Goal: Task Accomplishment & Management: Manage account settings

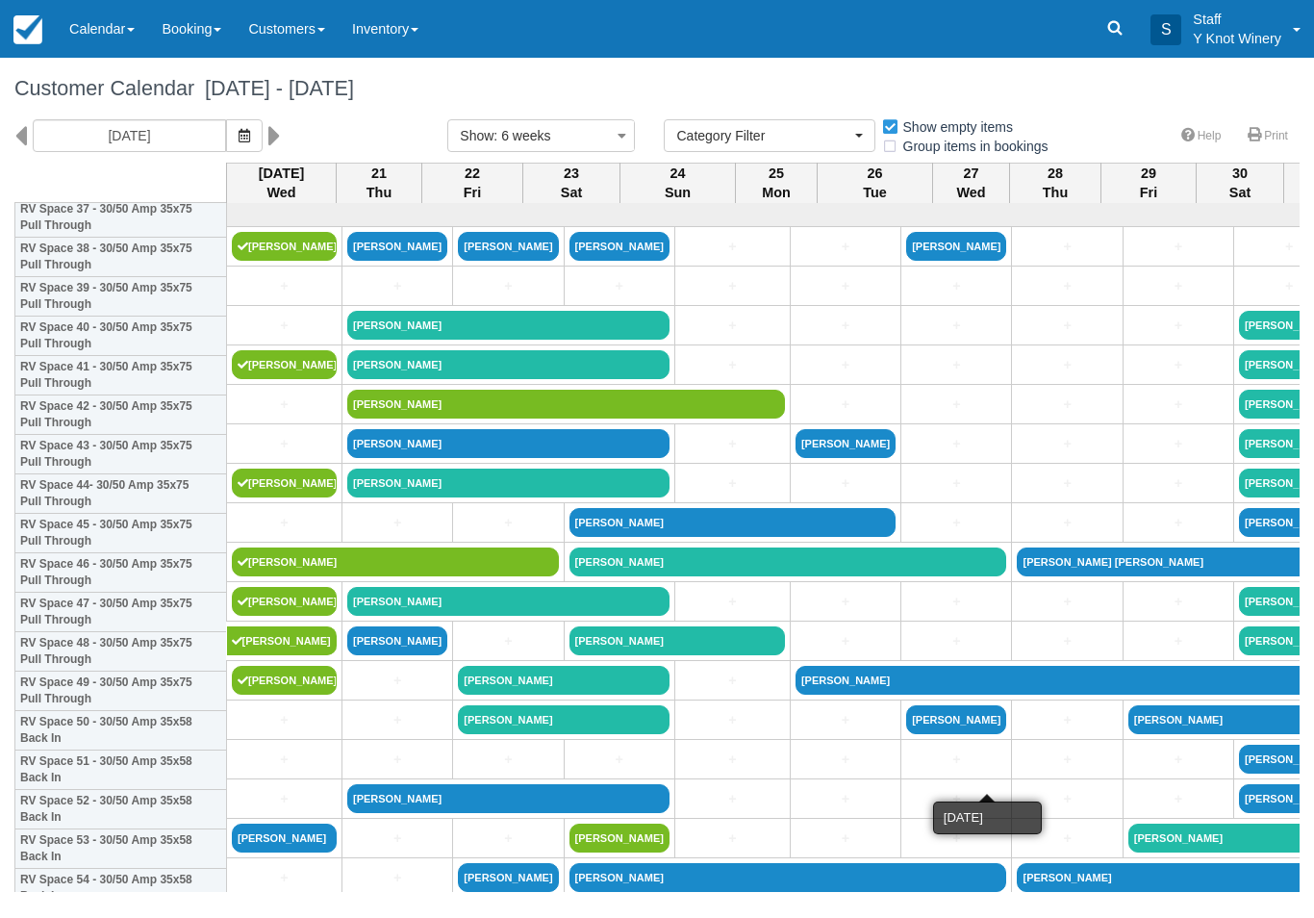
select select
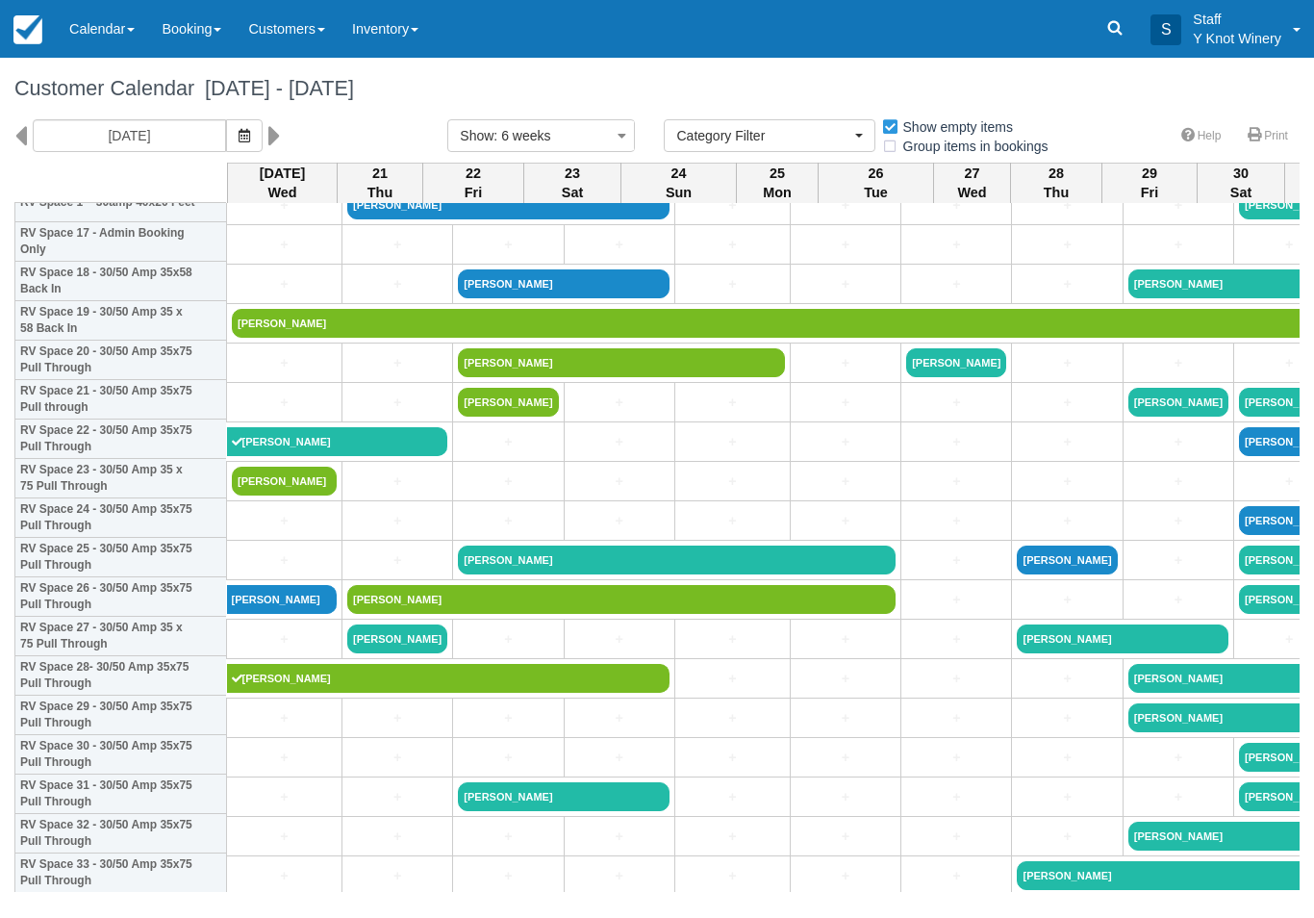
scroll to position [715, 0]
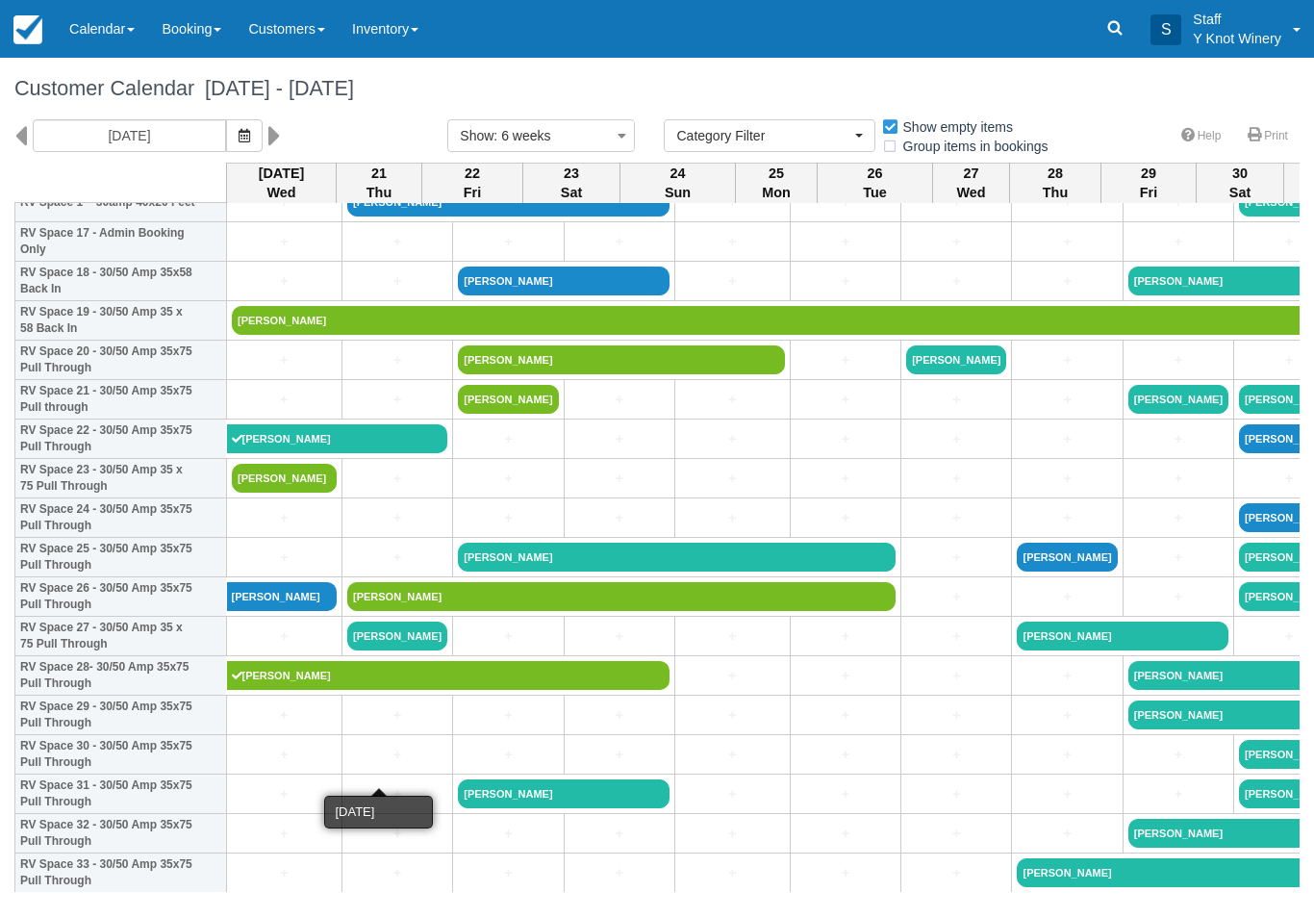
click at [373, 765] on link "+" at bounding box center [397, 755] width 100 height 20
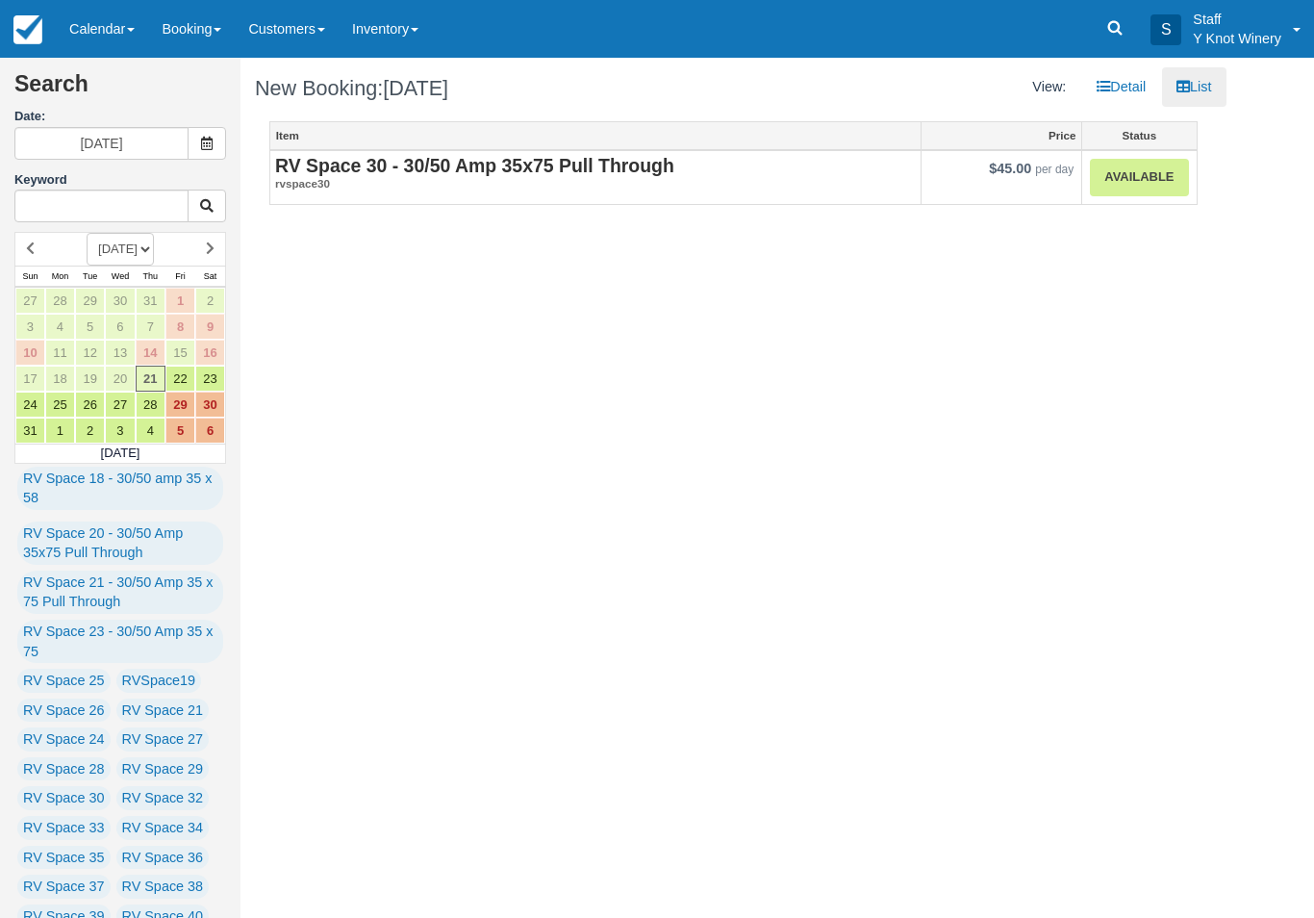
click at [1132, 179] on link "Available" at bounding box center [1139, 178] width 98 height 38
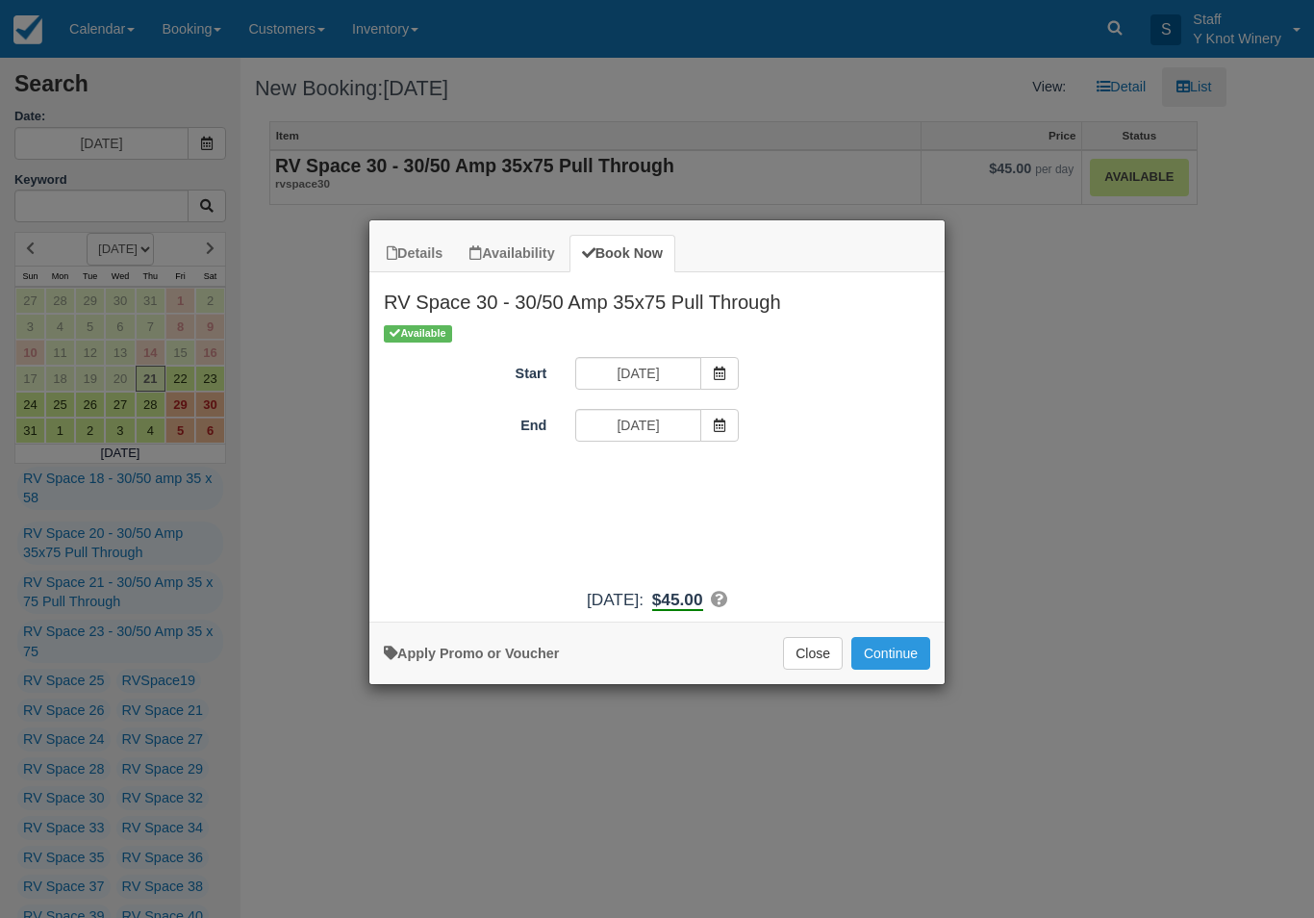
click at [891, 670] on button "Continue" at bounding box center [891, 653] width 79 height 33
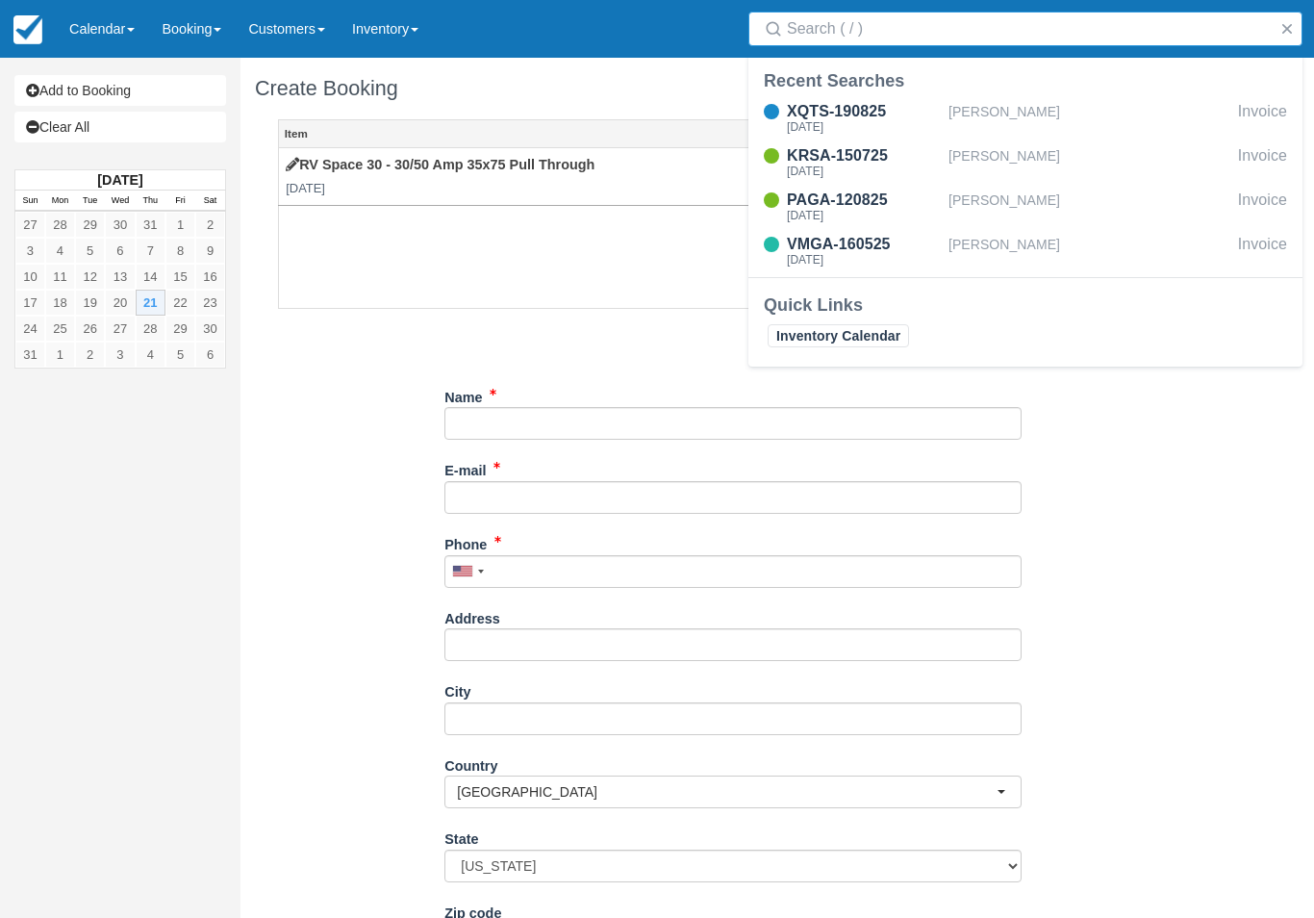
type input "A"
click at [527, 417] on input "Name" at bounding box center [733, 423] width 577 height 33
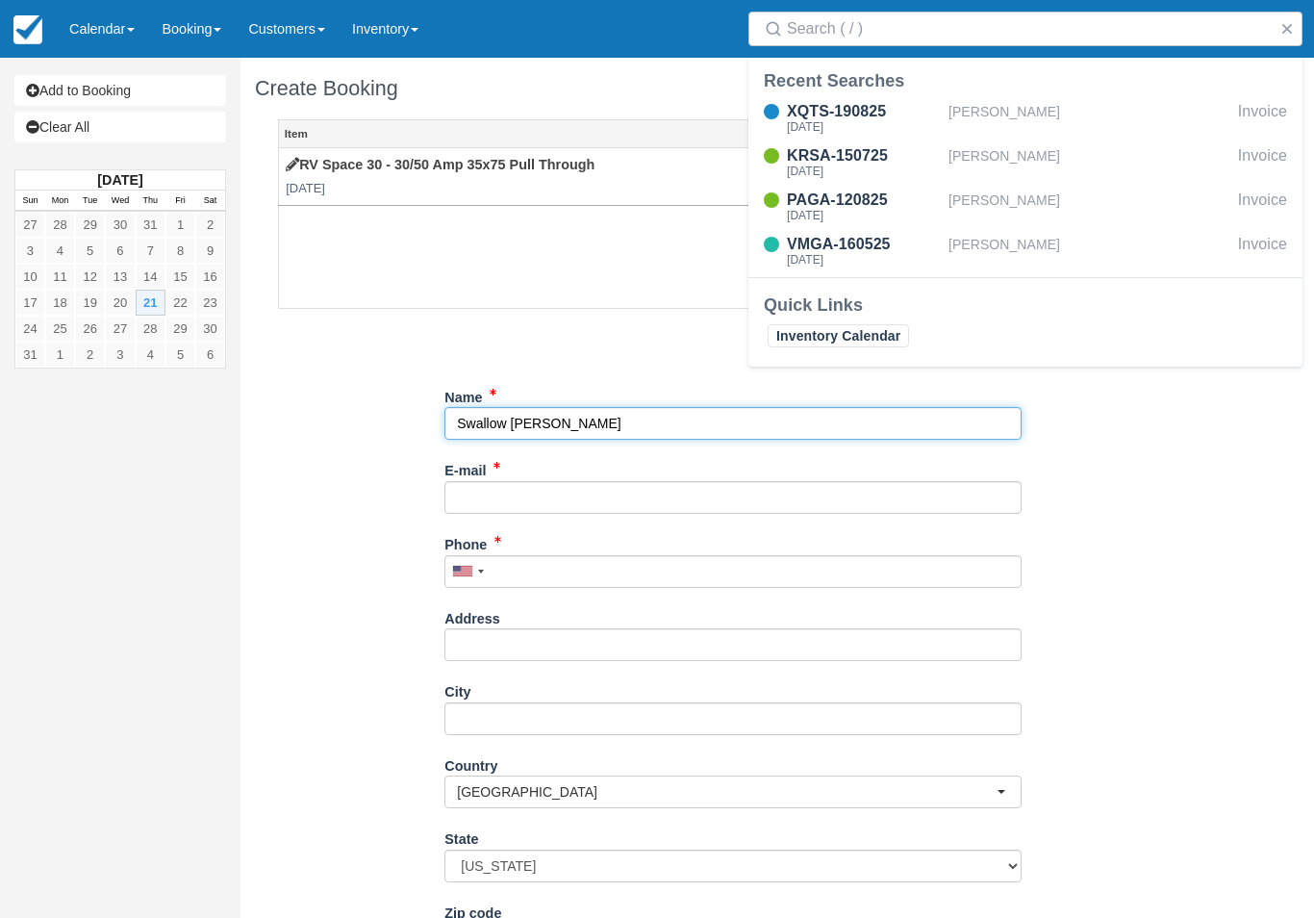
type input "Swallow Barth"
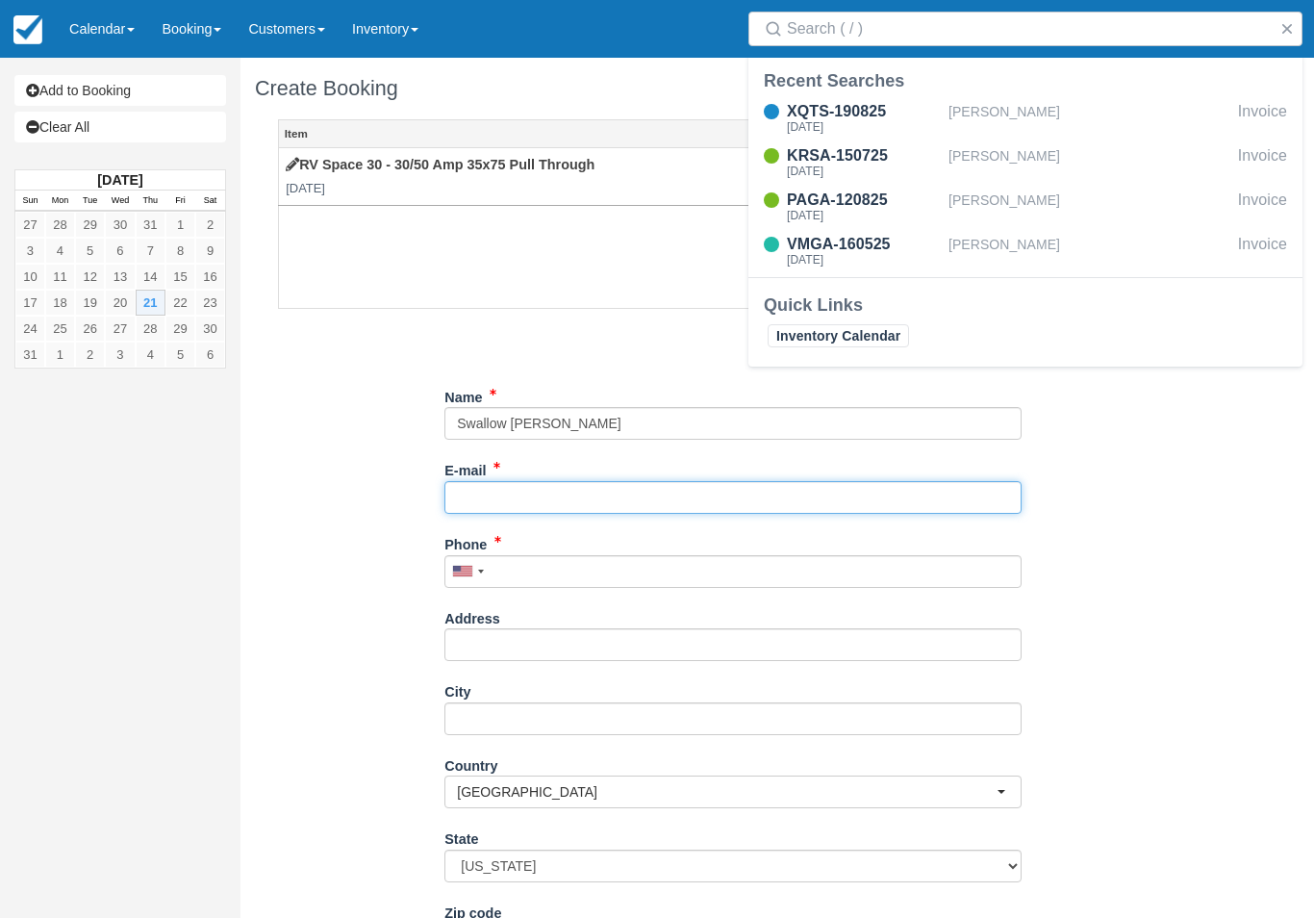
click at [540, 489] on input "E-mail" at bounding box center [733, 497] width 577 height 33
type input "bmswal@gmail.com"
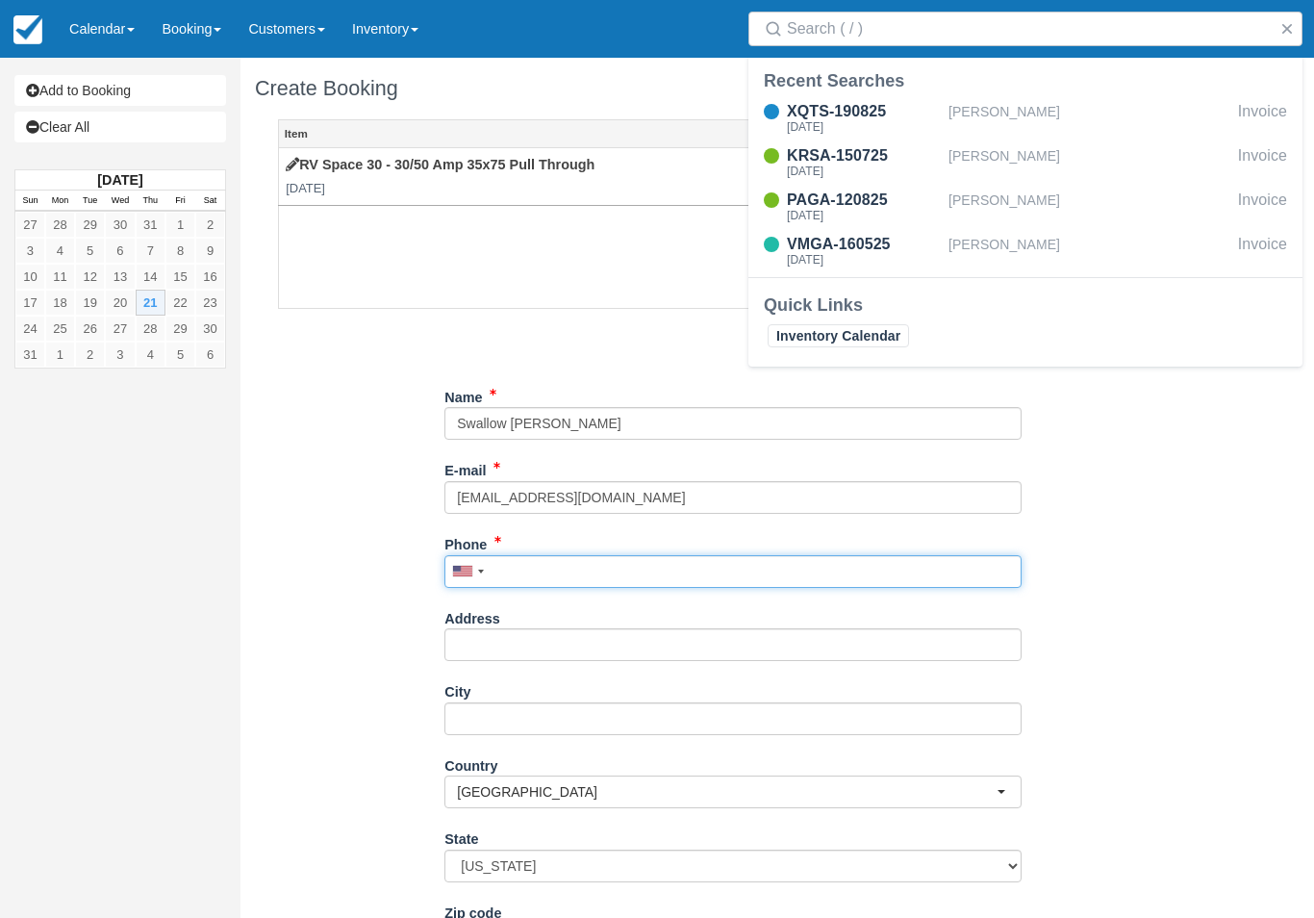
click at [547, 555] on input "Phone" at bounding box center [733, 571] width 577 height 33
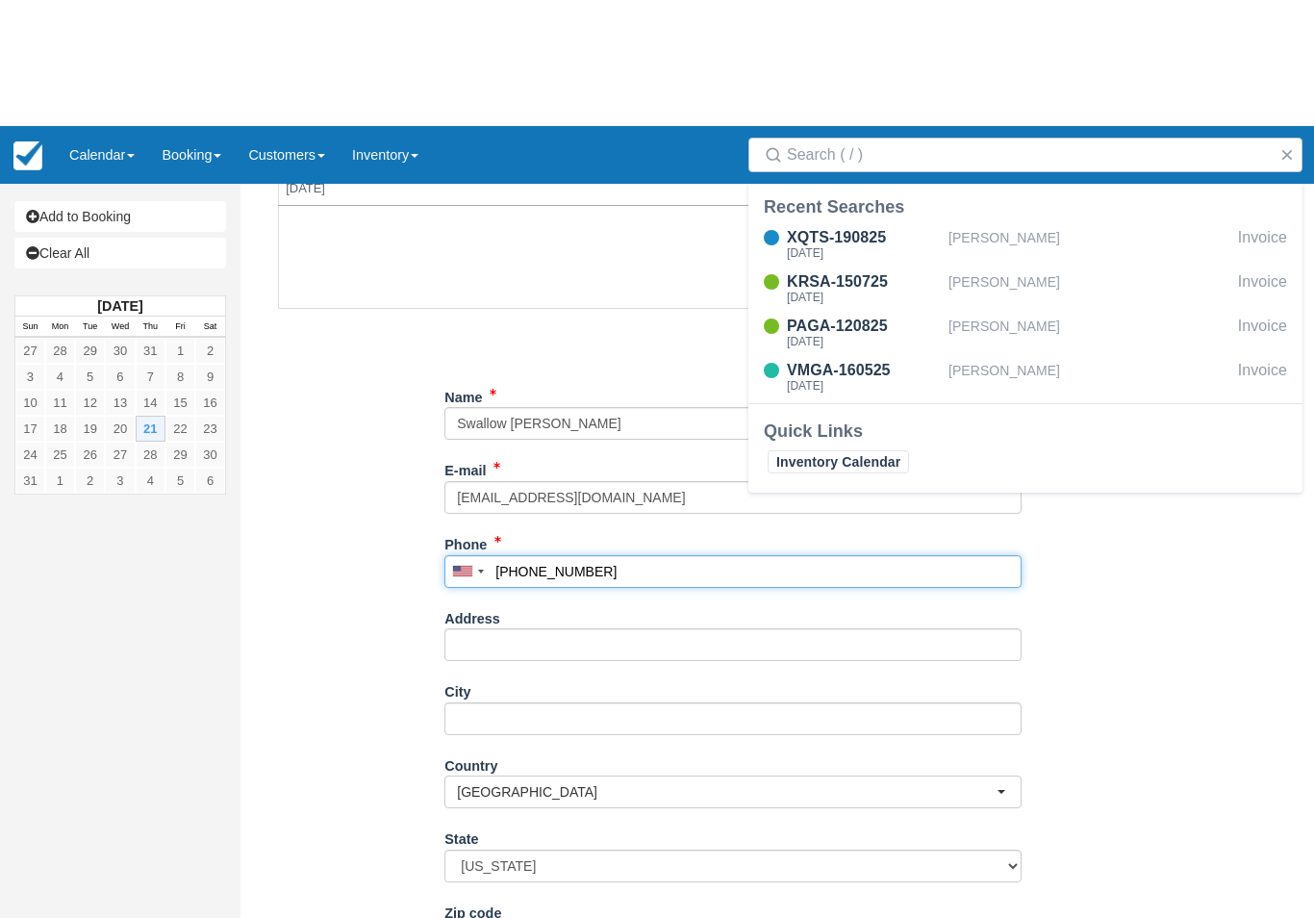
scroll to position [126, 0]
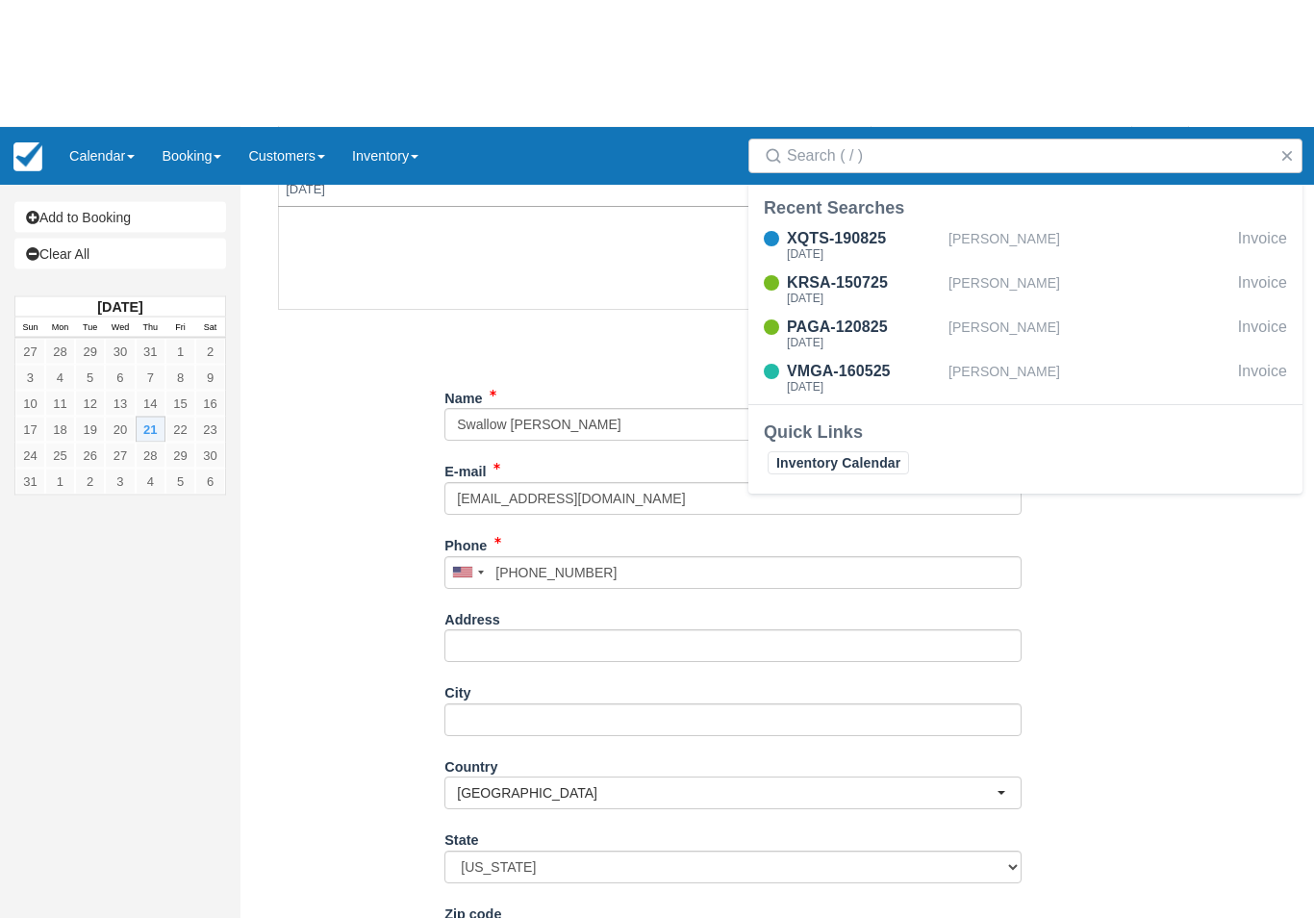
type input "+12088670387"
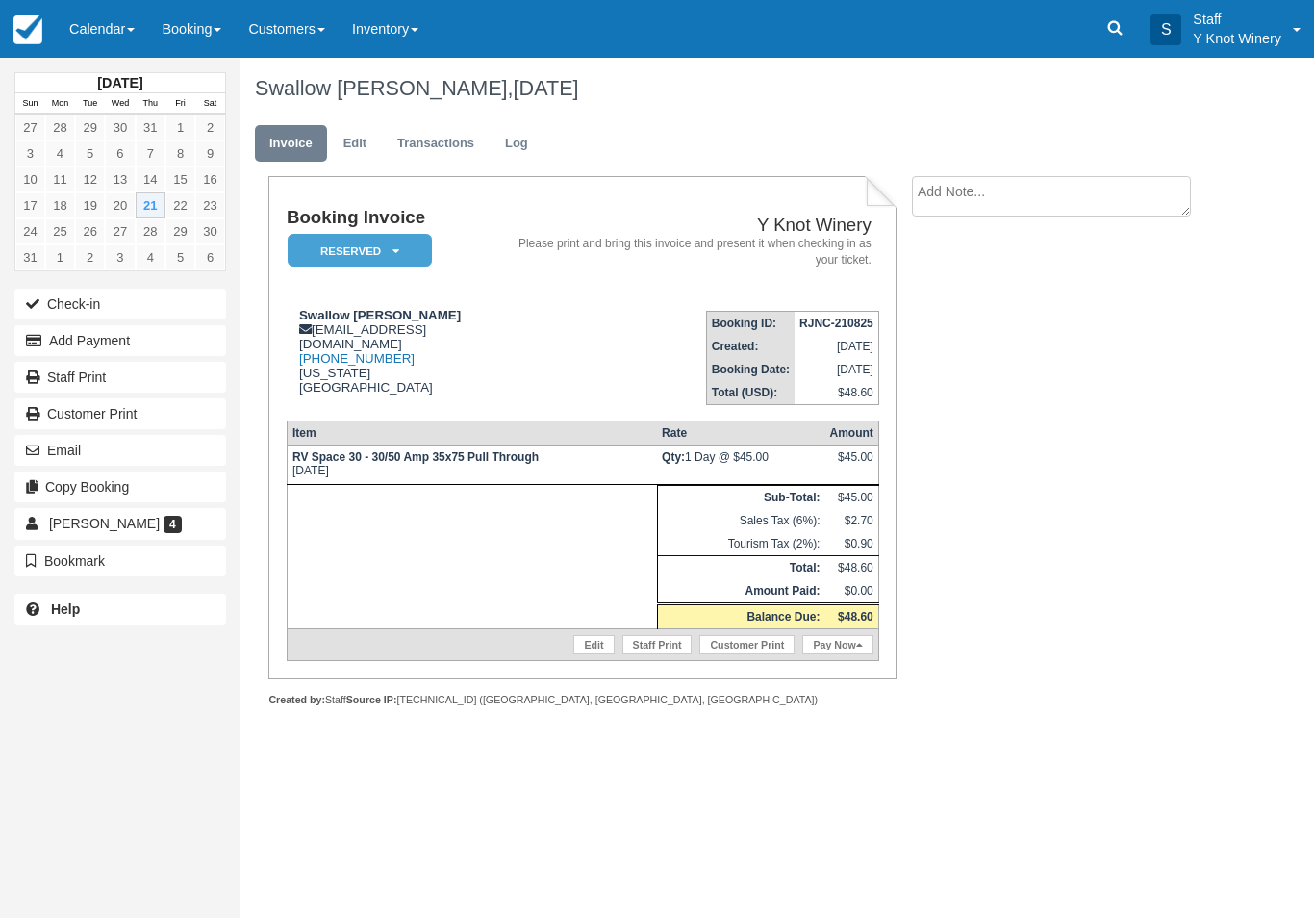
click at [113, 25] on link "Calendar" at bounding box center [102, 29] width 92 height 58
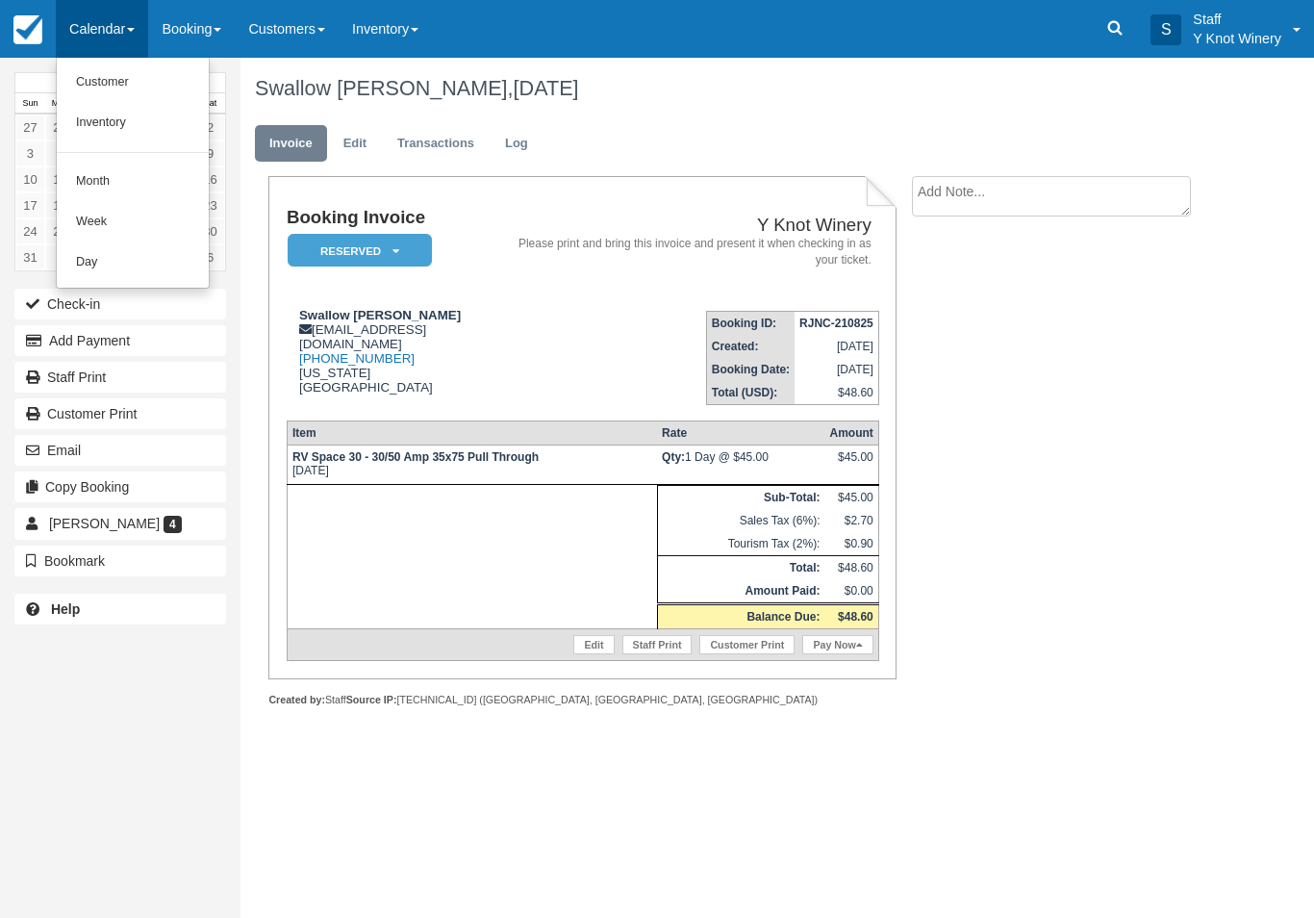
click at [141, 66] on link "Customer" at bounding box center [133, 83] width 152 height 40
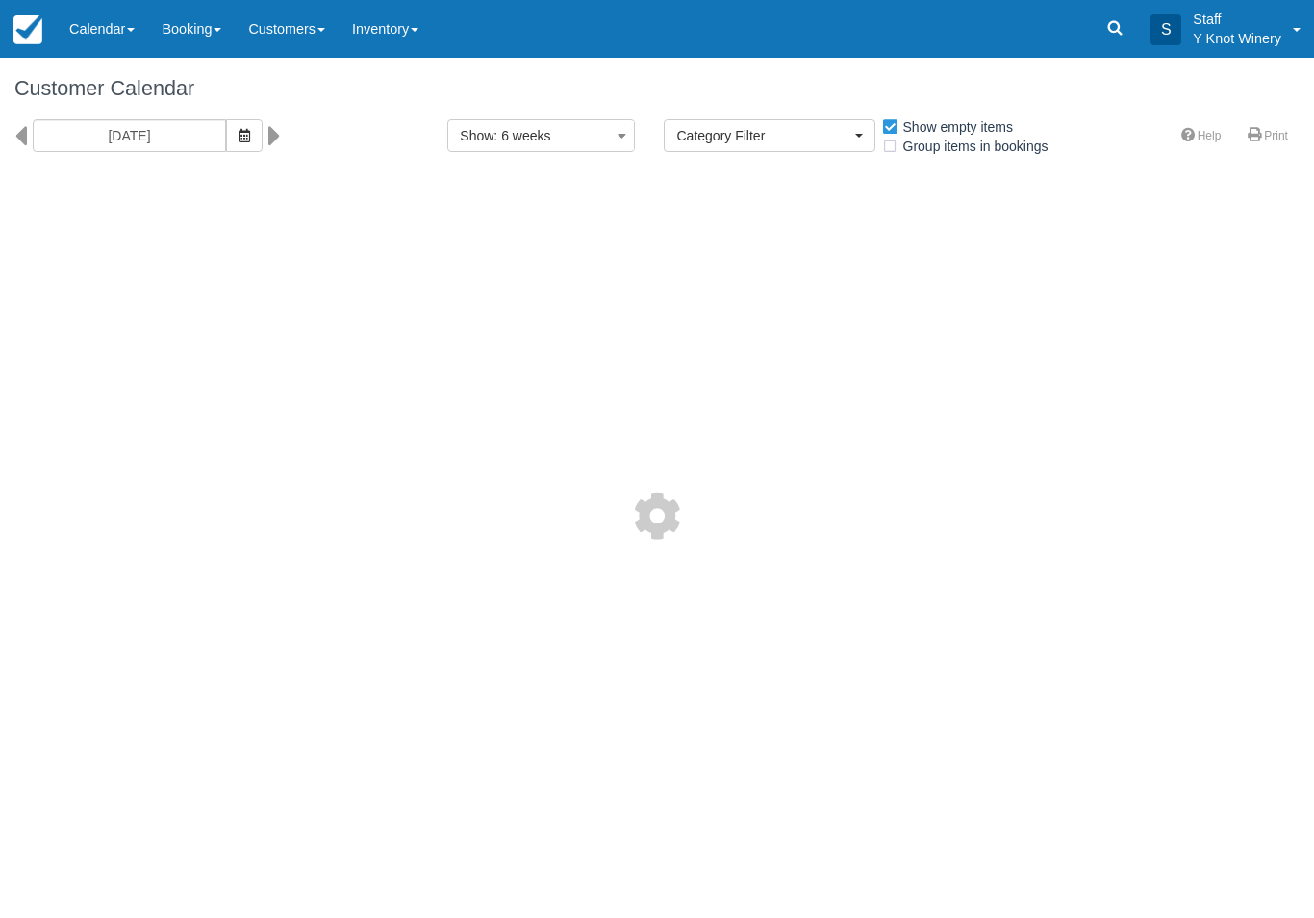
select select
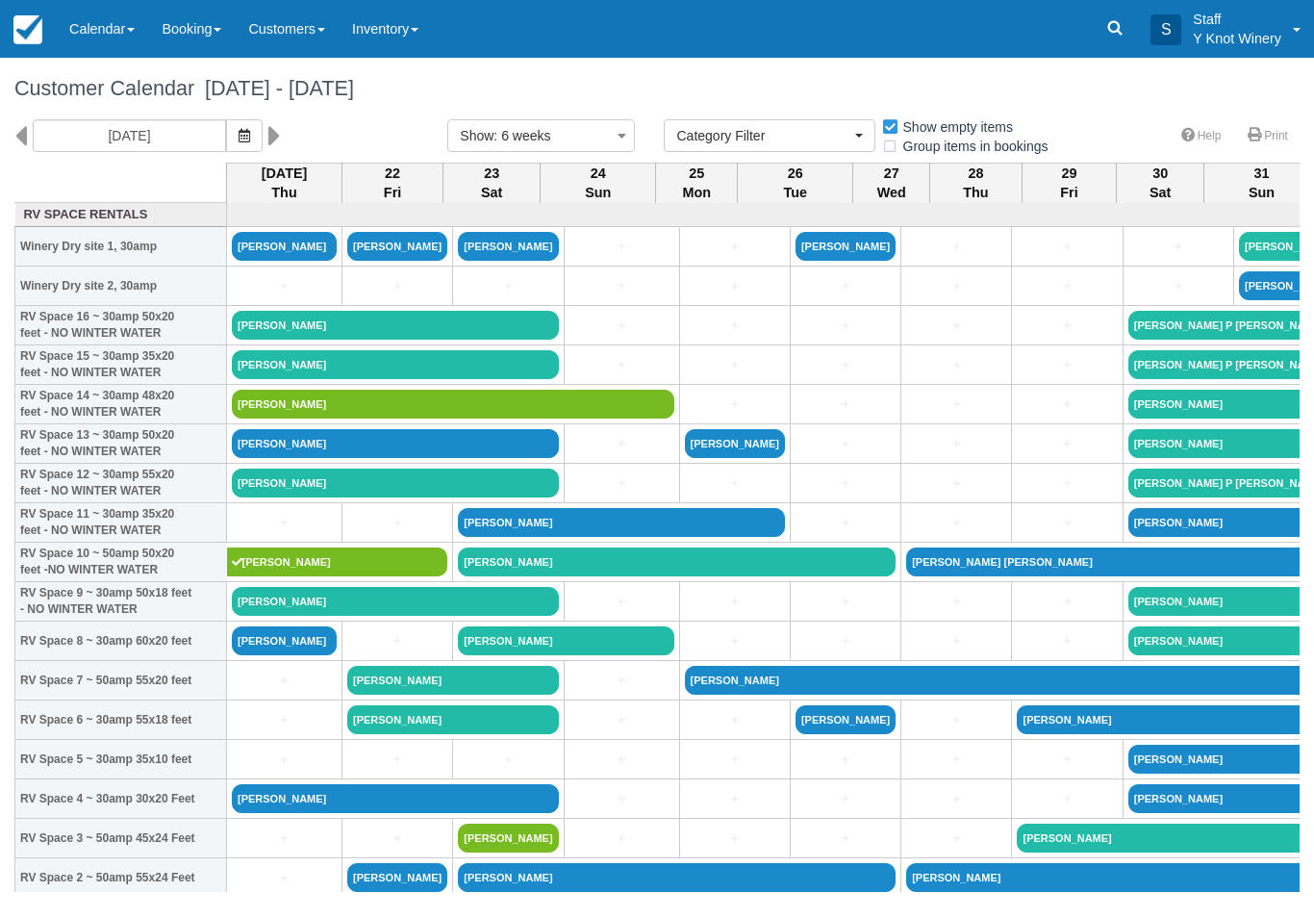
click at [239, 136] on icon "button" at bounding box center [245, 135] width 12 height 13
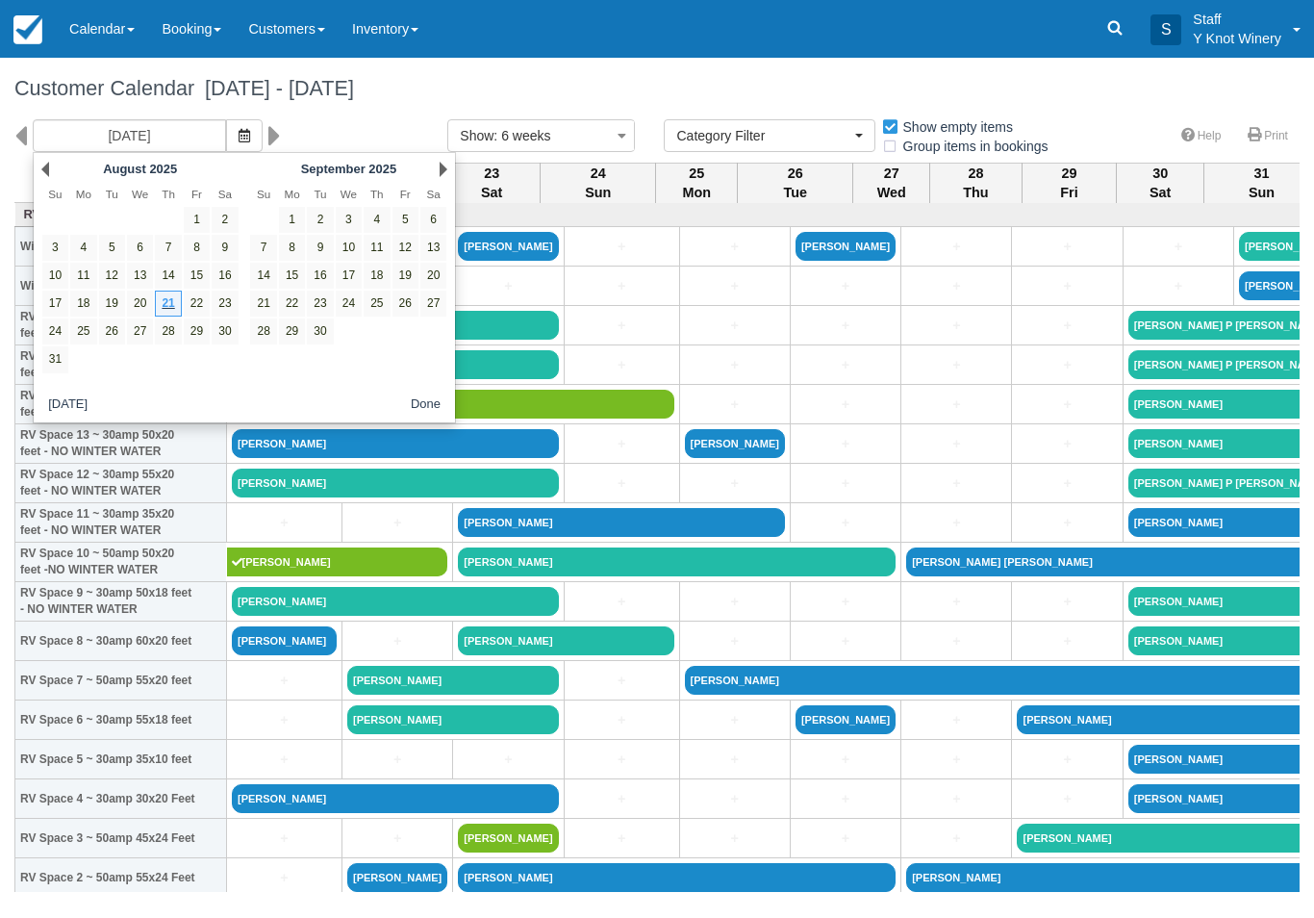
click at [403, 249] on link "12" at bounding box center [406, 248] width 26 height 26
type input "09/12/25"
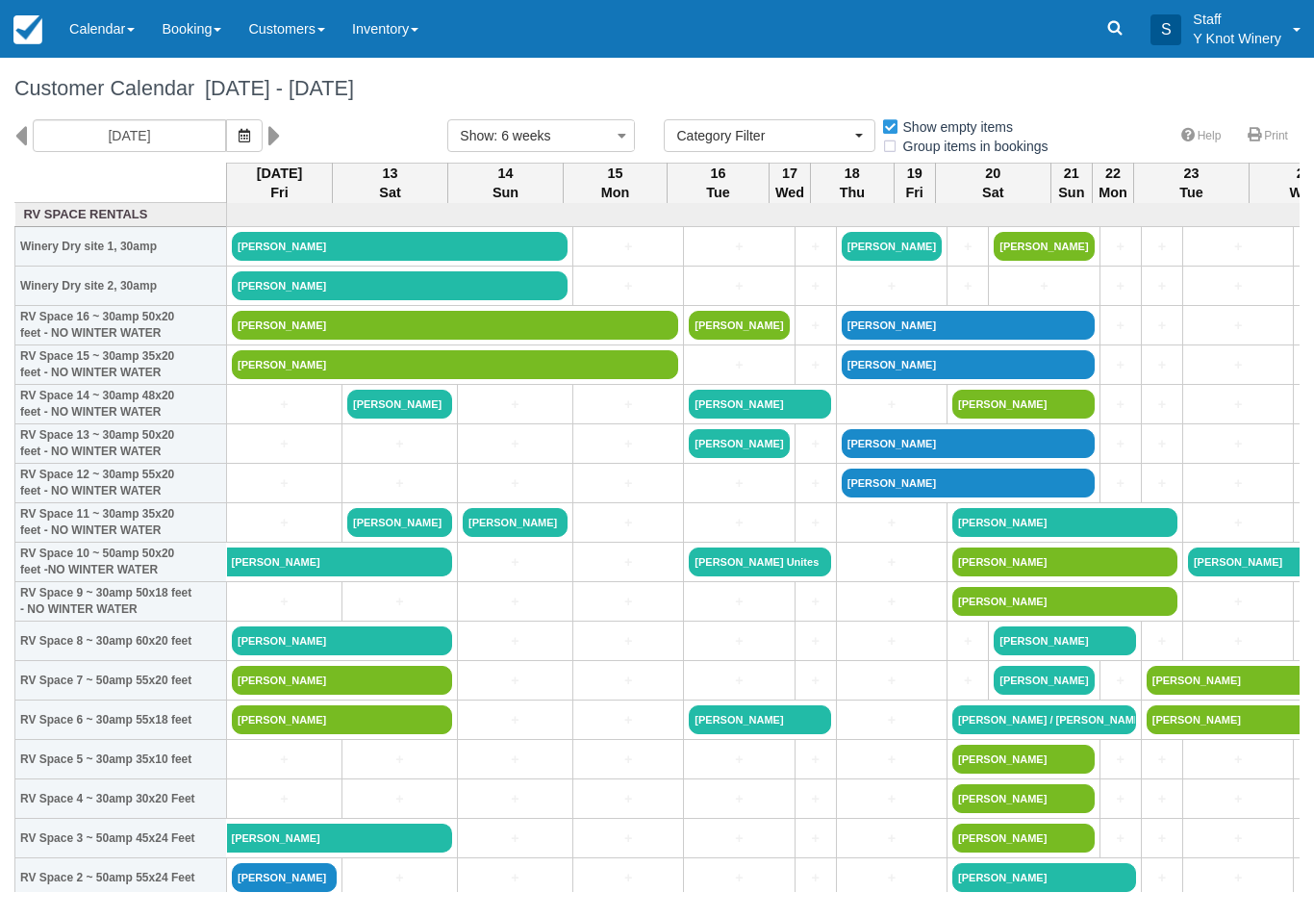
click at [104, 35] on link "Calendar" at bounding box center [102, 29] width 92 height 58
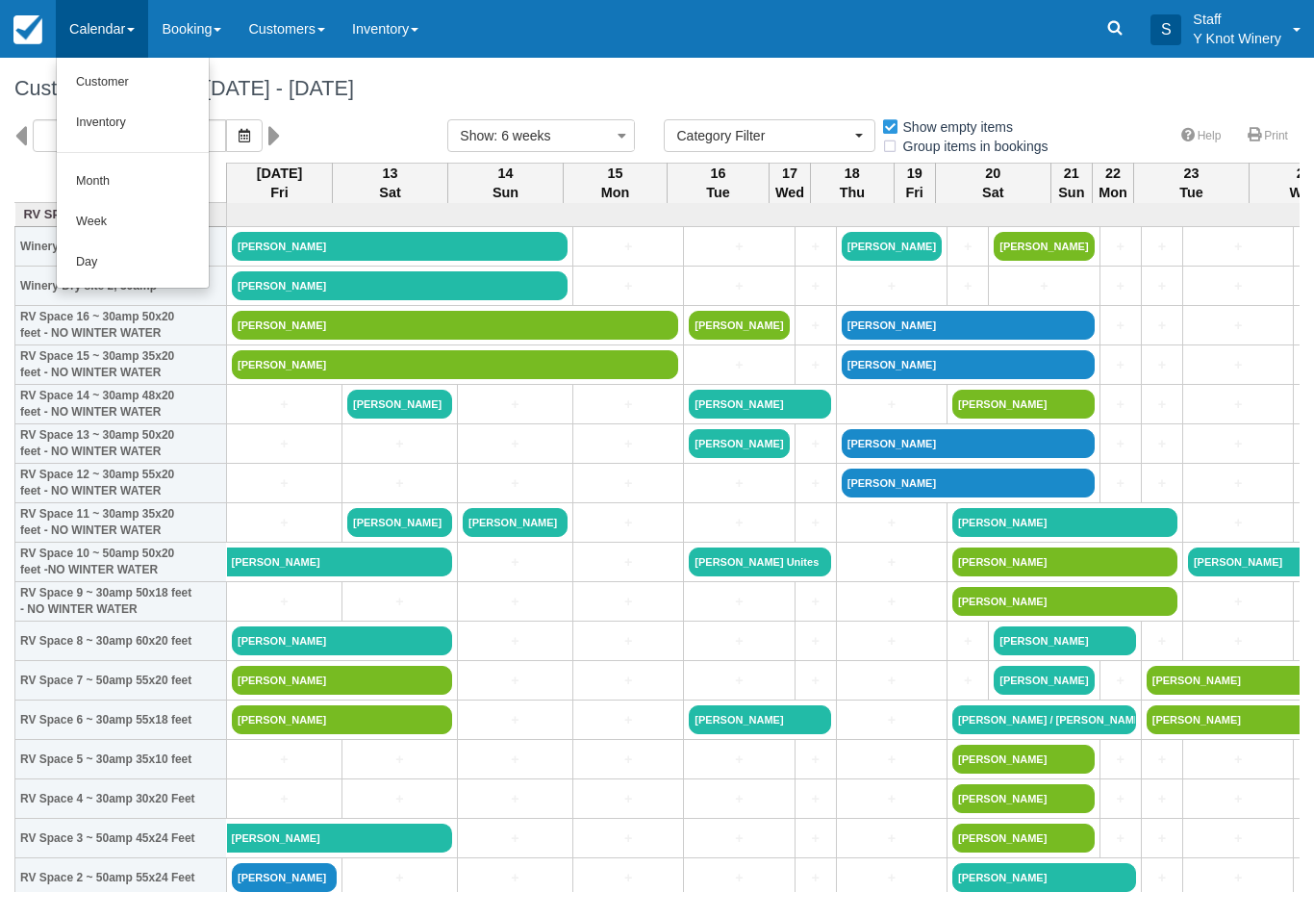
click at [126, 27] on div at bounding box center [657, 459] width 1314 height 918
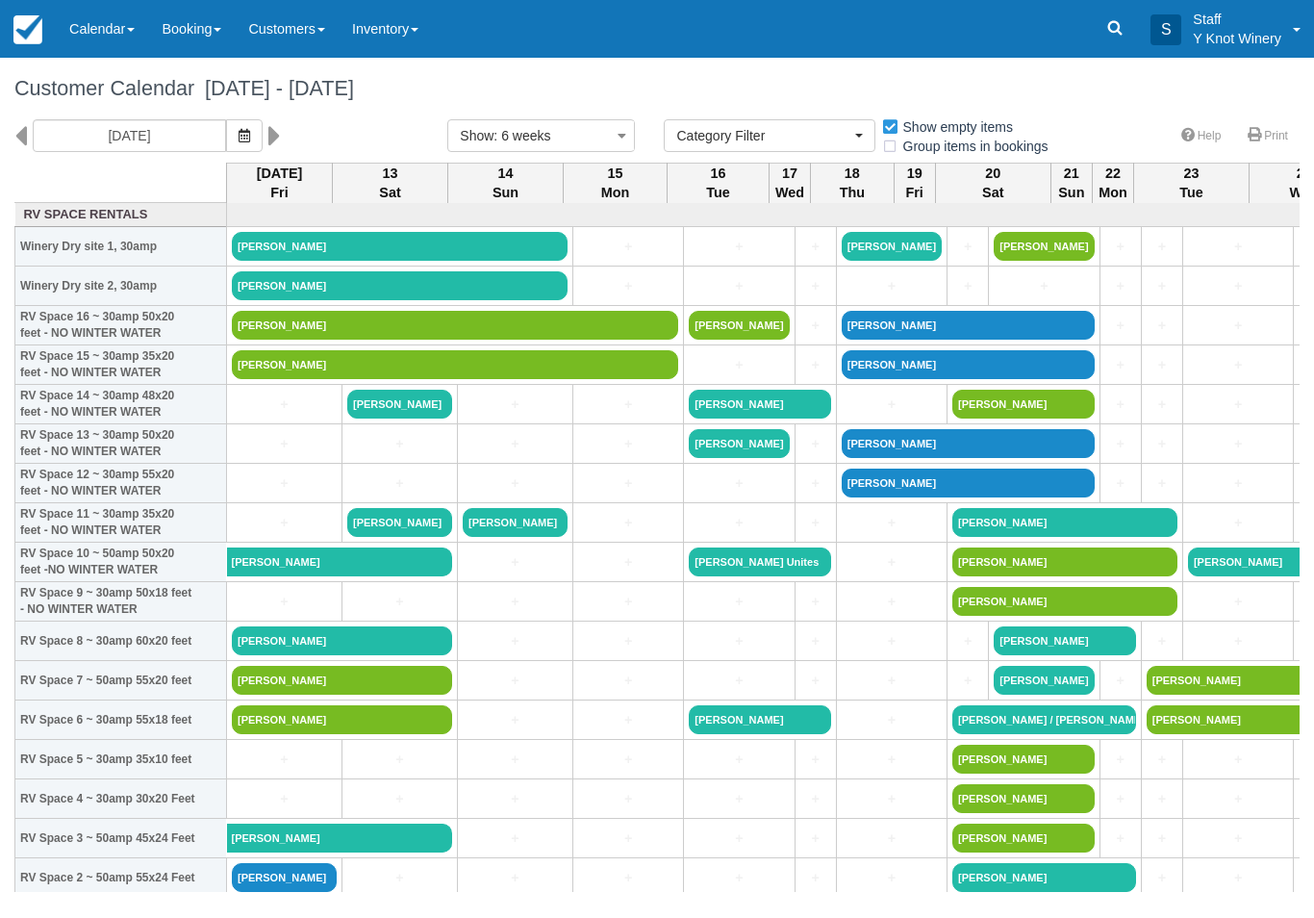
click at [142, 80] on h1 "Customer Calendar September 12 - October 24 2025" at bounding box center [657, 88] width 1286 height 23
click at [135, 22] on link "Calendar" at bounding box center [102, 29] width 92 height 58
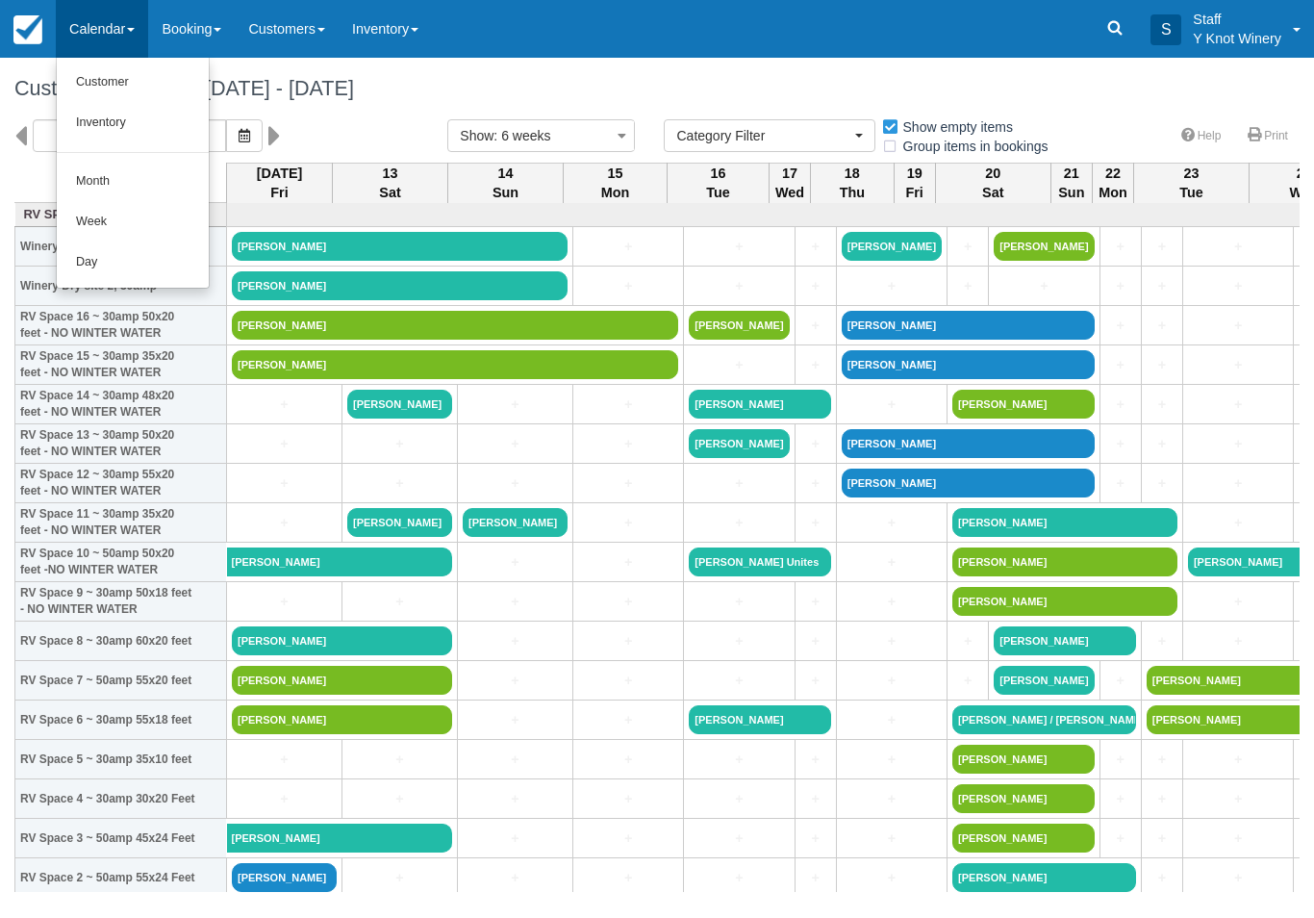
click at [102, 73] on link "Customer" at bounding box center [133, 83] width 152 height 40
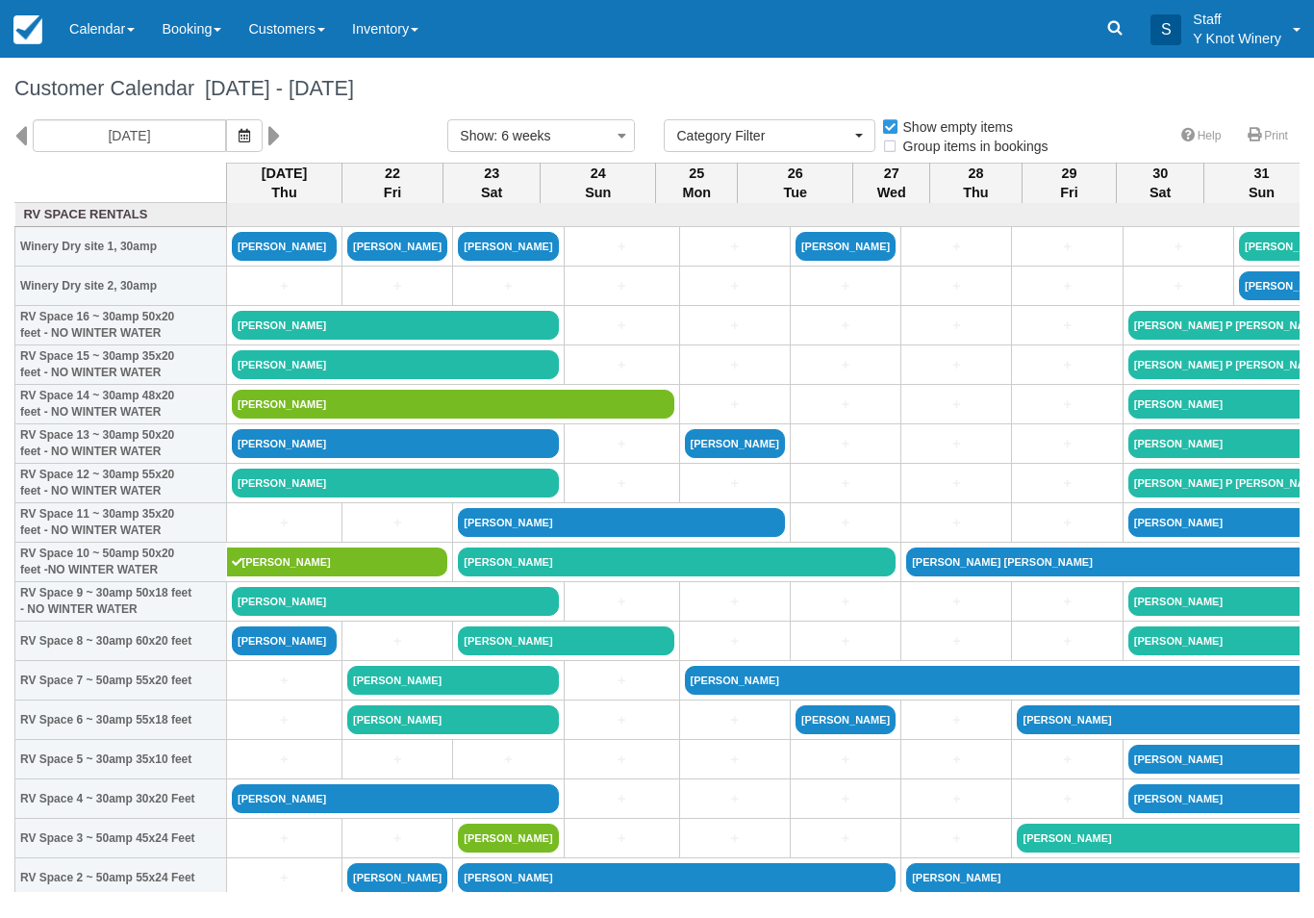
select select
click at [280, 493] on link "[PERSON_NAME]" at bounding box center [395, 483] width 327 height 29
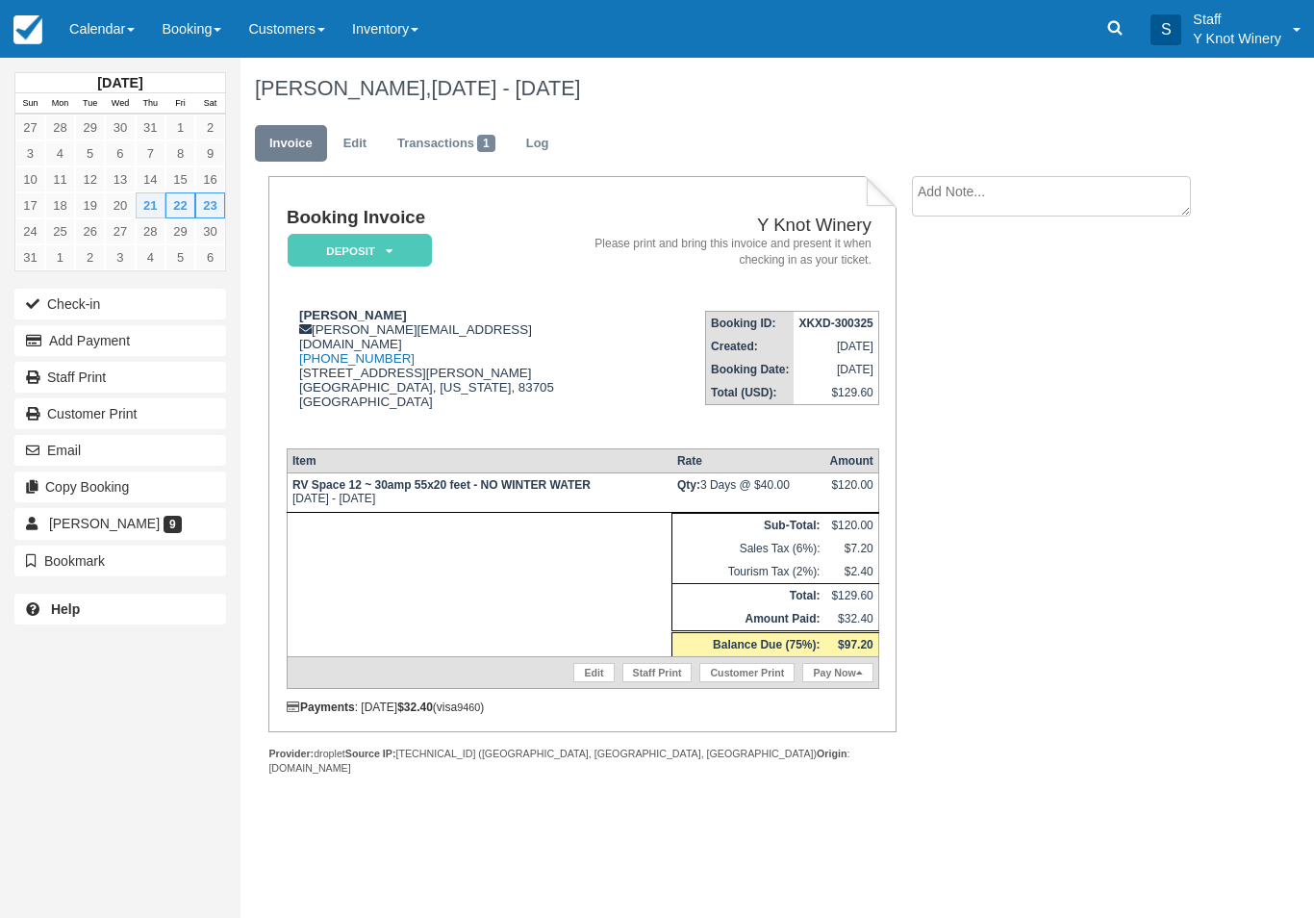
click at [157, 337] on button "Add Payment" at bounding box center [120, 340] width 212 height 31
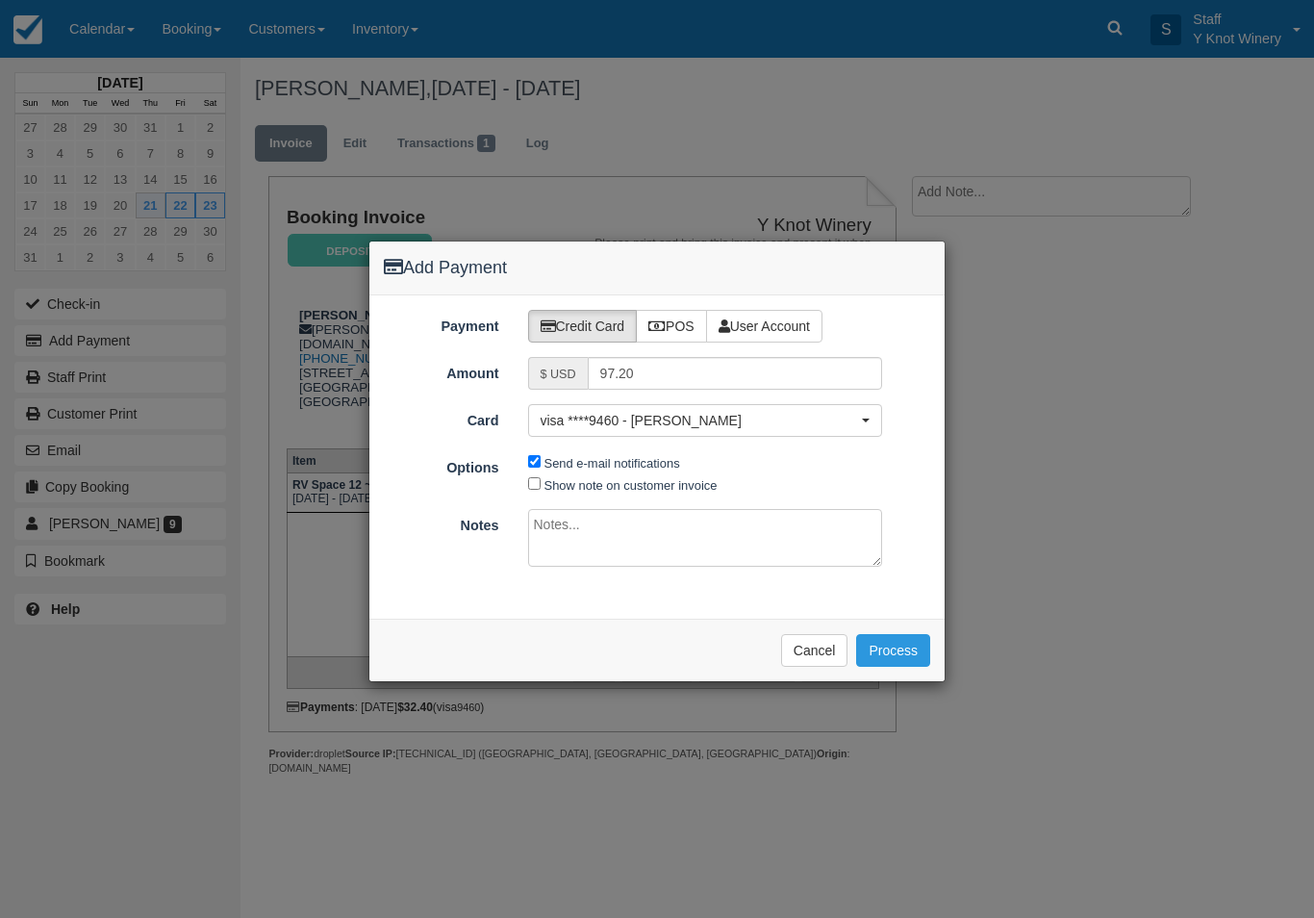
click at [904, 640] on button "Process" at bounding box center [893, 650] width 74 height 33
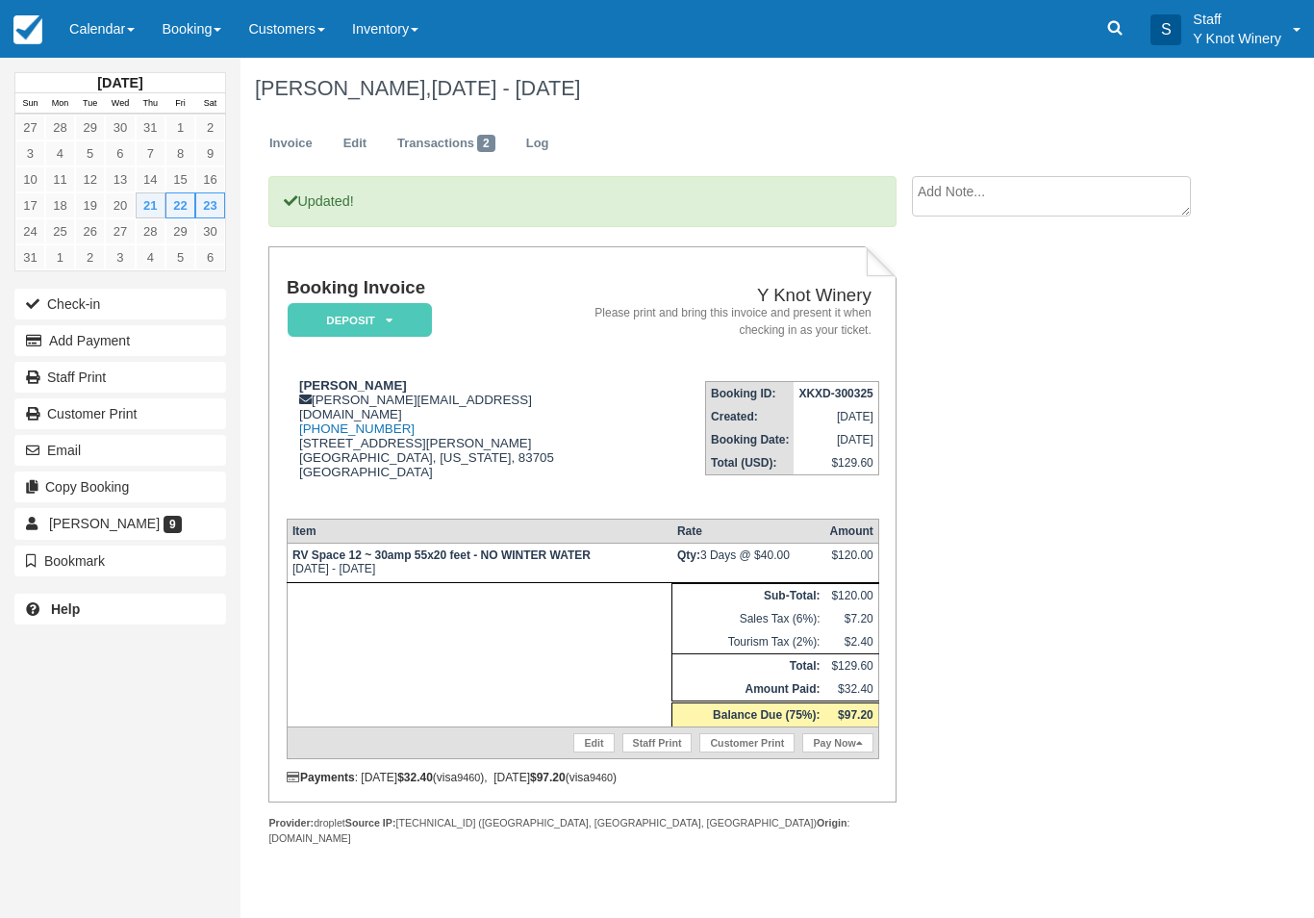
click at [109, 19] on link "Calendar" at bounding box center [102, 29] width 92 height 58
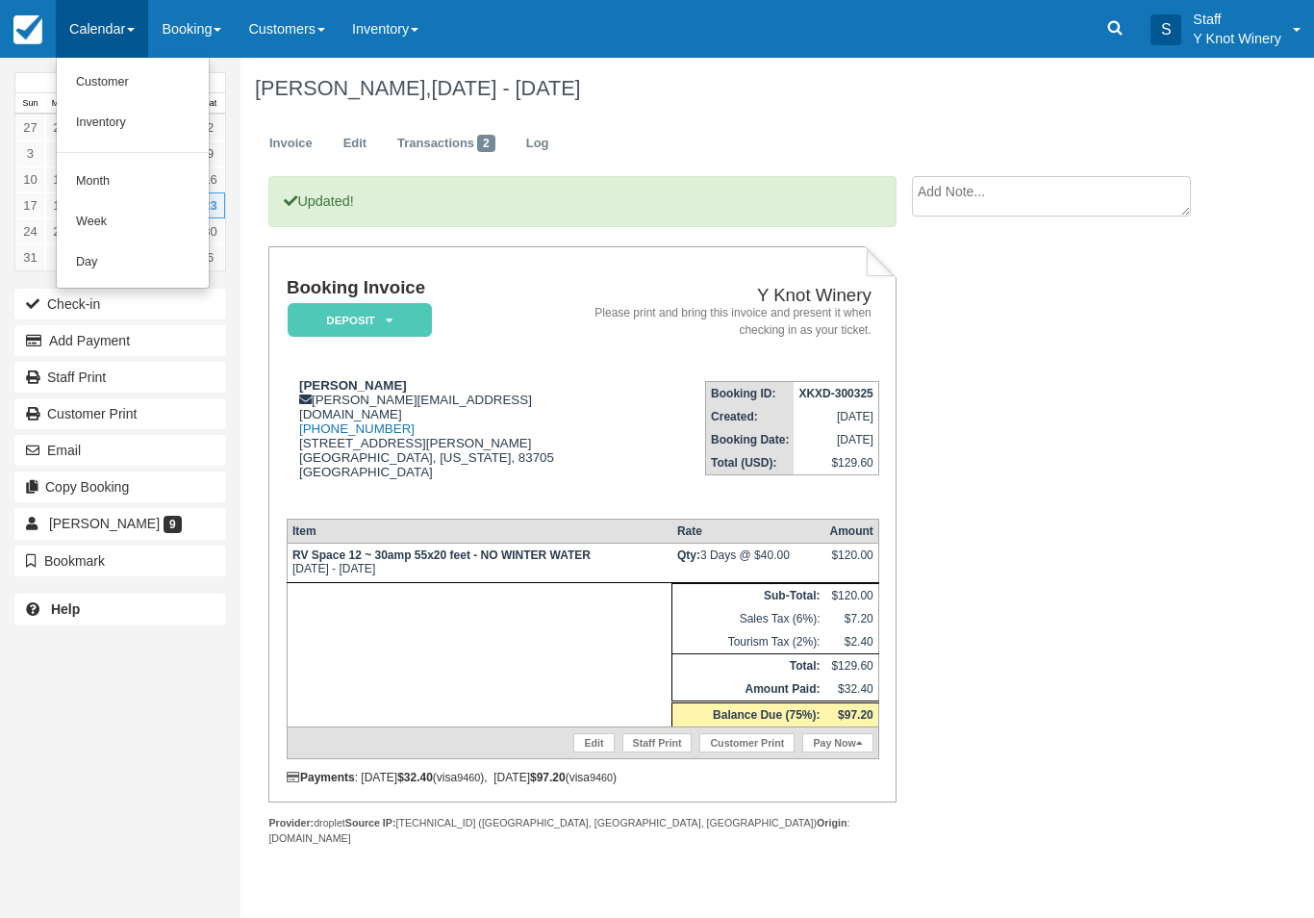
click at [155, 76] on link "Customer" at bounding box center [133, 83] width 152 height 40
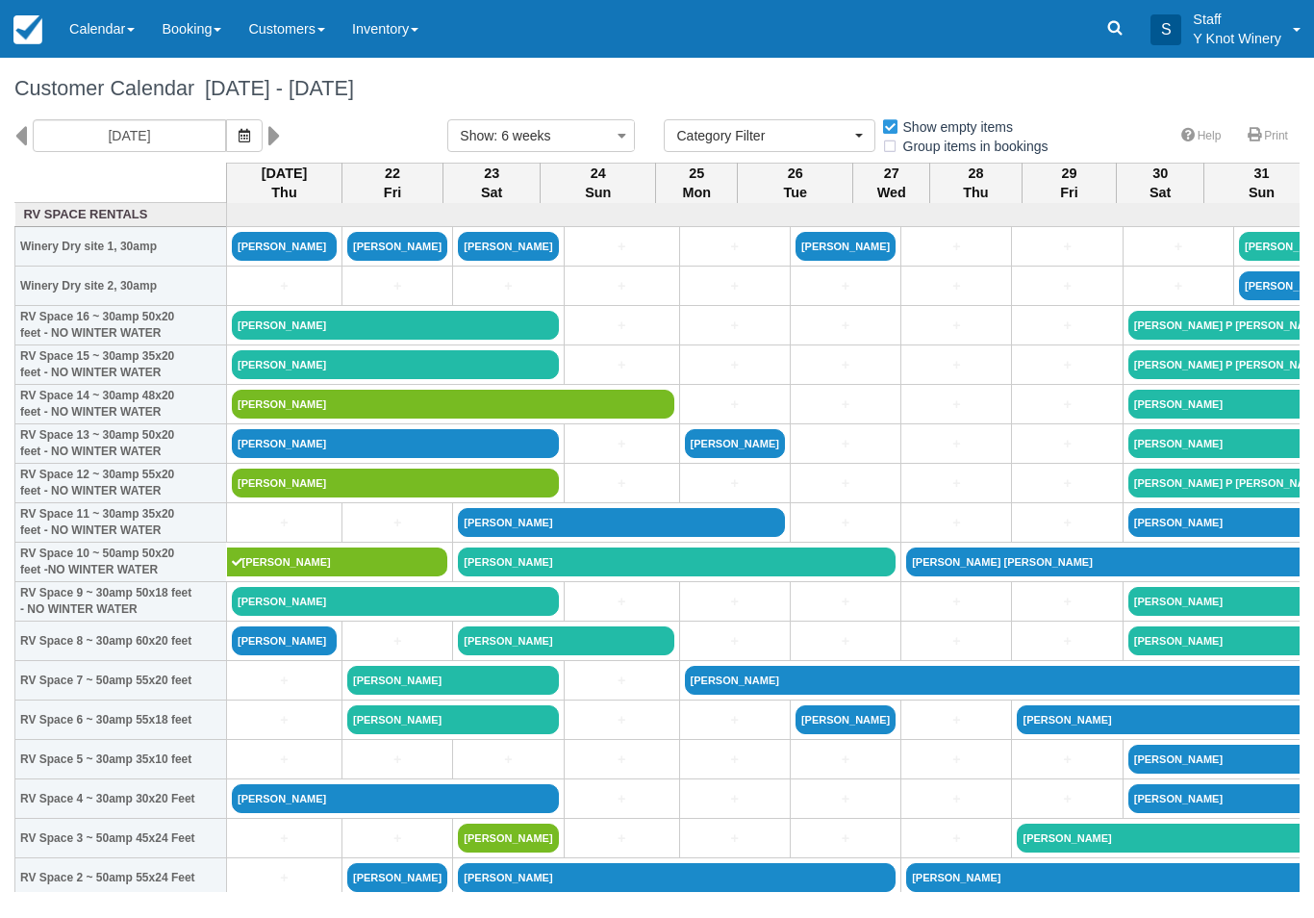
select select
click at [436, 375] on link "[PERSON_NAME]" at bounding box center [395, 364] width 327 height 29
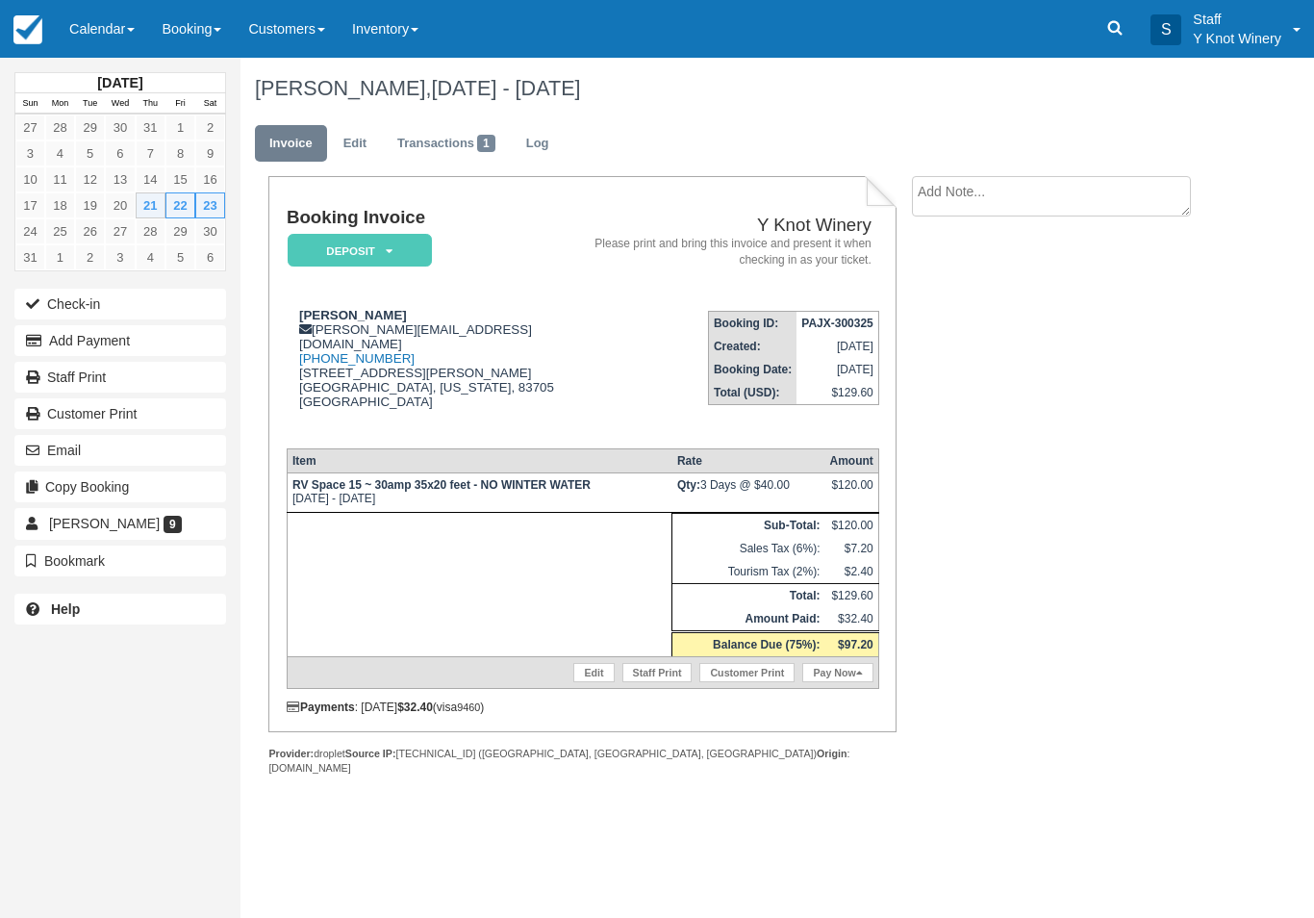
click at [101, 455] on button "Email" at bounding box center [120, 450] width 212 height 31
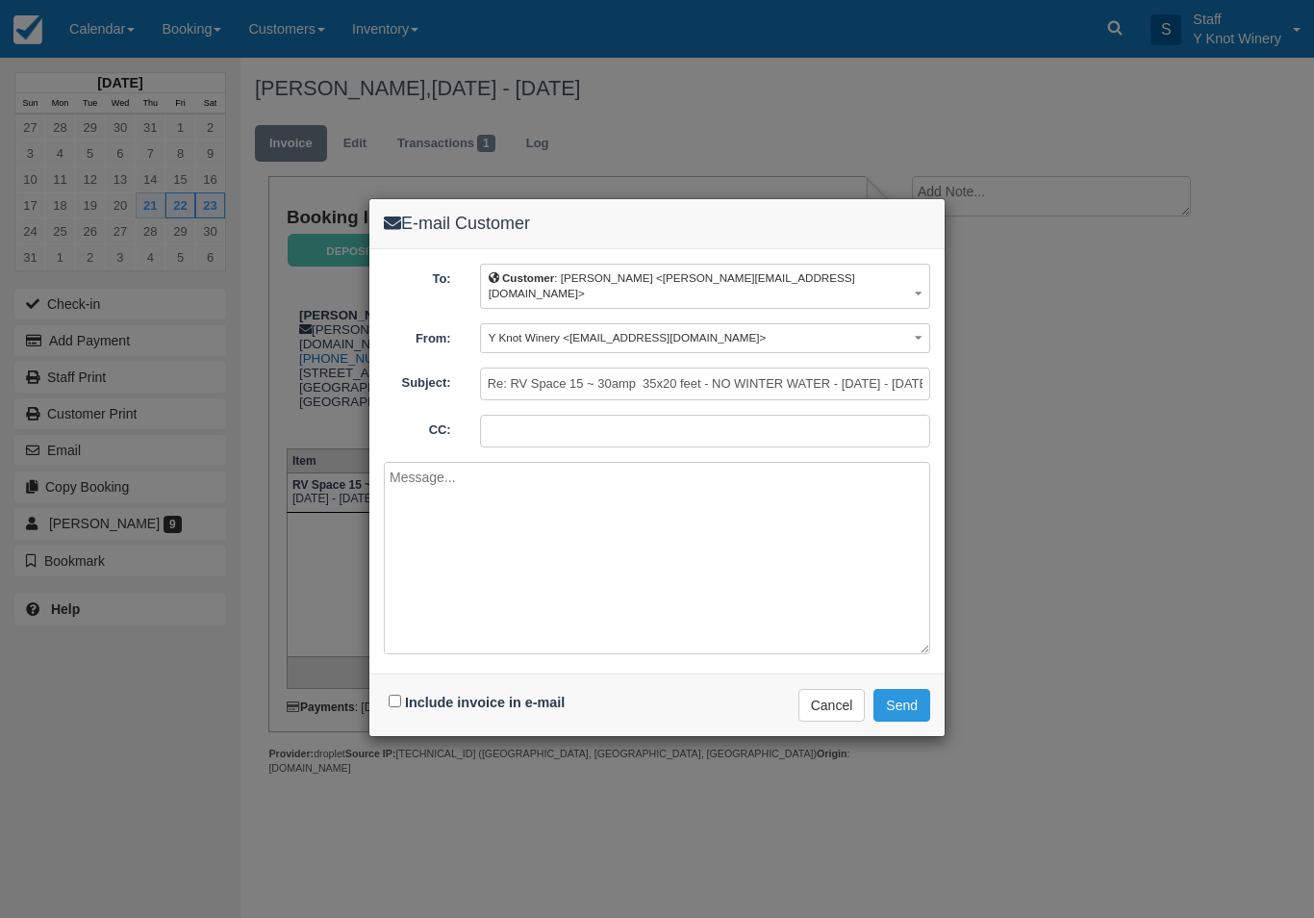
click at [821, 689] on button "Cancel" at bounding box center [832, 705] width 67 height 33
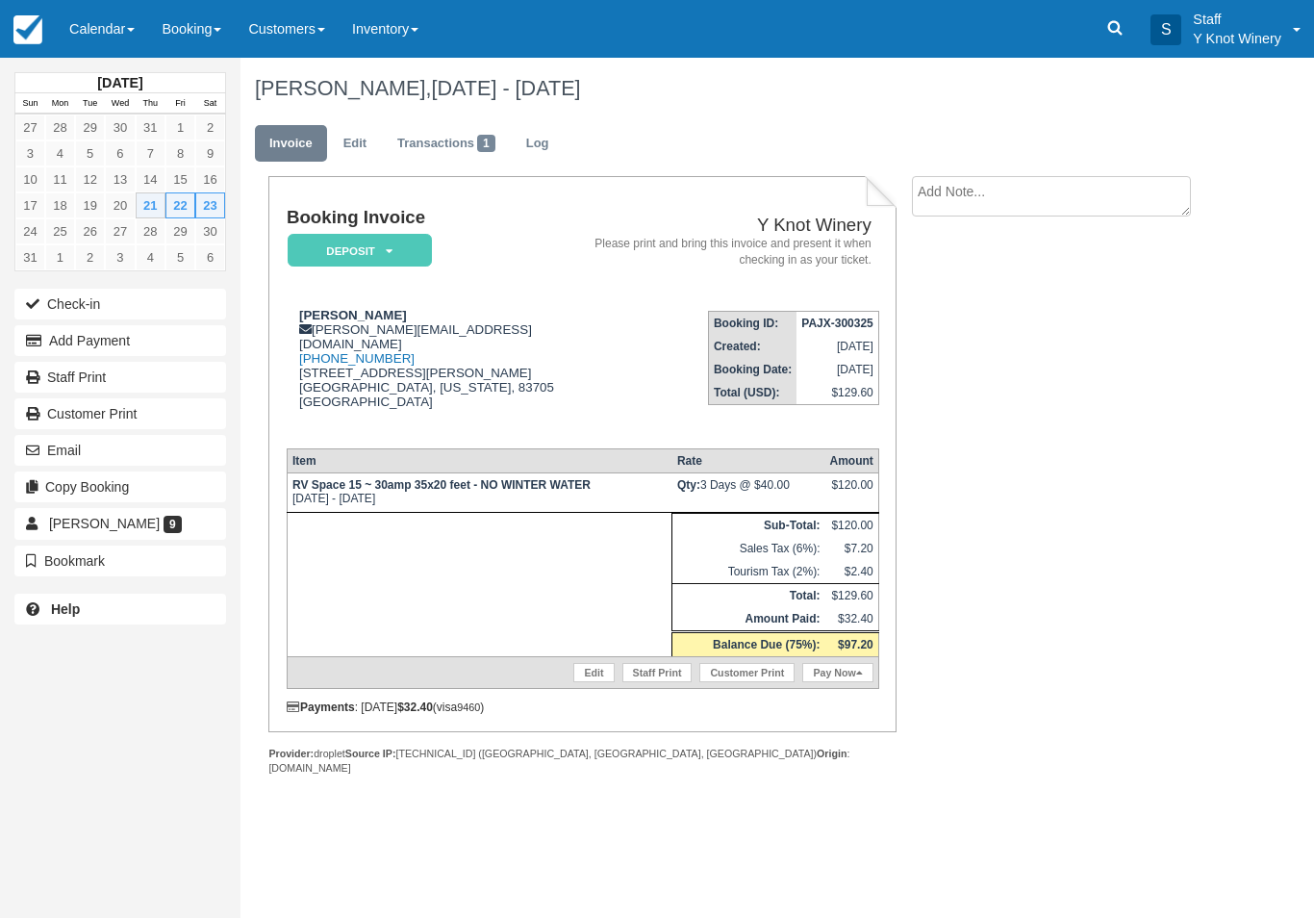
click at [130, 348] on button "Add Payment" at bounding box center [120, 340] width 212 height 31
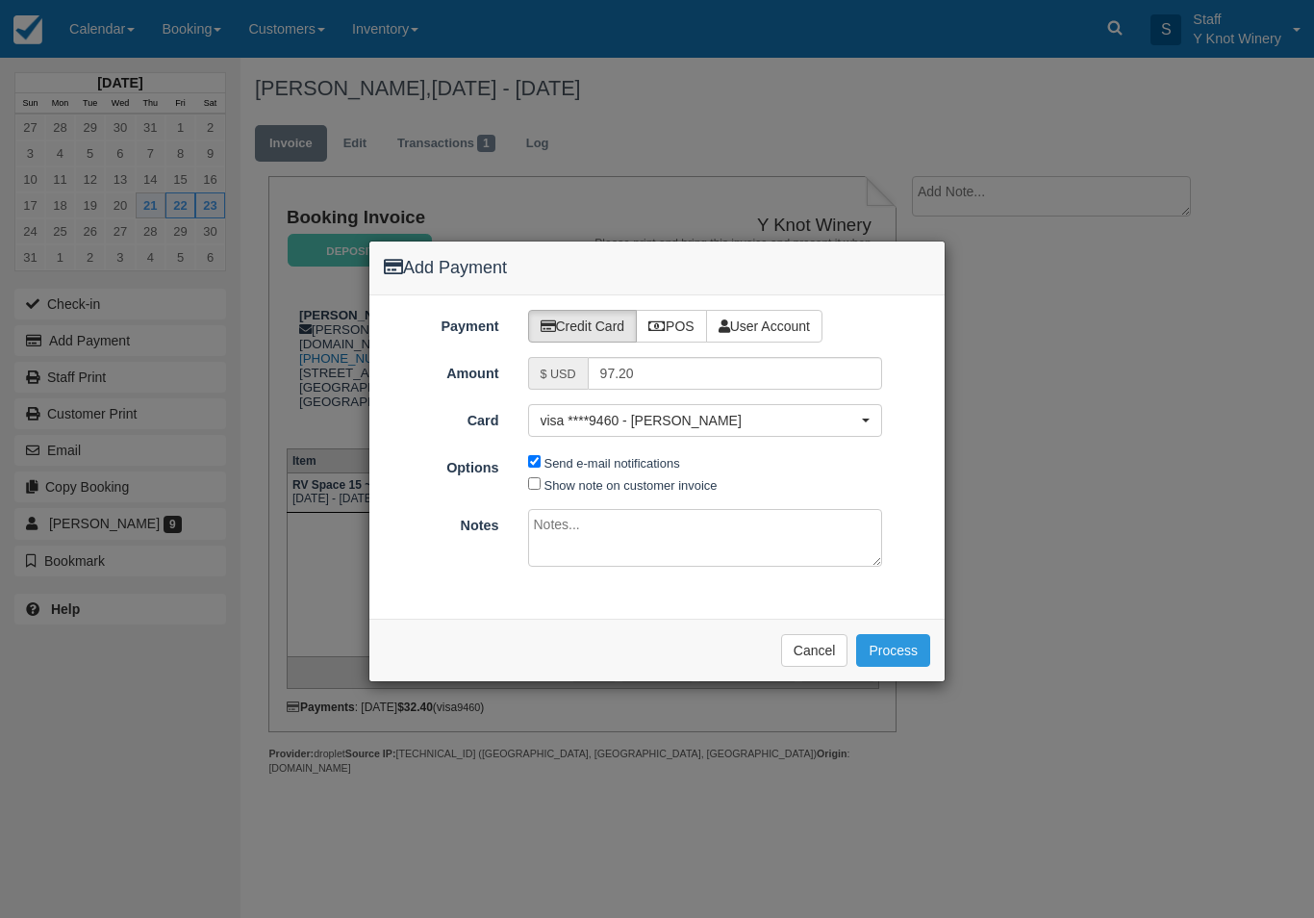
click button "Process"
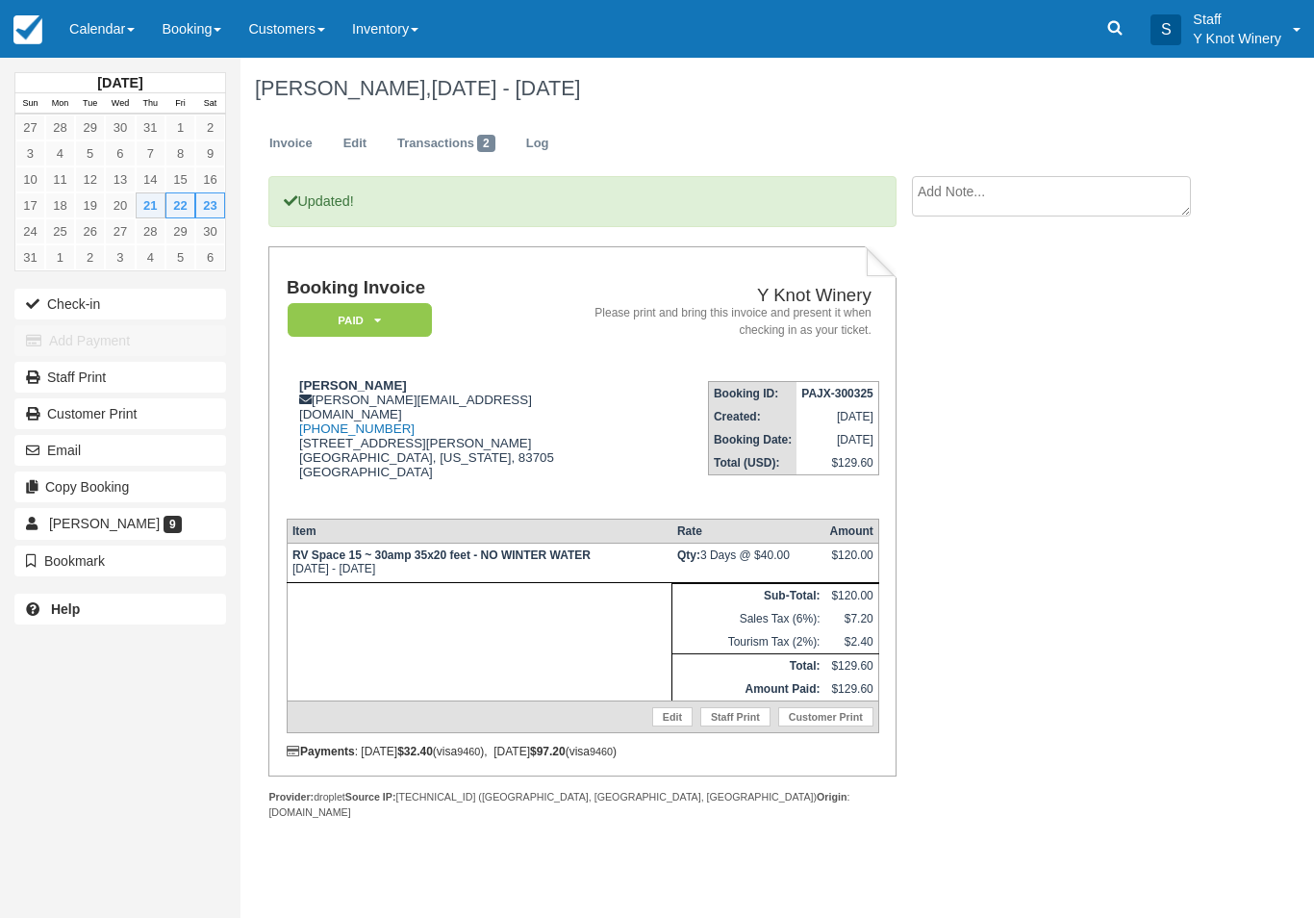
click at [106, 29] on link "Calendar" at bounding box center [102, 29] width 92 height 58
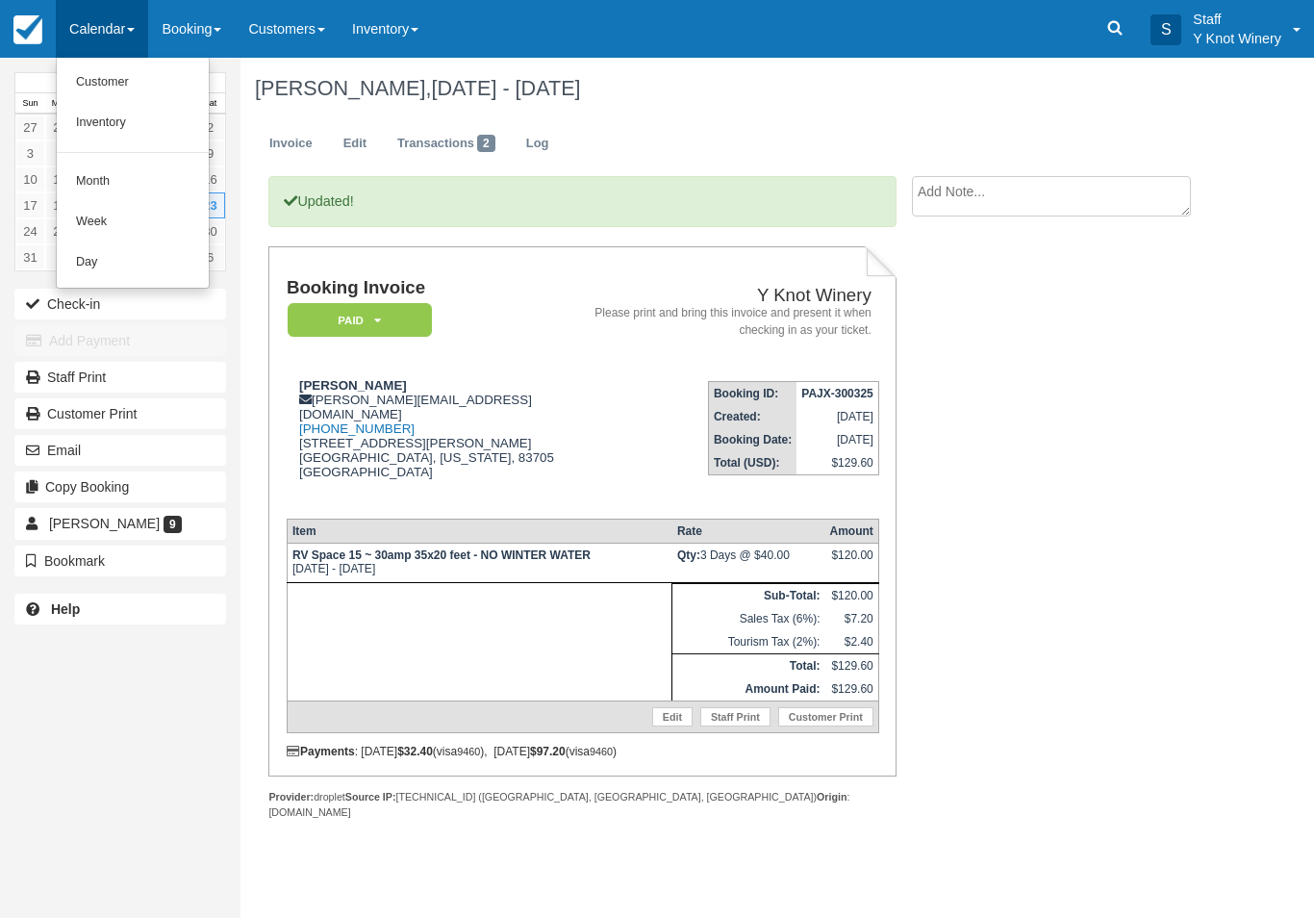
click at [89, 70] on link "Customer" at bounding box center [133, 83] width 152 height 40
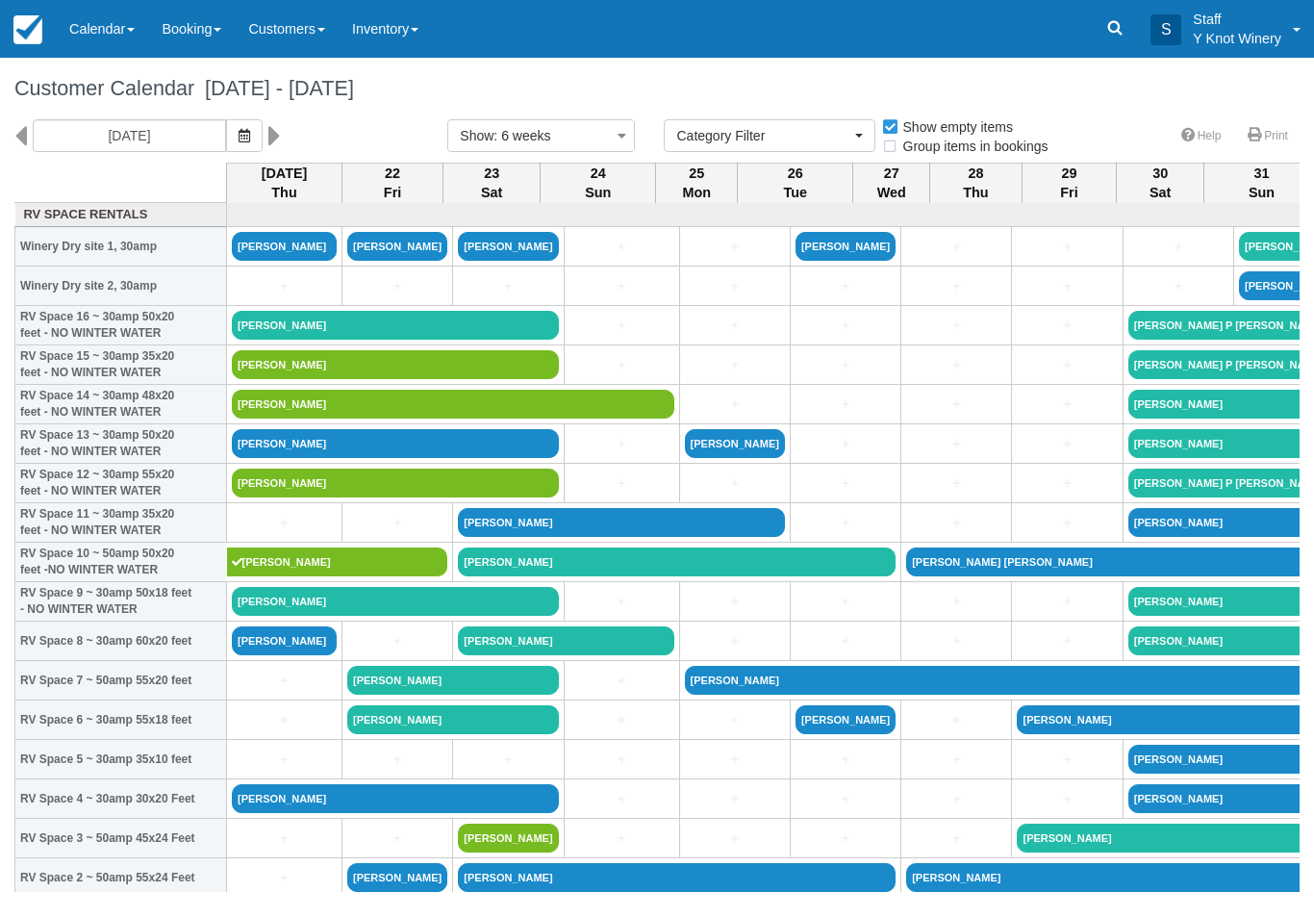
select select
click at [497, 340] on link "[PERSON_NAME]" at bounding box center [395, 325] width 327 height 29
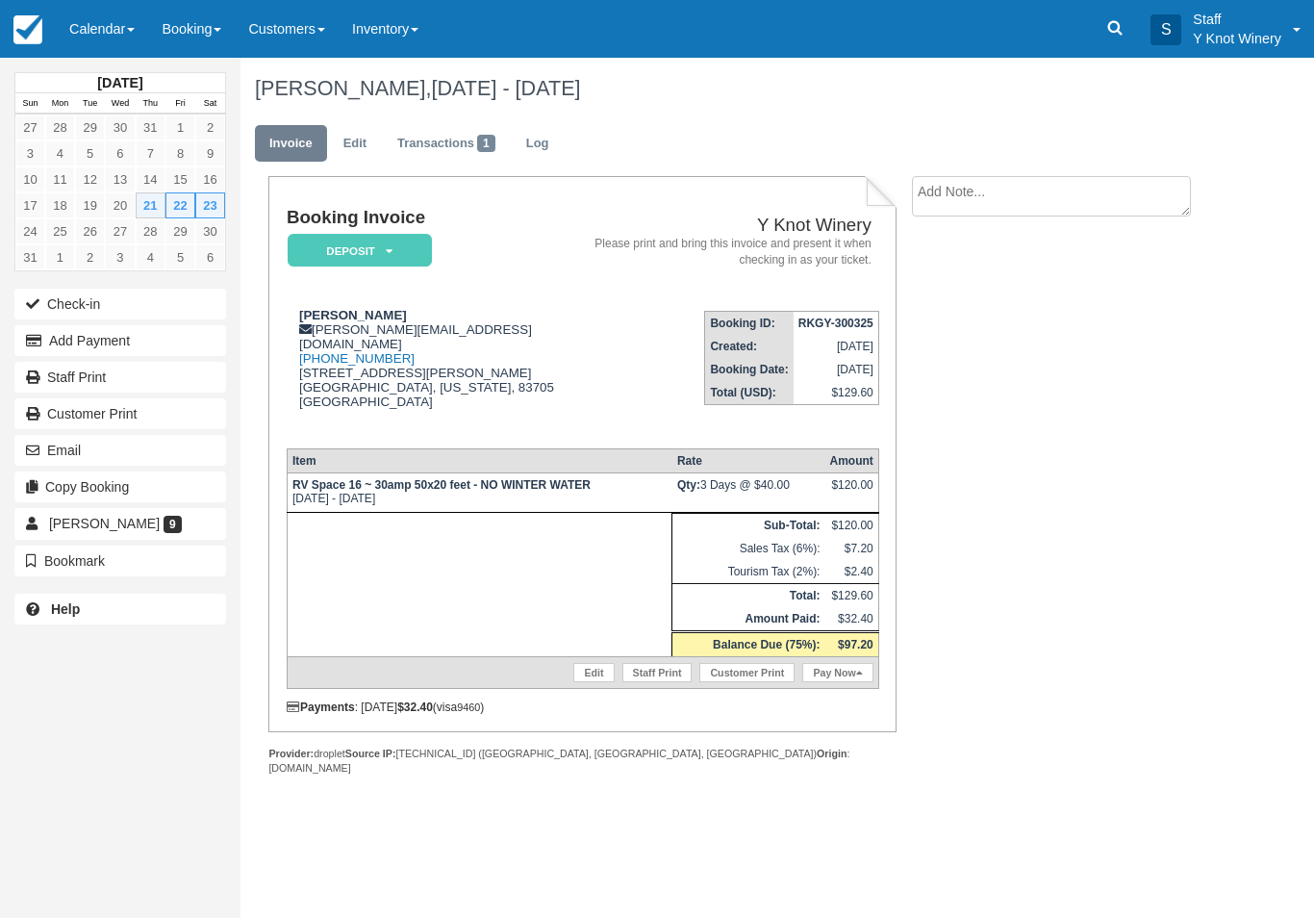
click at [173, 340] on button "Add Payment" at bounding box center [120, 340] width 212 height 31
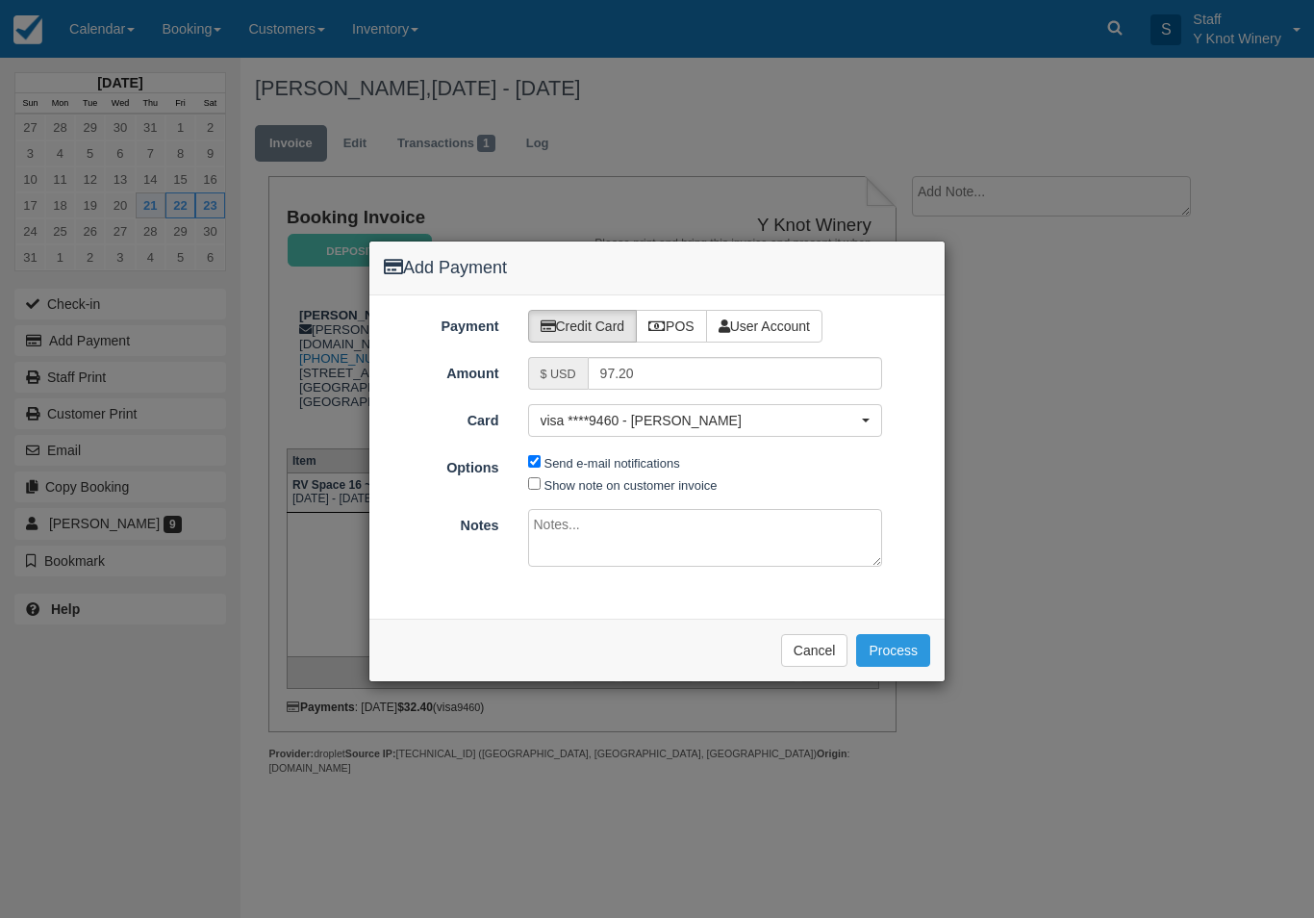
click at [899, 653] on button "Process" at bounding box center [893, 650] width 74 height 33
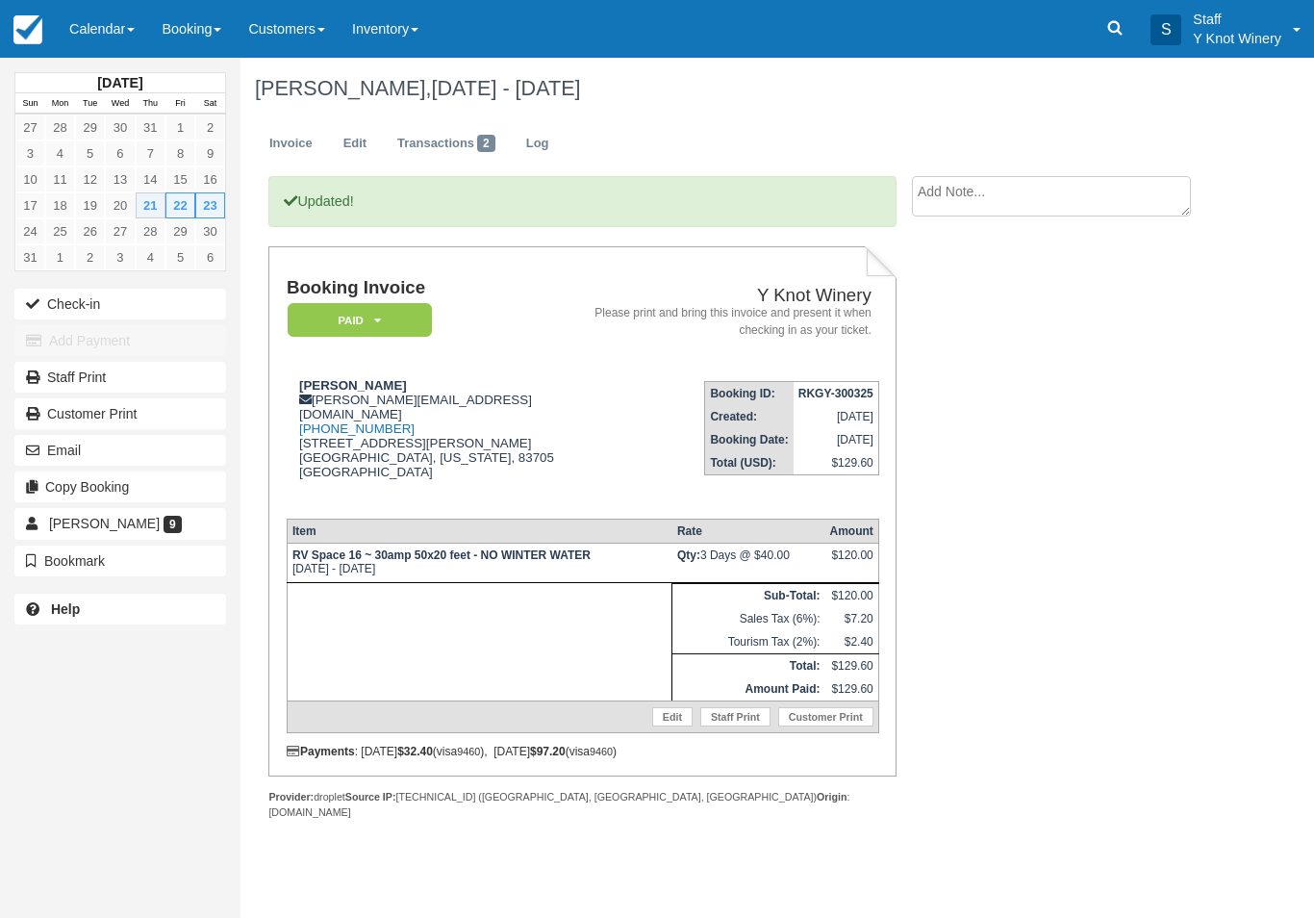
click at [115, 30] on link "Calendar" at bounding box center [102, 29] width 92 height 58
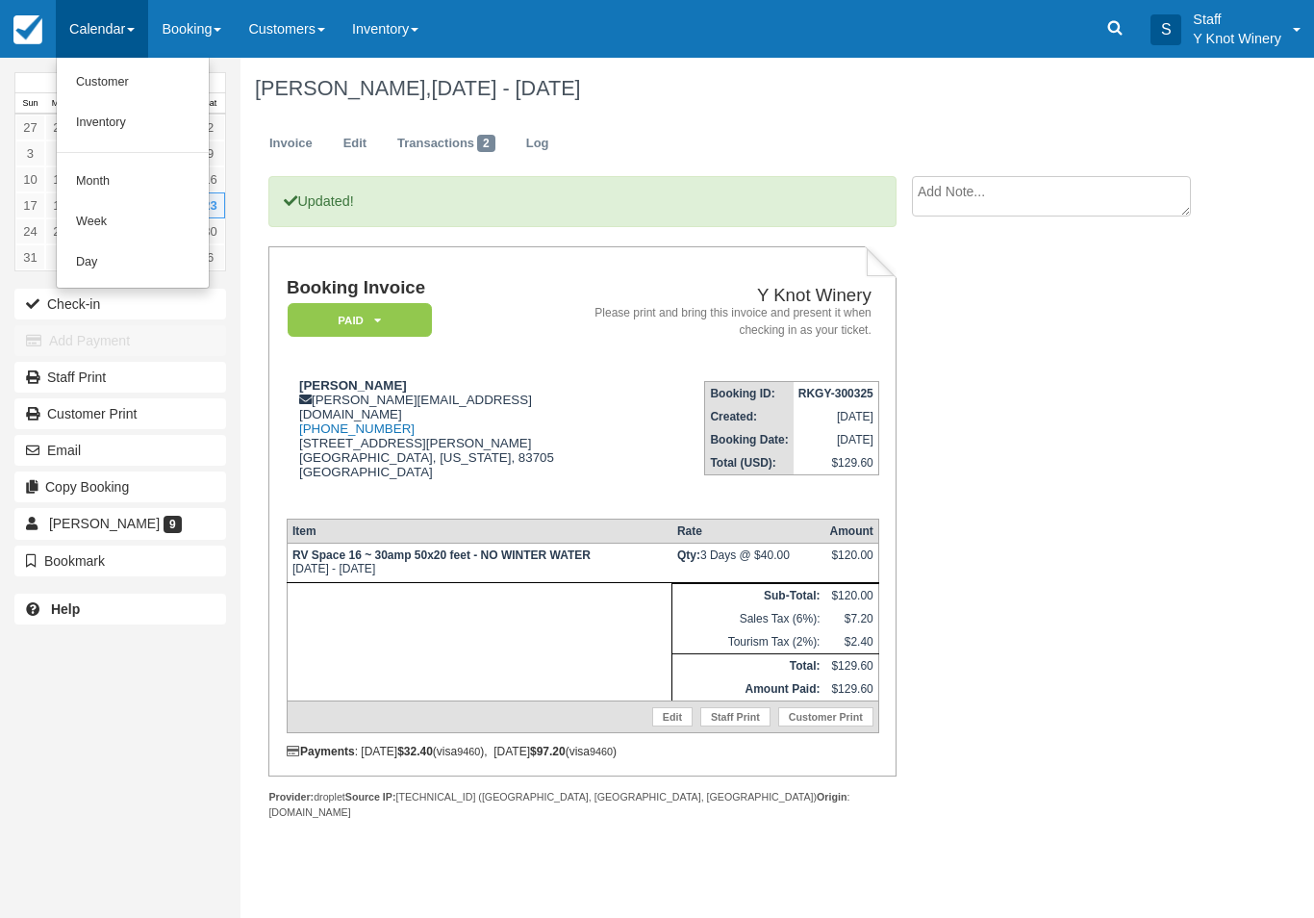
click at [80, 84] on link "Customer" at bounding box center [133, 83] width 152 height 40
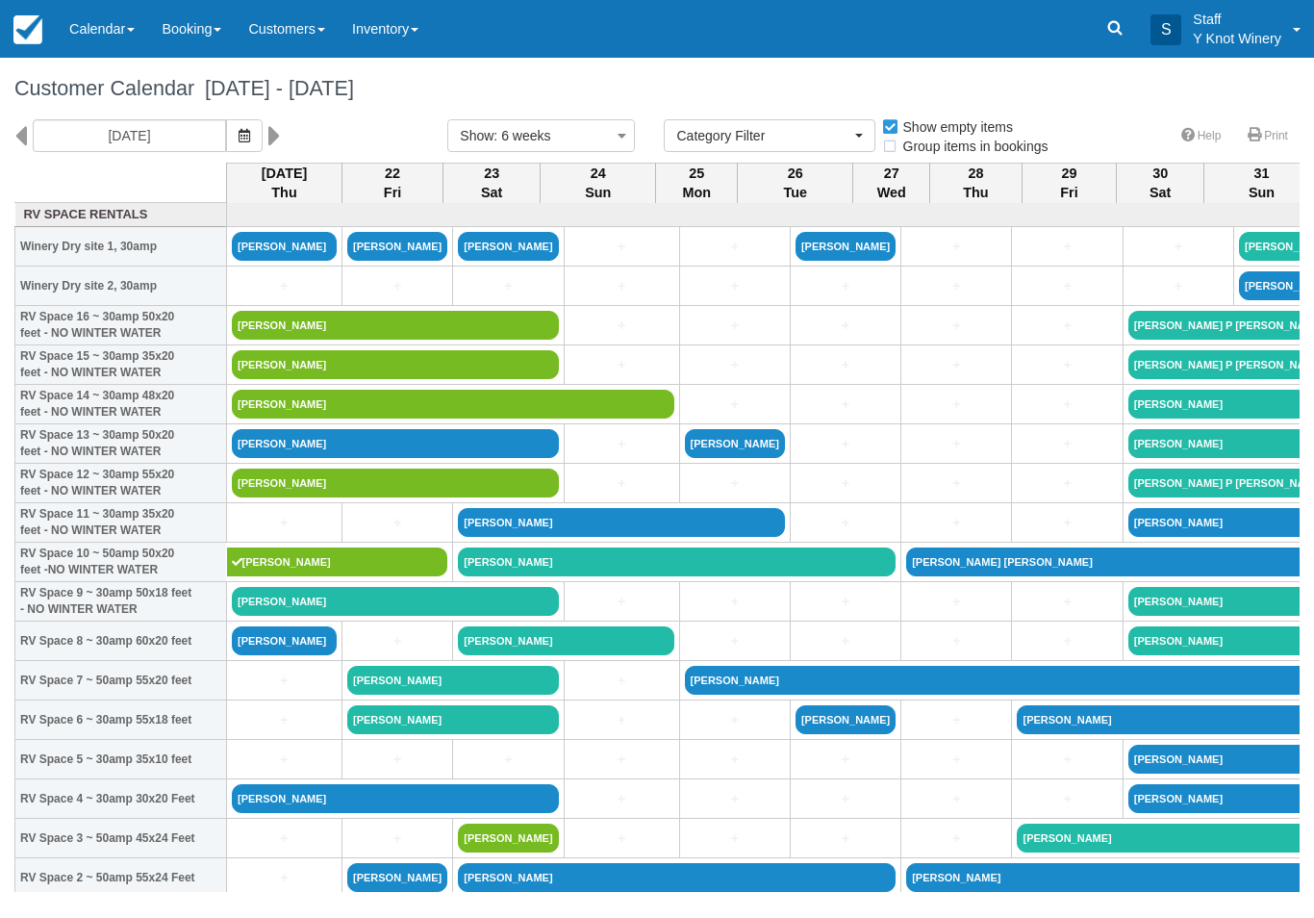
select select
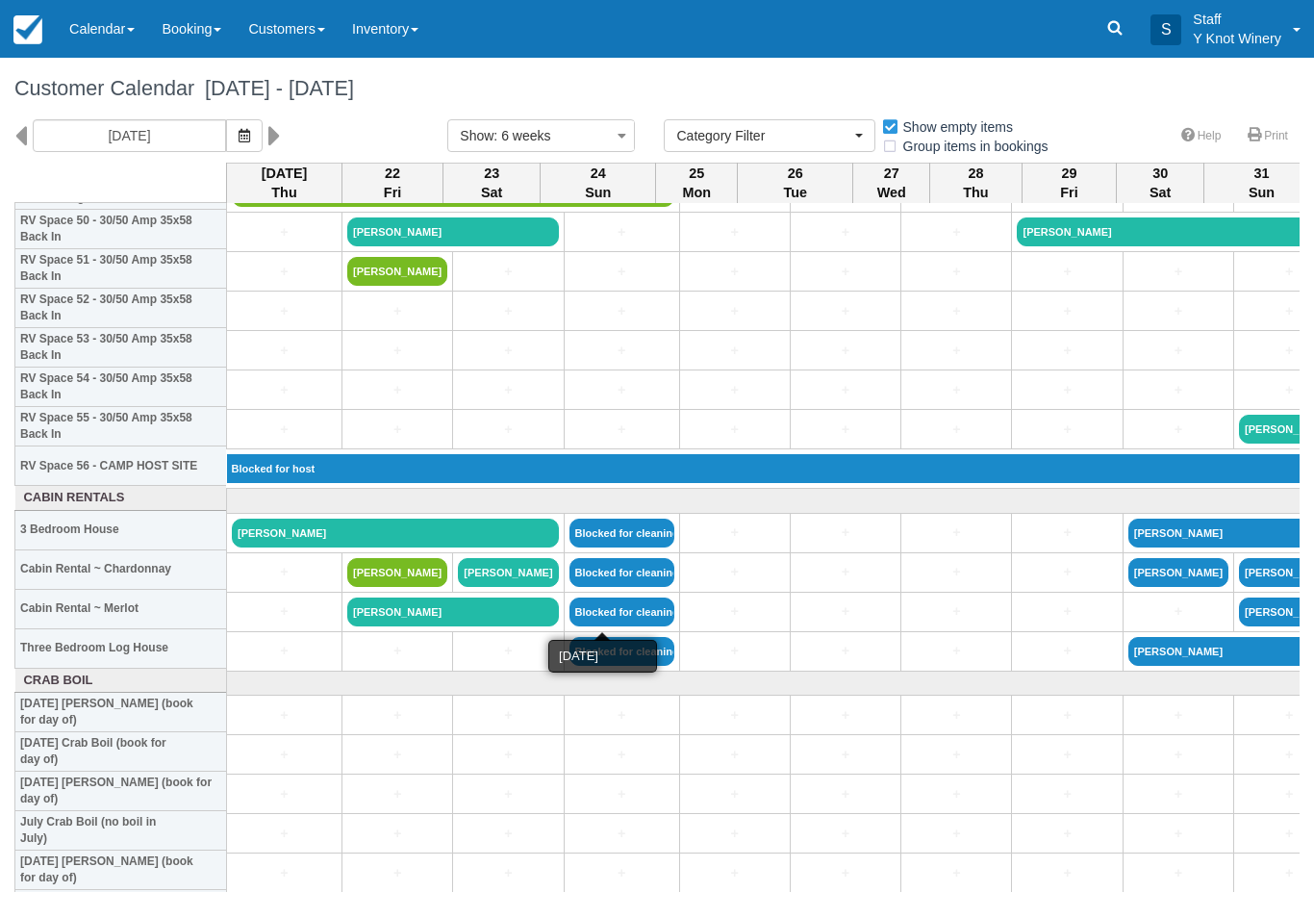
scroll to position [2029, 0]
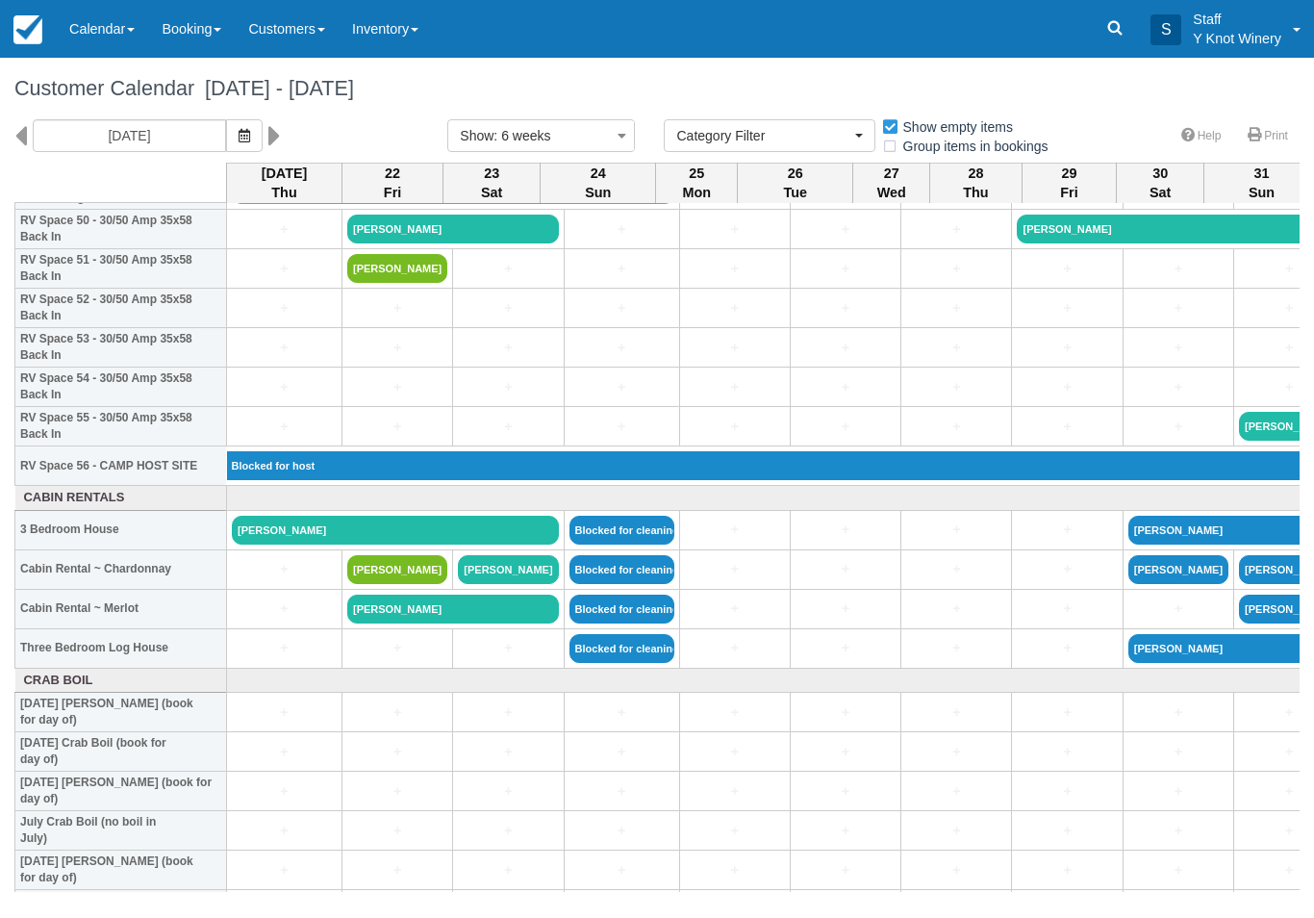
click at [487, 545] on link "[PERSON_NAME]" at bounding box center [395, 530] width 327 height 29
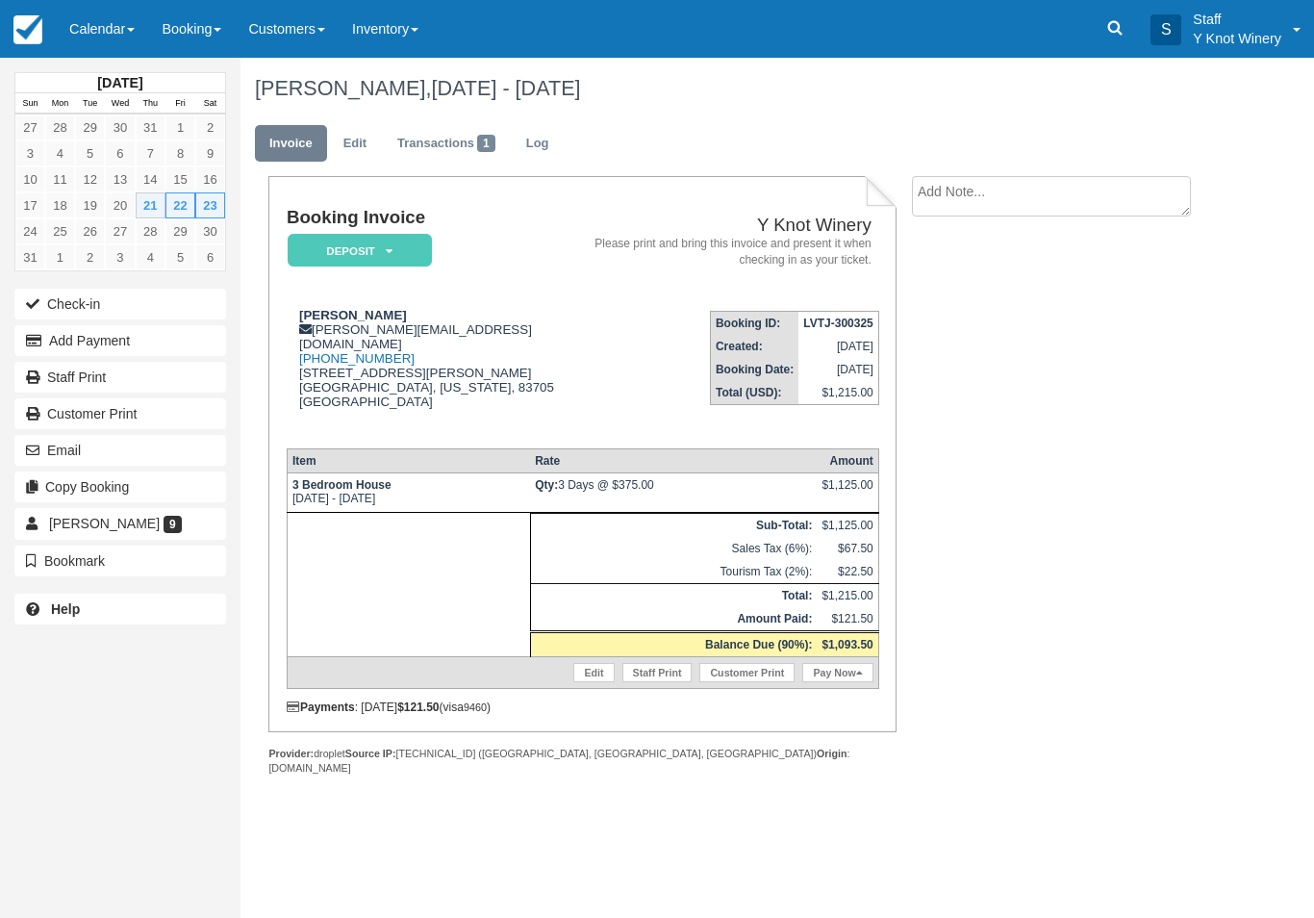
click at [197, 333] on button "Add Payment" at bounding box center [120, 340] width 212 height 31
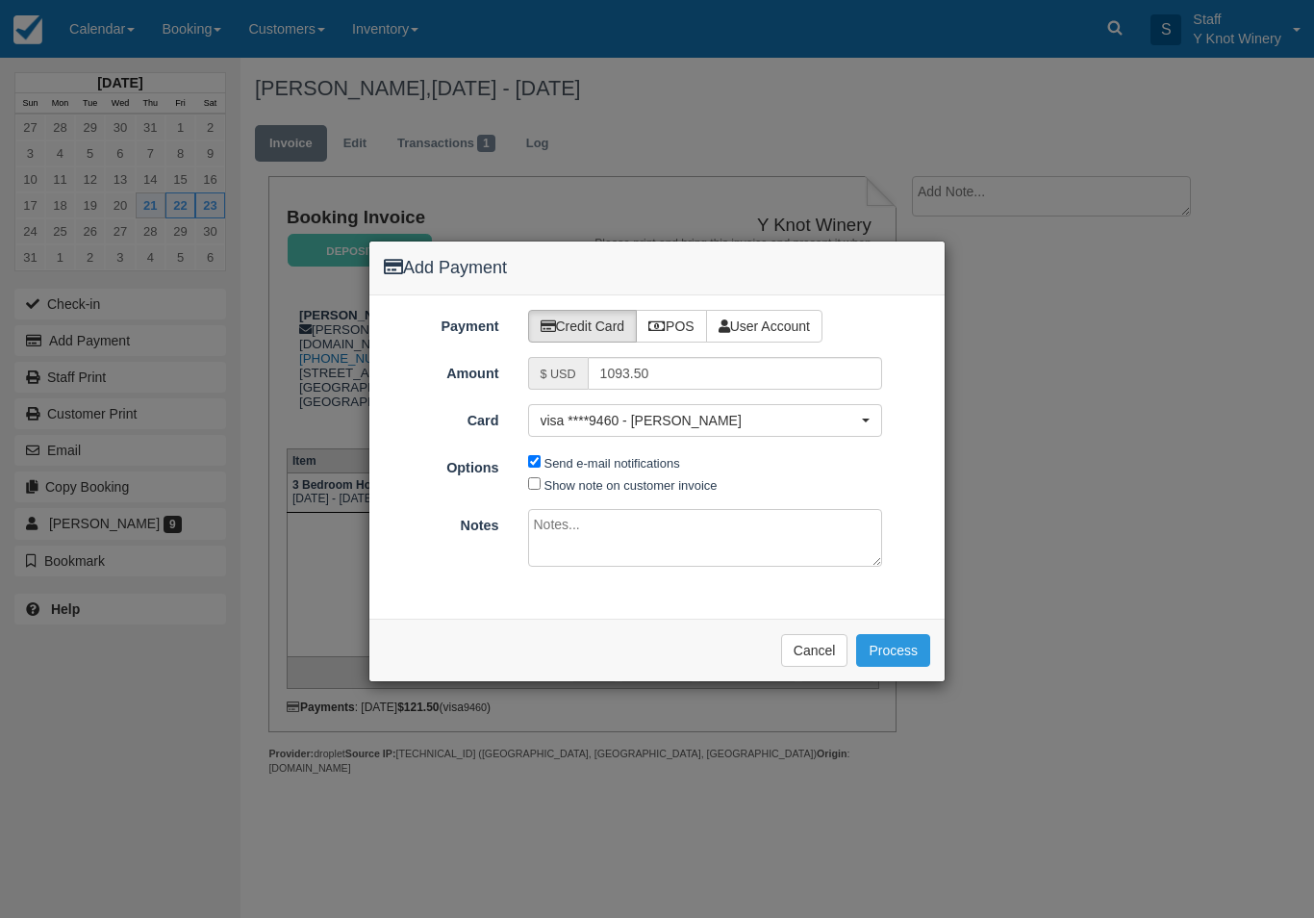
click at [903, 644] on button "Process" at bounding box center [893, 650] width 74 height 33
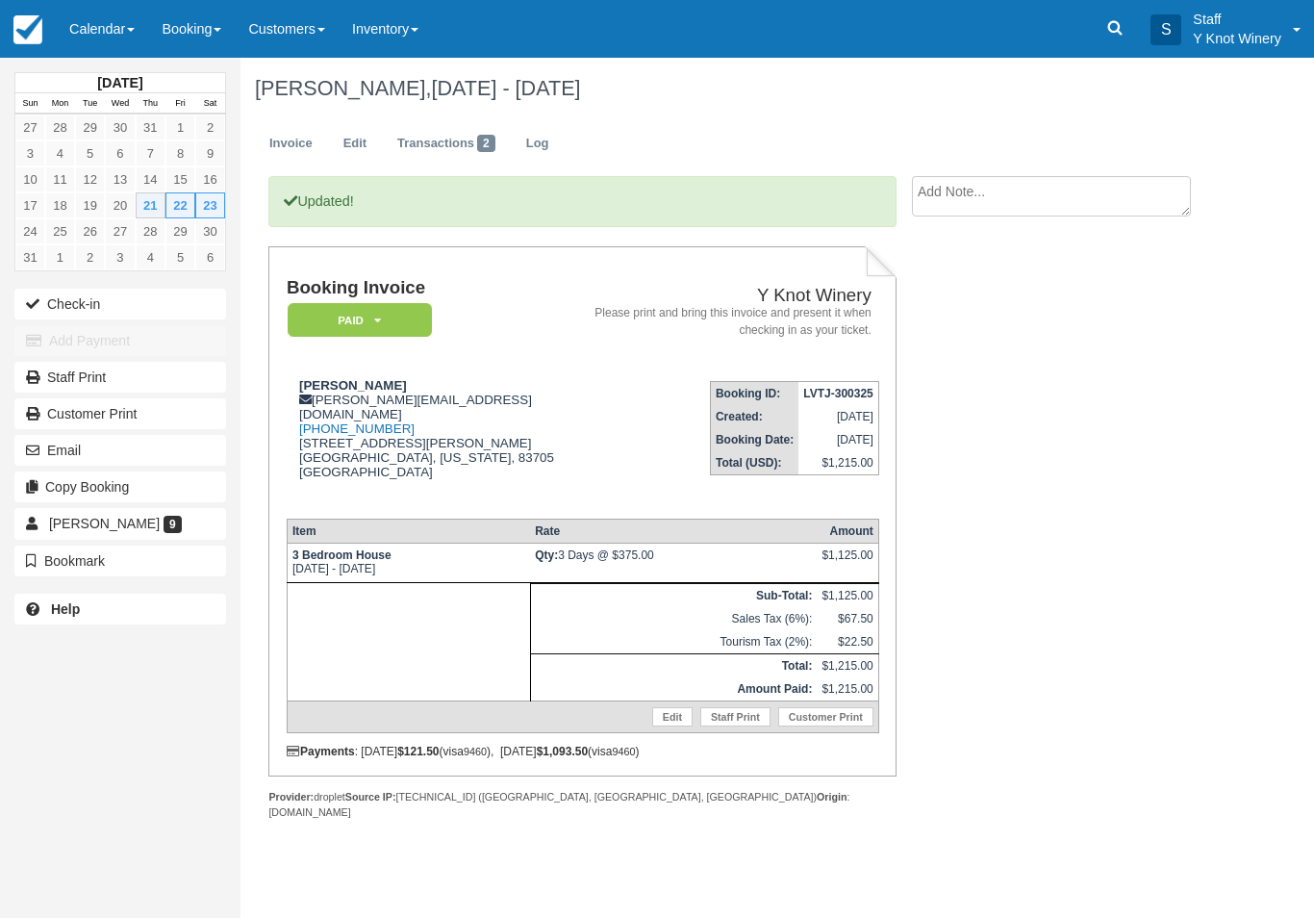
click at [98, 23] on link "Calendar" at bounding box center [102, 29] width 92 height 58
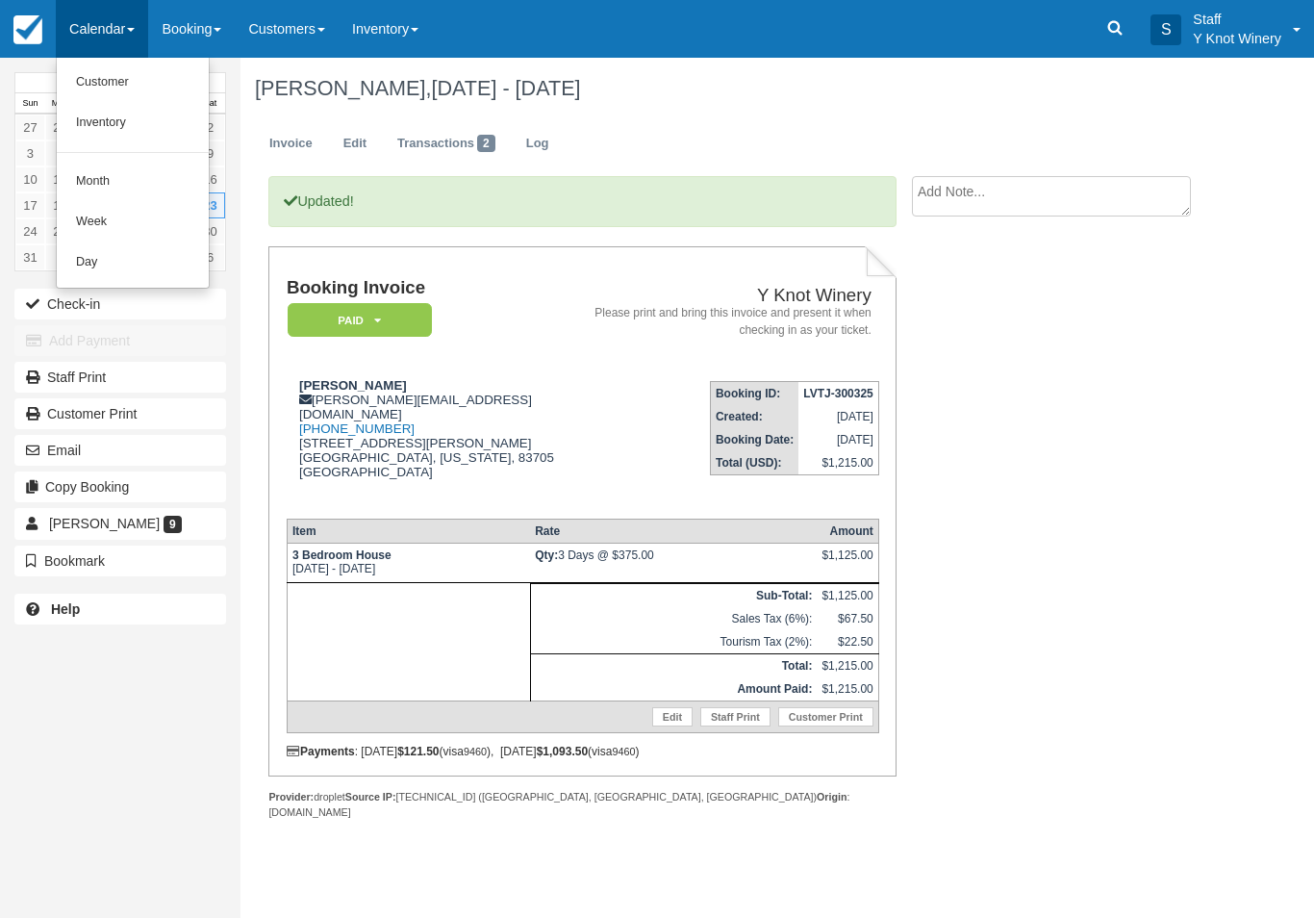
click at [96, 74] on link "Customer" at bounding box center [133, 83] width 152 height 40
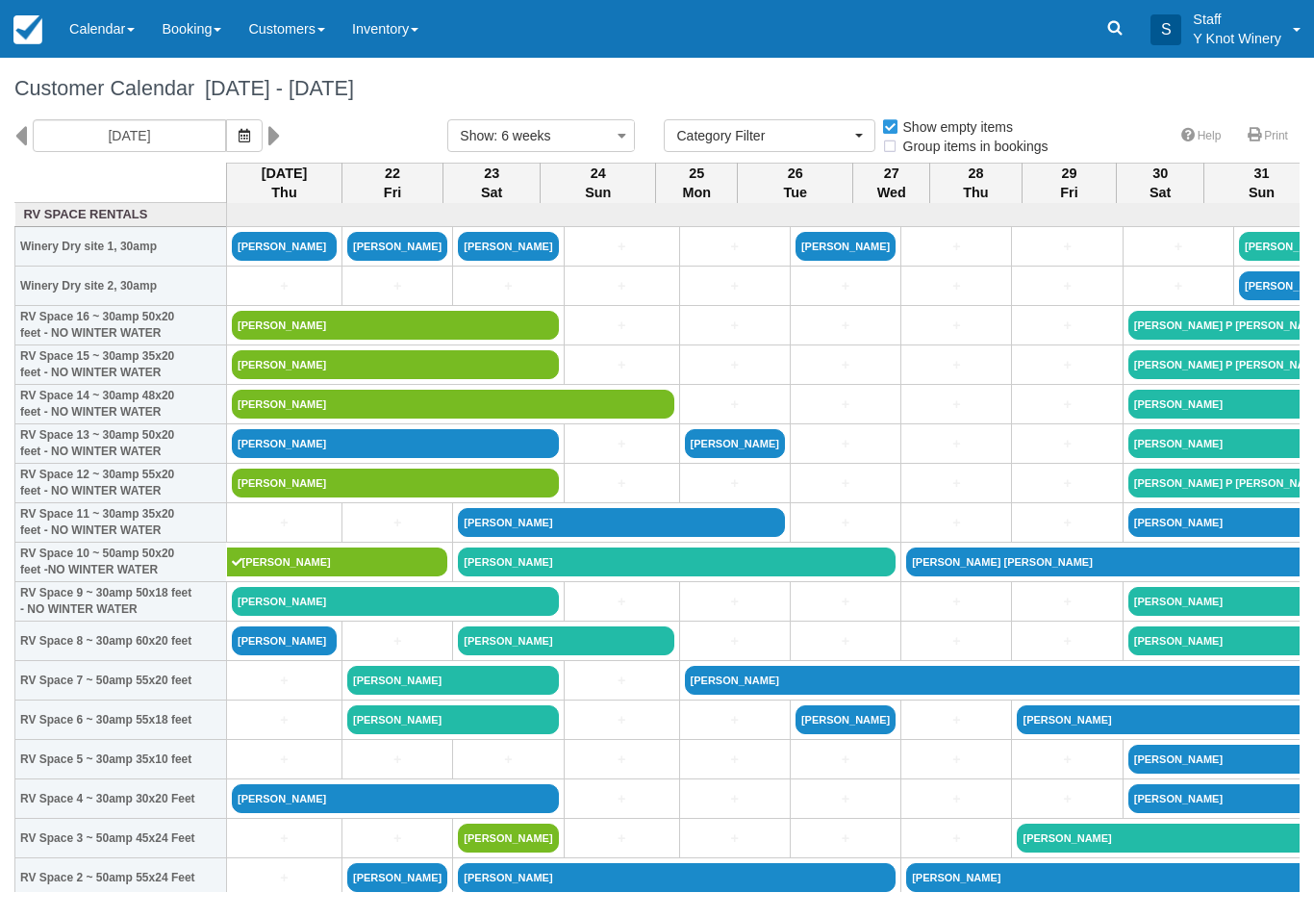
select select
click at [306, 260] on link "[PERSON_NAME]" at bounding box center [284, 246] width 105 height 29
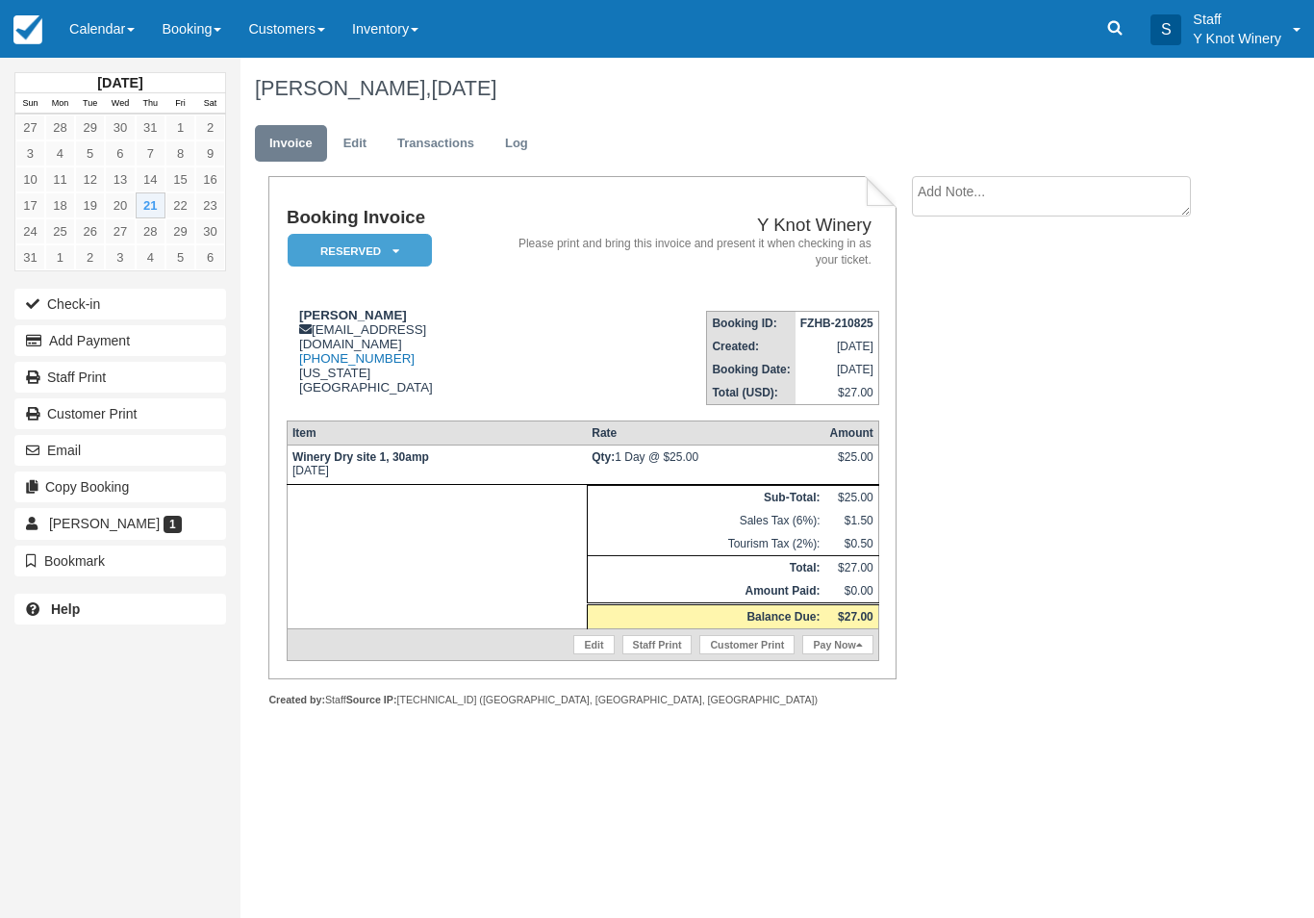
click at [105, 29] on link "Calendar" at bounding box center [102, 29] width 92 height 58
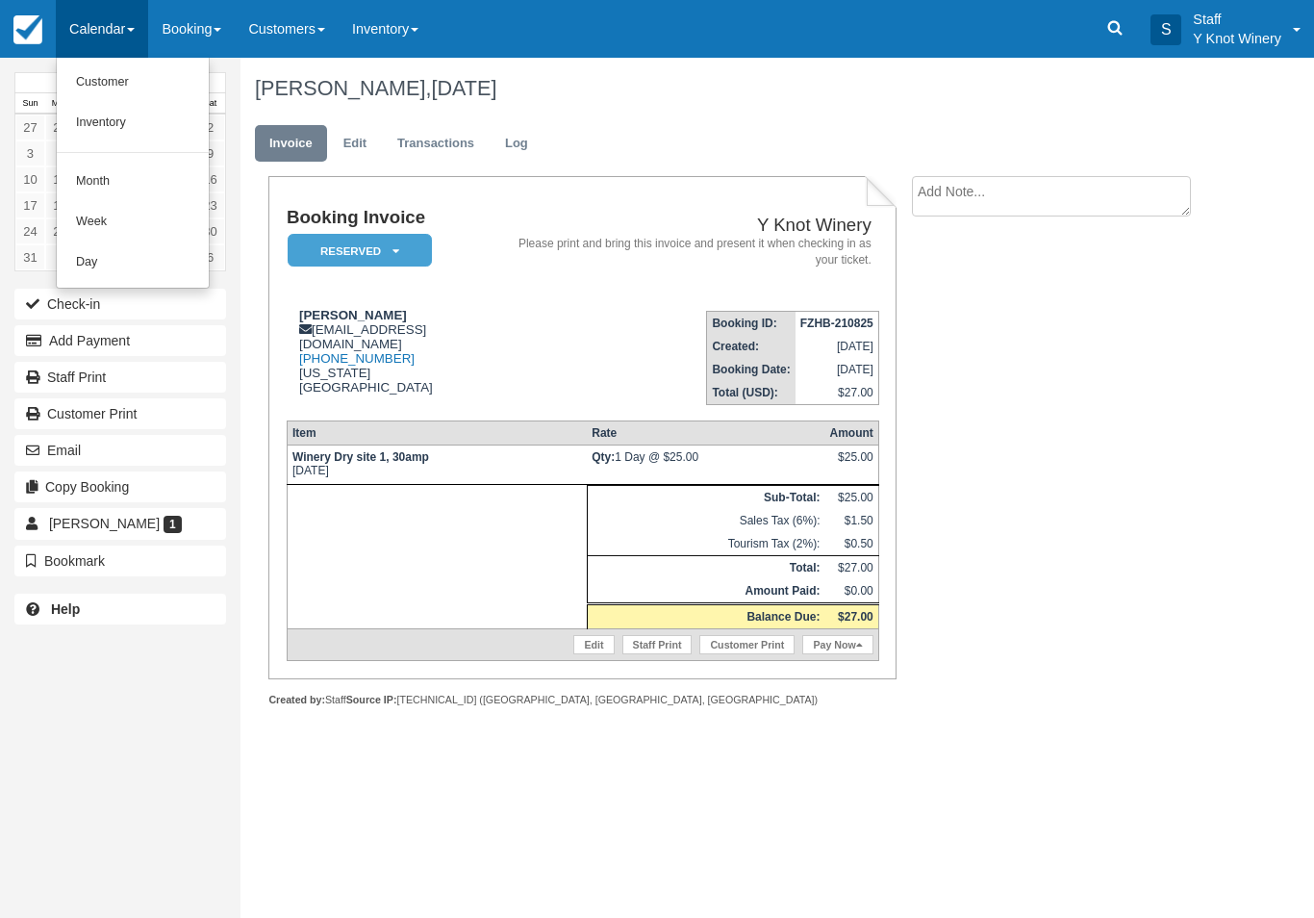
click at [146, 71] on link "Customer" at bounding box center [133, 83] width 152 height 40
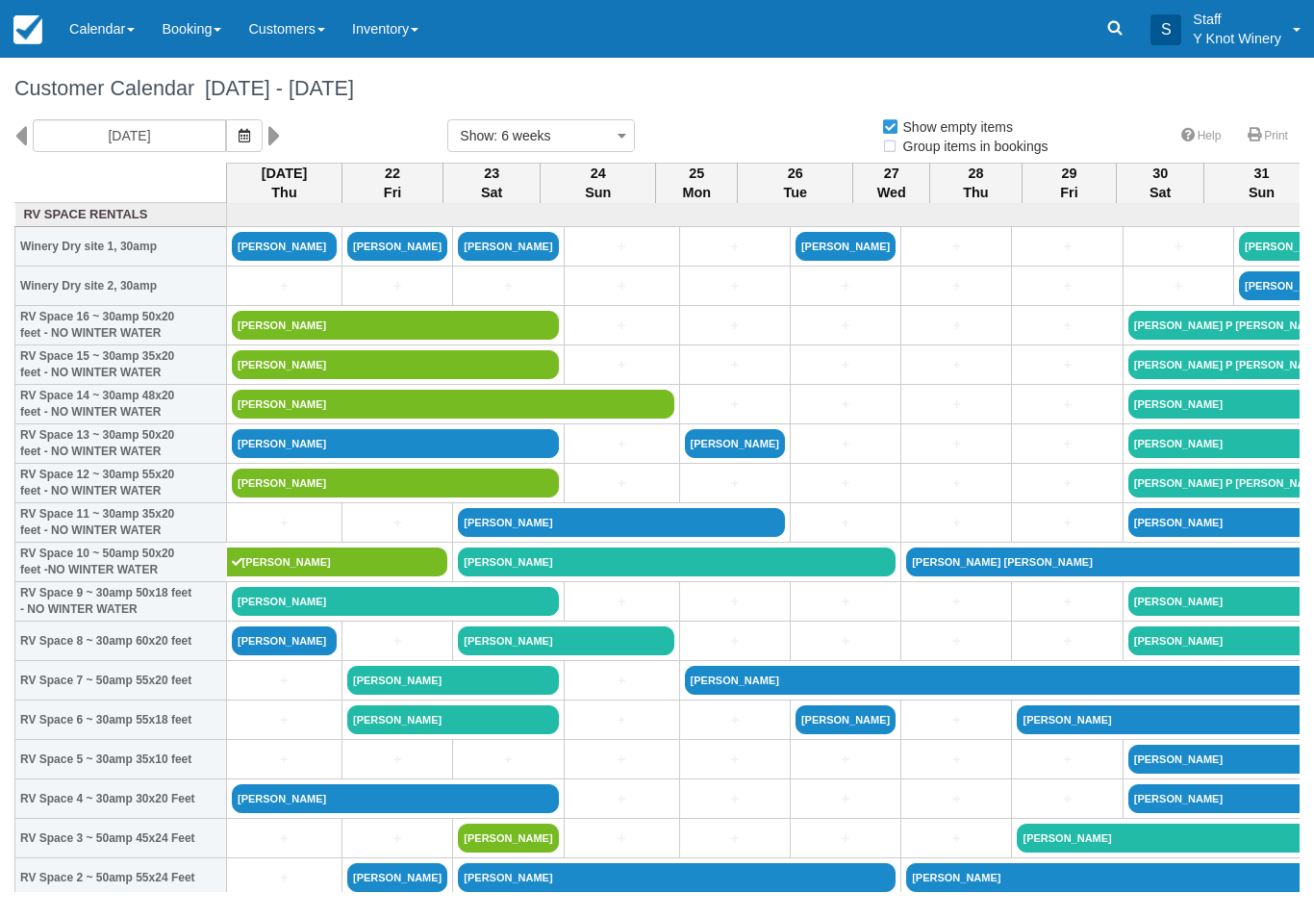
select select
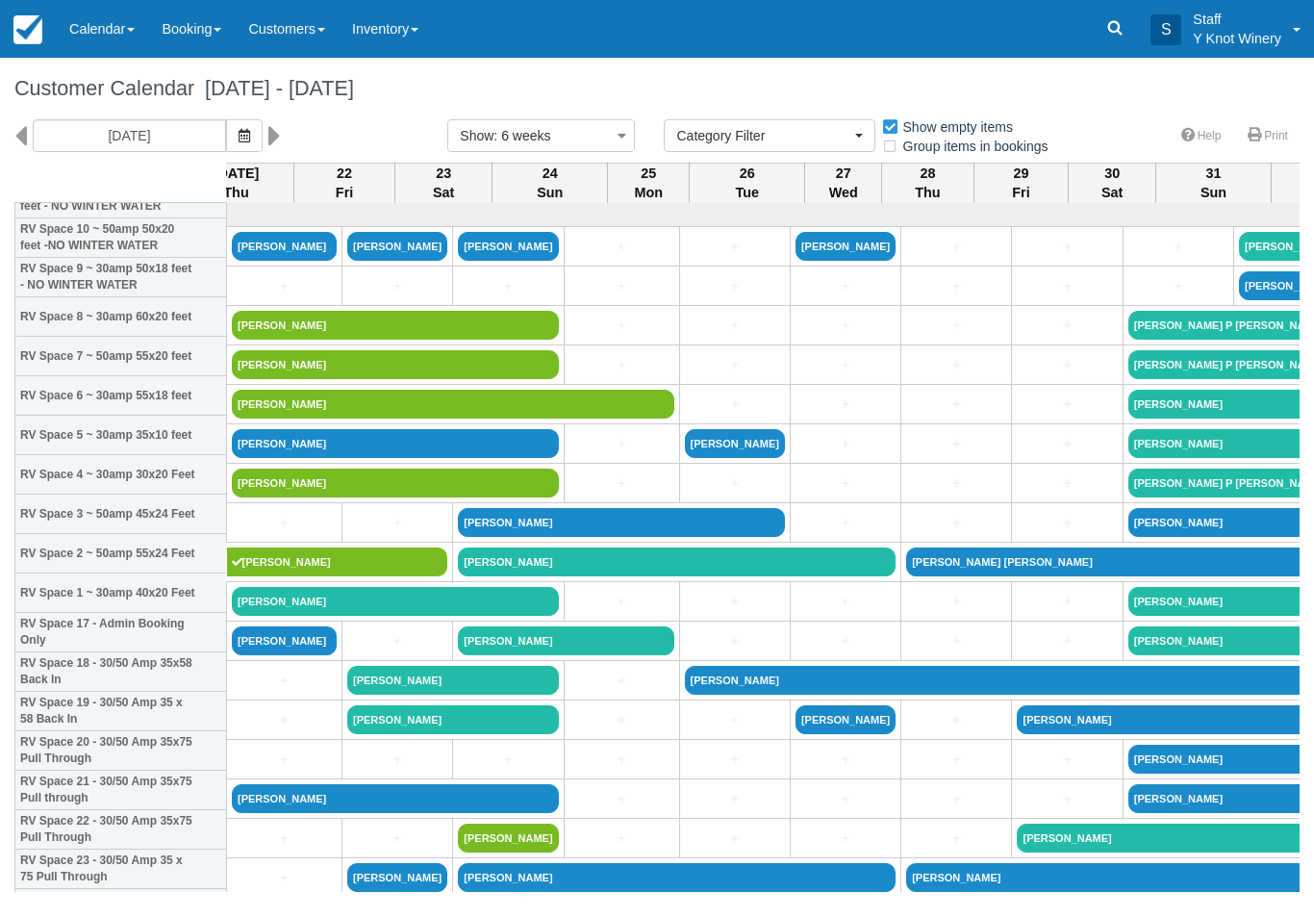
click at [239, 140] on icon "button" at bounding box center [245, 135] width 12 height 13
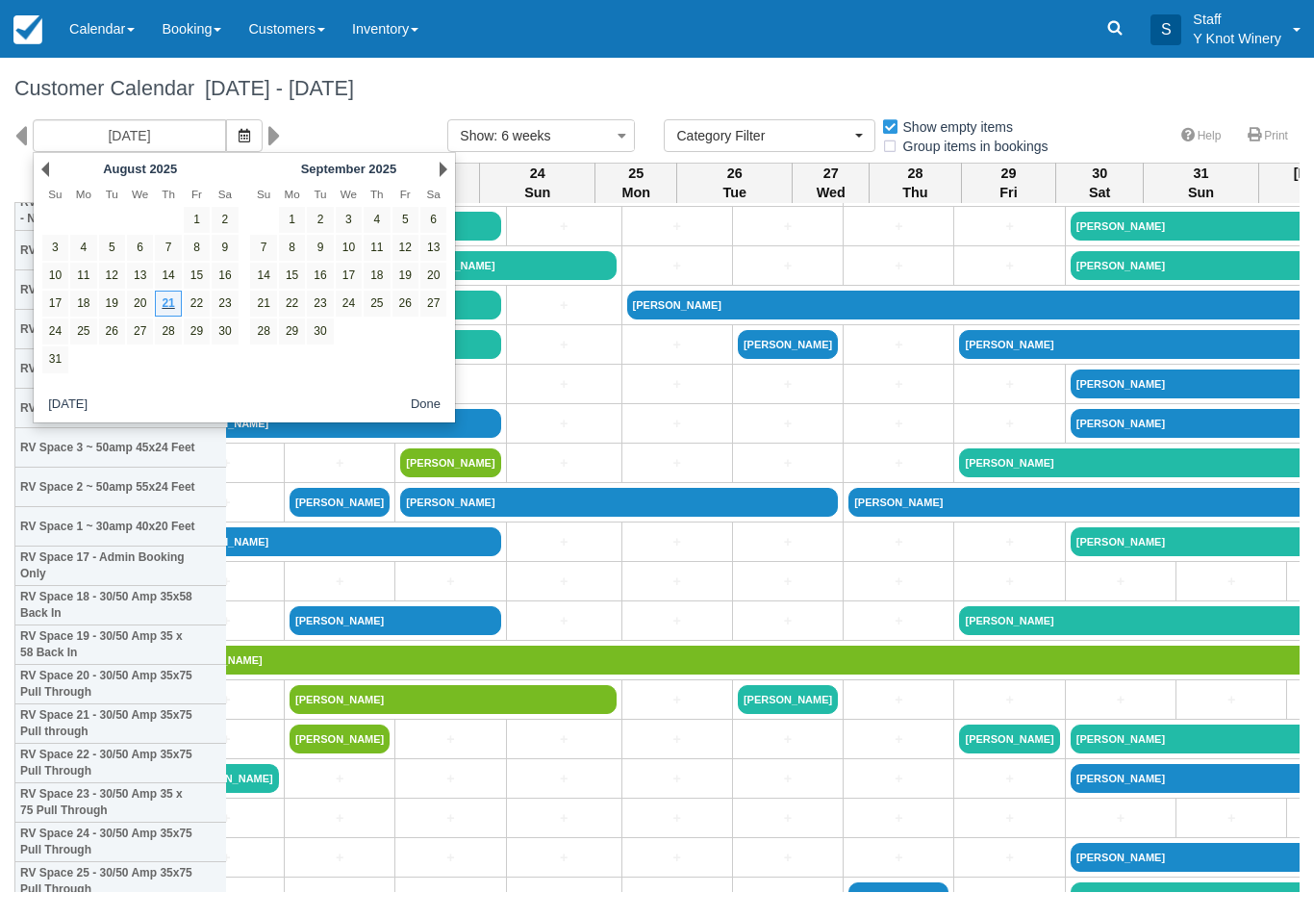
click at [226, 144] on button "button" at bounding box center [244, 135] width 37 height 33
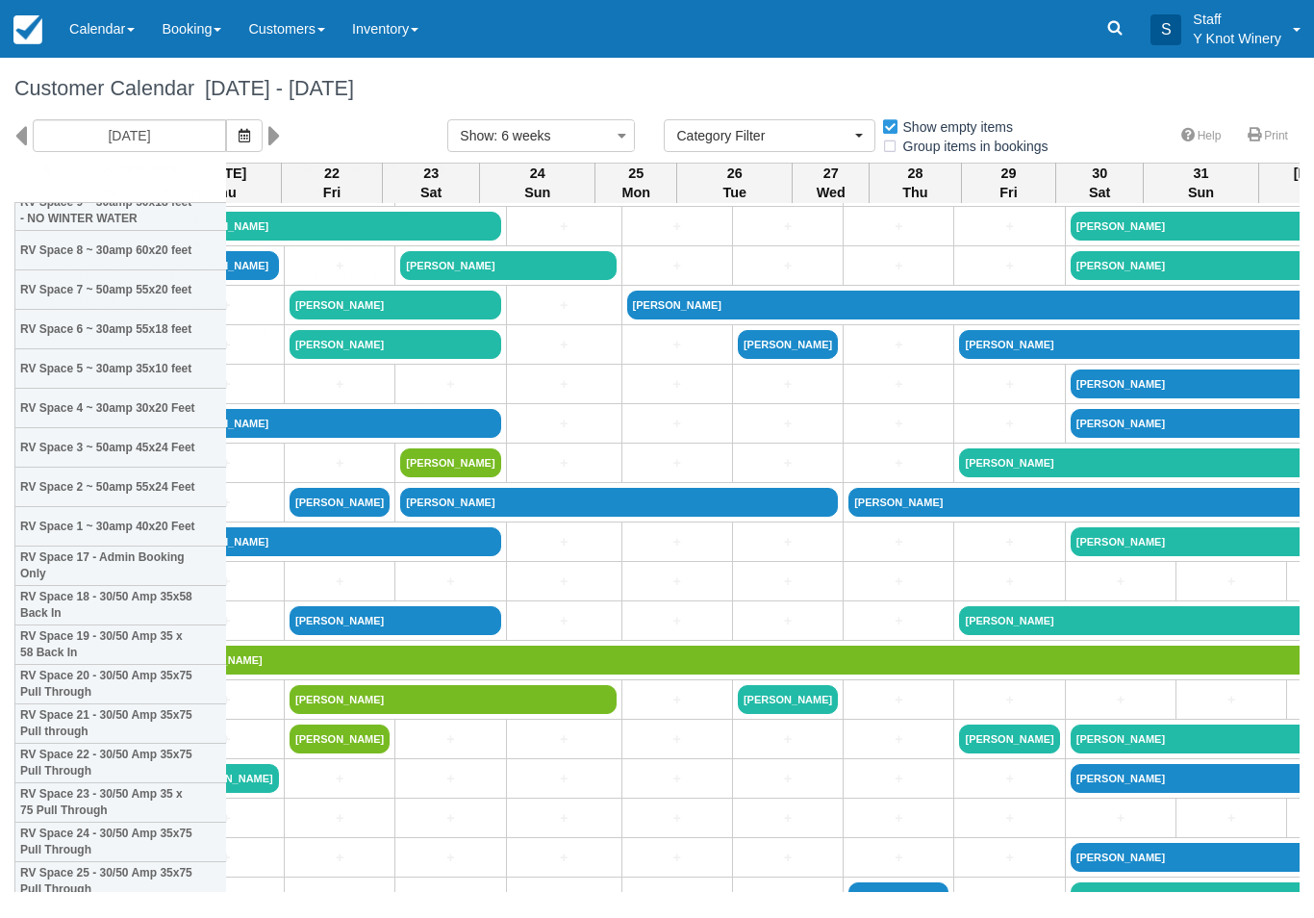
scroll to position [391, 61]
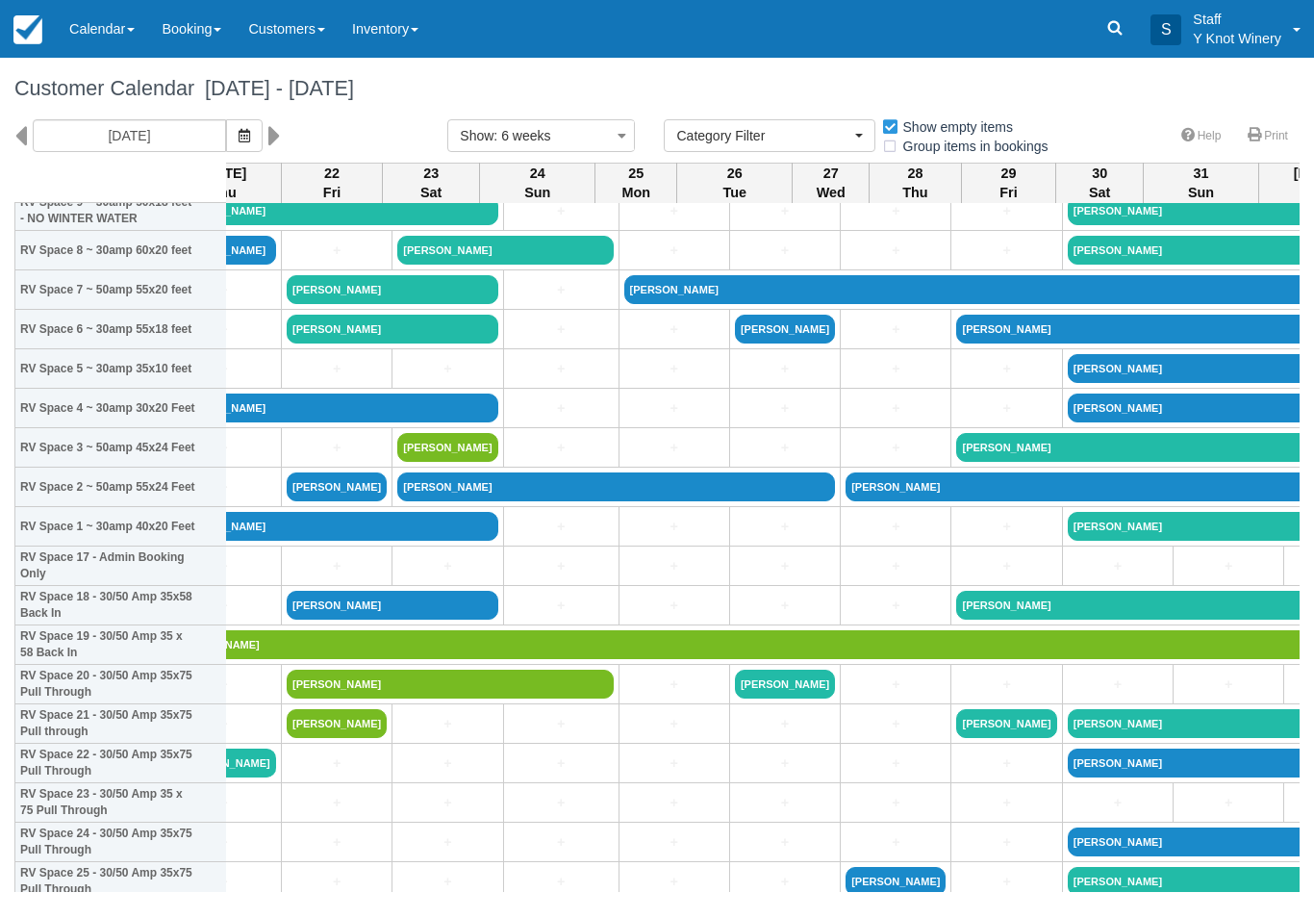
click at [239, 141] on icon "button" at bounding box center [245, 135] width 12 height 13
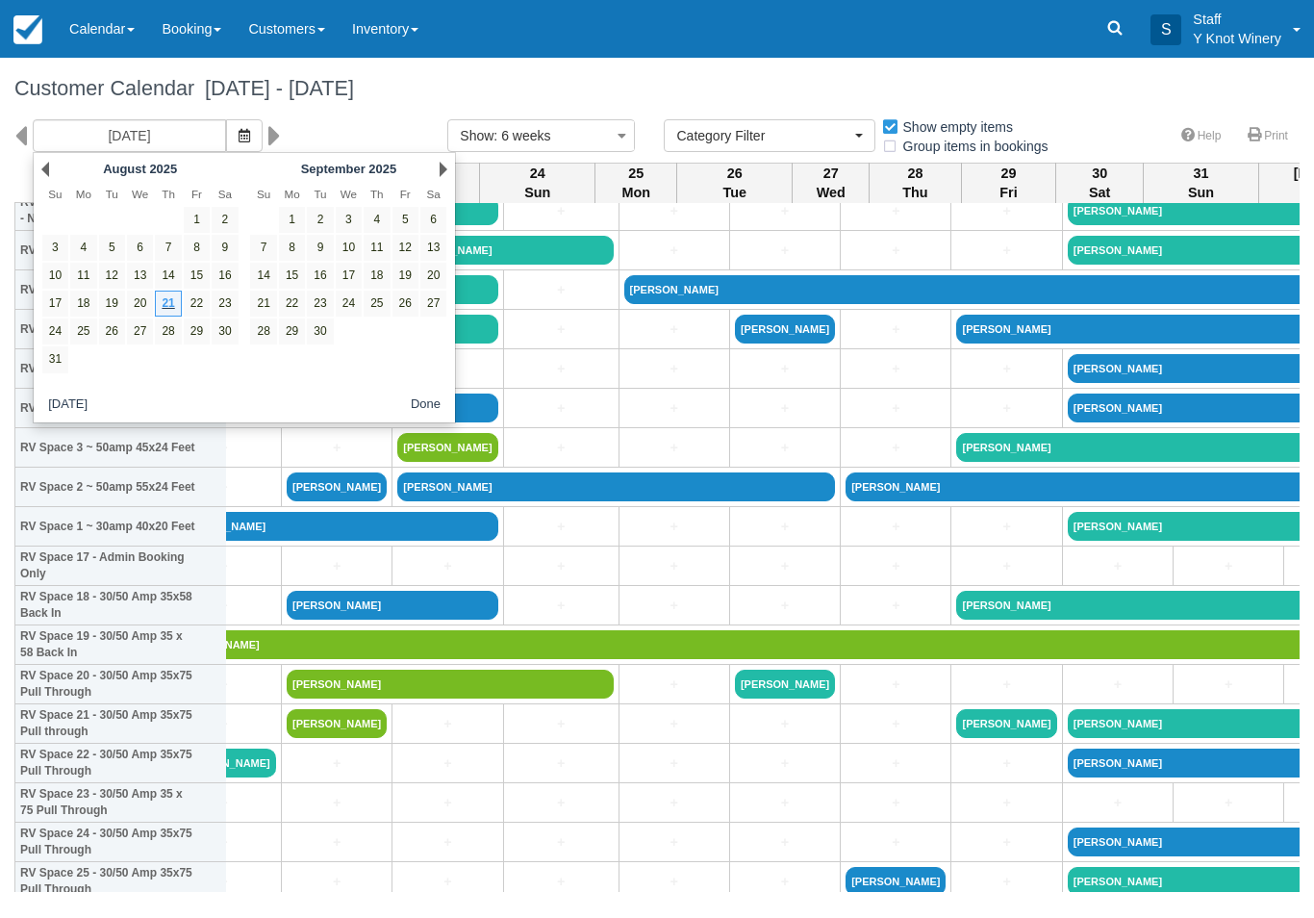
click at [192, 342] on link "29" at bounding box center [197, 331] width 26 height 26
type input "08/29/25"
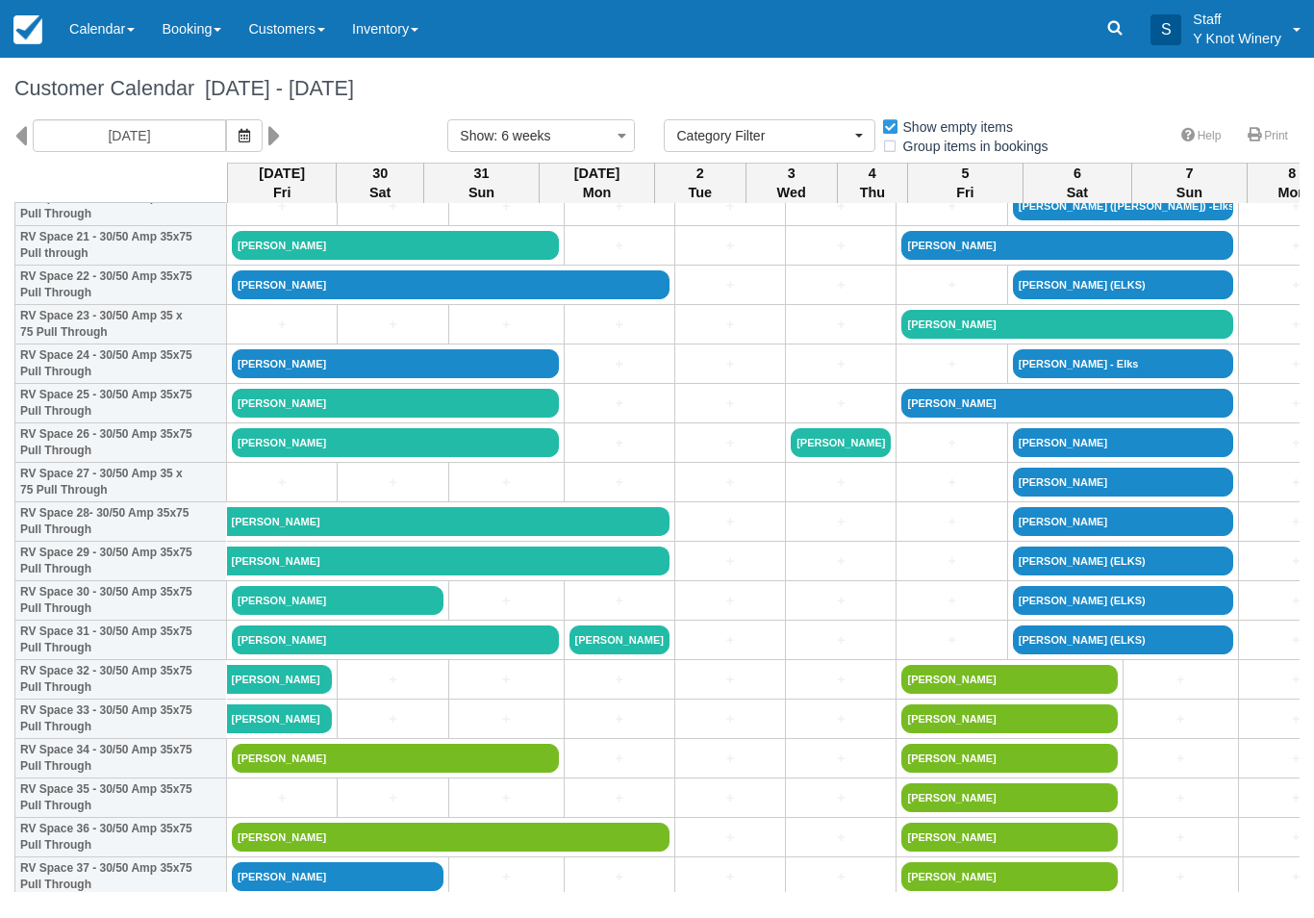
scroll to position [868, 0]
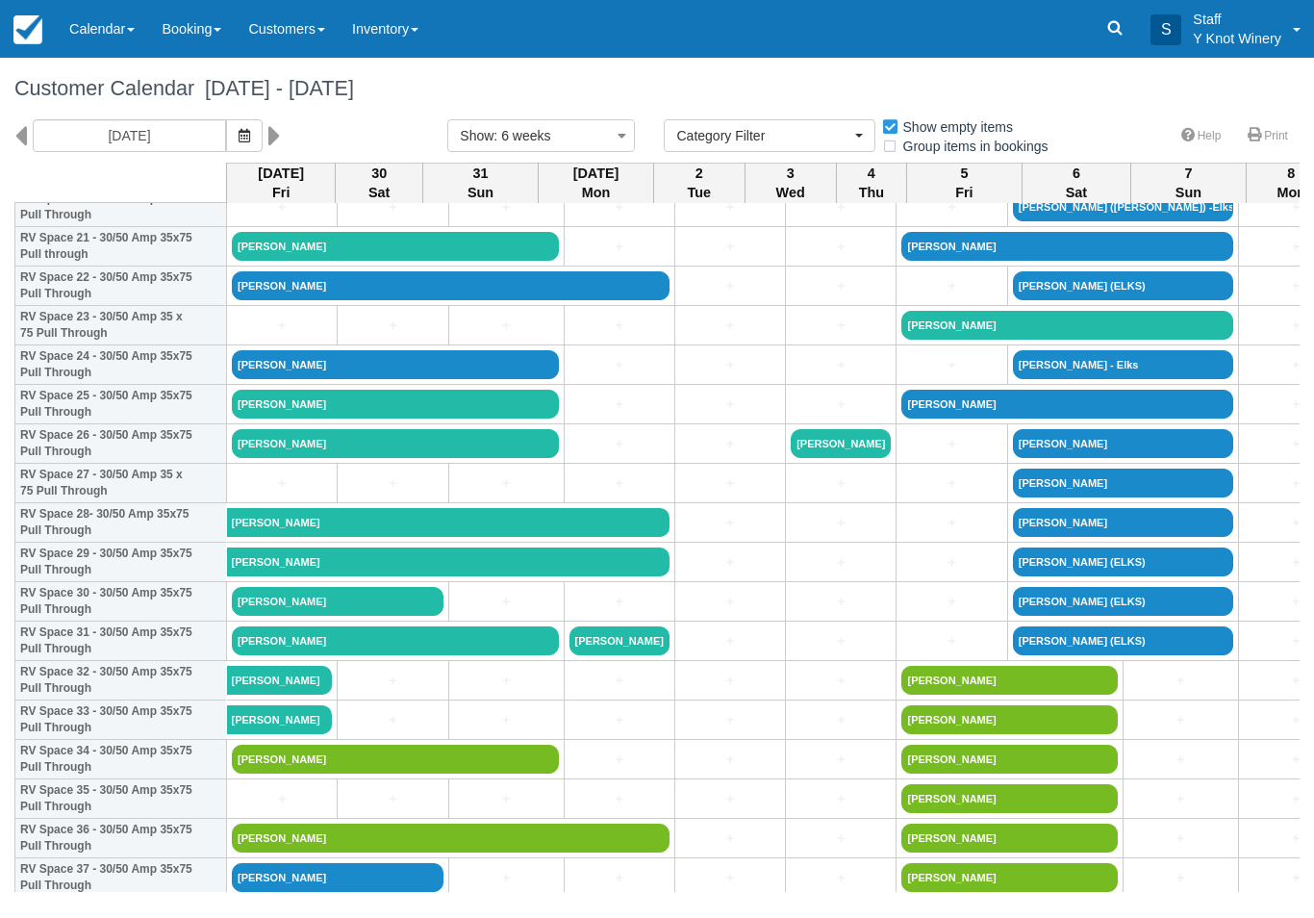
click at [274, 335] on link "+" at bounding box center [282, 326] width 100 height 20
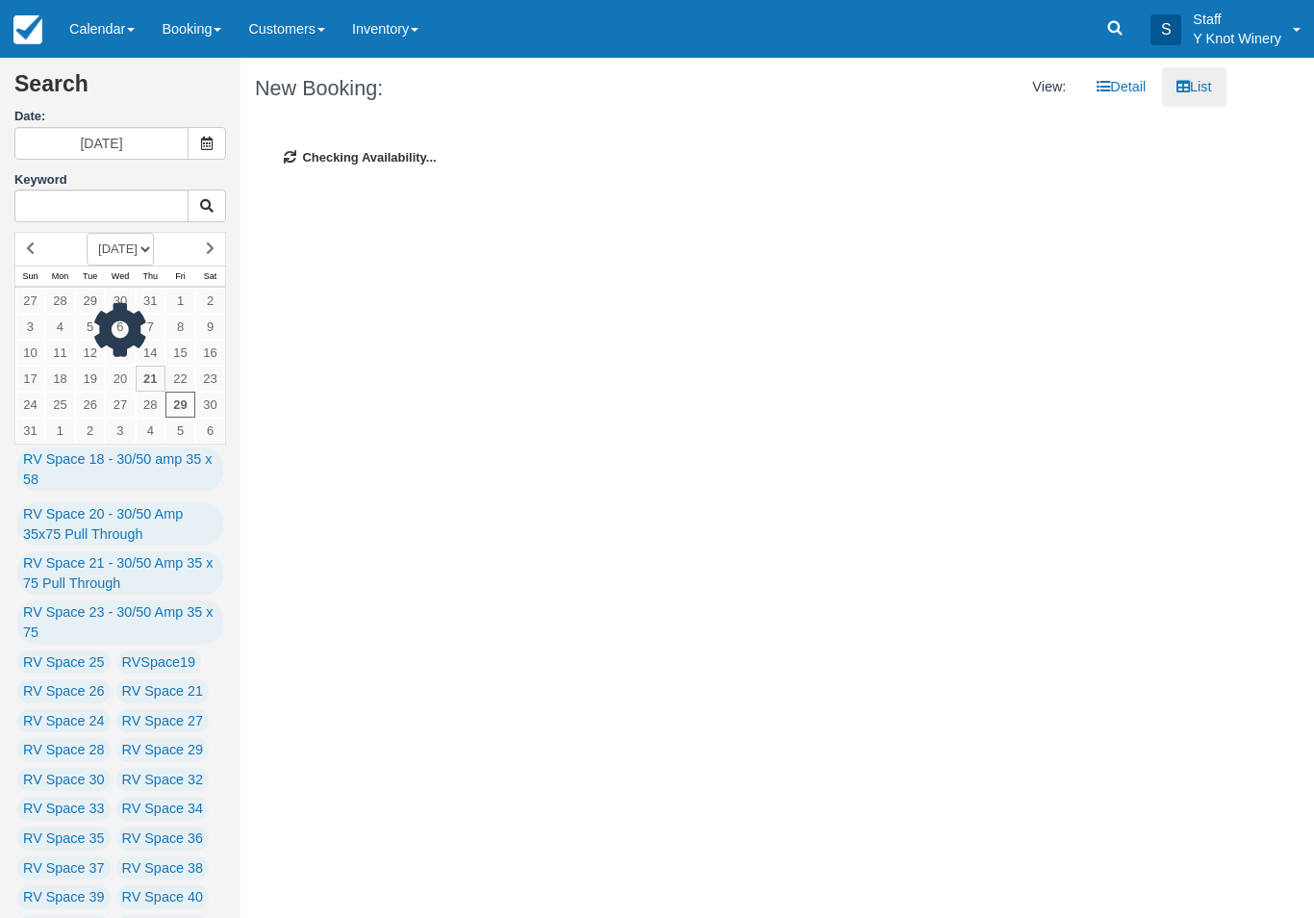
type input "[DATE]"
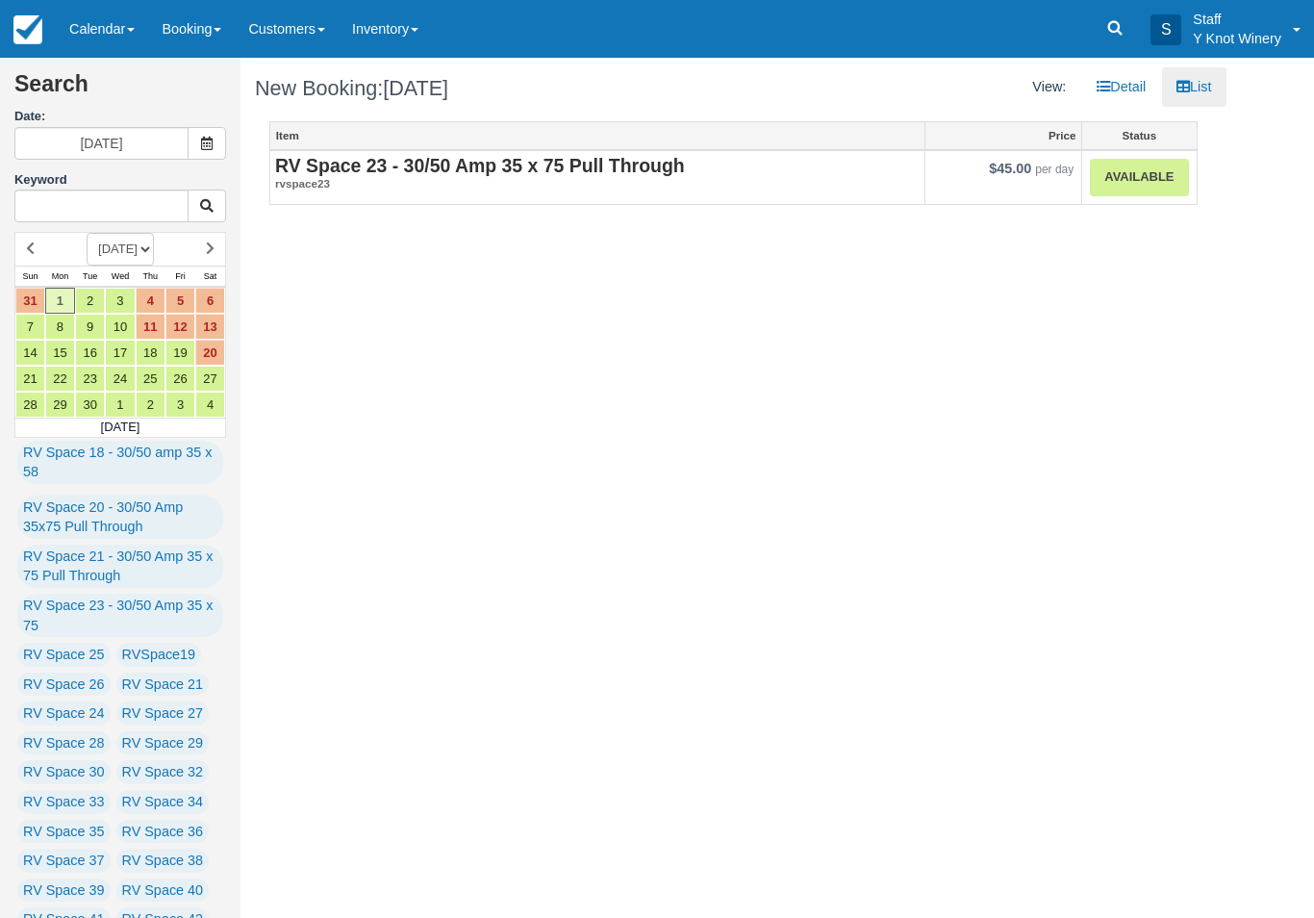
click at [1151, 180] on link "Available" at bounding box center [1139, 178] width 98 height 38
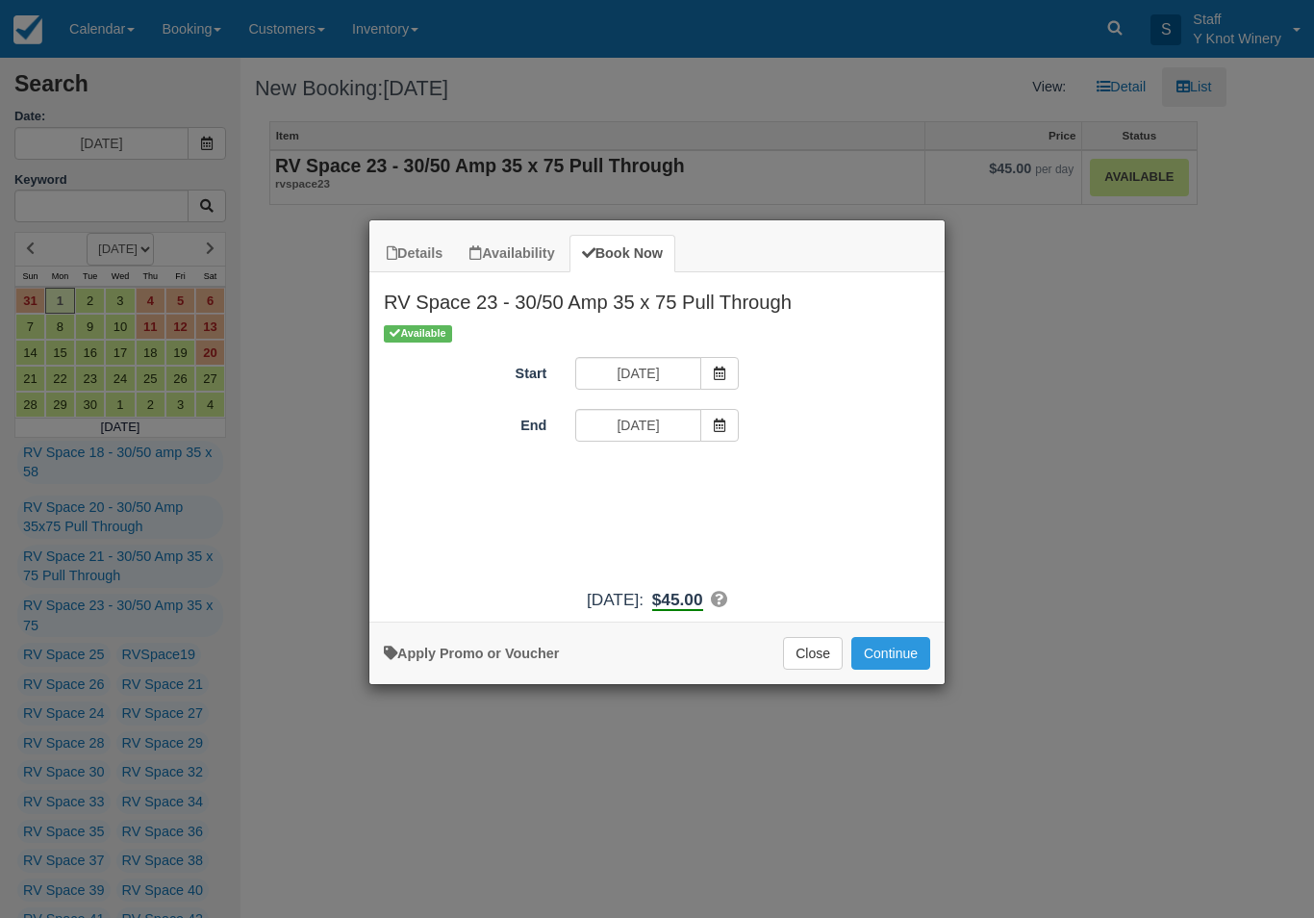
click at [731, 432] on span "Item Modal" at bounding box center [719, 425] width 38 height 33
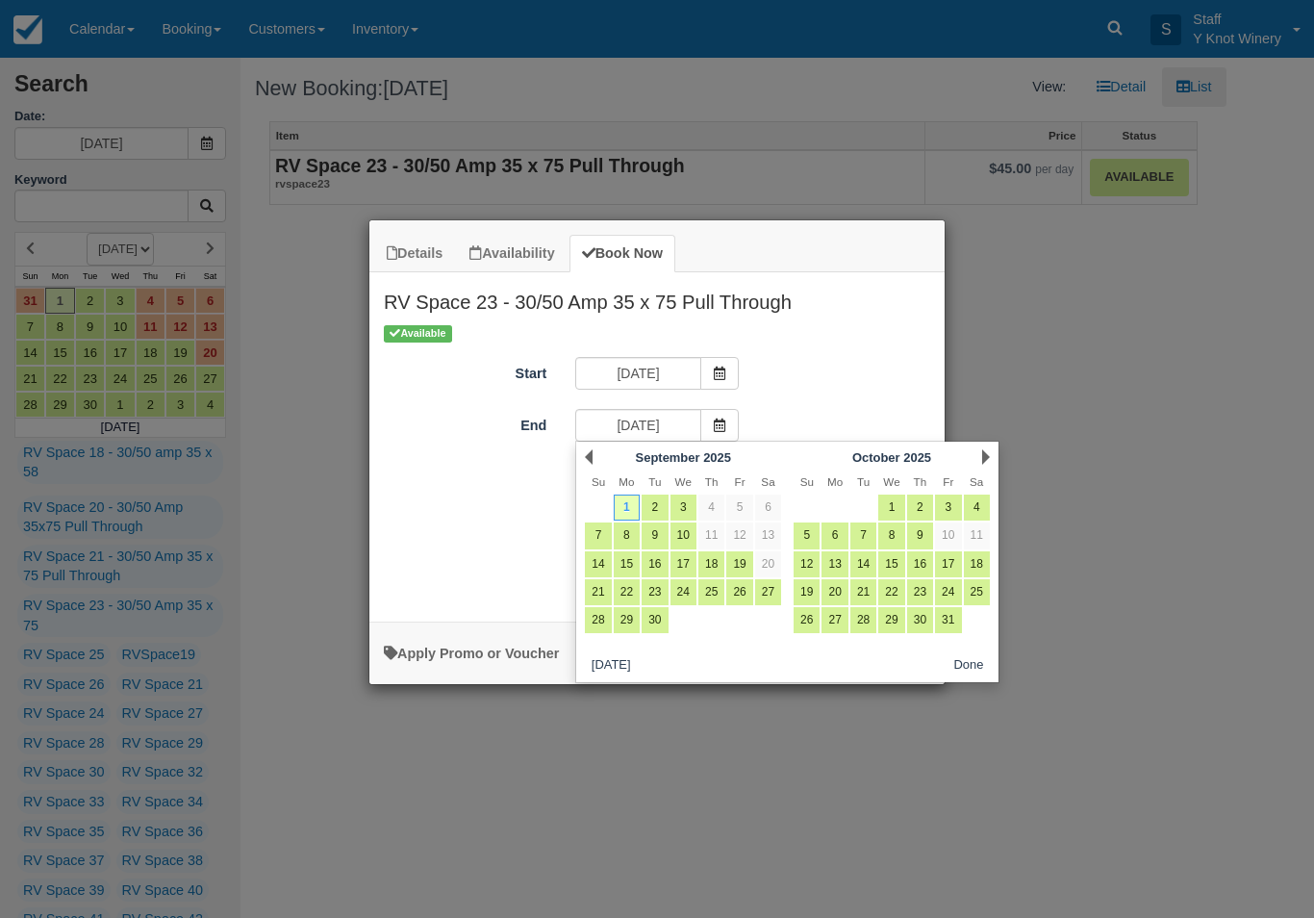
click at [680, 506] on link "3" at bounding box center [684, 508] width 26 height 26
type input "09/03/25"
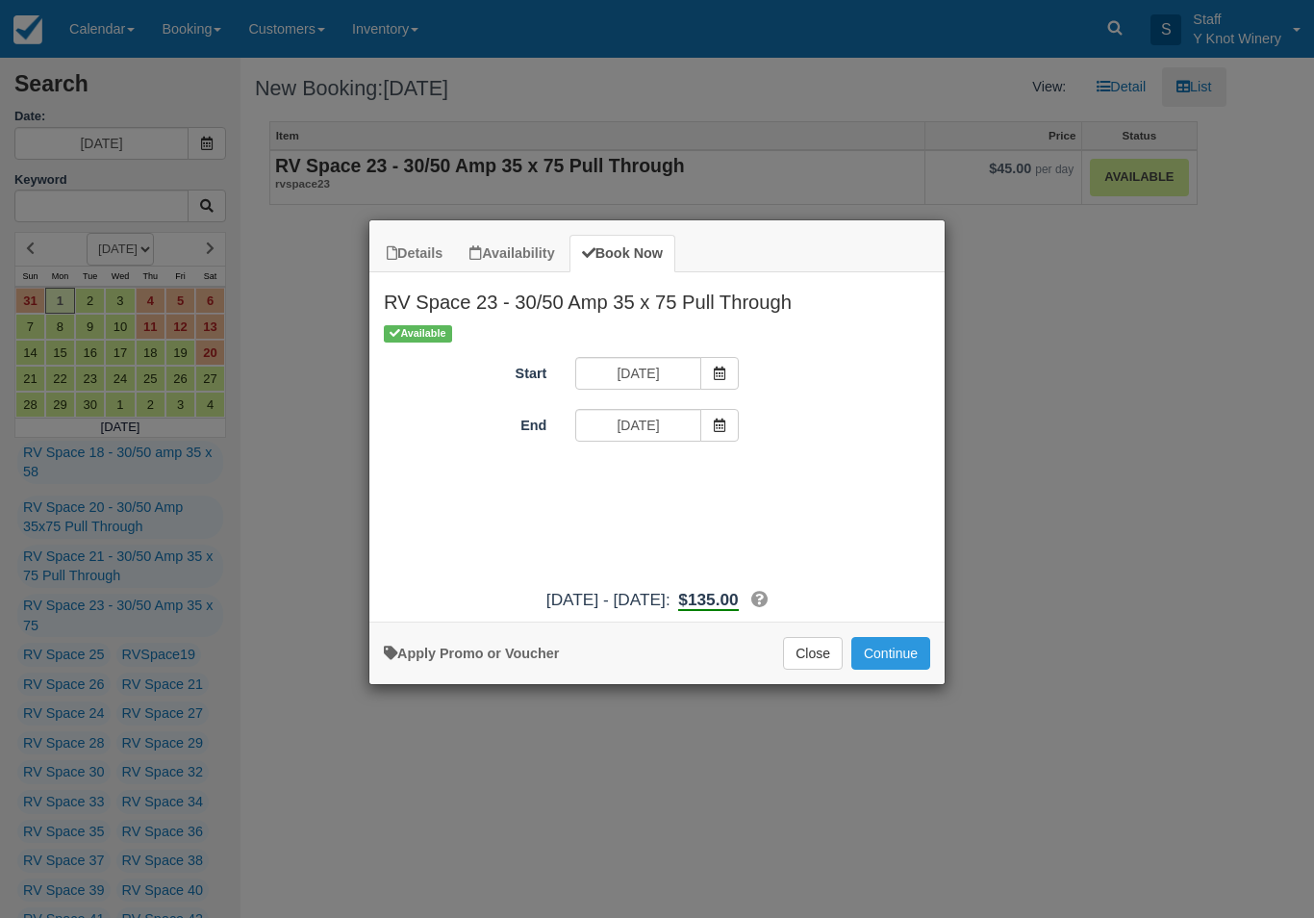
click at [904, 670] on button "Continue" at bounding box center [891, 653] width 79 height 33
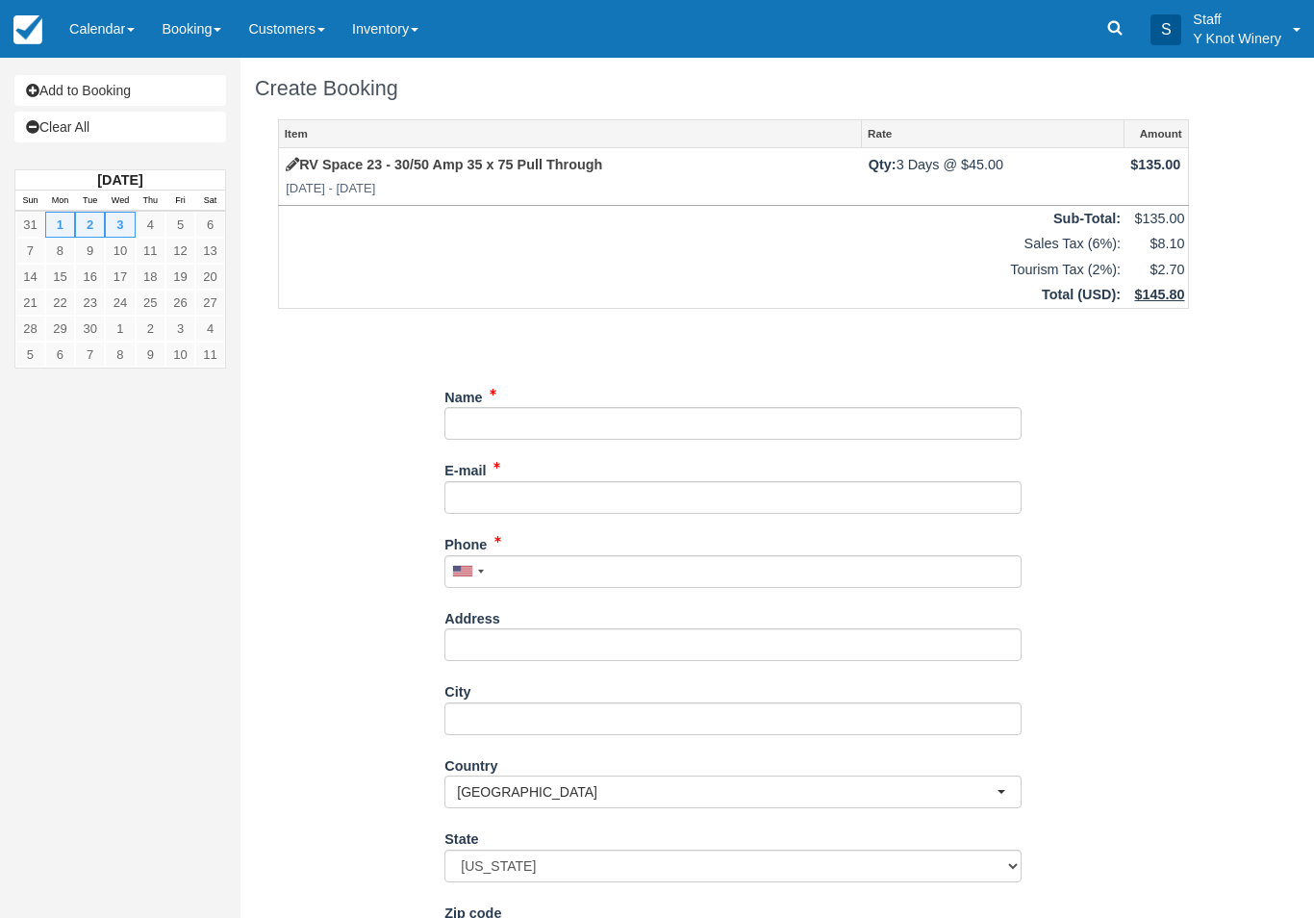
click at [535, 389] on div "Name" at bounding box center [733, 411] width 577 height 60
click at [548, 421] on input "Name" at bounding box center [733, 423] width 577 height 33
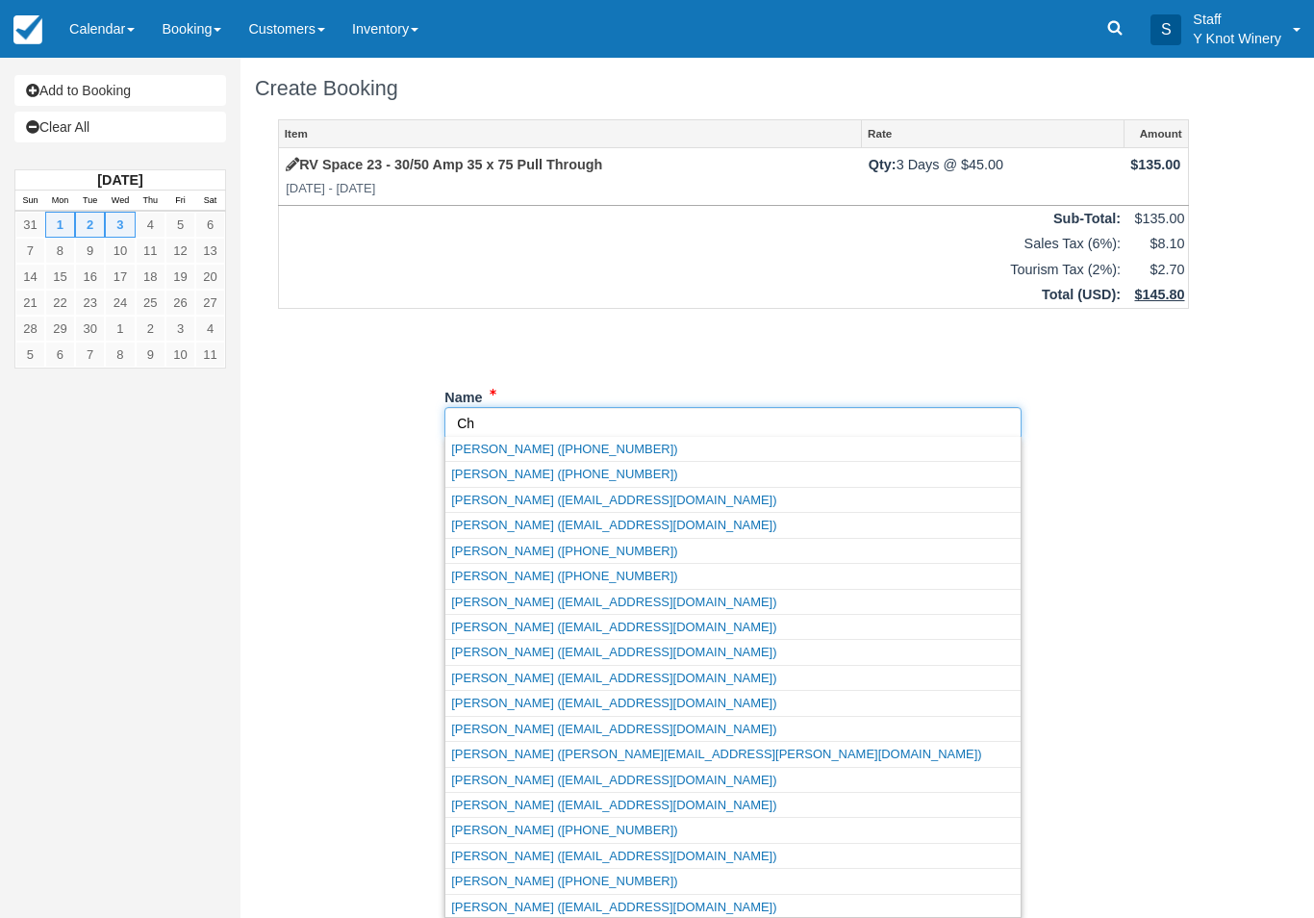
type input "C"
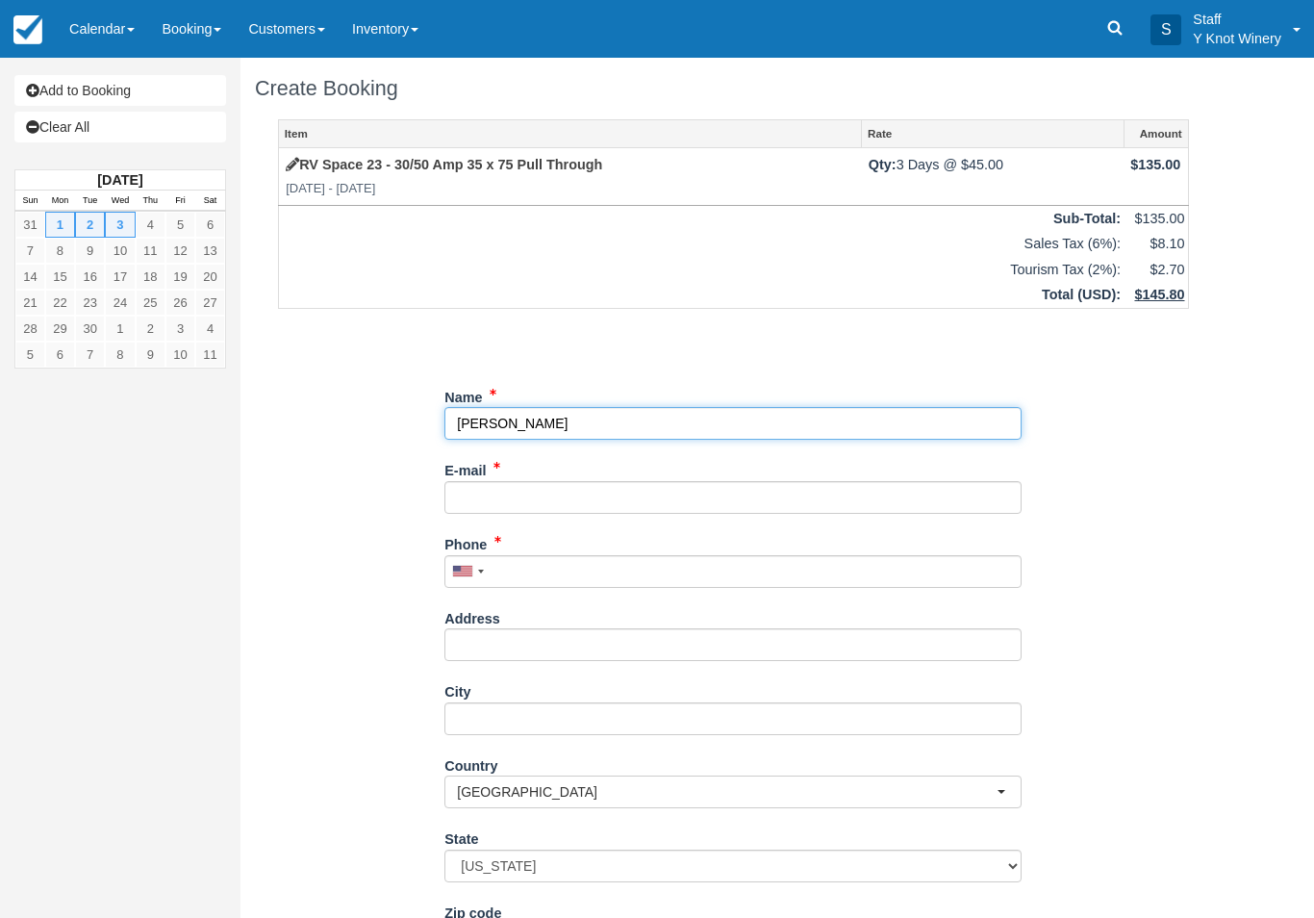
type input "[PERSON_NAME]"
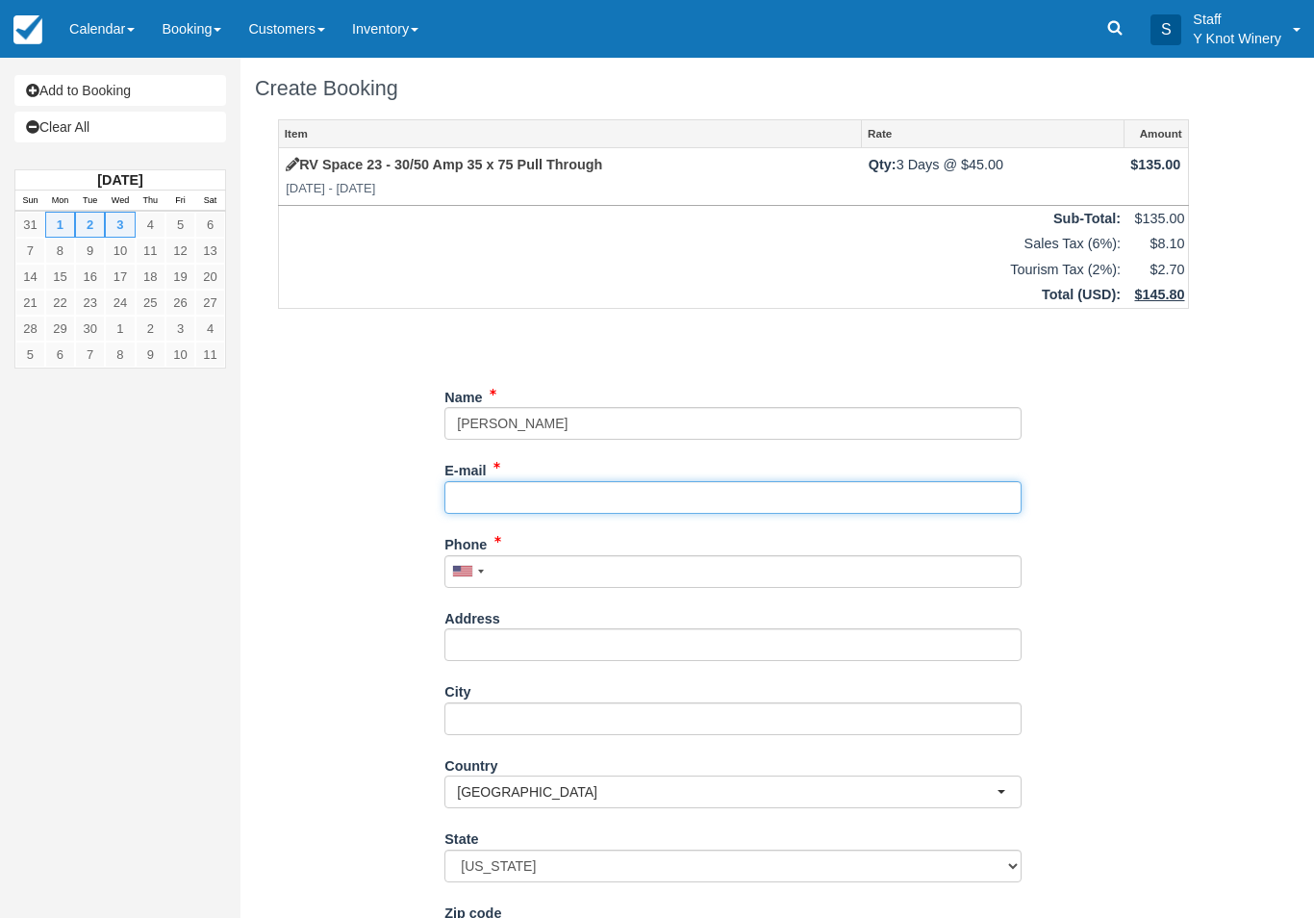
click at [562, 481] on input "E-mail" at bounding box center [733, 497] width 577 height 33
type input "[PERSON_NAME][EMAIL_ADDRESS][PERSON_NAME][DOMAIN_NAME]"
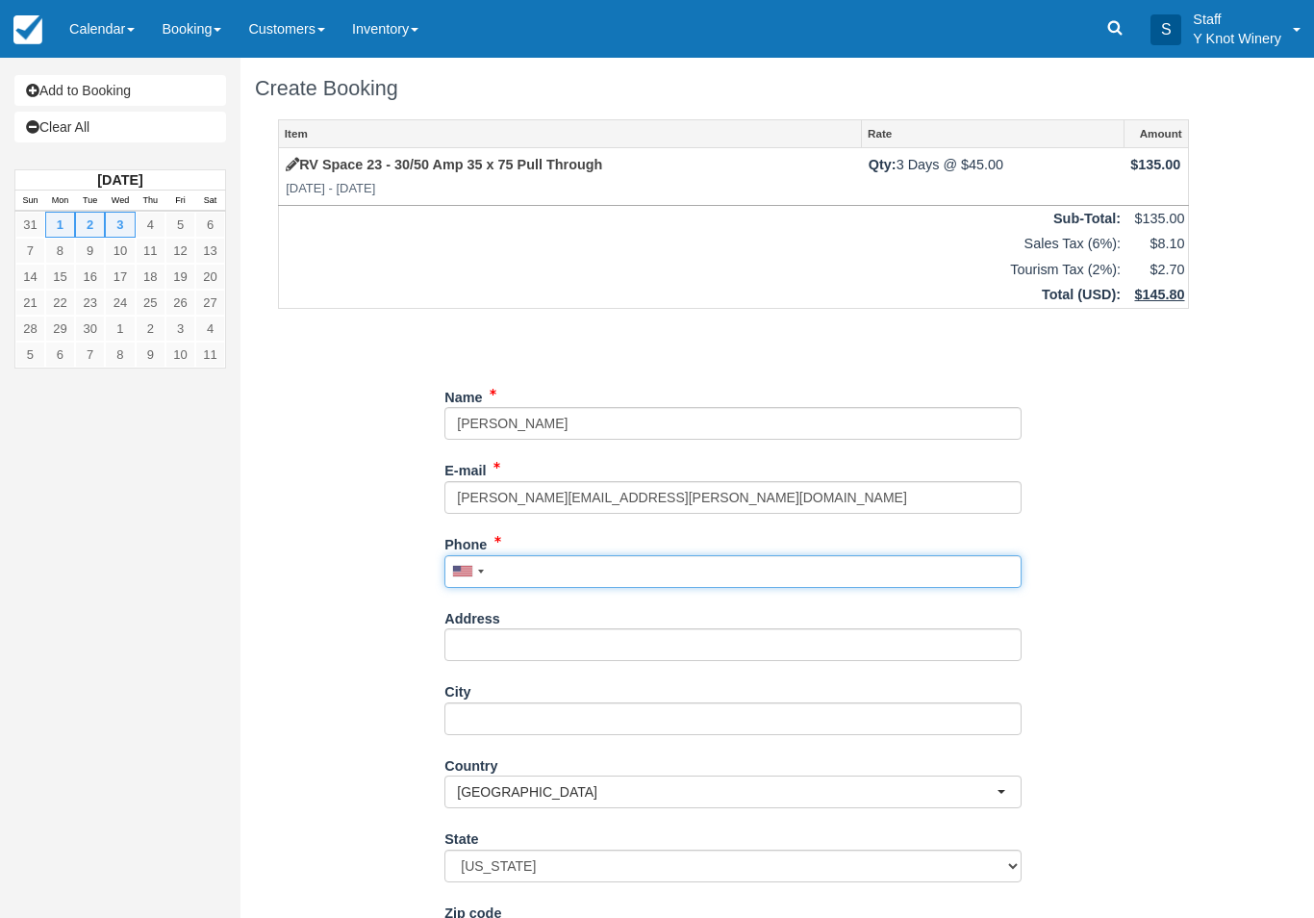
click at [570, 567] on input "Phone" at bounding box center [733, 571] width 577 height 33
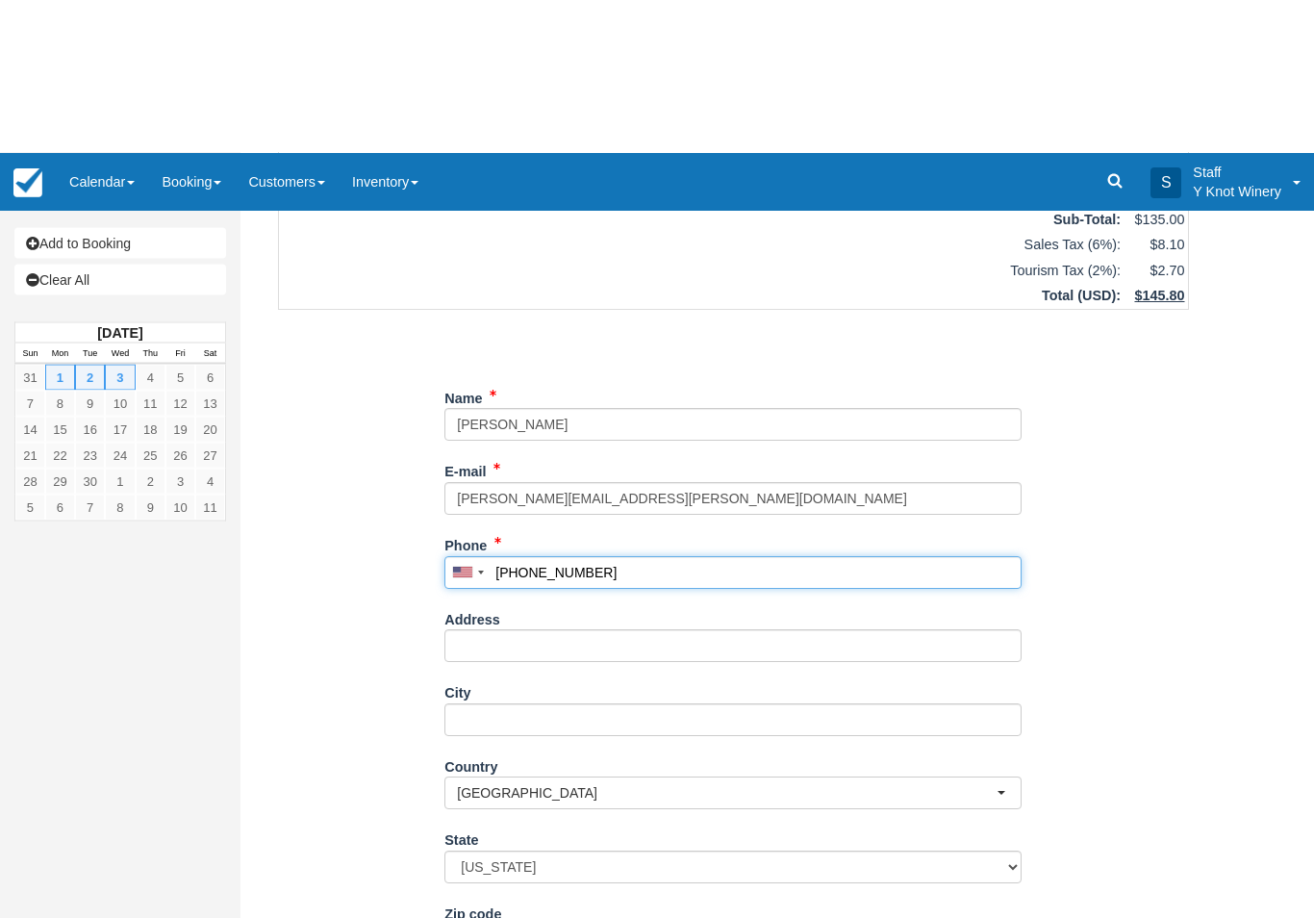
scroll to position [152, 0]
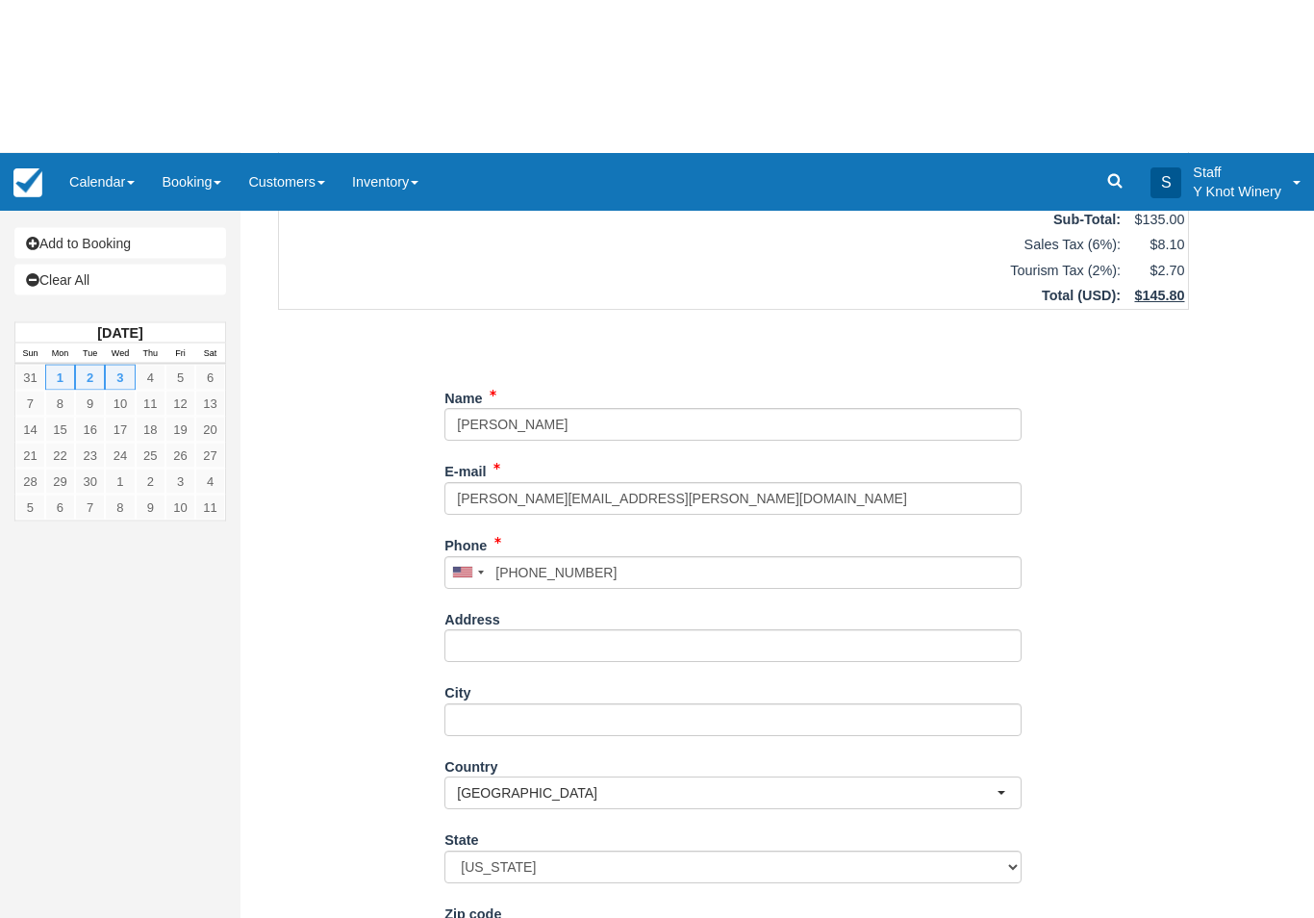
click at [512, 912] on button "Continue" at bounding box center [491, 927] width 92 height 33
type input "+12084312310"
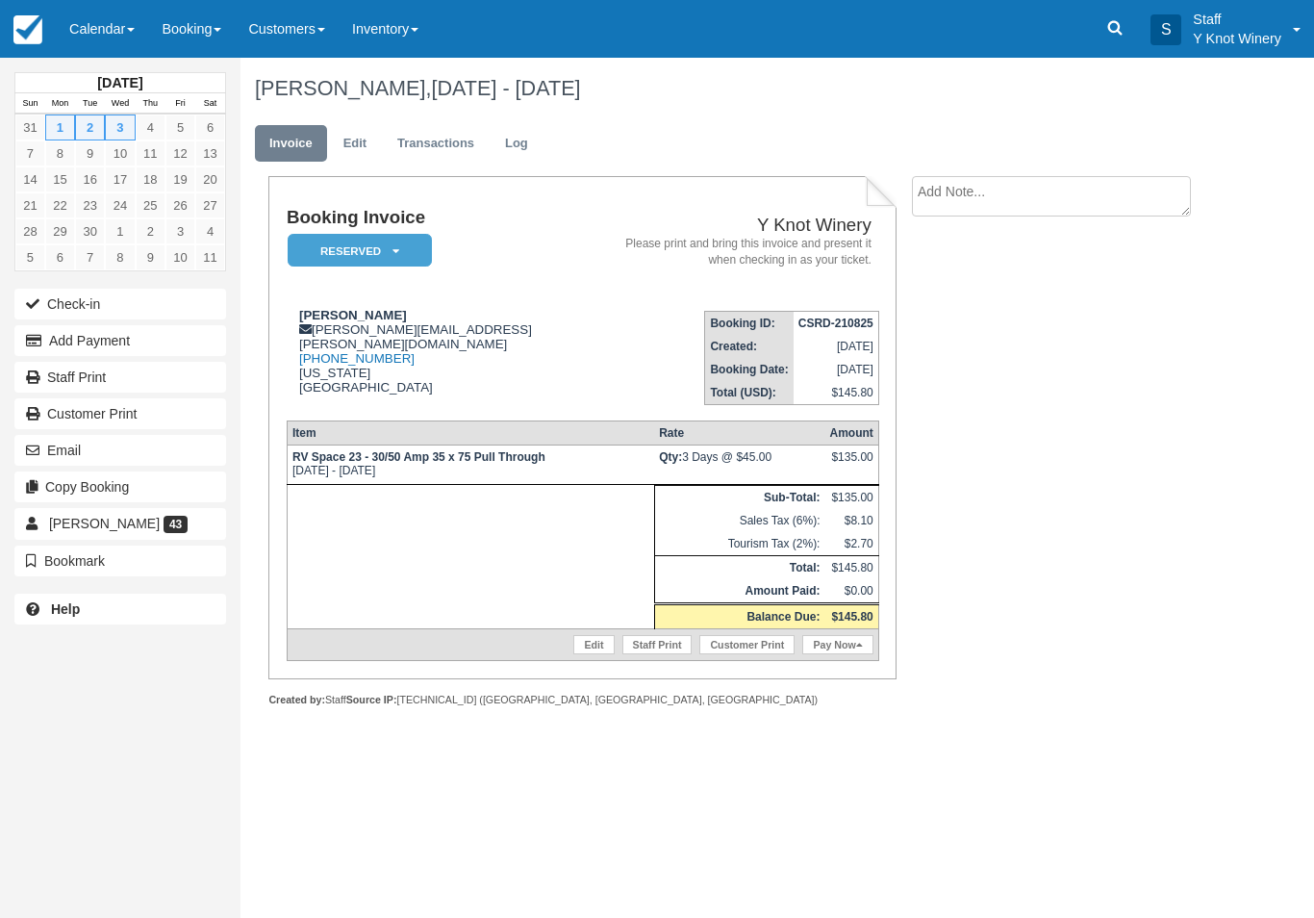
click at [121, 34] on link "Calendar" at bounding box center [102, 29] width 92 height 58
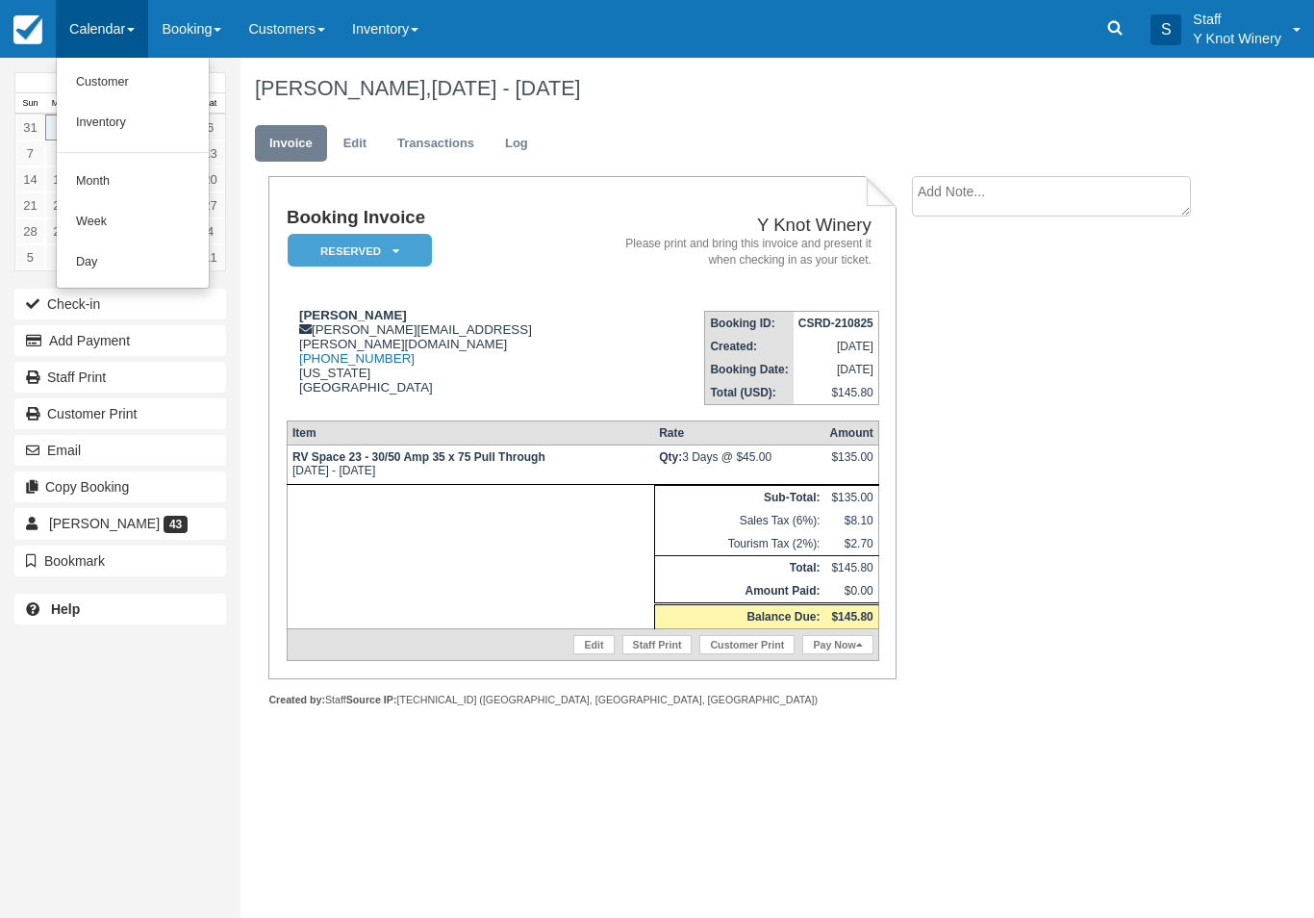
click at [106, 86] on link "Customer" at bounding box center [133, 83] width 152 height 40
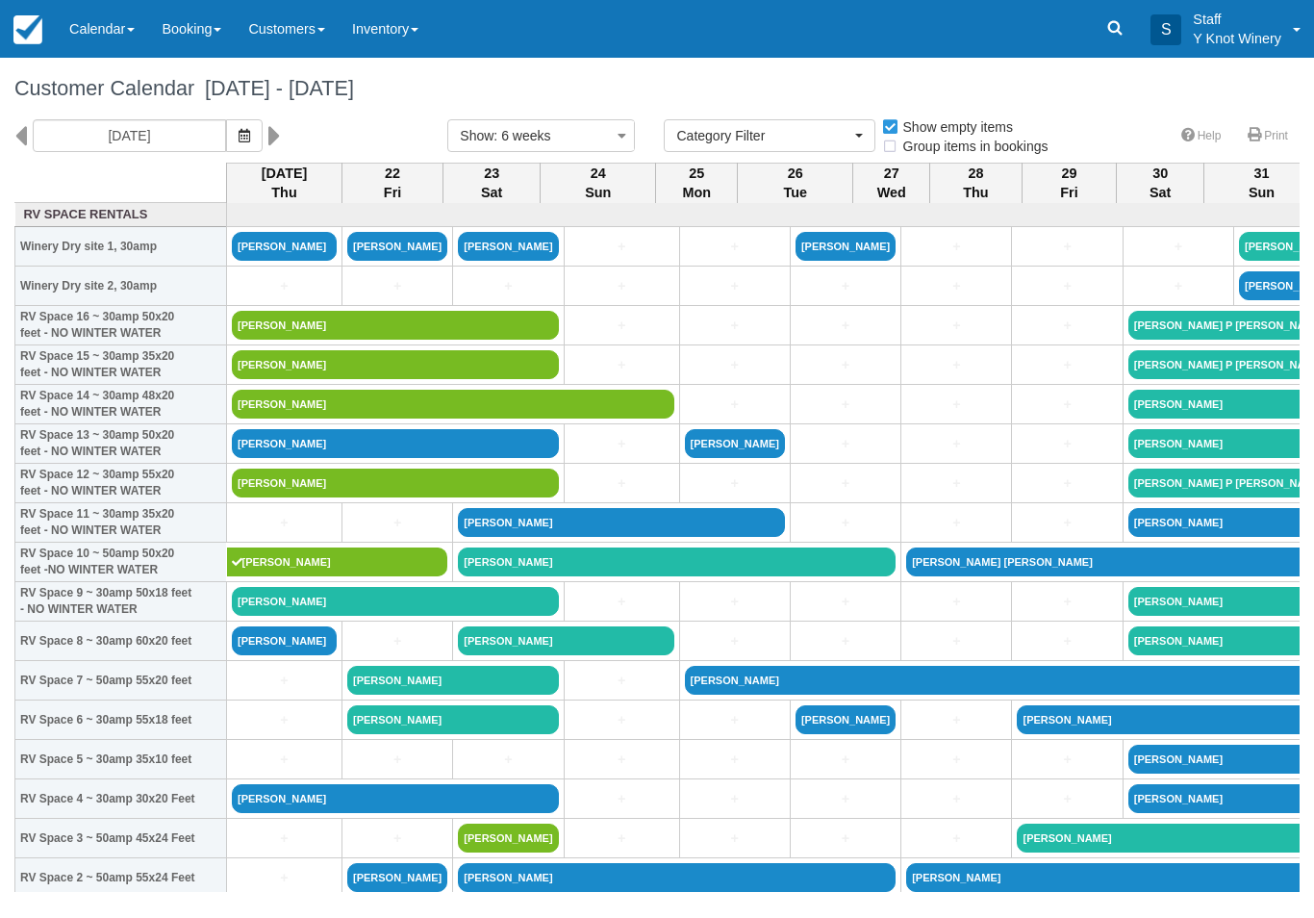
select select
click at [239, 137] on icon "button" at bounding box center [245, 135] width 12 height 13
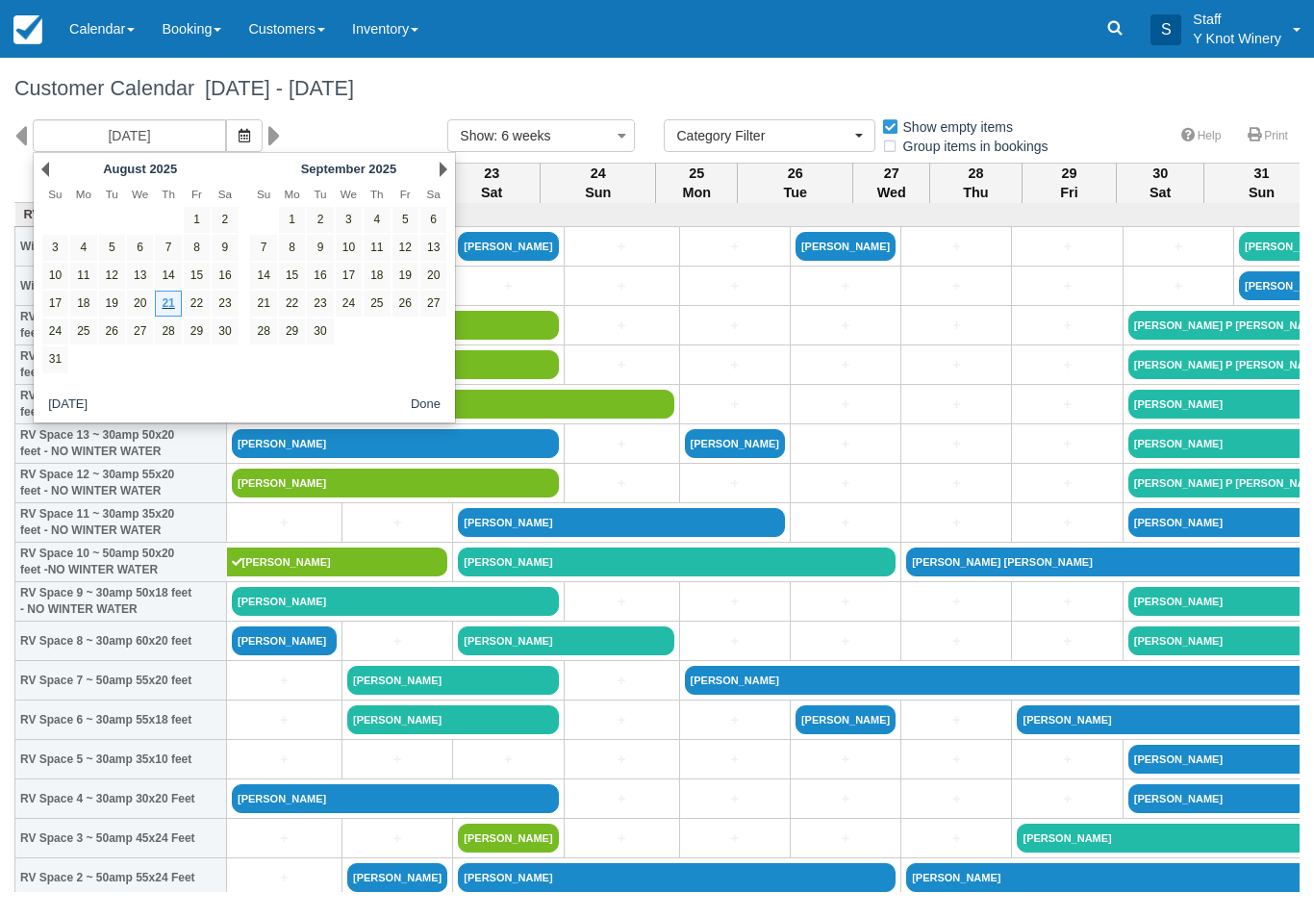
click at [164, 327] on link "28" at bounding box center [168, 331] width 26 height 26
type input "08/28/25"
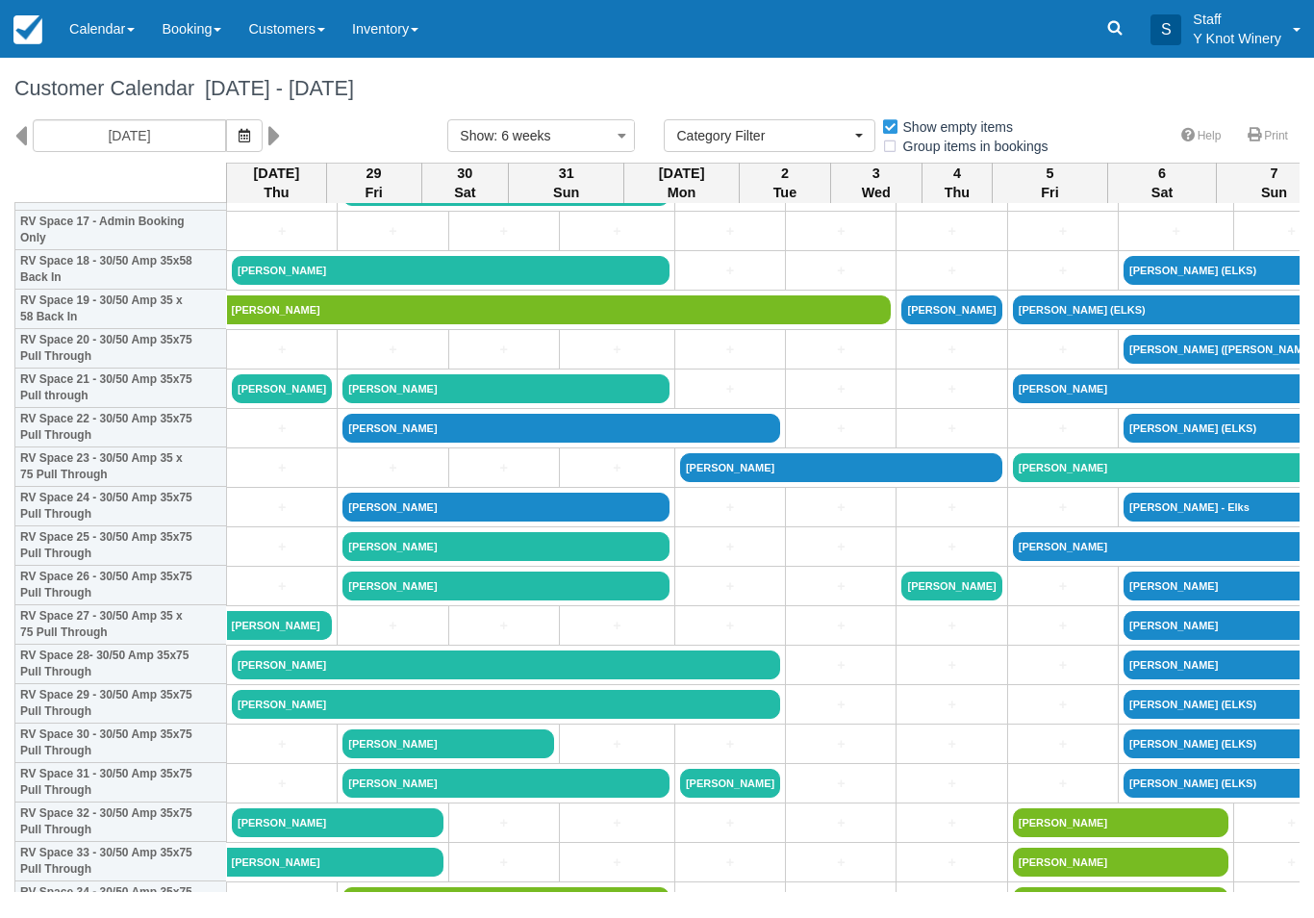
scroll to position [726, 0]
click at [274, 360] on link "+" at bounding box center [282, 350] width 100 height 20
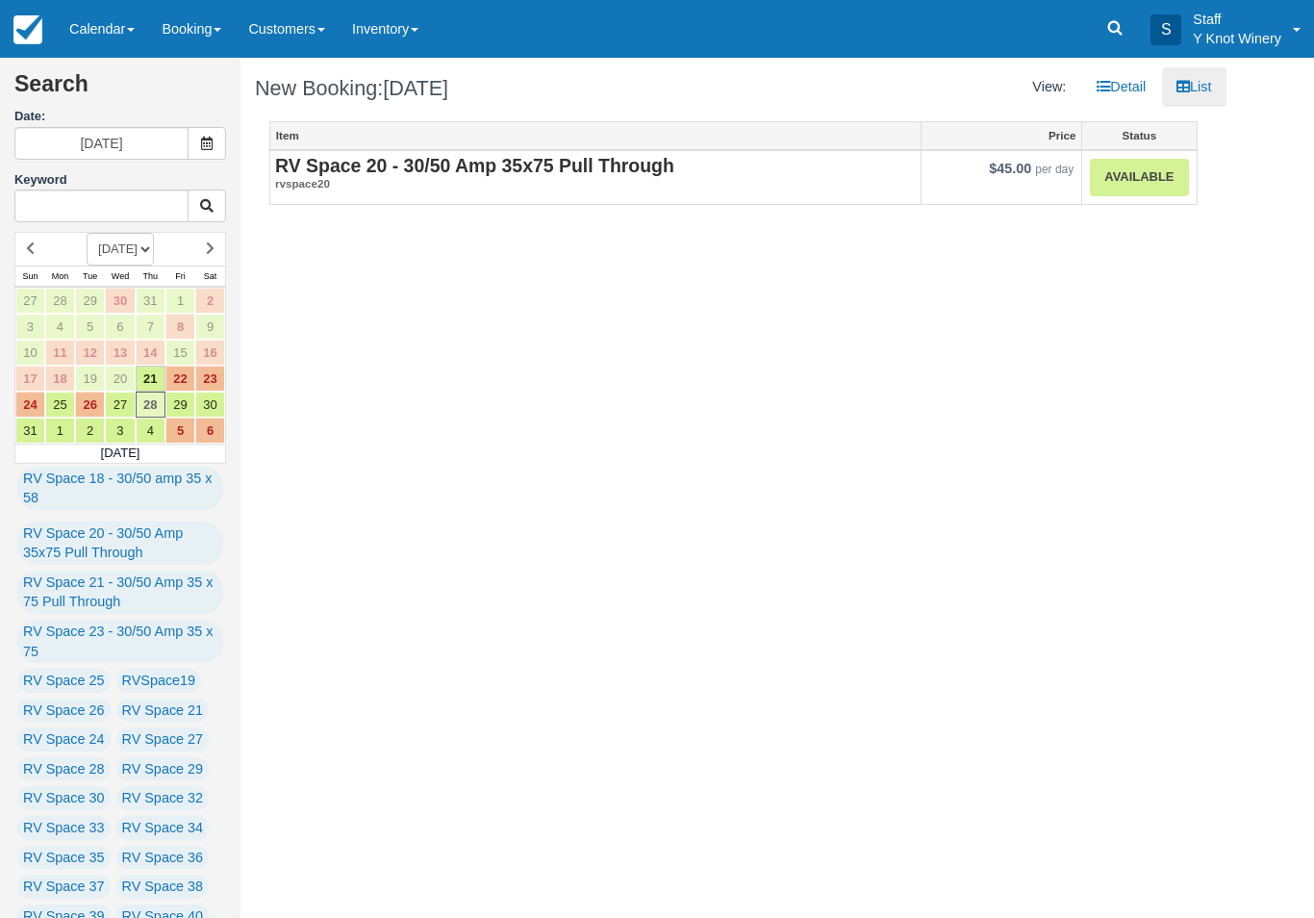
click at [1142, 168] on link "Available" at bounding box center [1139, 178] width 98 height 38
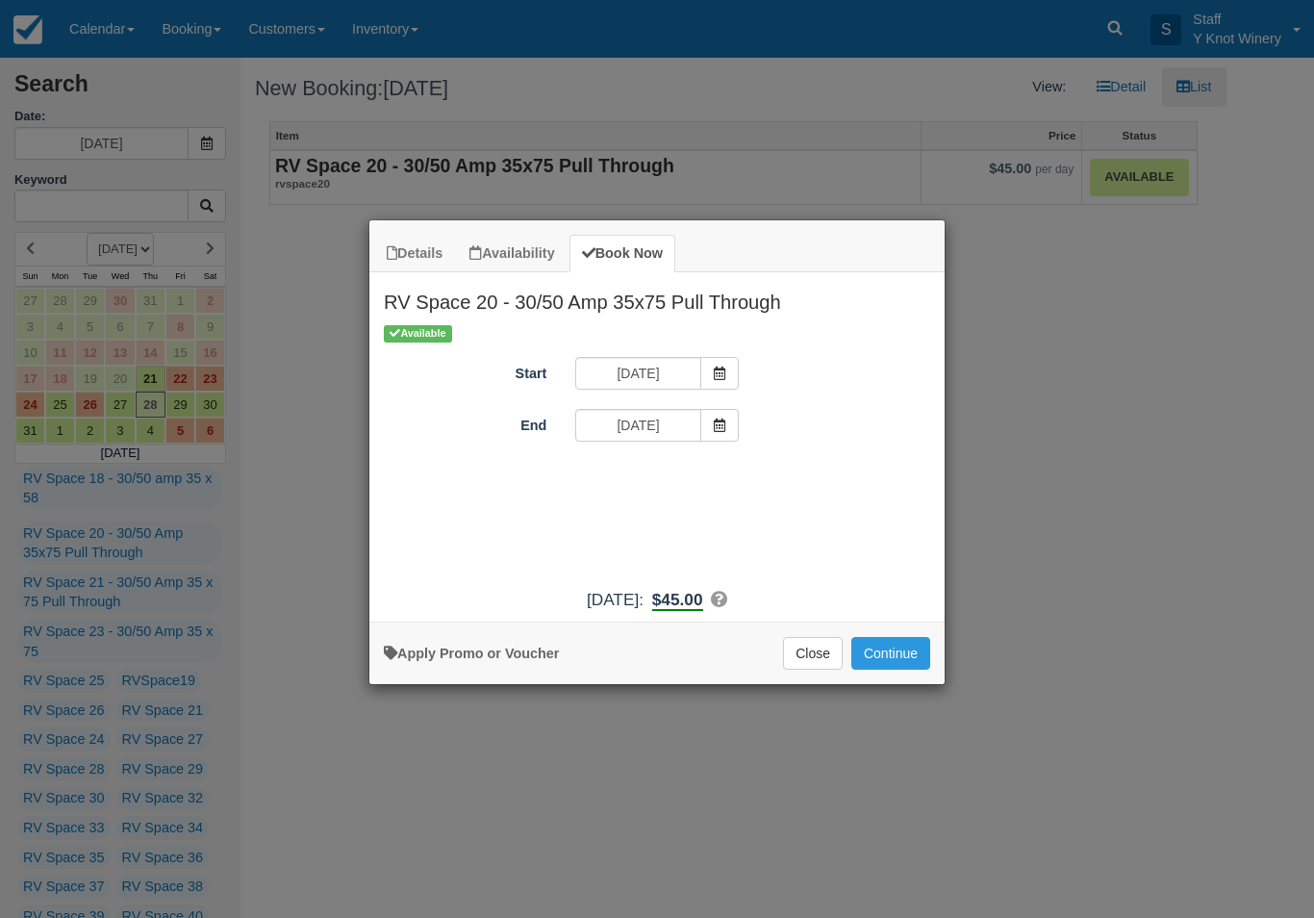
click at [721, 433] on span "Item Modal" at bounding box center [719, 425] width 38 height 33
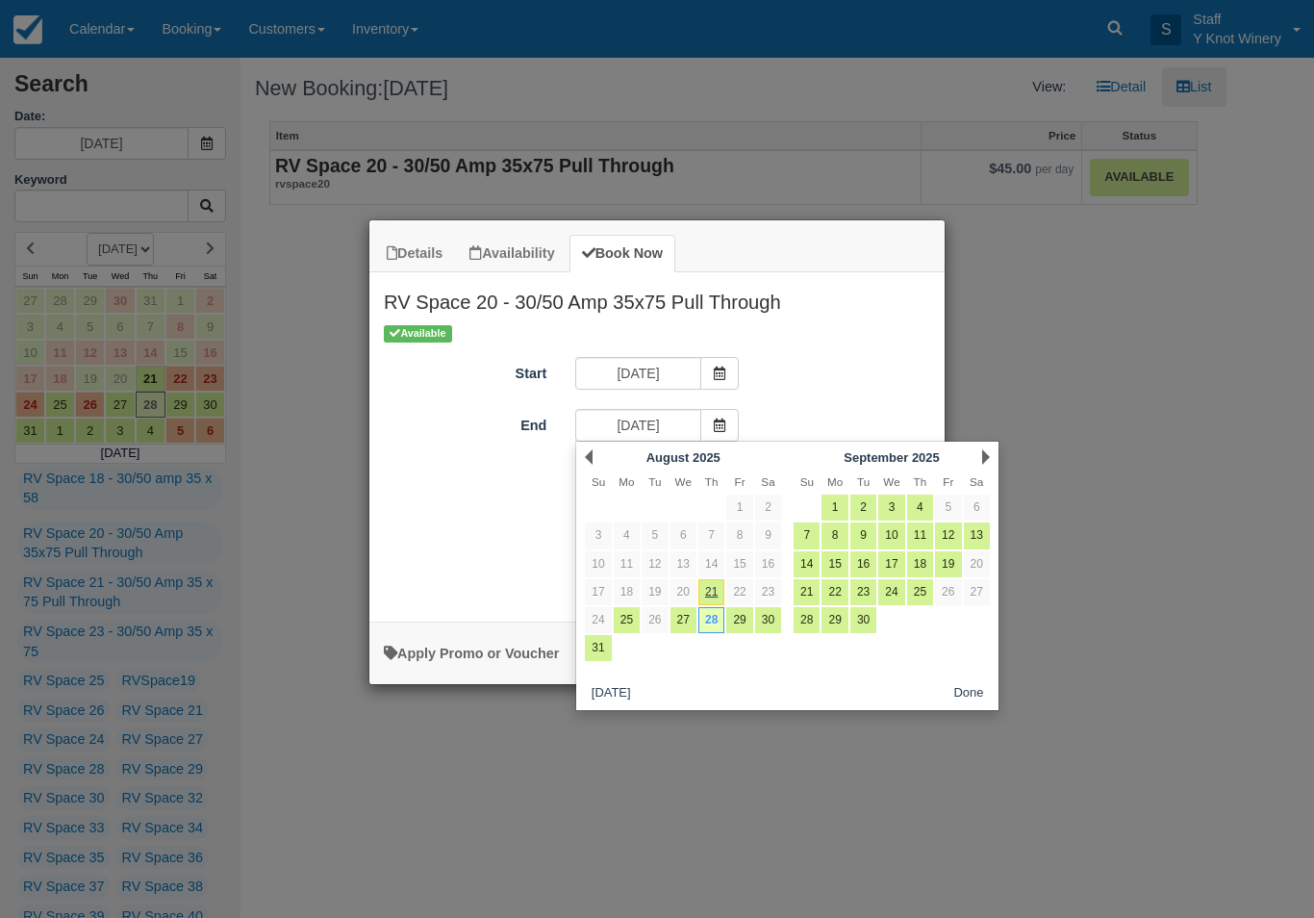
click at [831, 501] on link "1" at bounding box center [835, 508] width 26 height 26
type input "[DATE]"
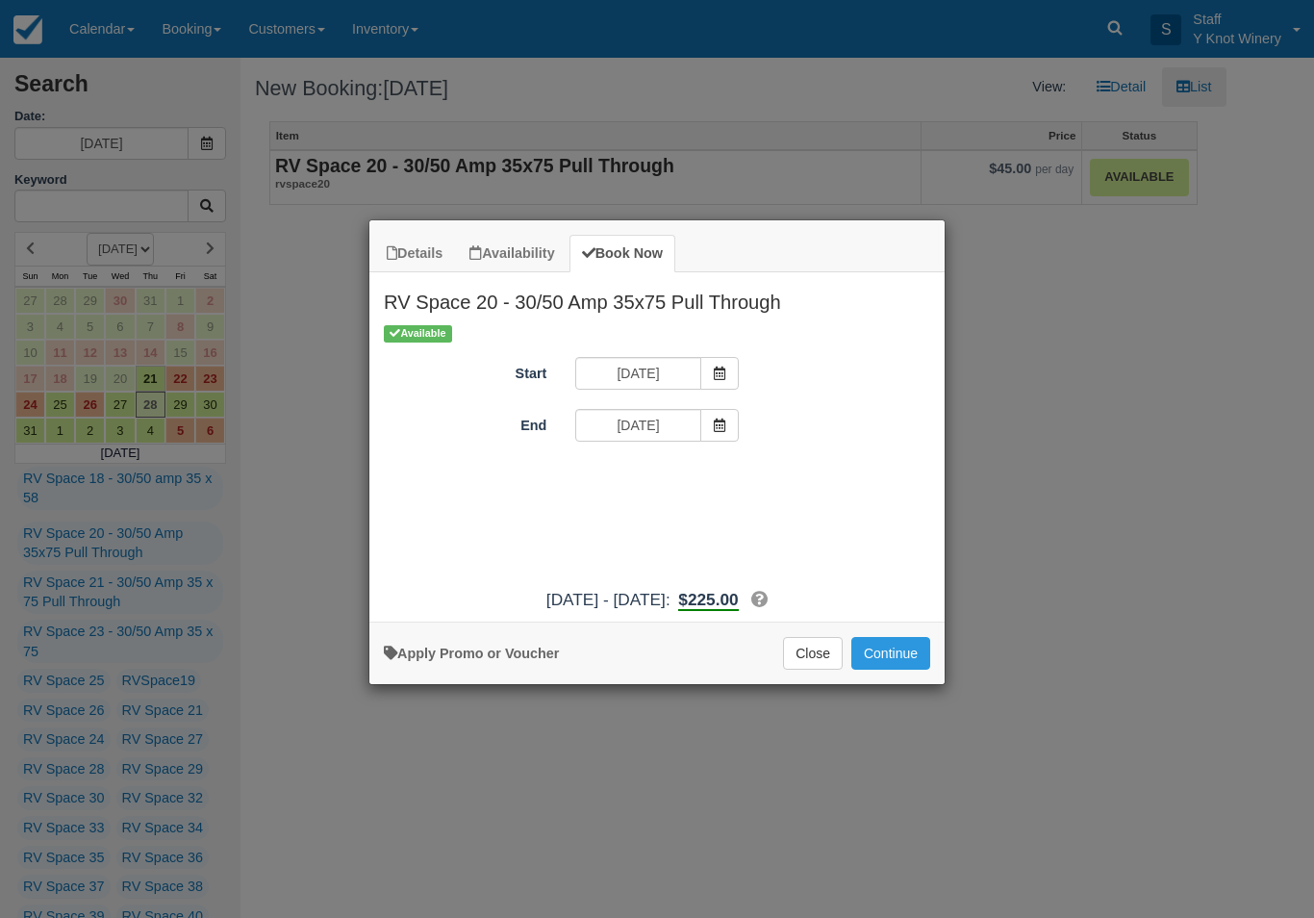
click at [887, 660] on button "Continue" at bounding box center [891, 653] width 79 height 33
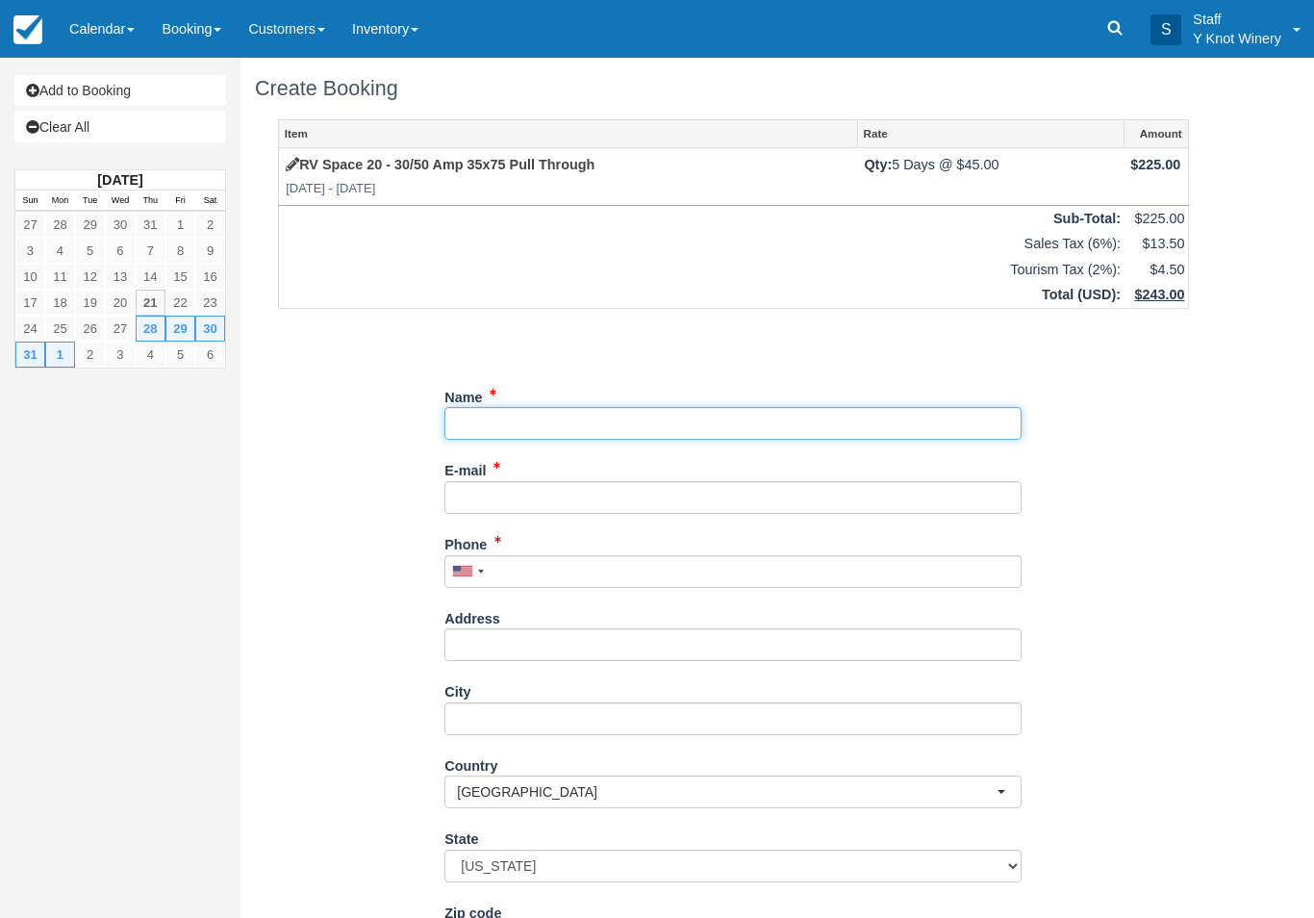
click at [498, 416] on input "Name" at bounding box center [733, 423] width 577 height 33
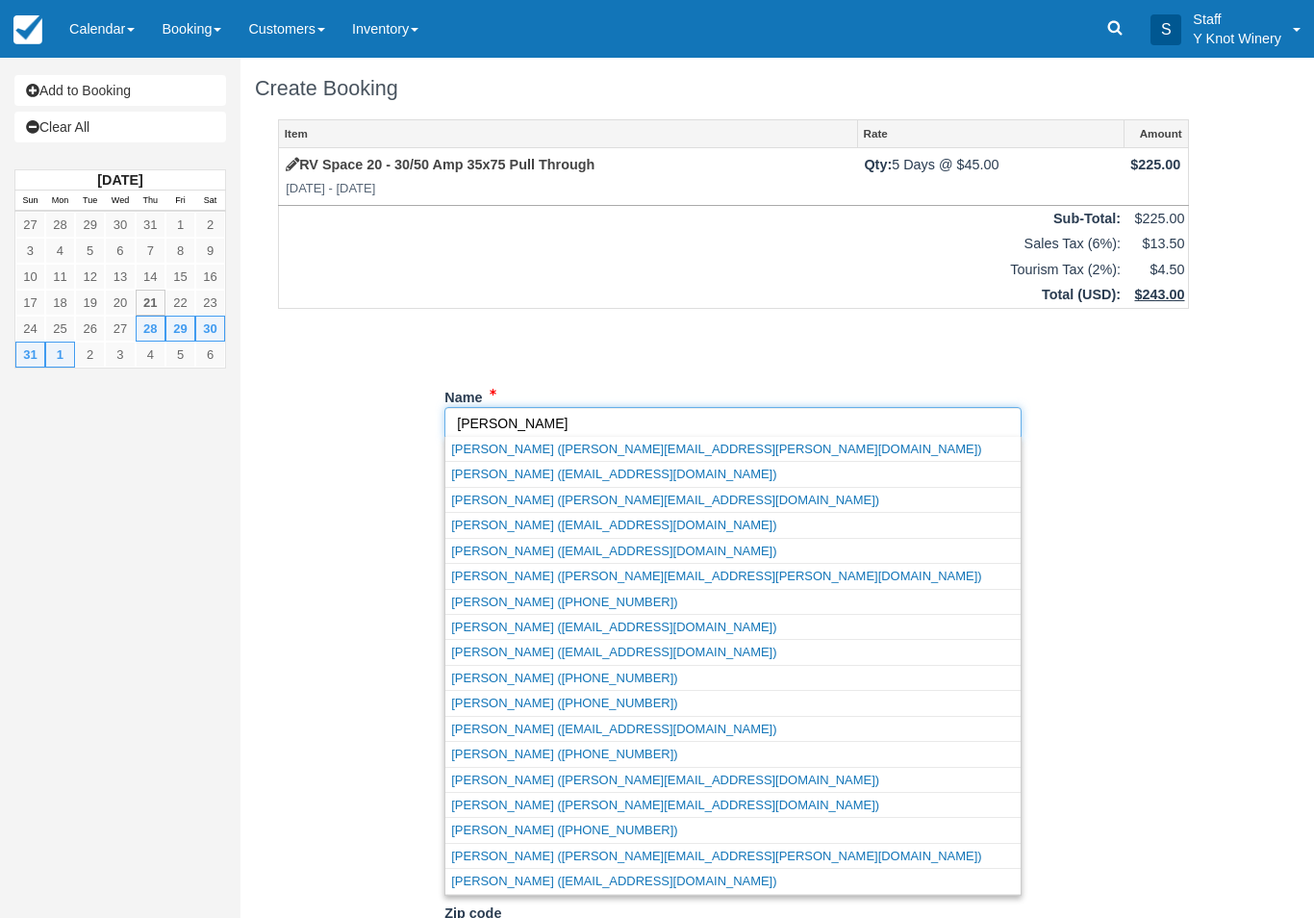
click at [547, 854] on link "[PERSON_NAME] ([PERSON_NAME][EMAIL_ADDRESS][PERSON_NAME][DOMAIN_NAME])" at bounding box center [733, 856] width 575 height 24
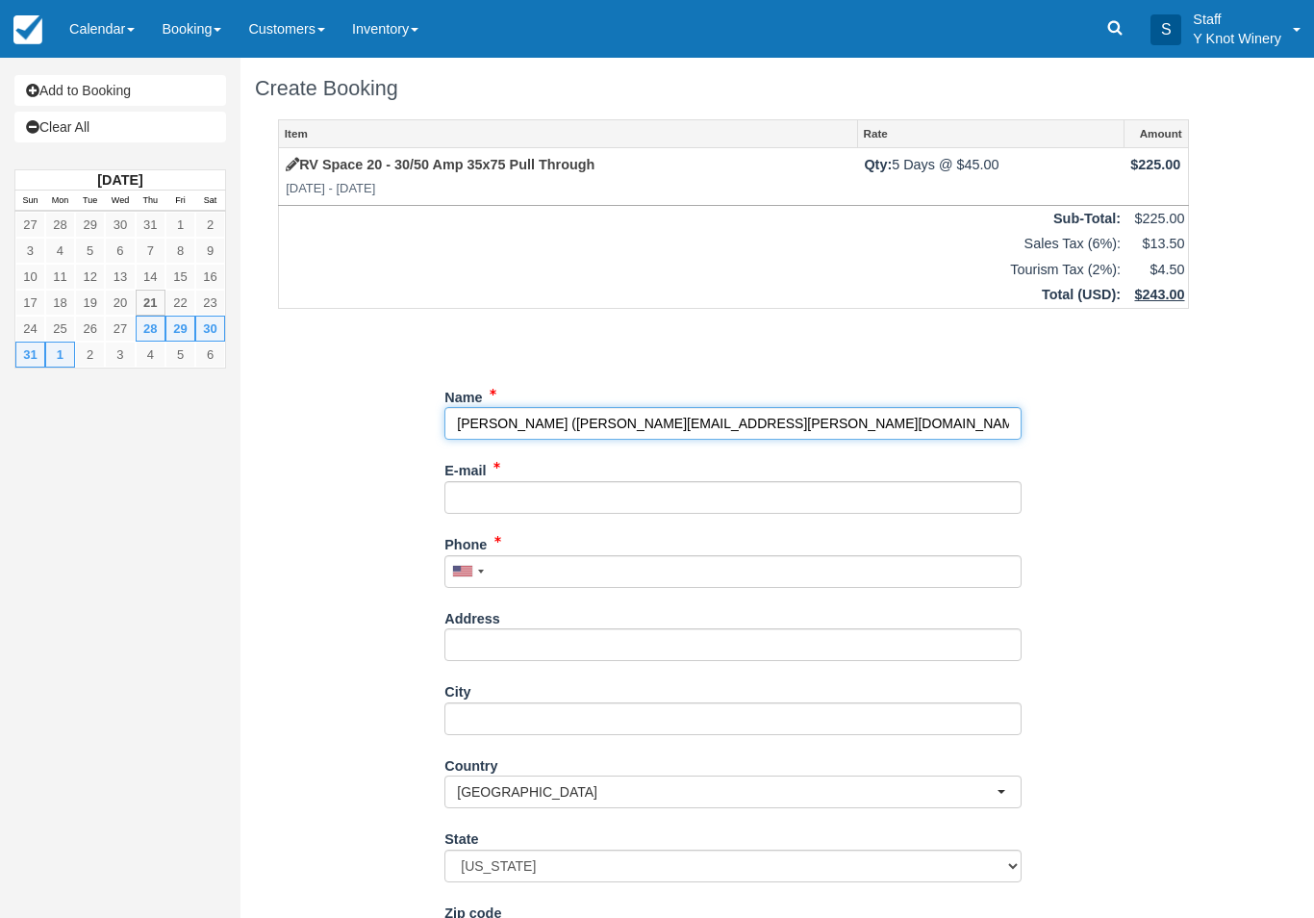
type input "[PERSON_NAME]"
type input "[PERSON_NAME][EMAIL_ADDRESS][PERSON_NAME][DOMAIN_NAME]"
type input "[PHONE_NUMBER]"
select select "ID"
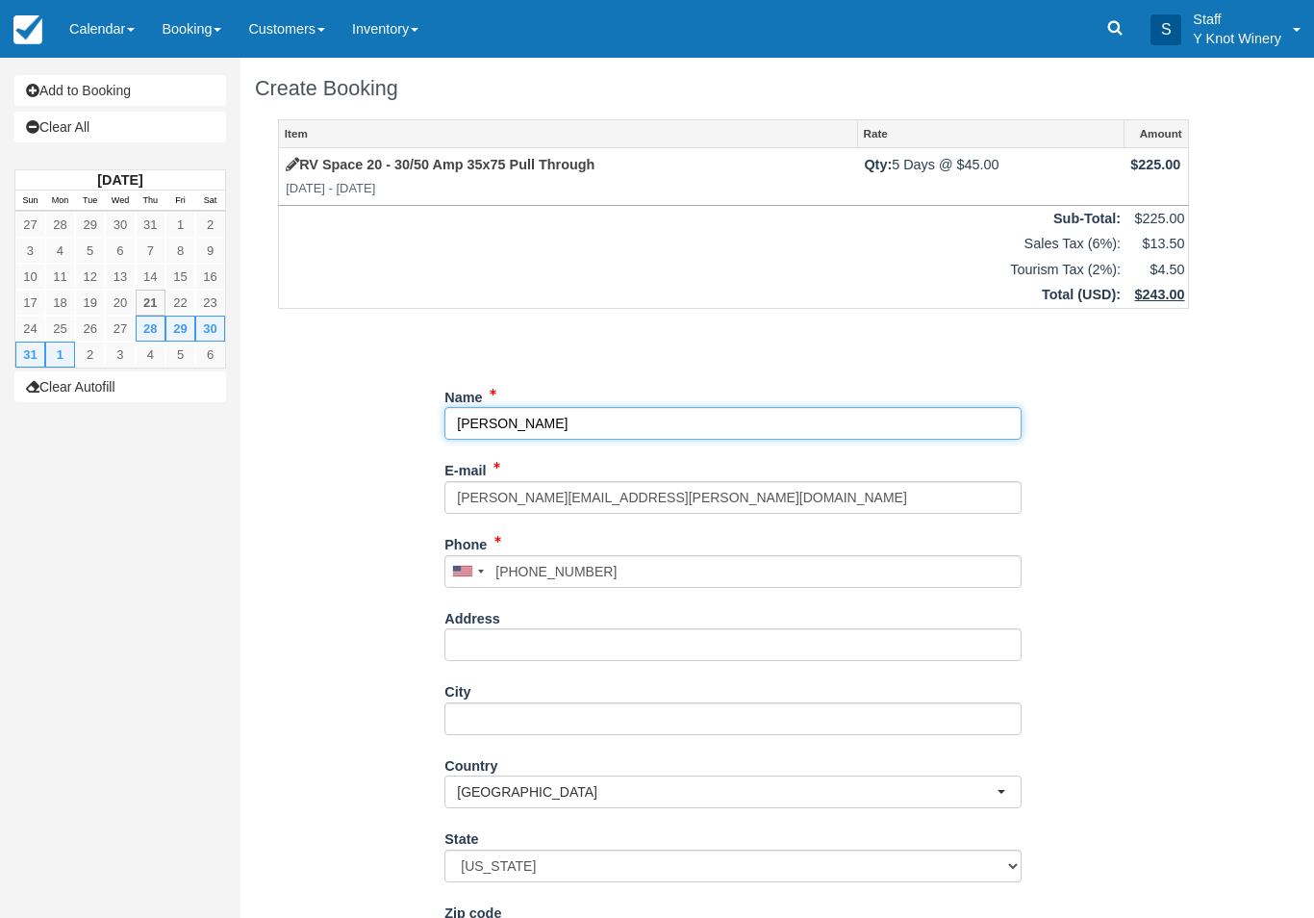
select select "ID"
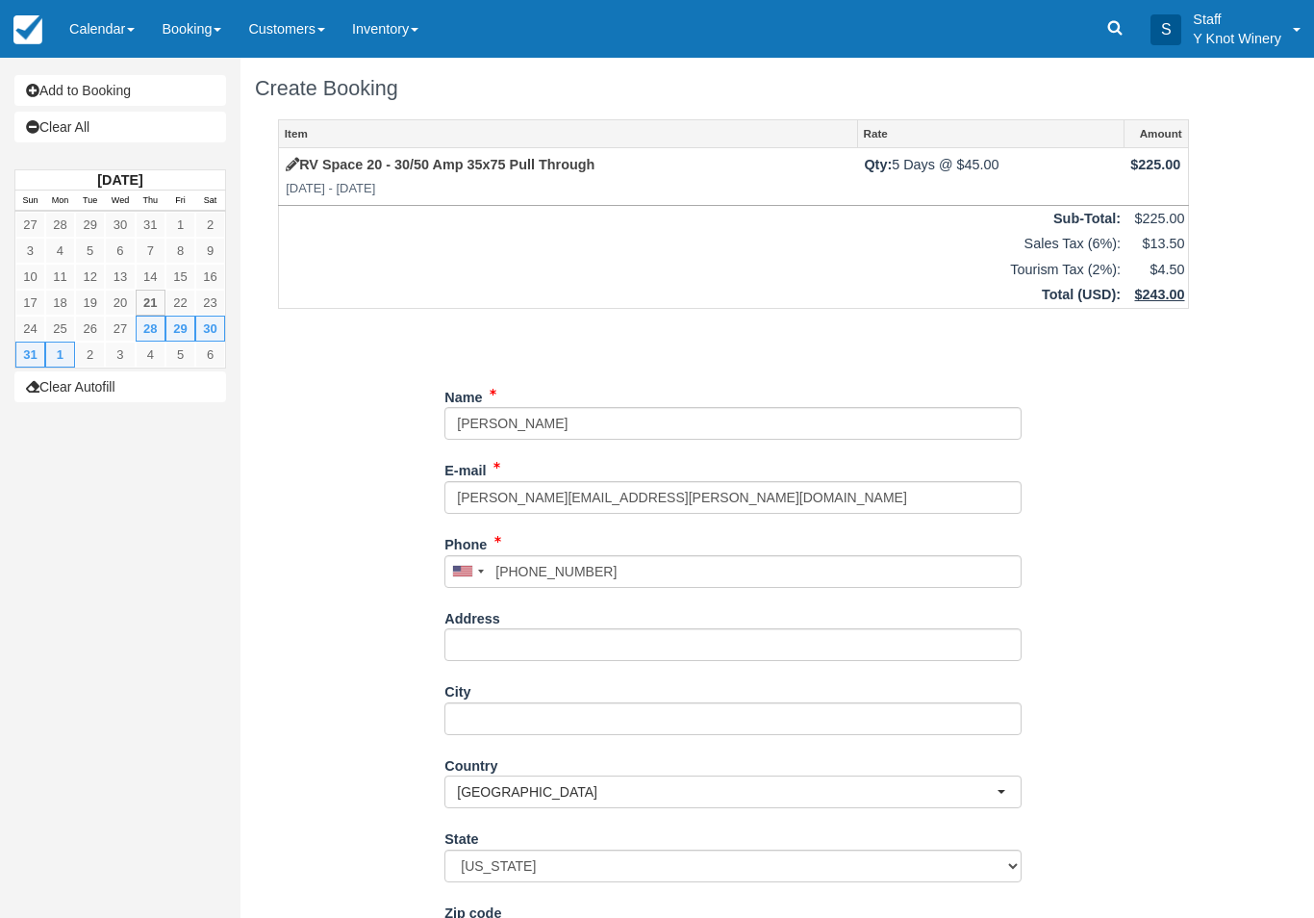
click at [925, 153] on td "Qty: 5 Days @ $45.00" at bounding box center [990, 176] width 267 height 57
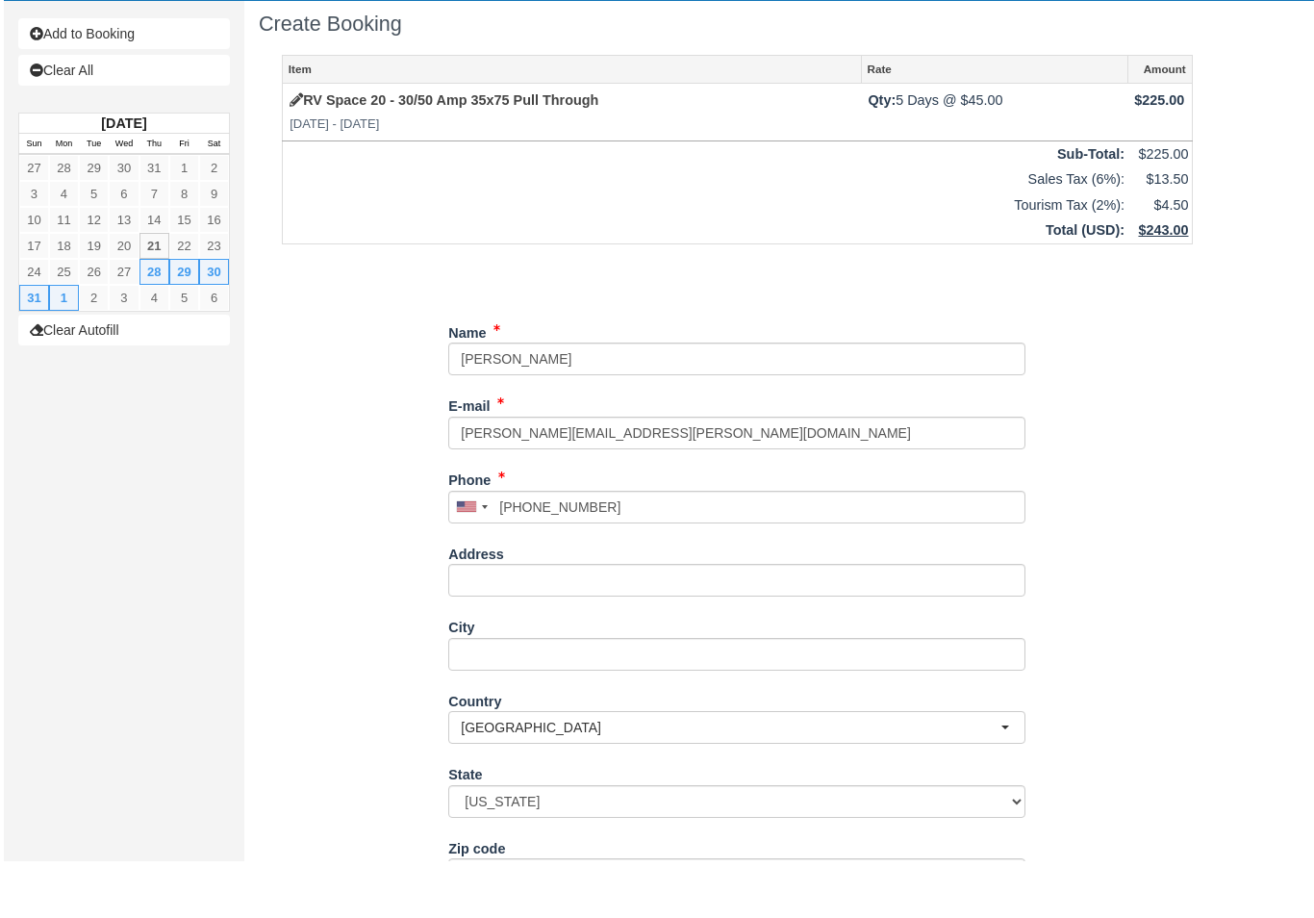
scroll to position [155, 0]
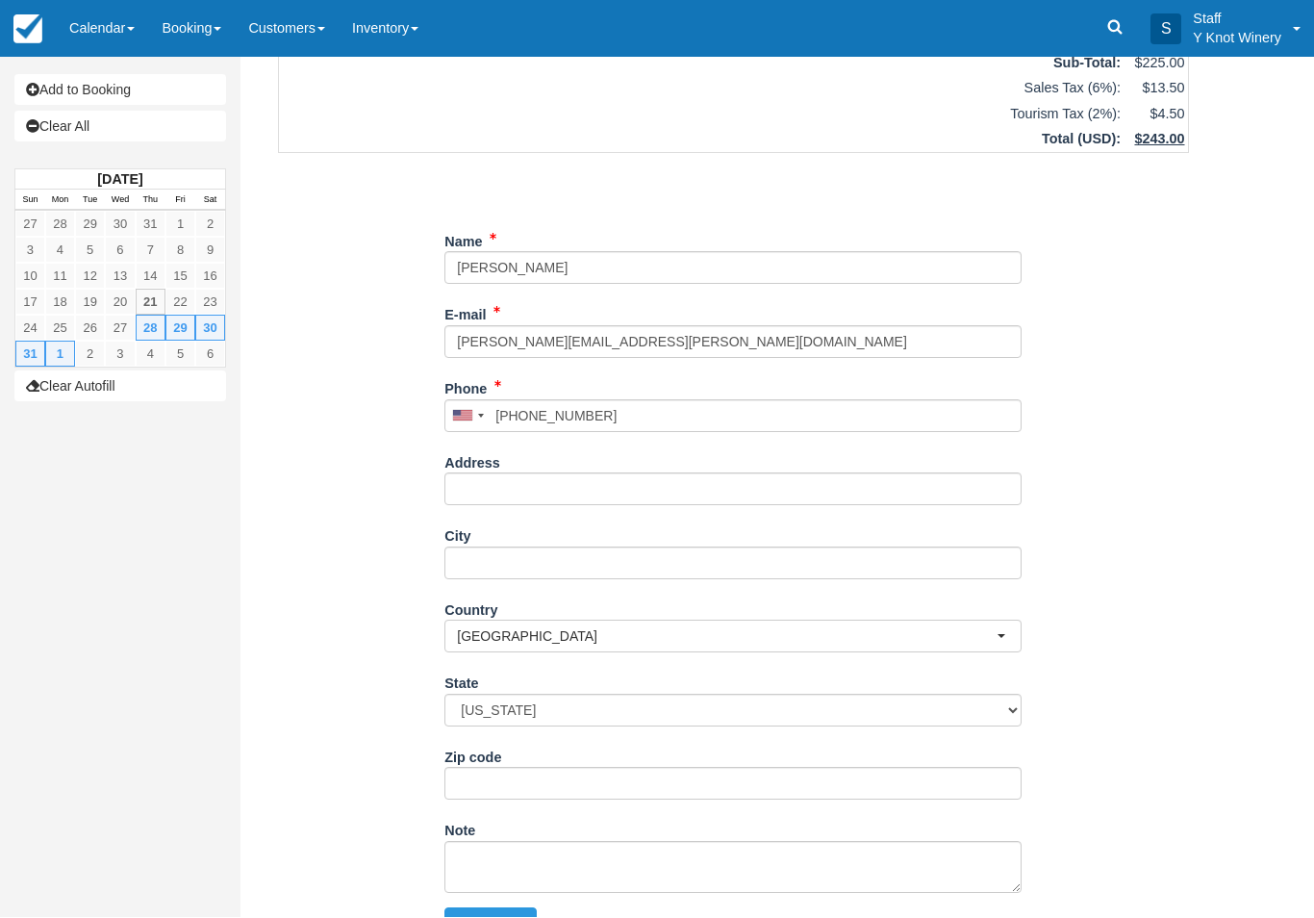
click at [504, 917] on button "Continue" at bounding box center [491, 924] width 92 height 33
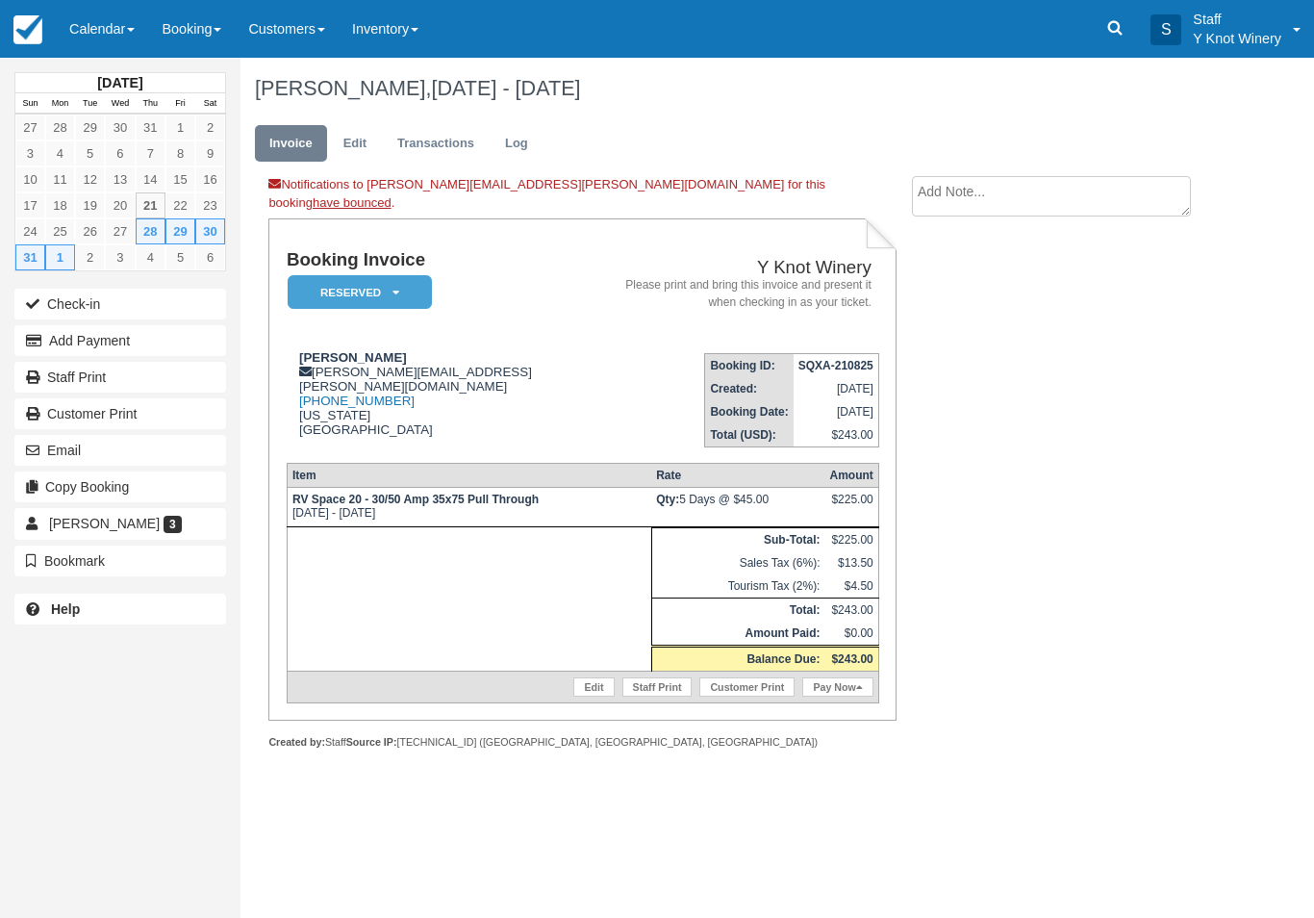
click at [351, 140] on link "Edit" at bounding box center [355, 144] width 52 height 38
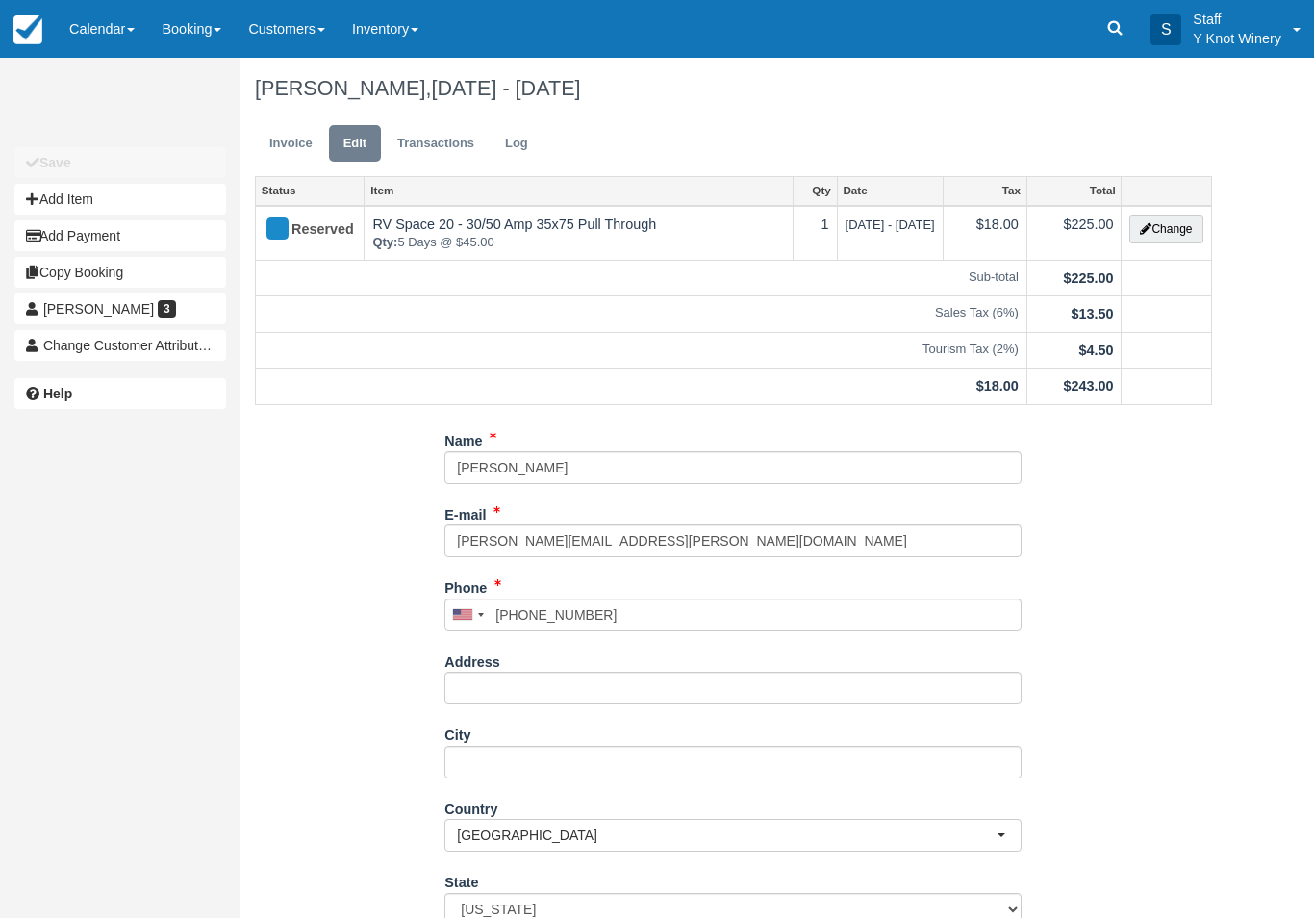
click at [1171, 229] on button "Change" at bounding box center [1166, 229] width 73 height 29
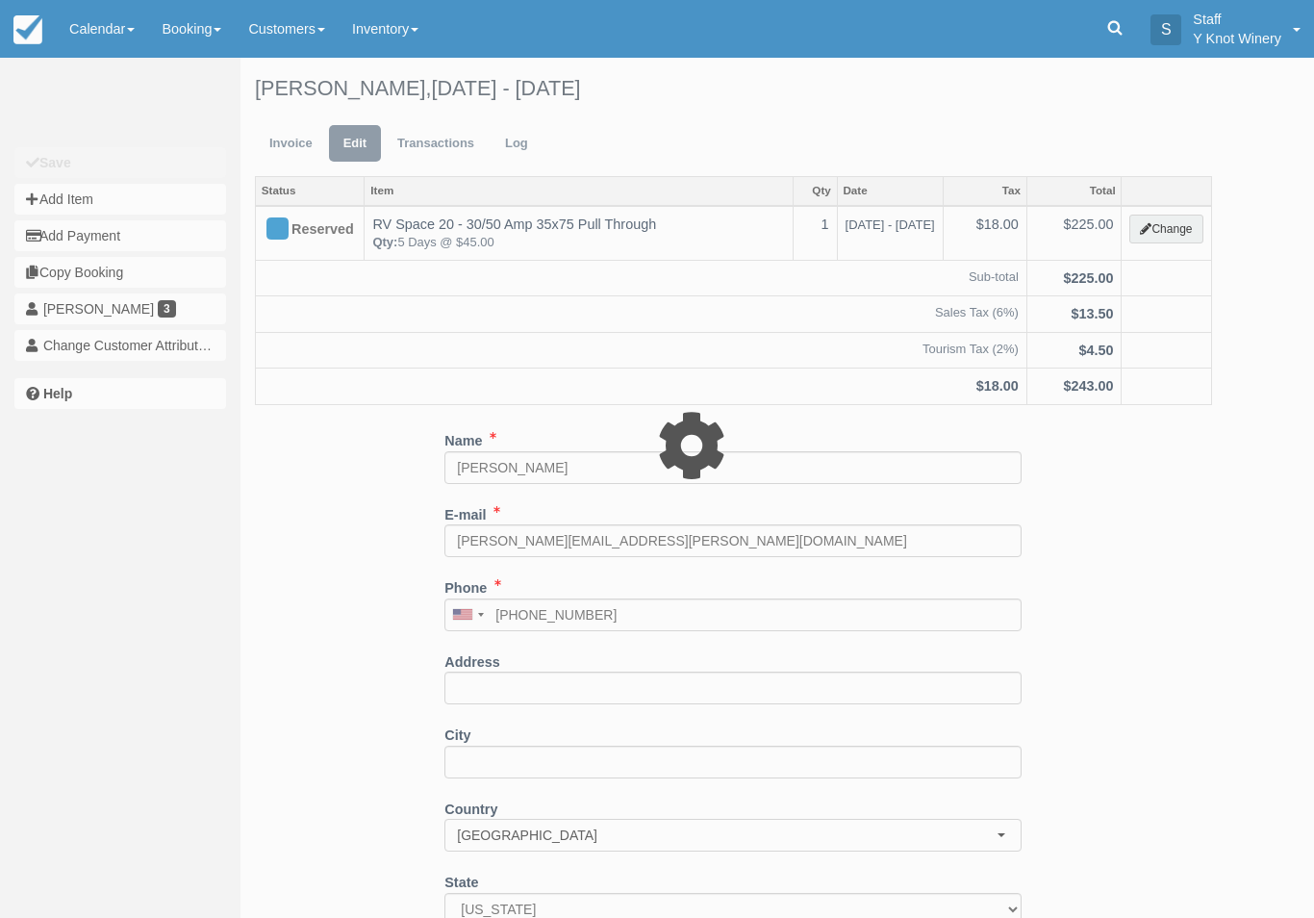
type input "225.00"
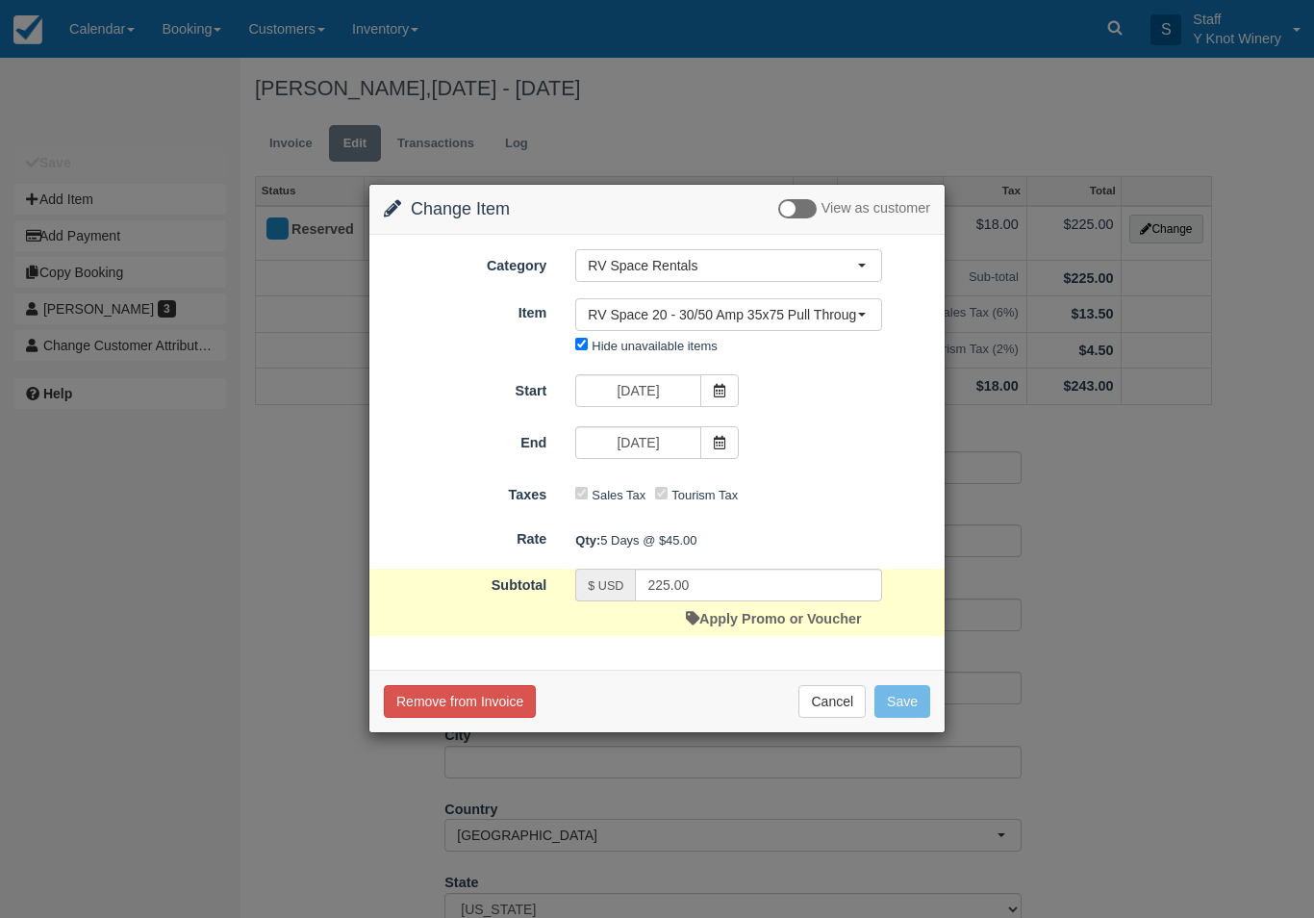
click at [719, 447] on icon at bounding box center [719, 442] width 13 height 13
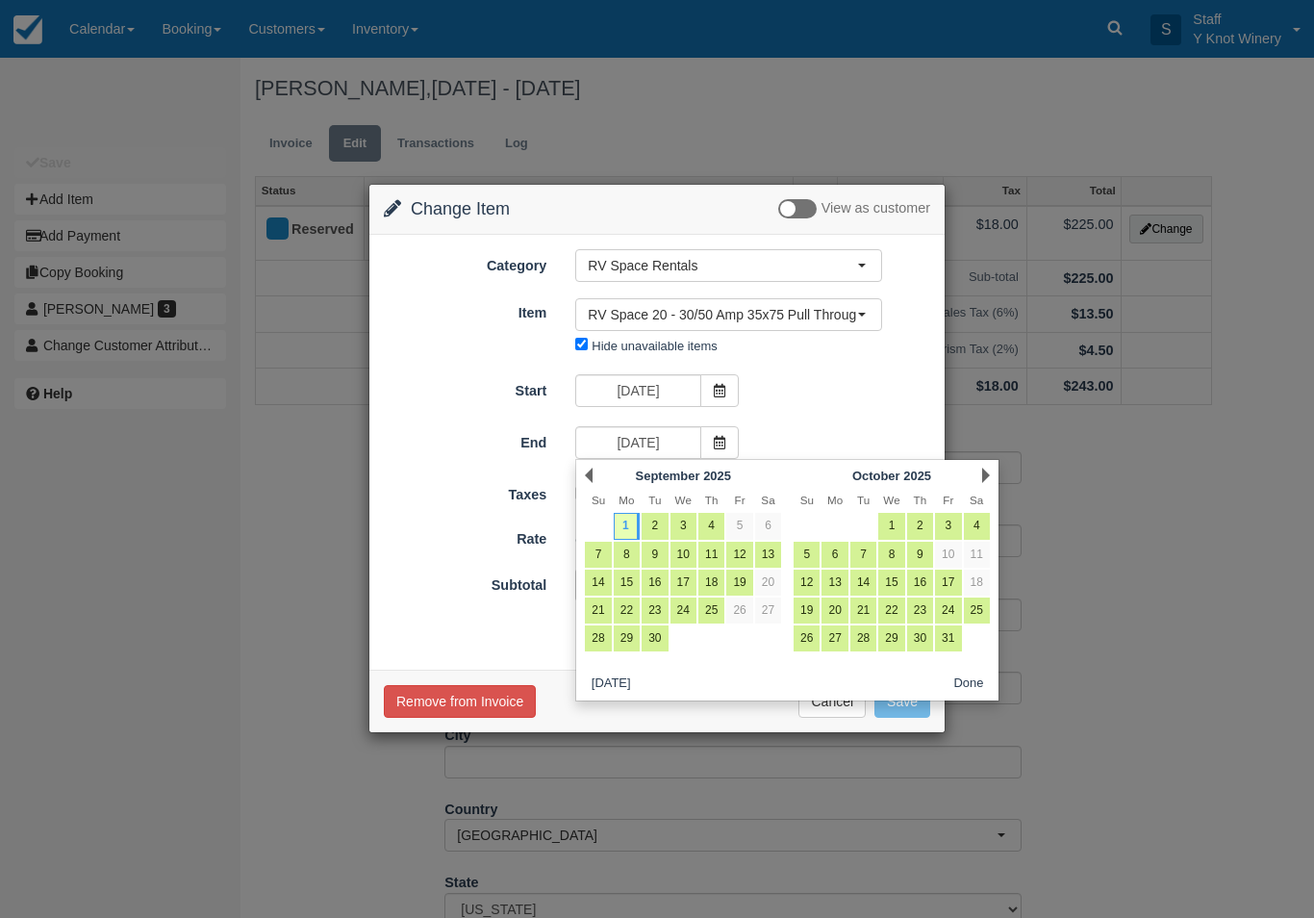
click at [586, 483] on link "Prev" at bounding box center [589, 475] width 8 height 15
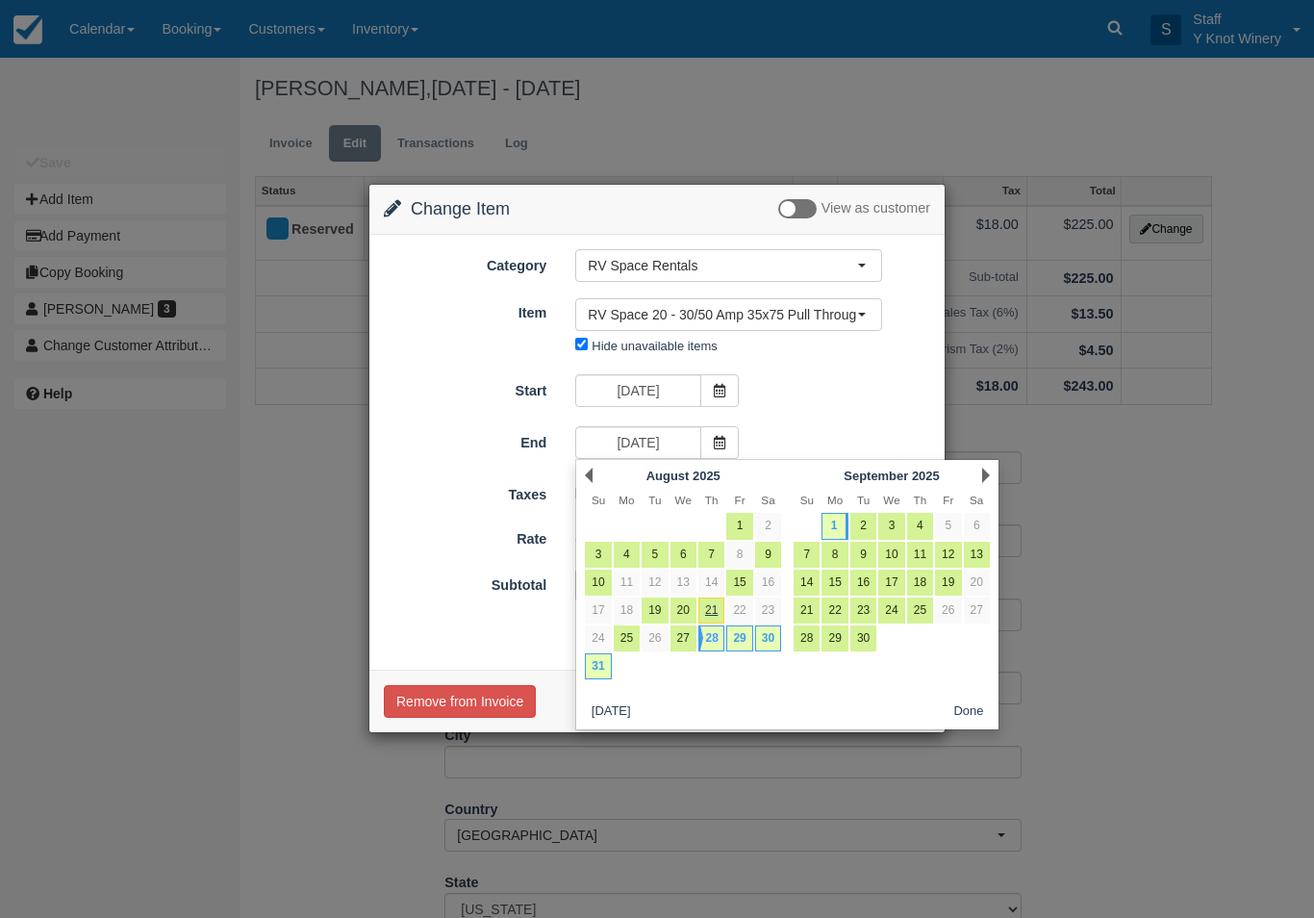
click at [600, 661] on link "31" at bounding box center [598, 666] width 26 height 26
type input "[DATE]"
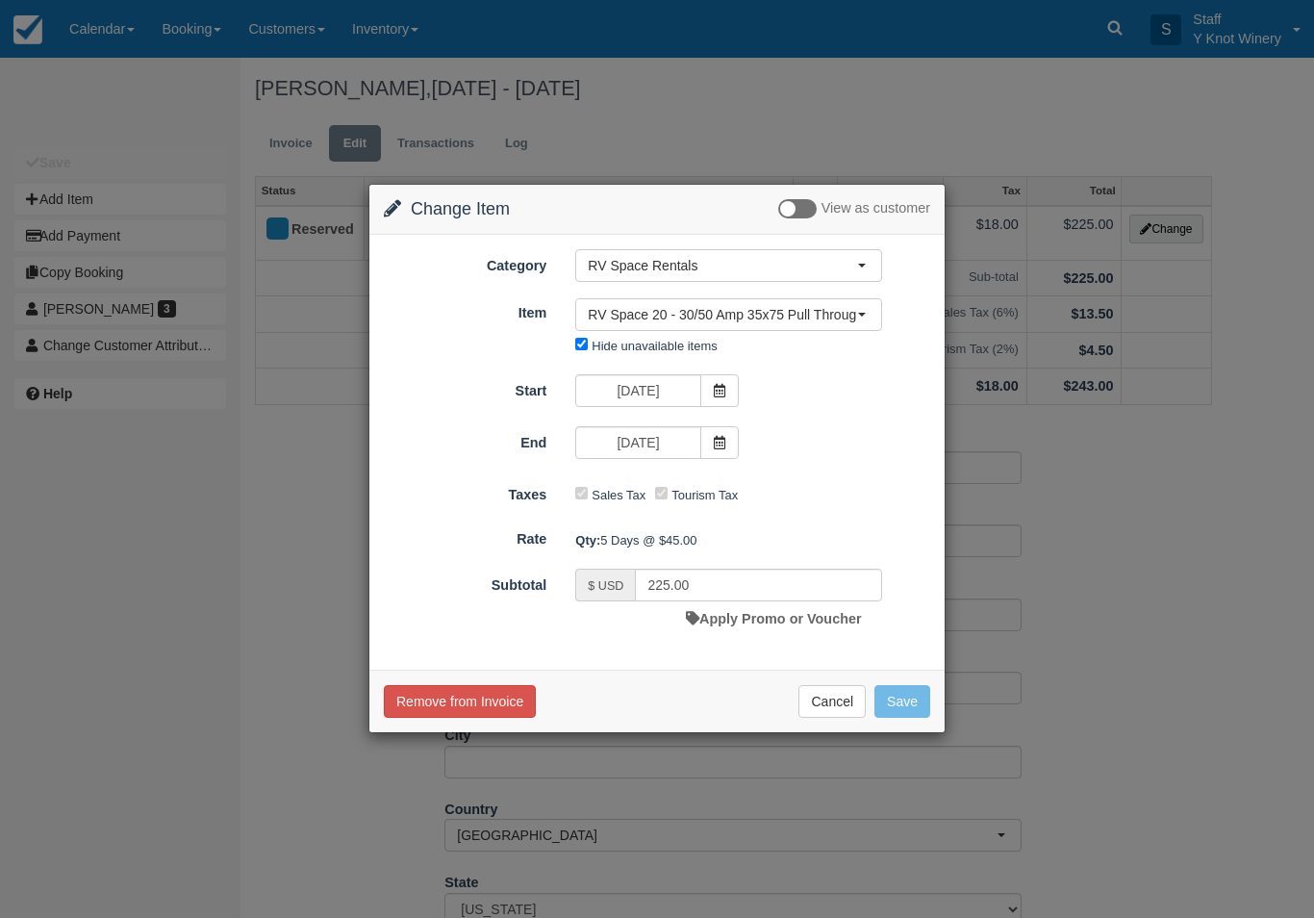
type input "180.00"
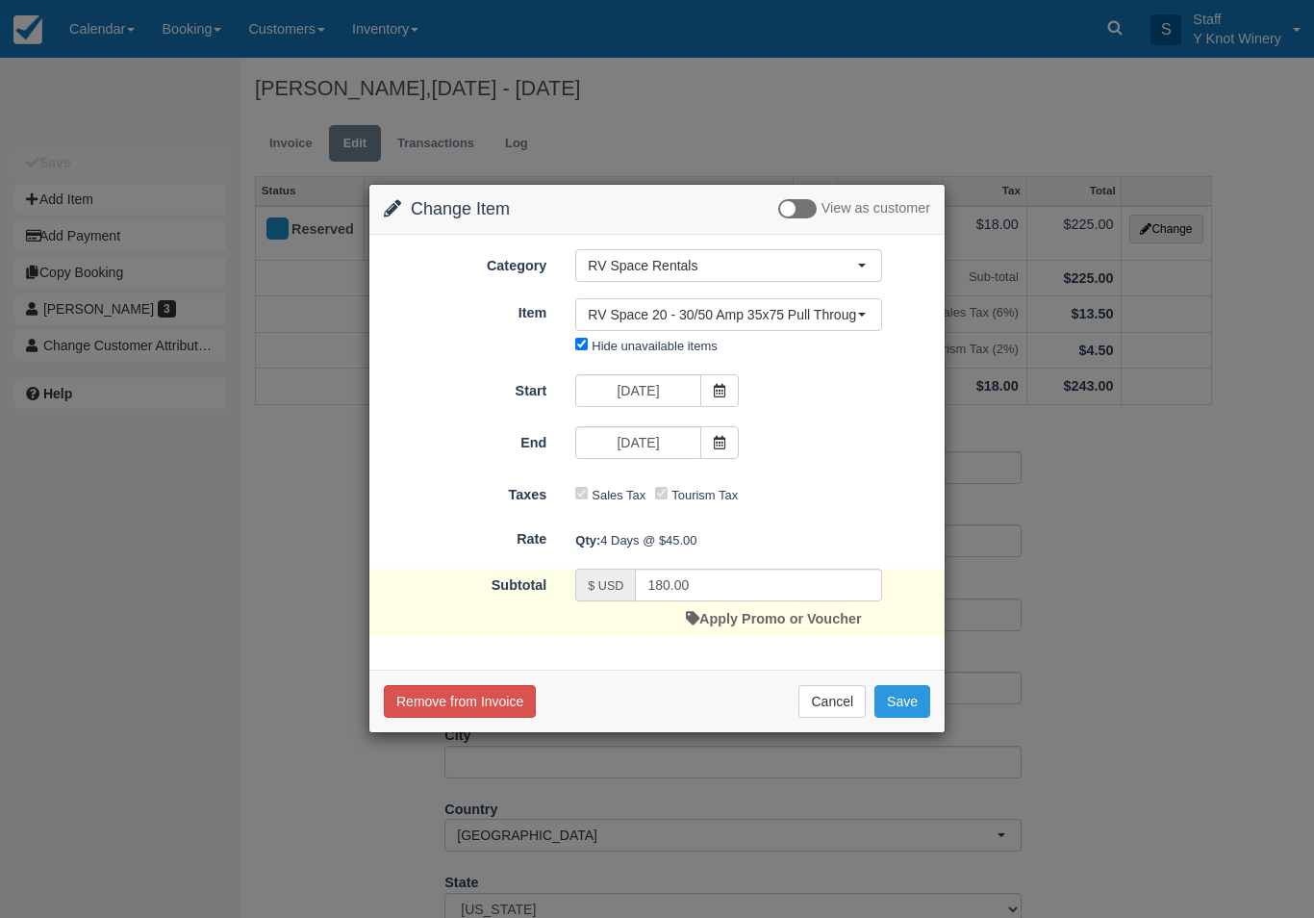
click at [916, 712] on button "Save" at bounding box center [903, 701] width 56 height 33
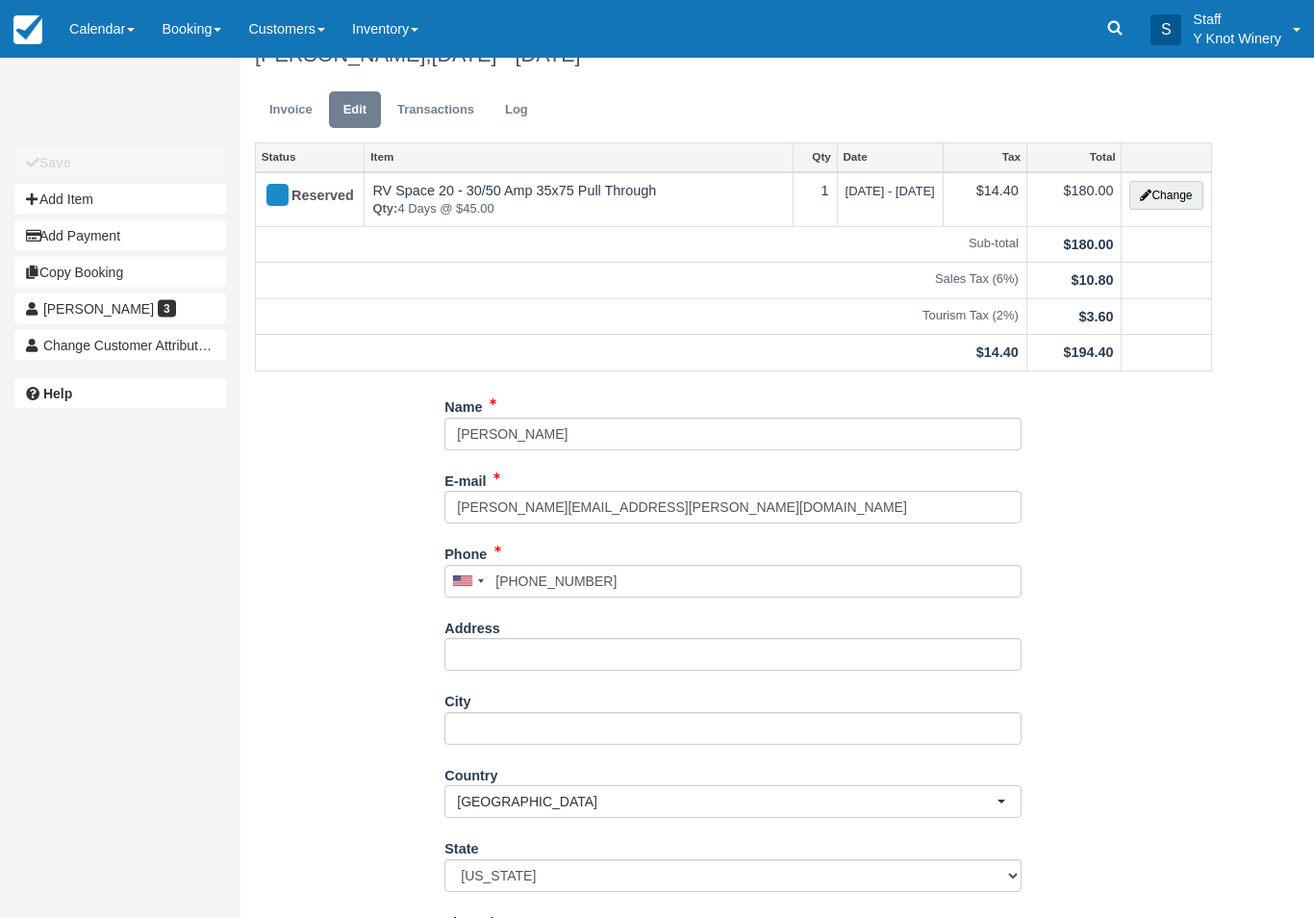
scroll to position [106, 0]
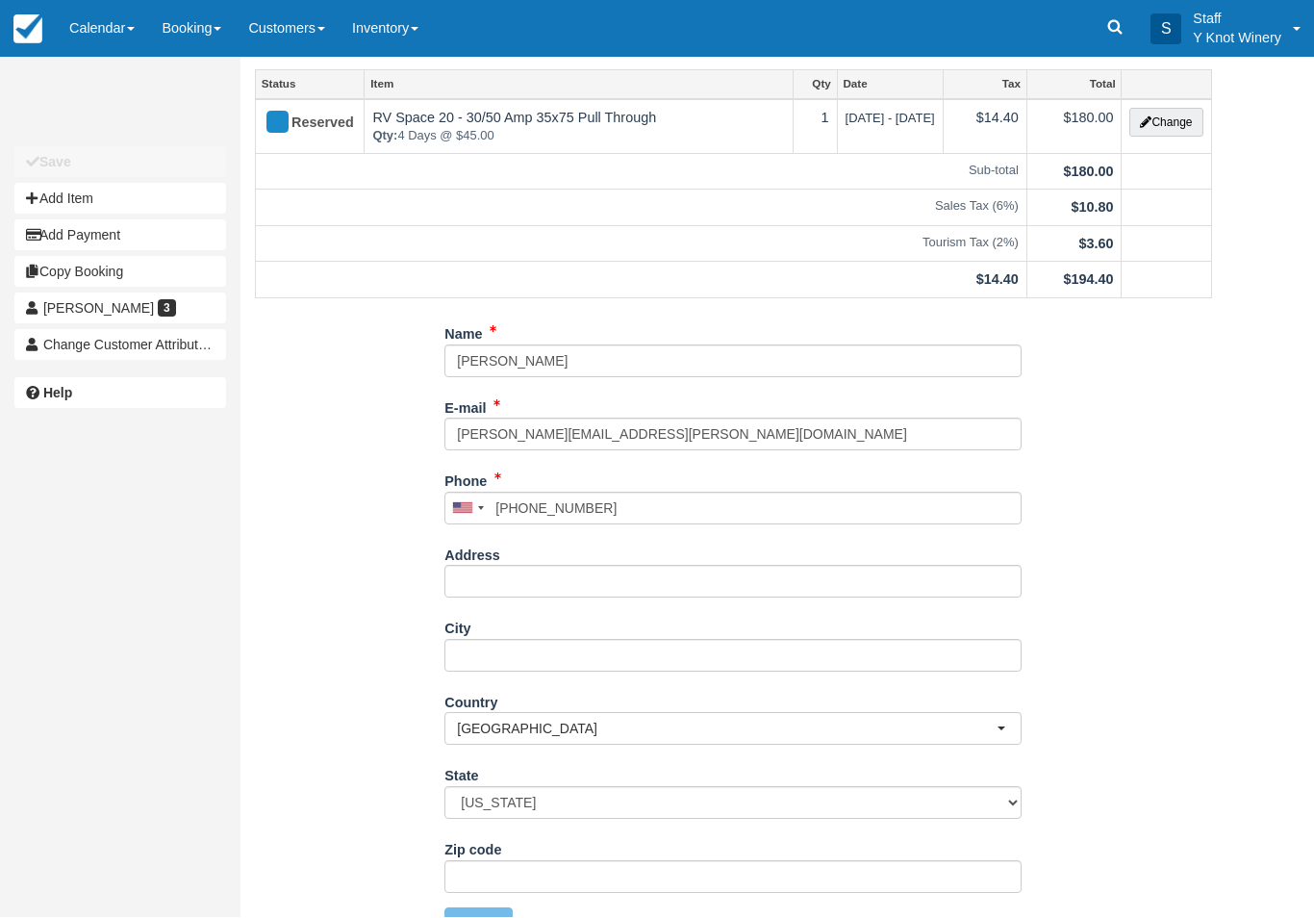
click at [616, 722] on span "[GEOGRAPHIC_DATA]" at bounding box center [727, 729] width 540 height 19
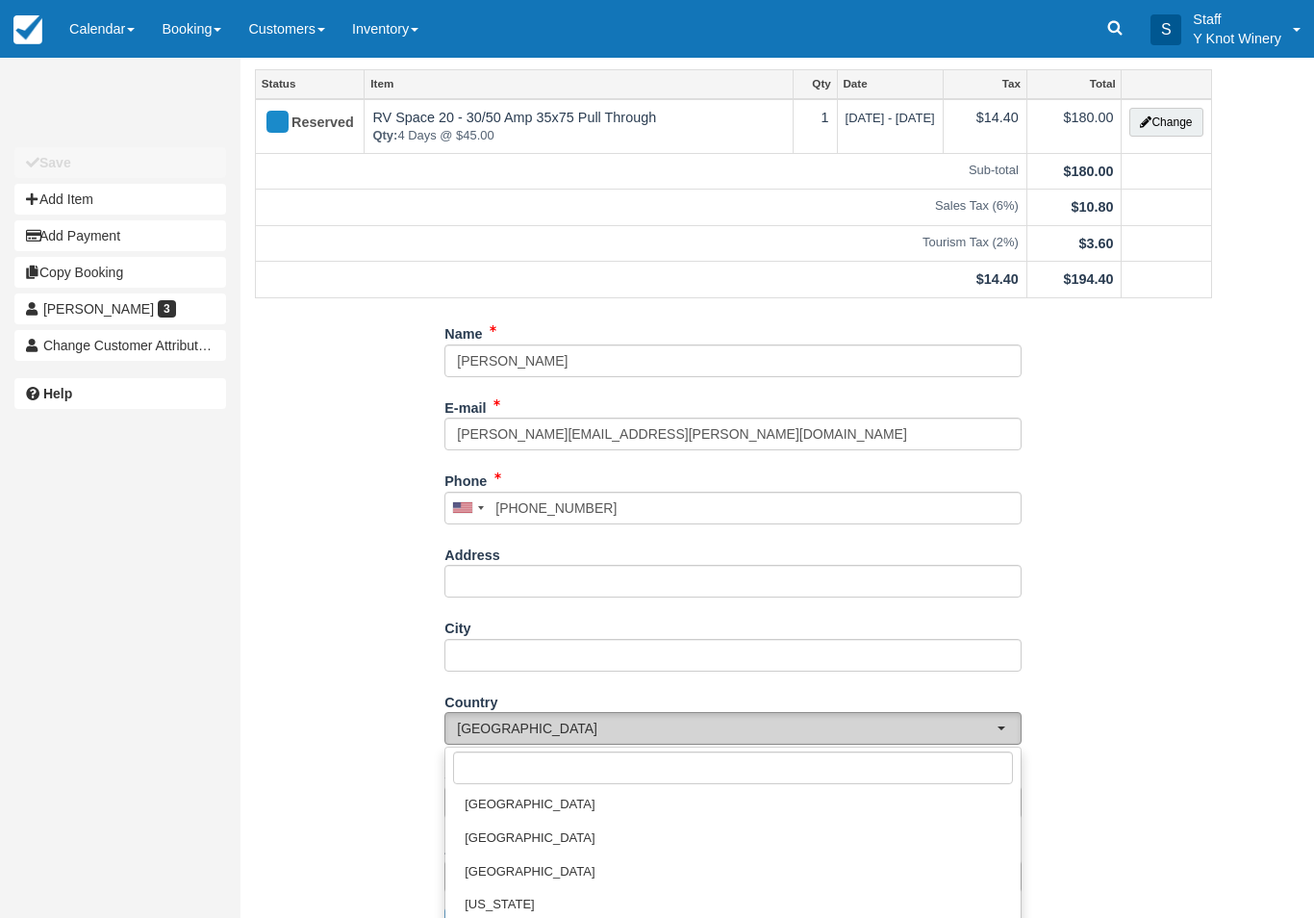
scroll to position [6821, 0]
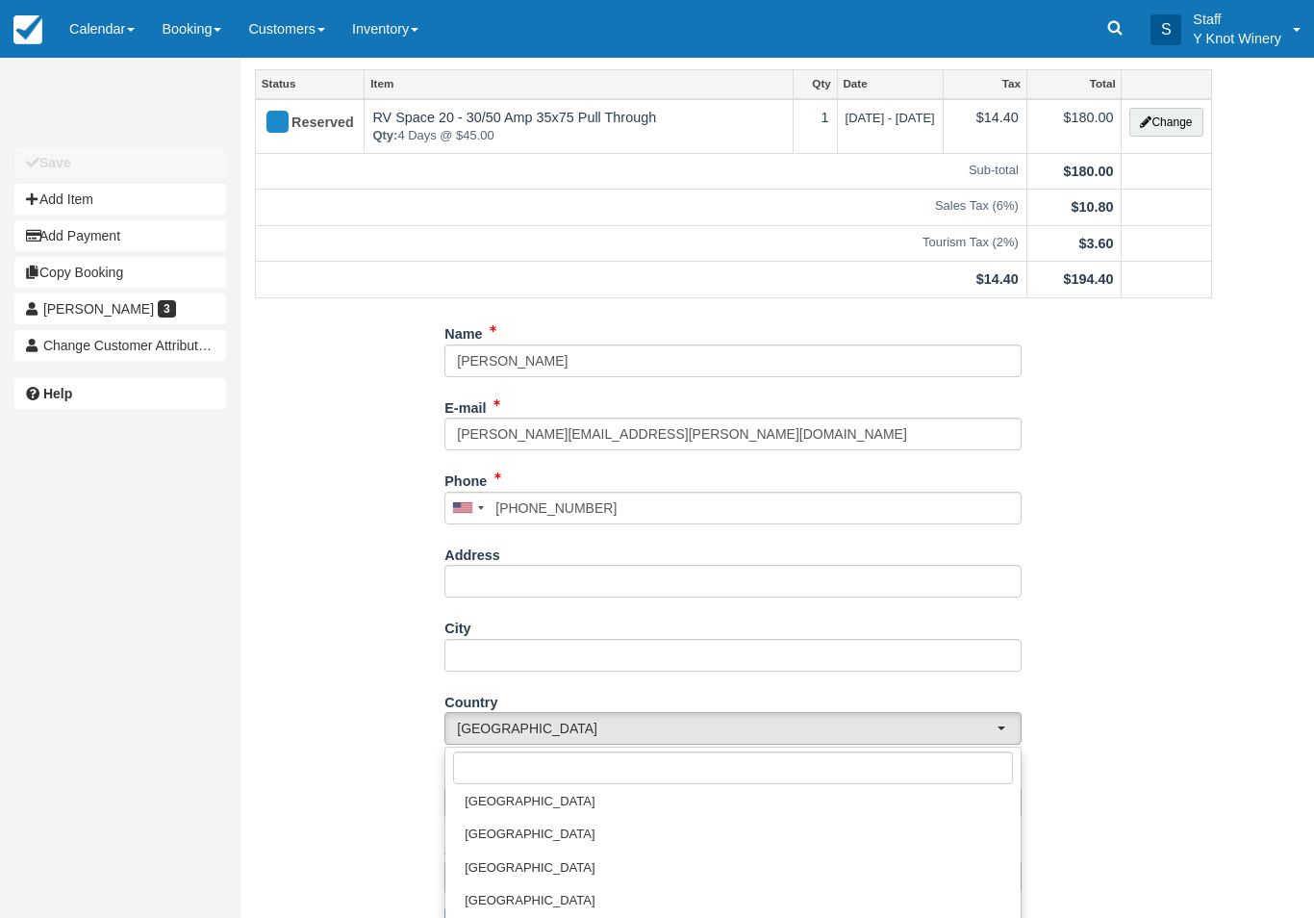
click at [306, 725] on div at bounding box center [657, 459] width 1314 height 918
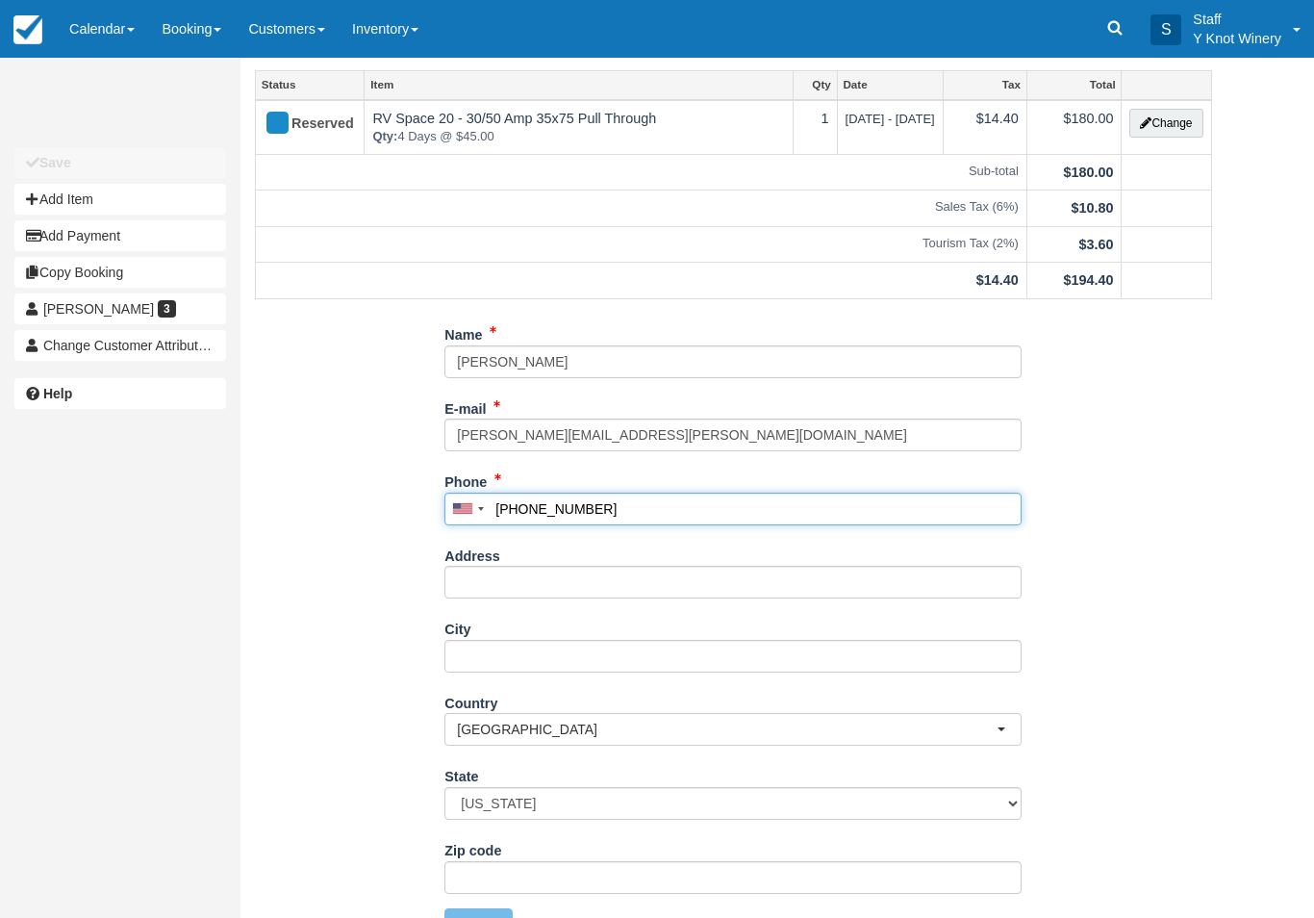
click at [642, 511] on input "[PHONE_NUMBER]" at bounding box center [733, 509] width 577 height 33
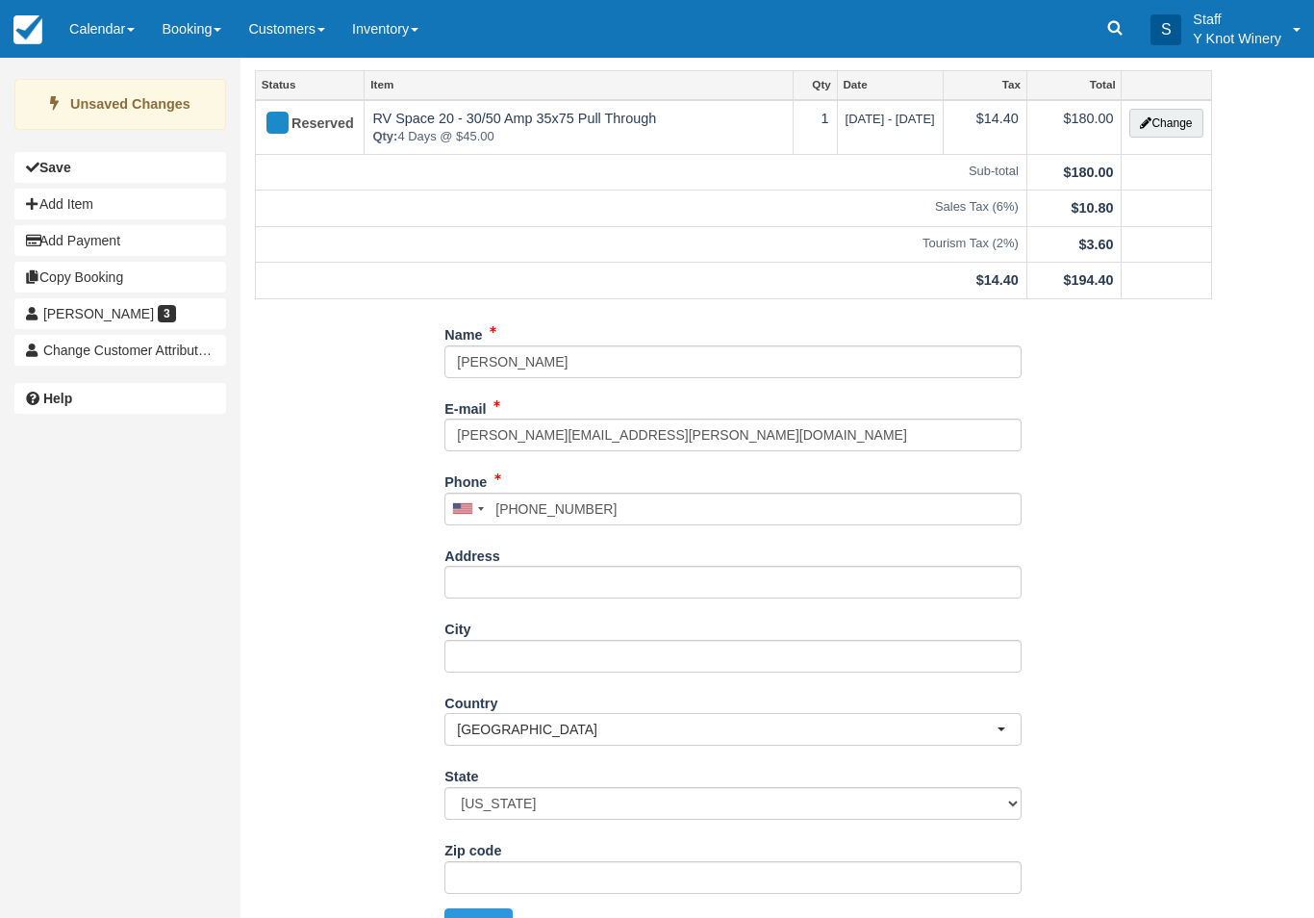
click at [483, 917] on button "Update" at bounding box center [479, 924] width 68 height 33
type input "[PHONE_NUMBER]"
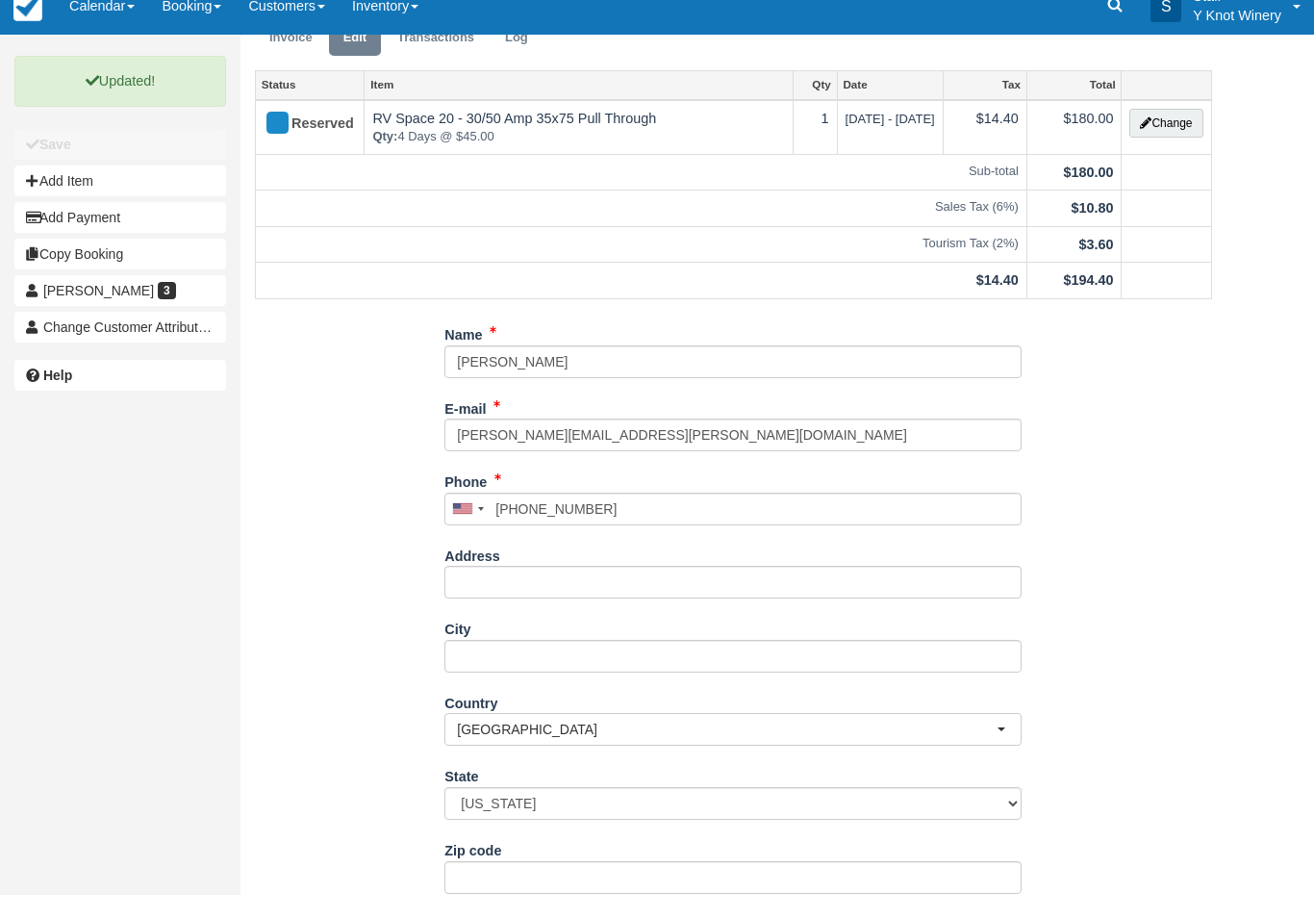
click at [140, 58] on link "Calendar" at bounding box center [102, 29] width 92 height 58
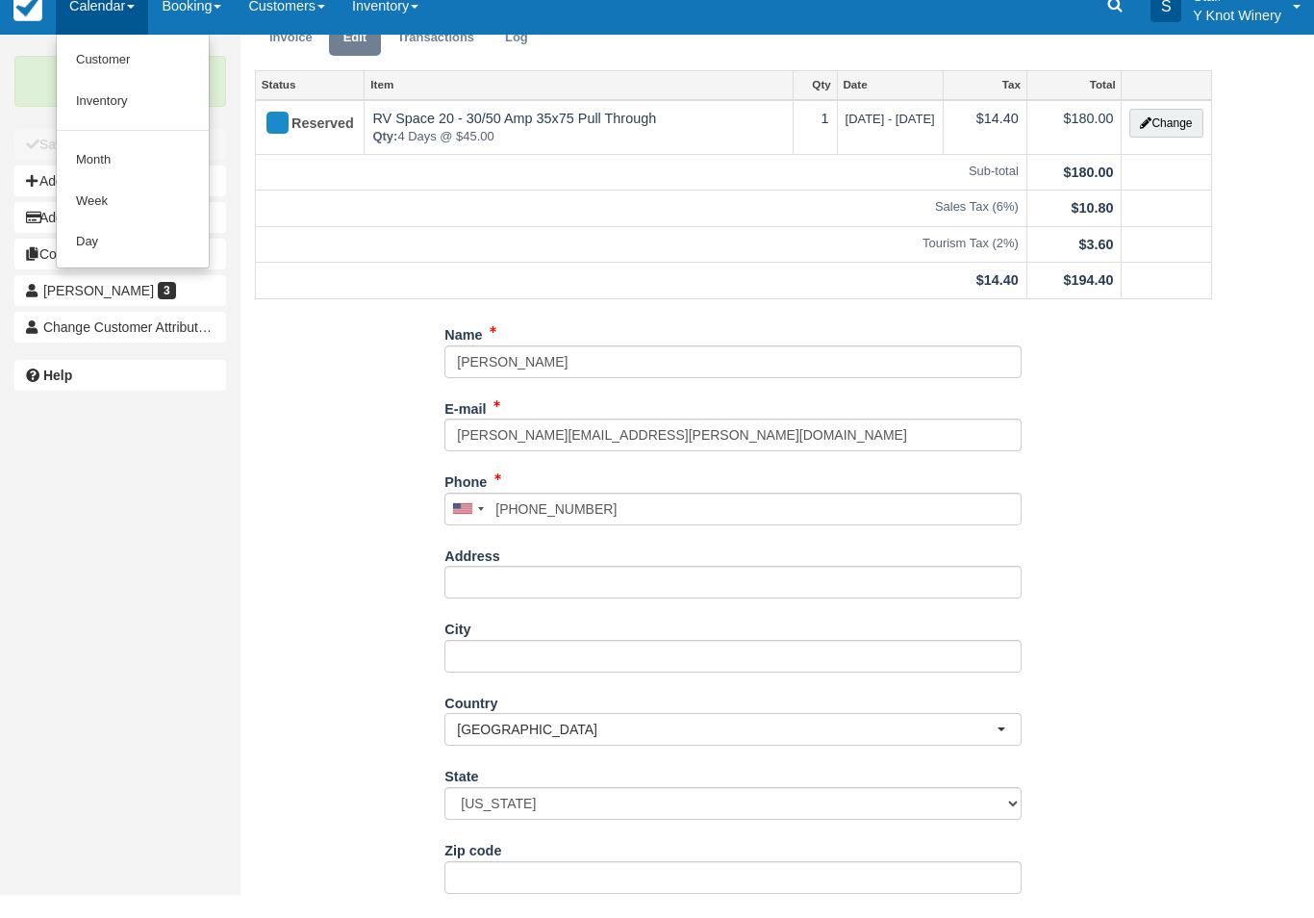
click at [118, 104] on link "Customer" at bounding box center [133, 83] width 152 height 41
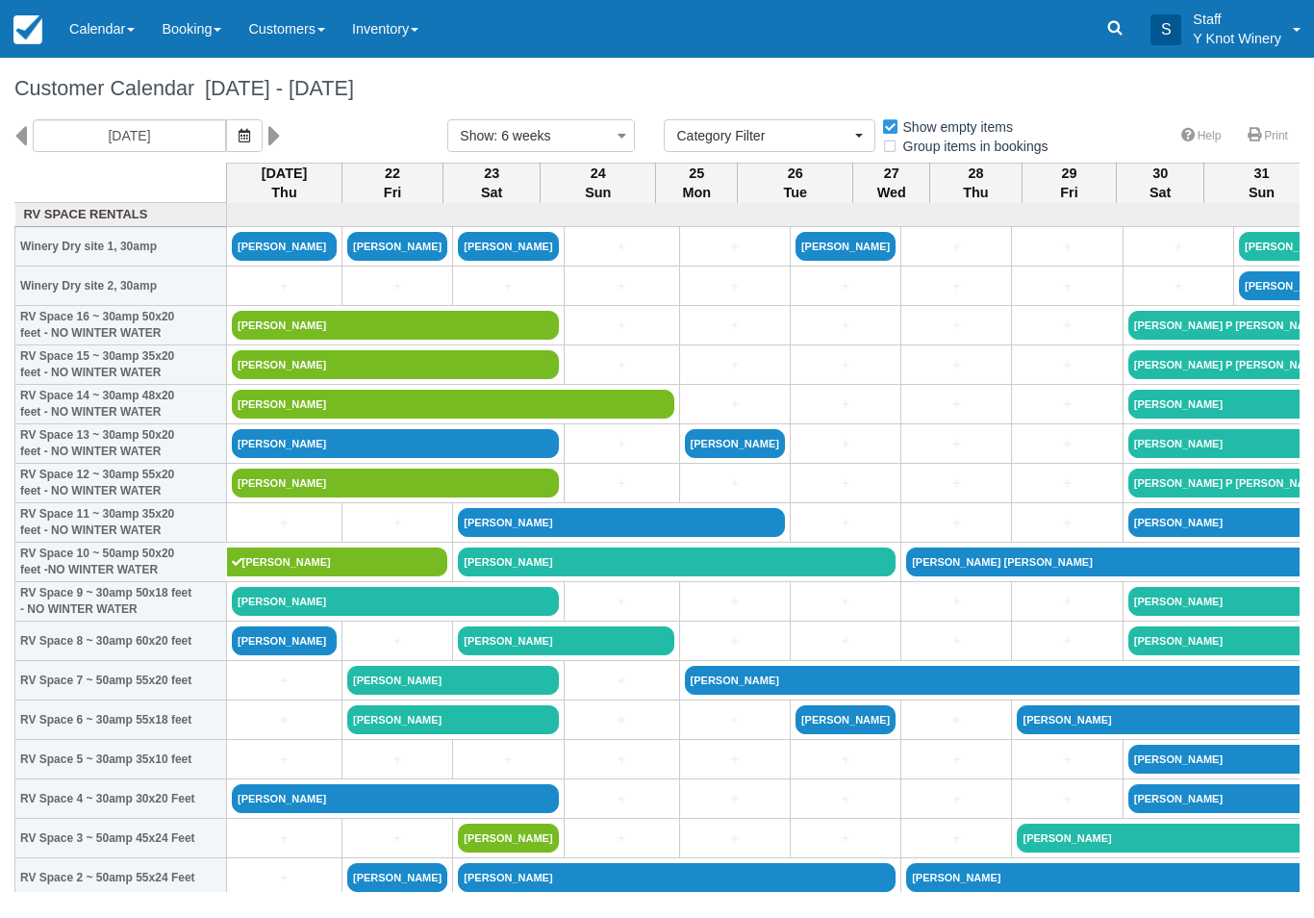
select select
click at [110, 25] on link "Calendar" at bounding box center [102, 29] width 92 height 58
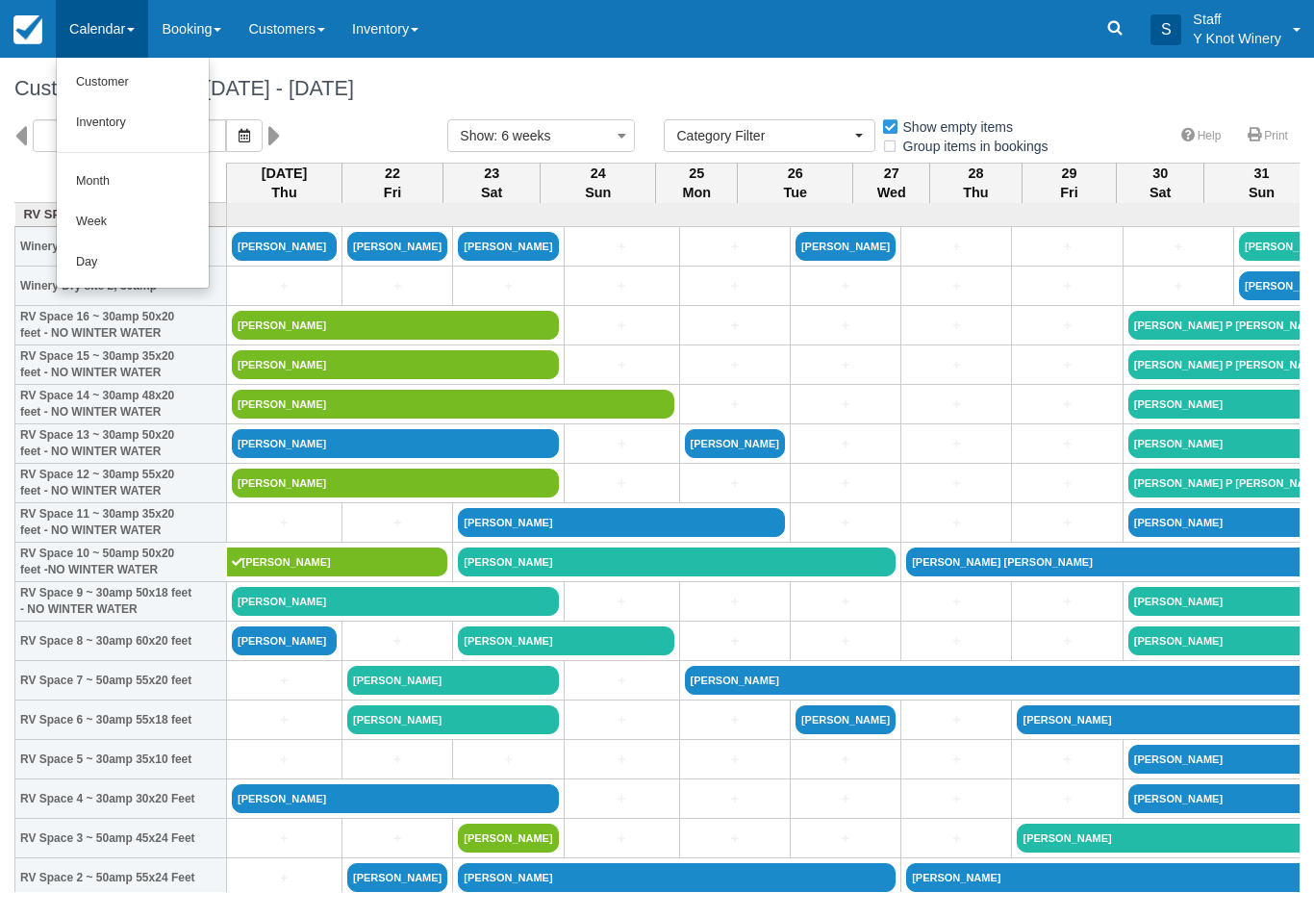
click at [93, 91] on link "Customer" at bounding box center [133, 83] width 152 height 40
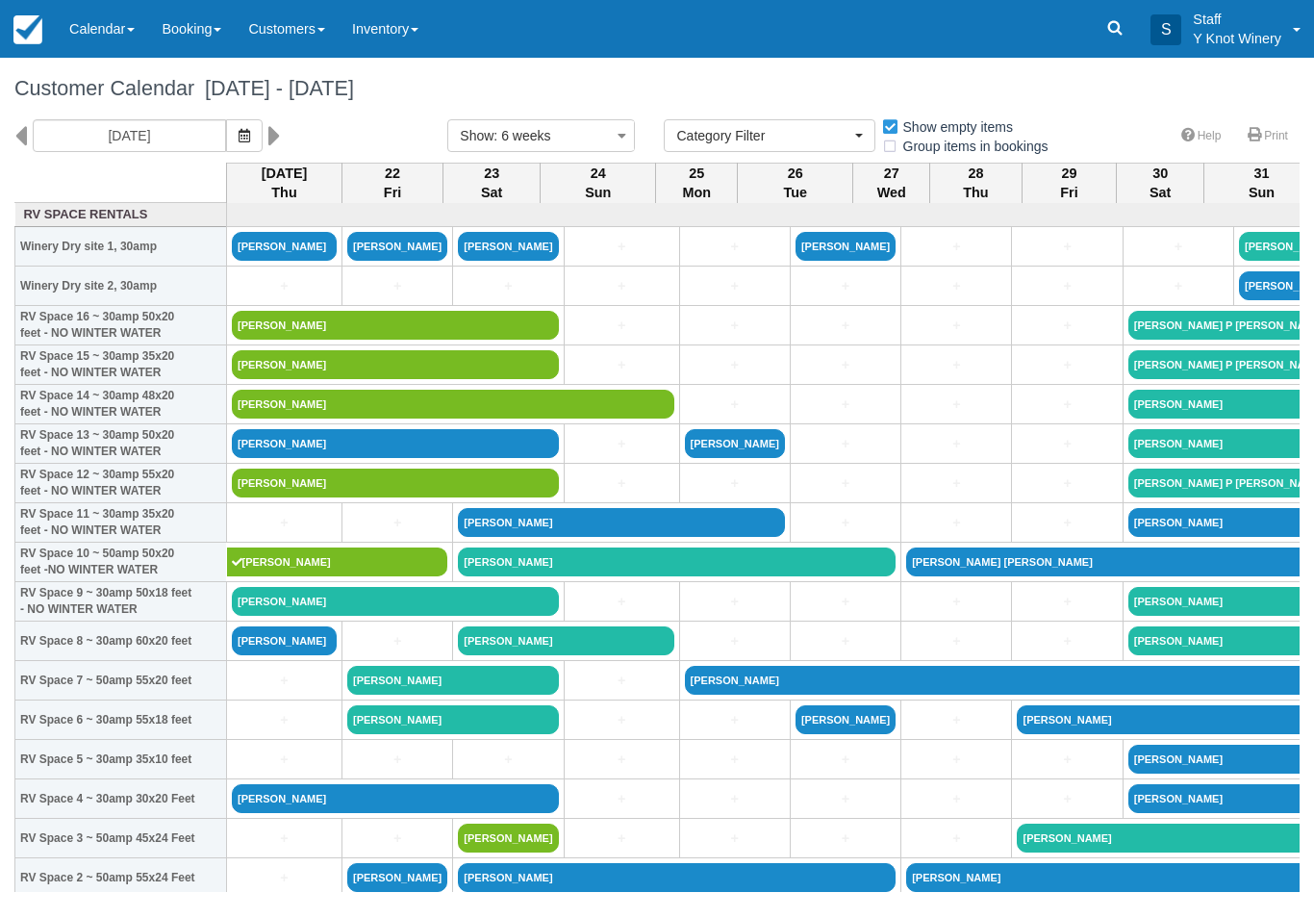
select select
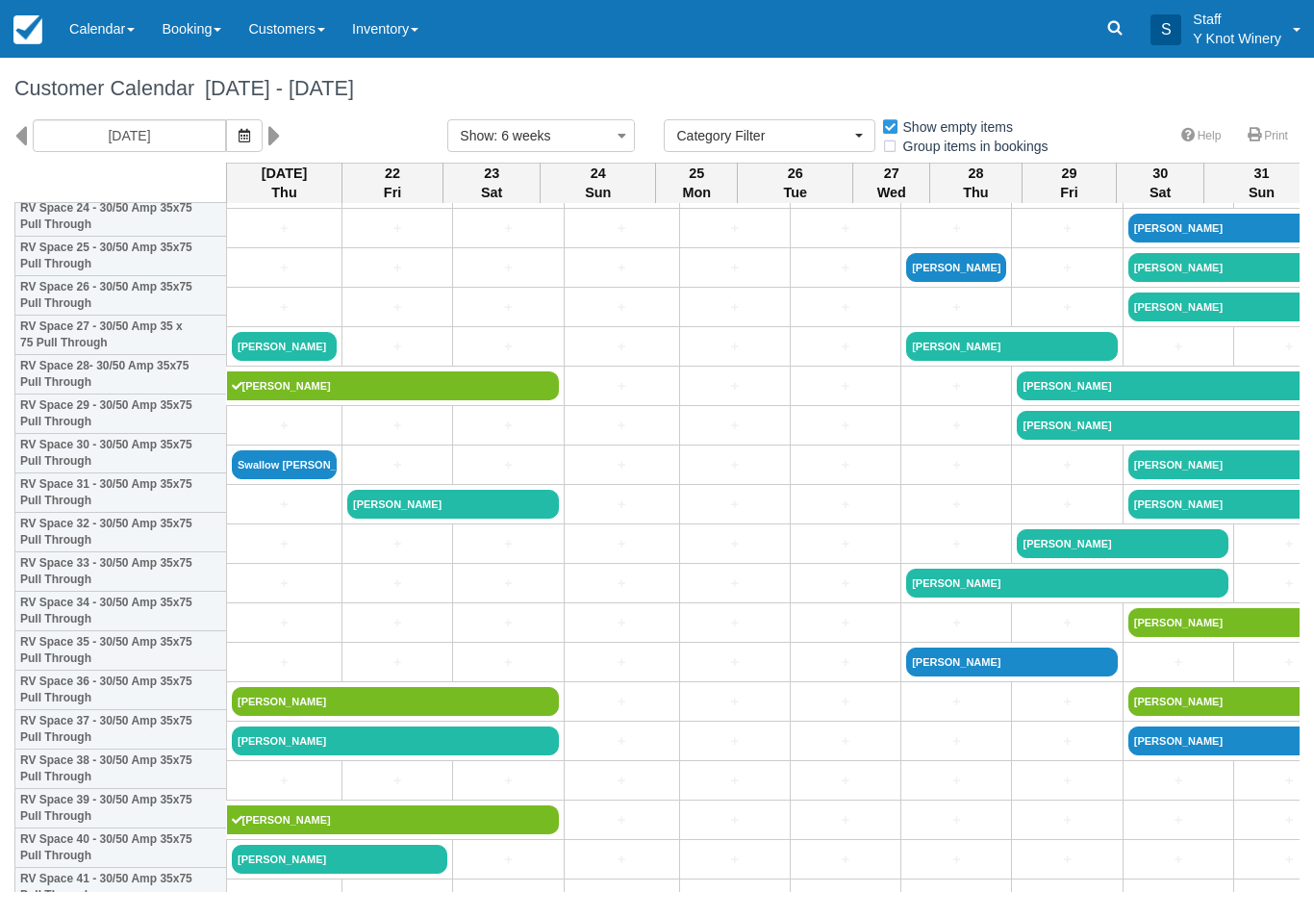
scroll to position [1021, 0]
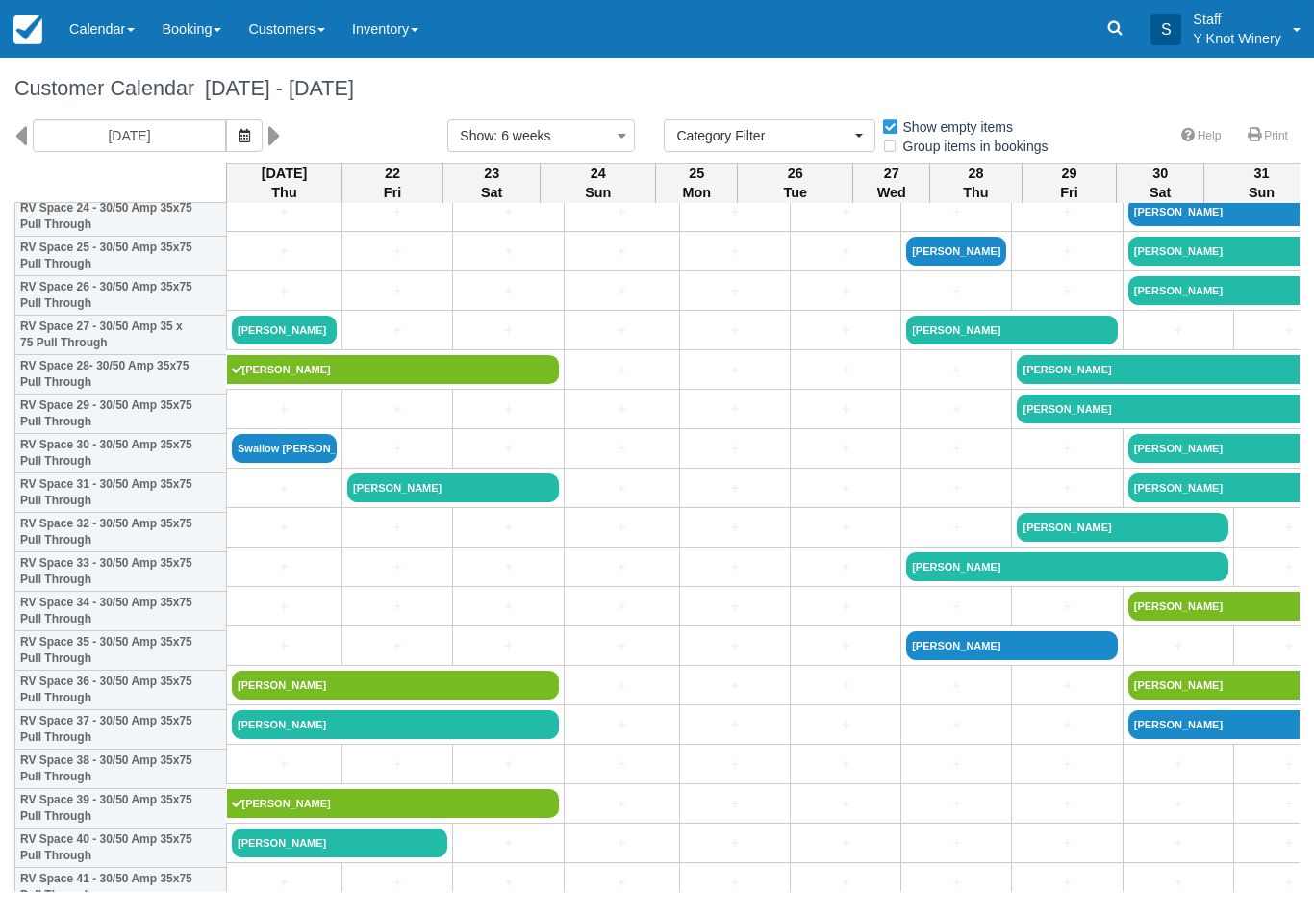
click at [226, 125] on button "button" at bounding box center [244, 135] width 37 height 33
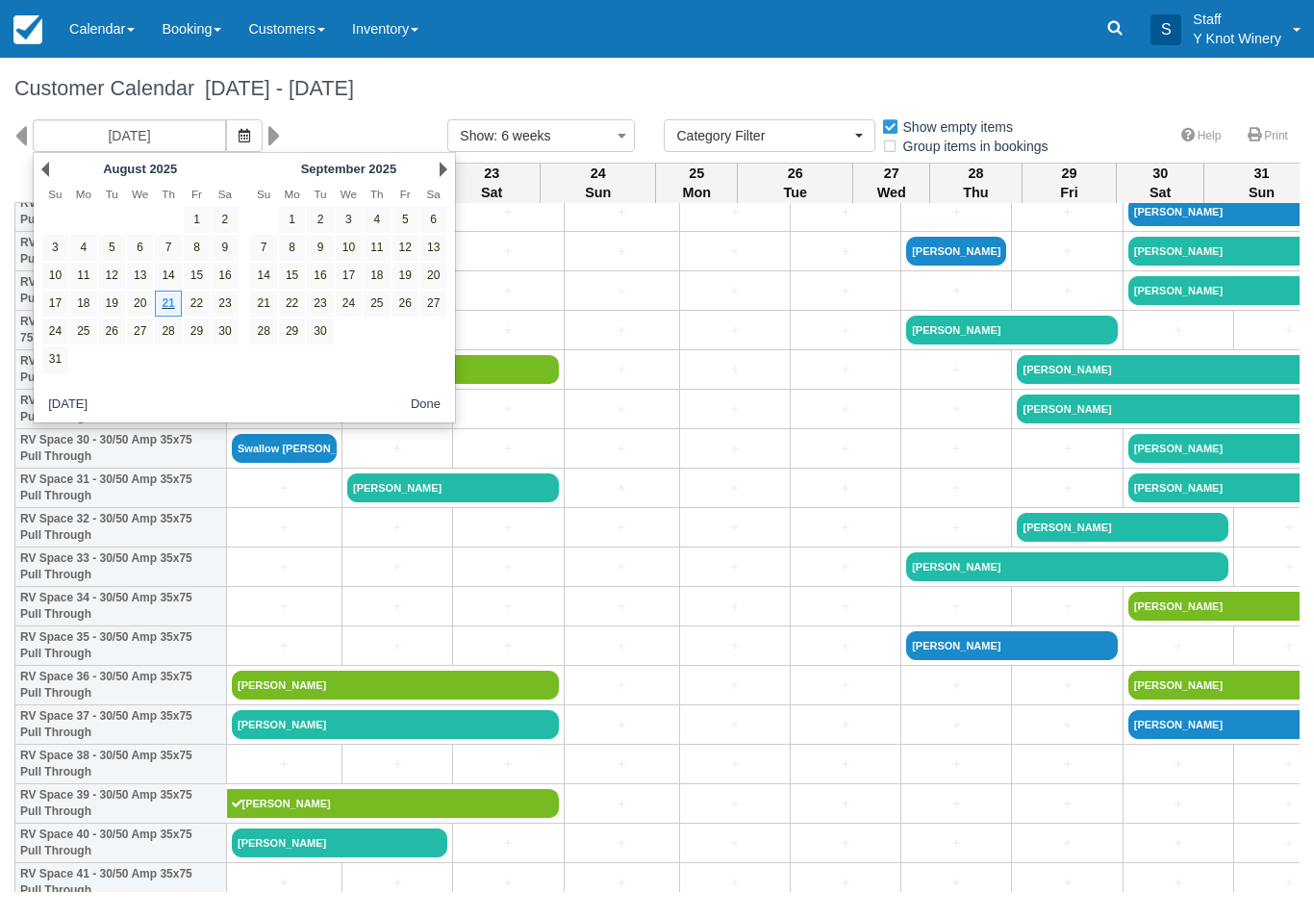
click at [193, 341] on link "29" at bounding box center [197, 331] width 26 height 26
type input "[DATE]"
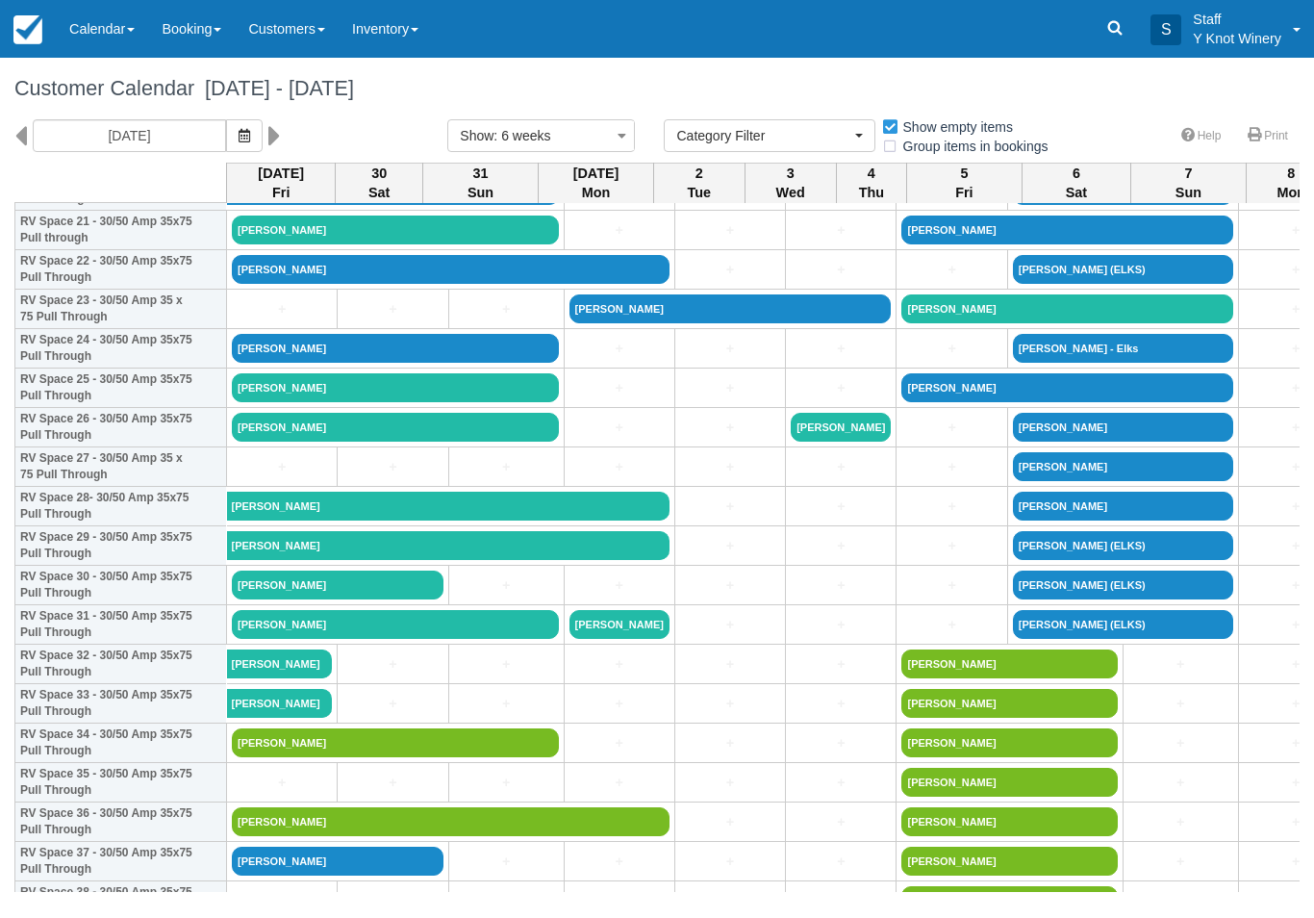
scroll to position [884, 0]
click at [636, 323] on link "[PERSON_NAME]" at bounding box center [731, 308] width 322 height 29
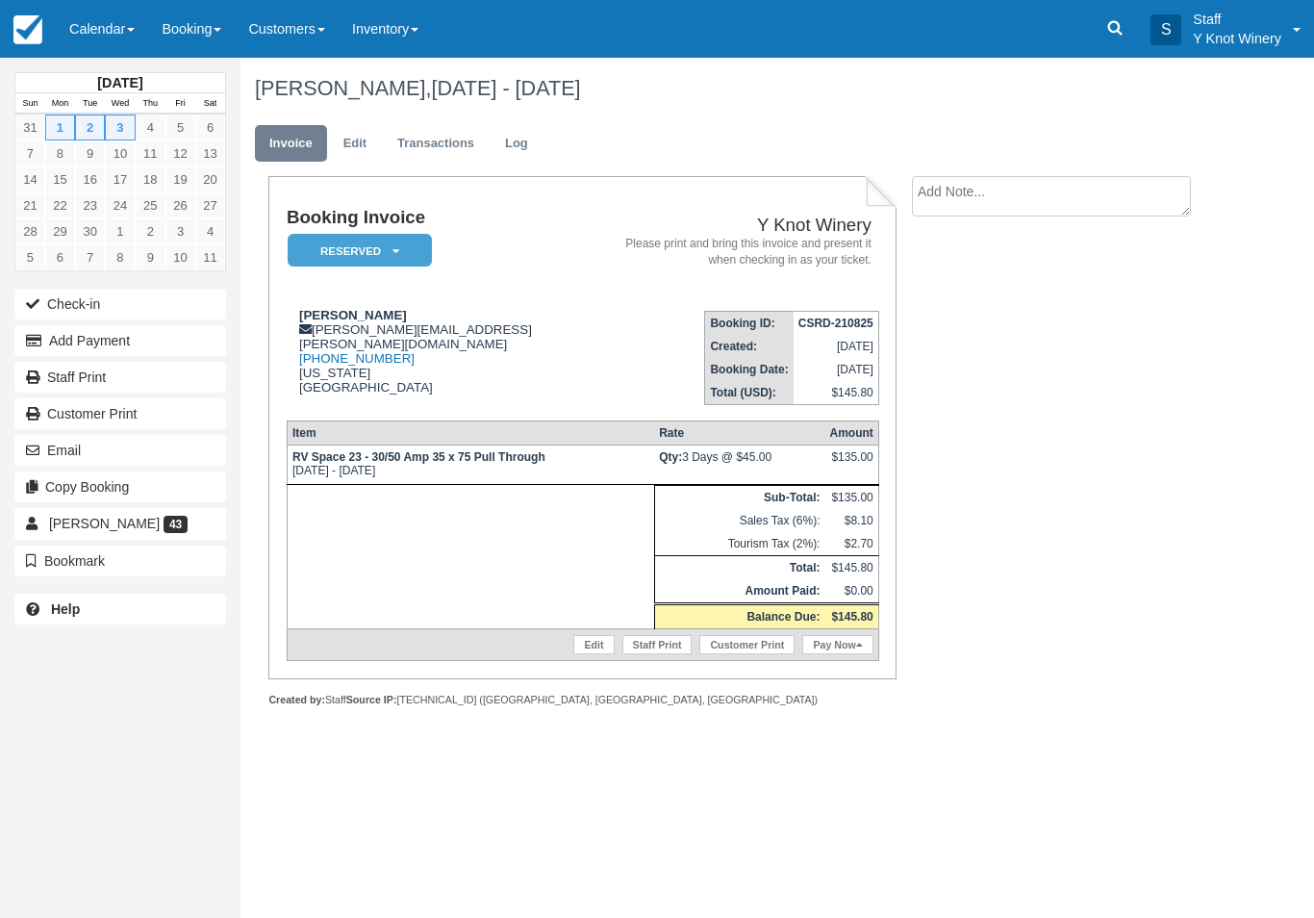
click at [360, 153] on link "Edit" at bounding box center [355, 144] width 52 height 38
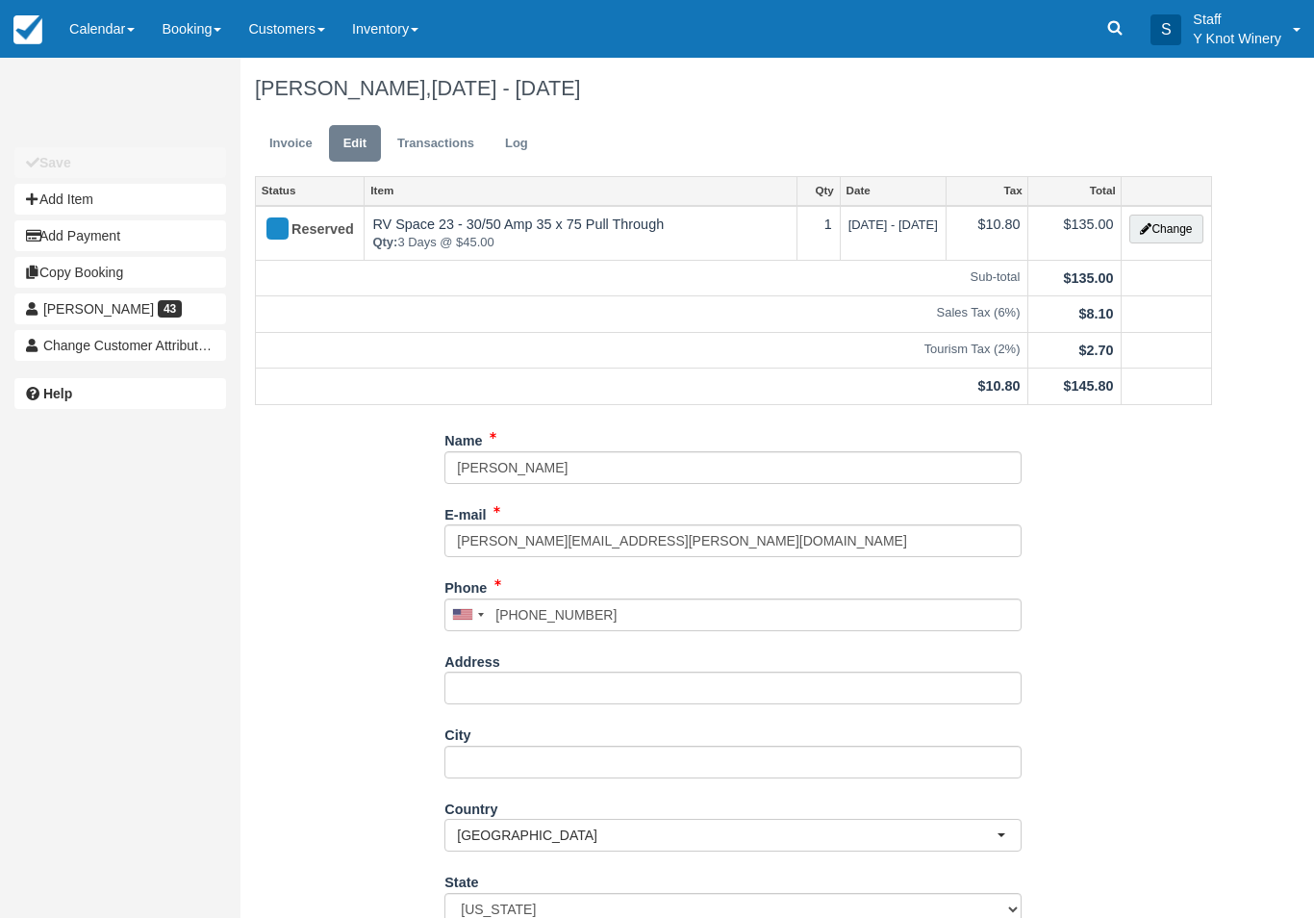
click at [1186, 230] on button "Change" at bounding box center [1166, 229] width 73 height 29
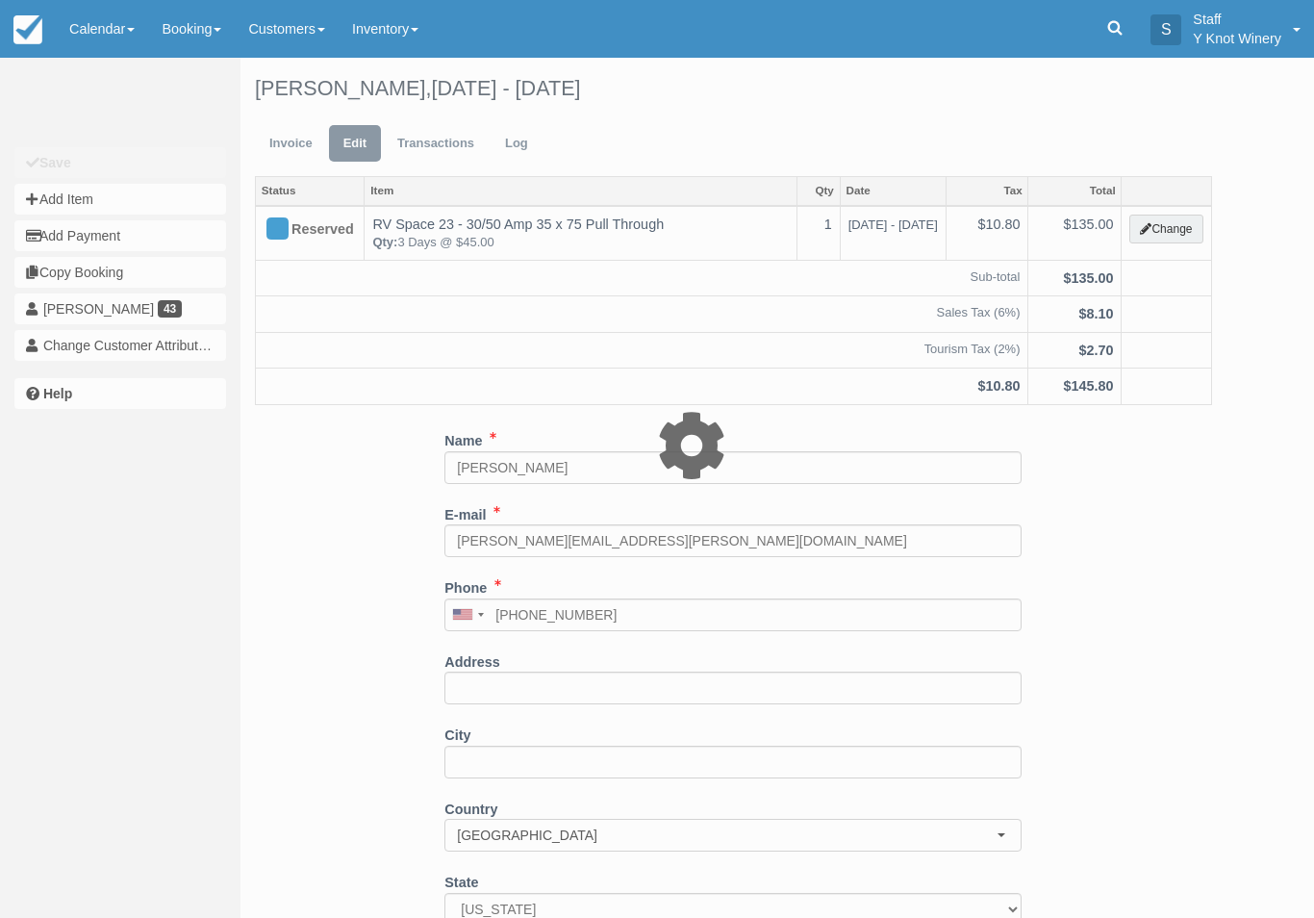
type input "135.00"
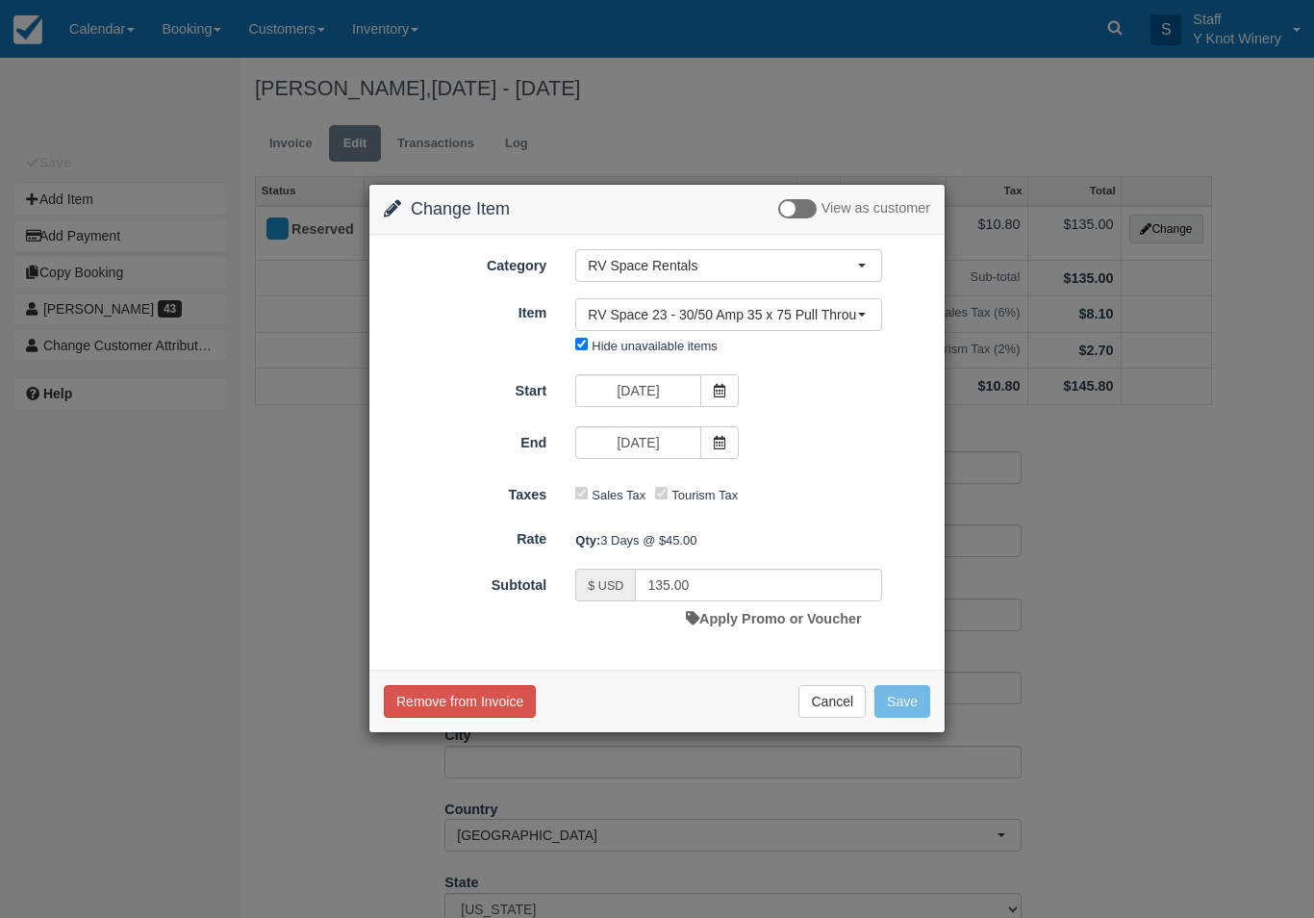
click at [725, 394] on icon at bounding box center [719, 390] width 13 height 13
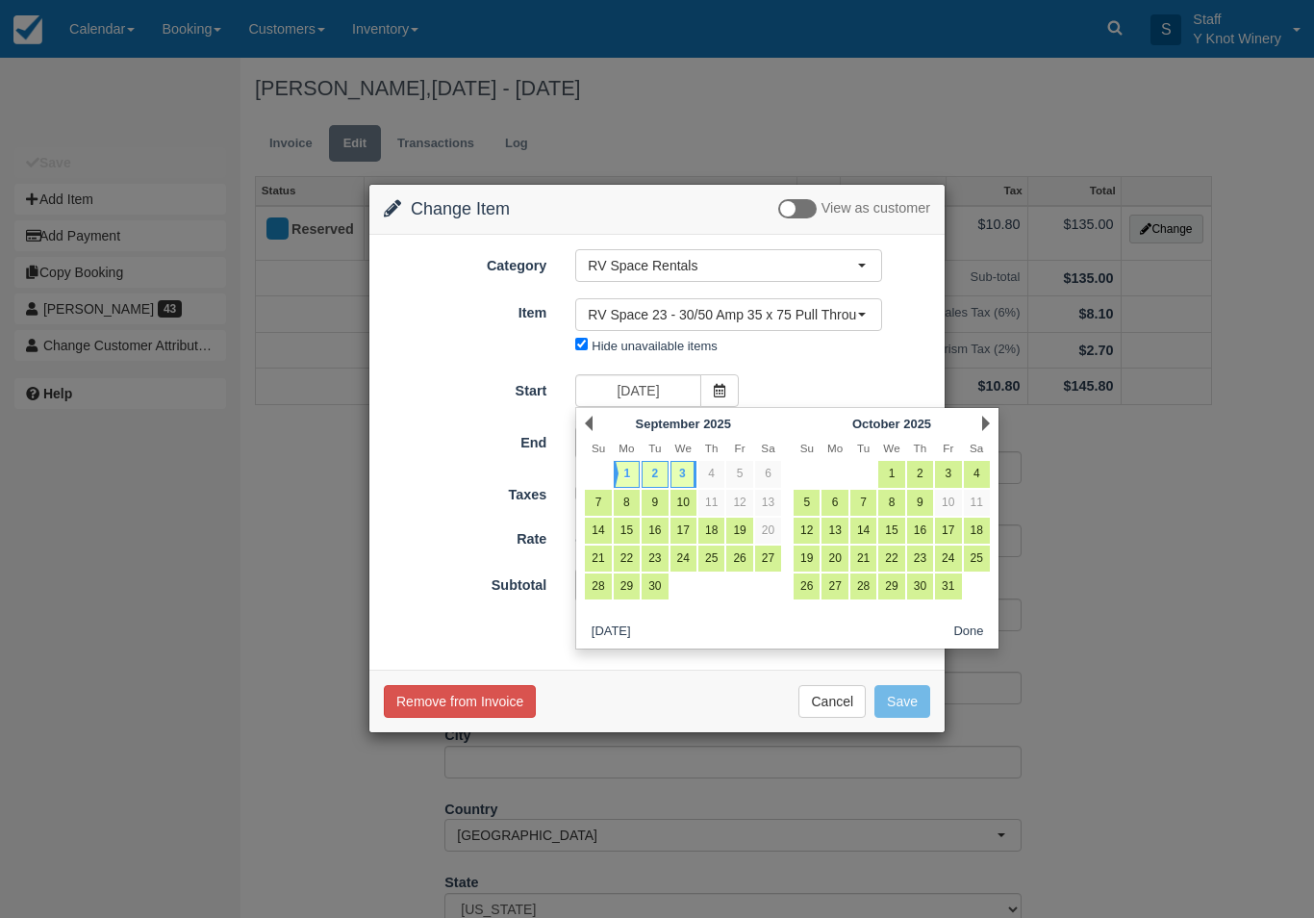
click at [592, 422] on link "Prev" at bounding box center [589, 423] width 8 height 15
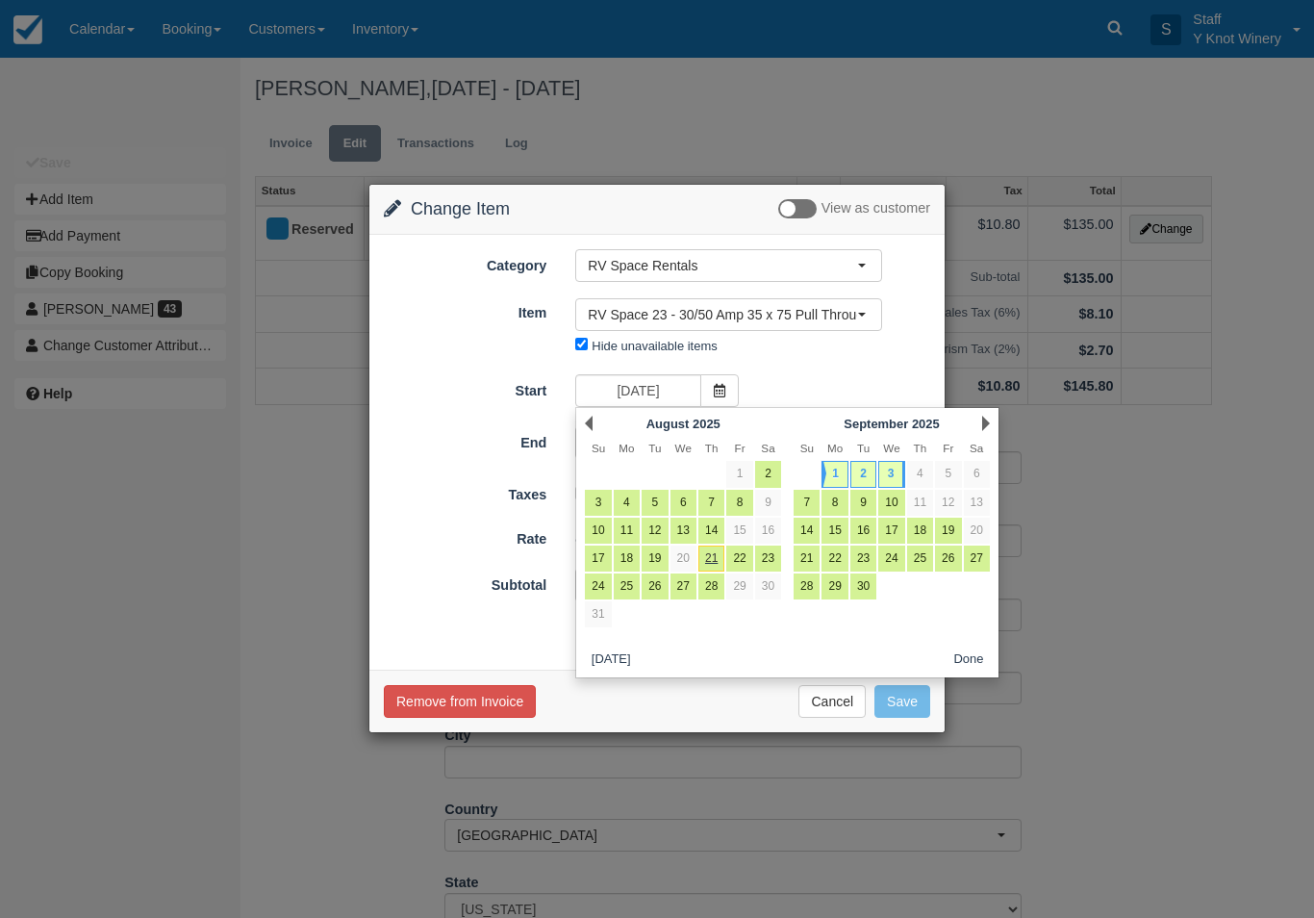
click at [711, 558] on link "21" at bounding box center [712, 559] width 26 height 26
type input "[DATE]"
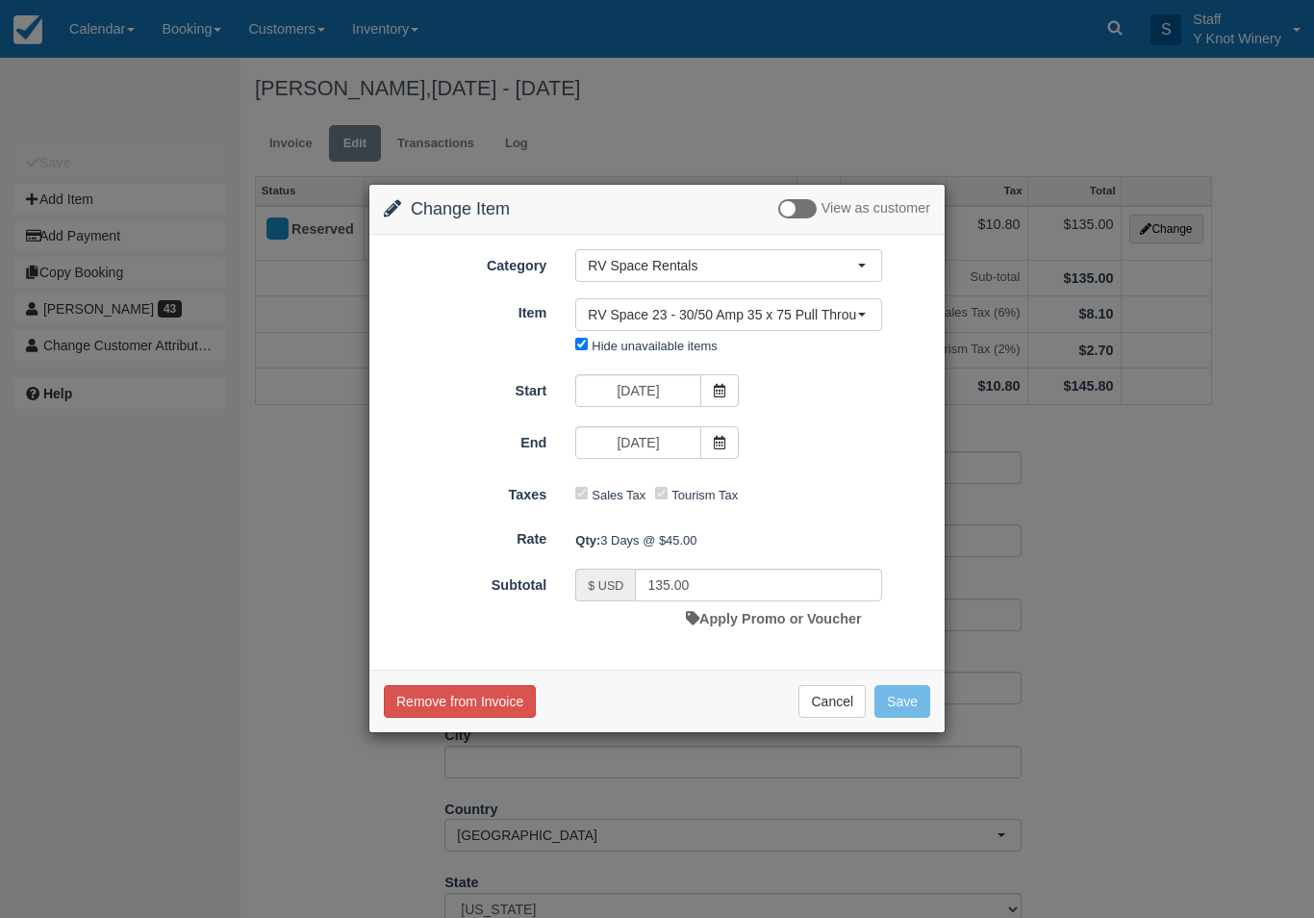
type input "630.00"
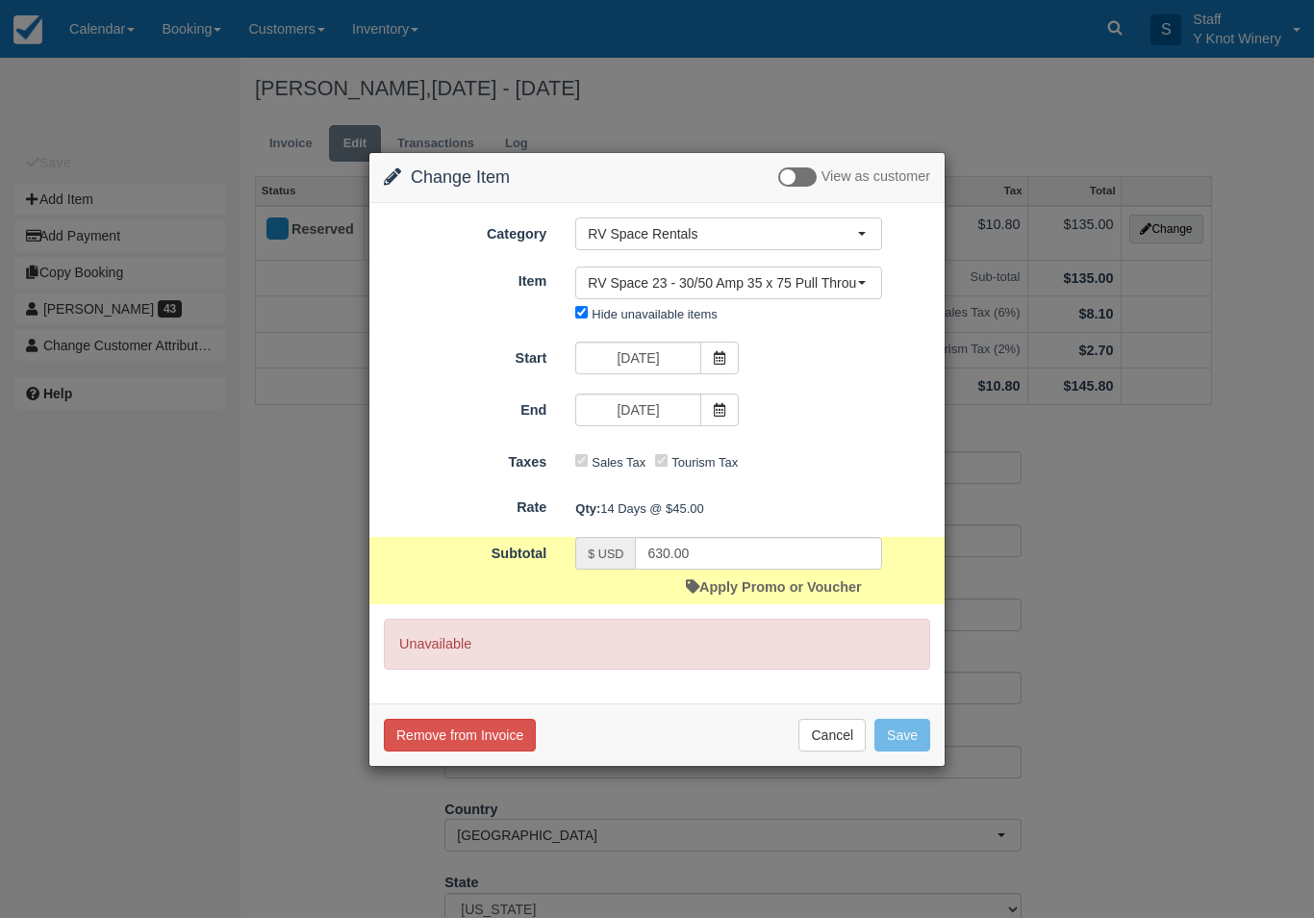
click at [720, 414] on icon at bounding box center [719, 409] width 13 height 13
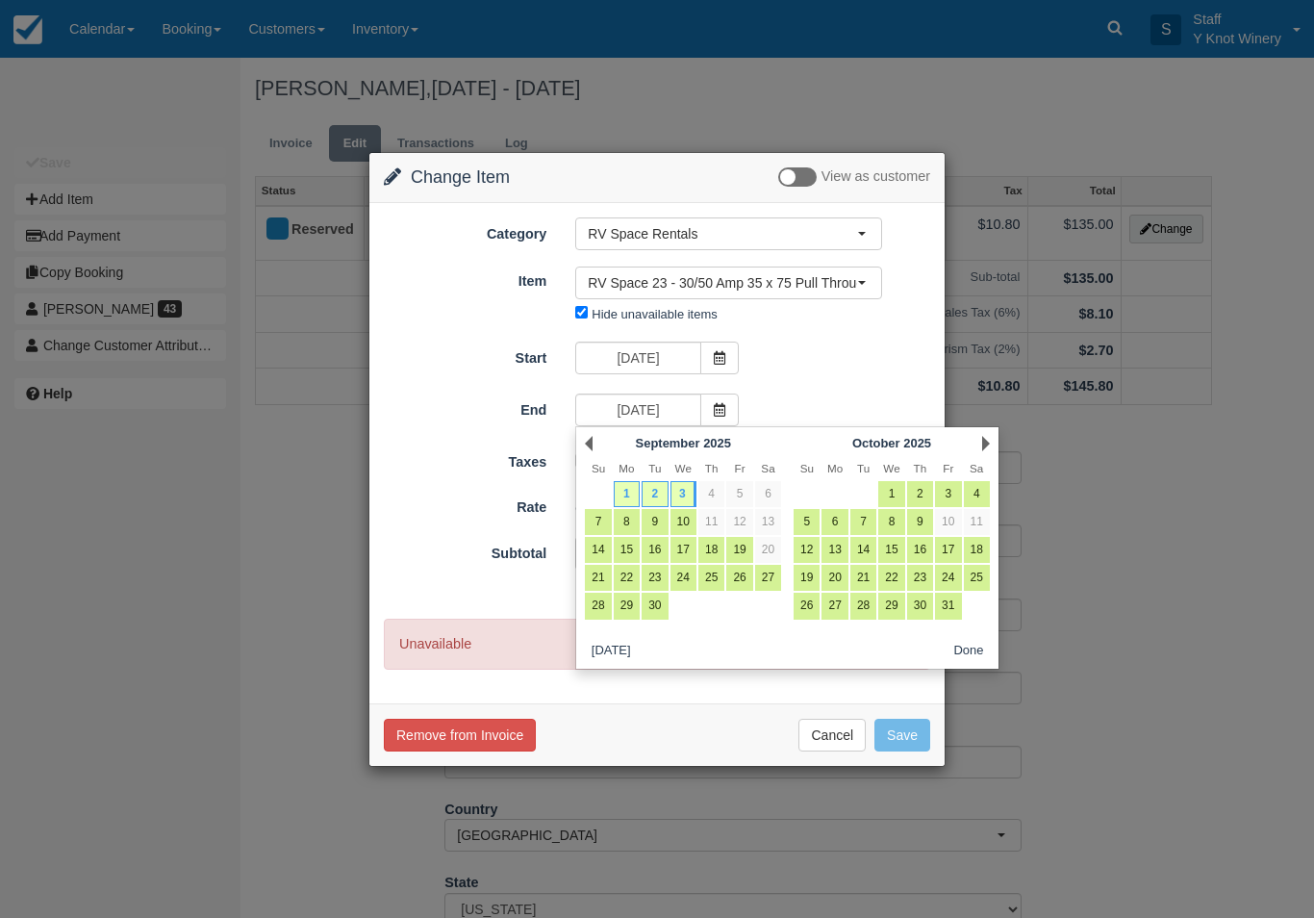
click at [596, 441] on div "Prev [DATE]" at bounding box center [683, 443] width 209 height 27
click at [583, 454] on div "Prev [DATE]" at bounding box center [683, 443] width 209 height 27
click at [598, 439] on div "Prev [DATE]" at bounding box center [683, 443] width 209 height 27
click at [581, 457] on div "Prev [DATE] Su Mo Tu We Th Fr Sa 1 2 3 4 5 6 7 8 9 10 11 12 13 14 15 16 17 18 1…" at bounding box center [683, 527] width 209 height 194
click at [603, 442] on div "Prev [DATE]" at bounding box center [683, 443] width 209 height 27
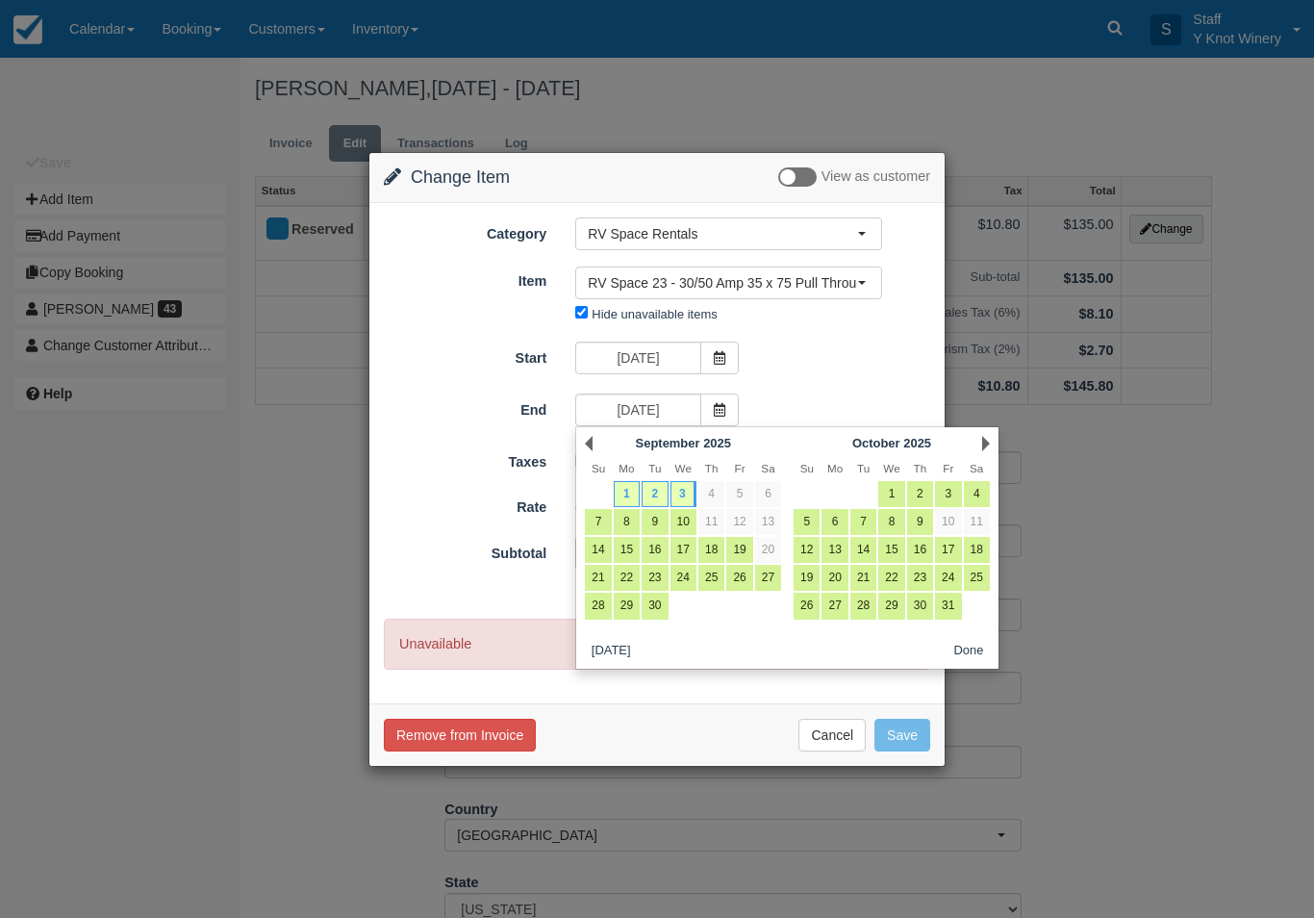
click at [595, 437] on div "Prev [DATE]" at bounding box center [683, 443] width 209 height 27
click at [625, 496] on link "1" at bounding box center [627, 494] width 26 height 26
type input "[DATE]"
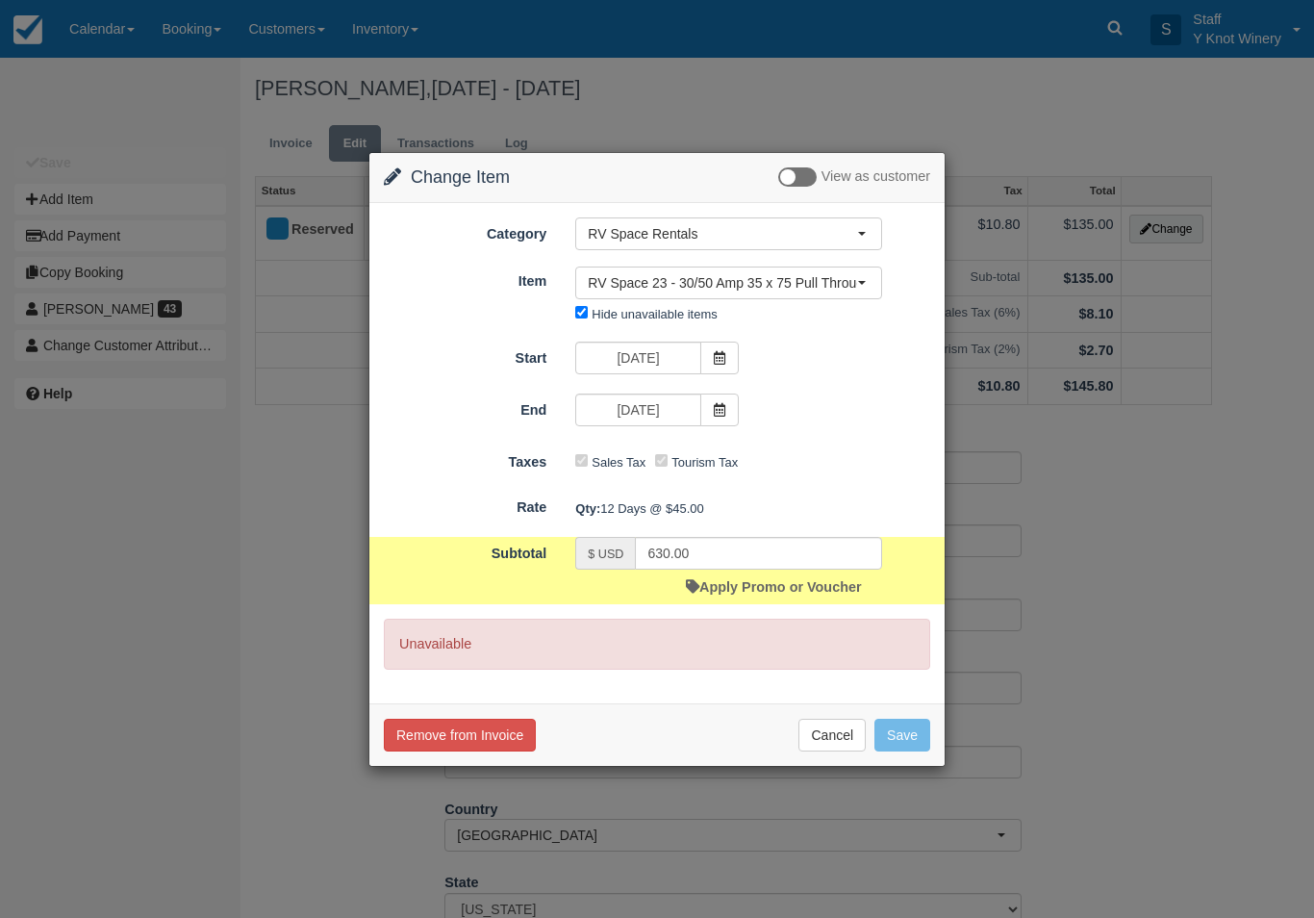
type input "540.00"
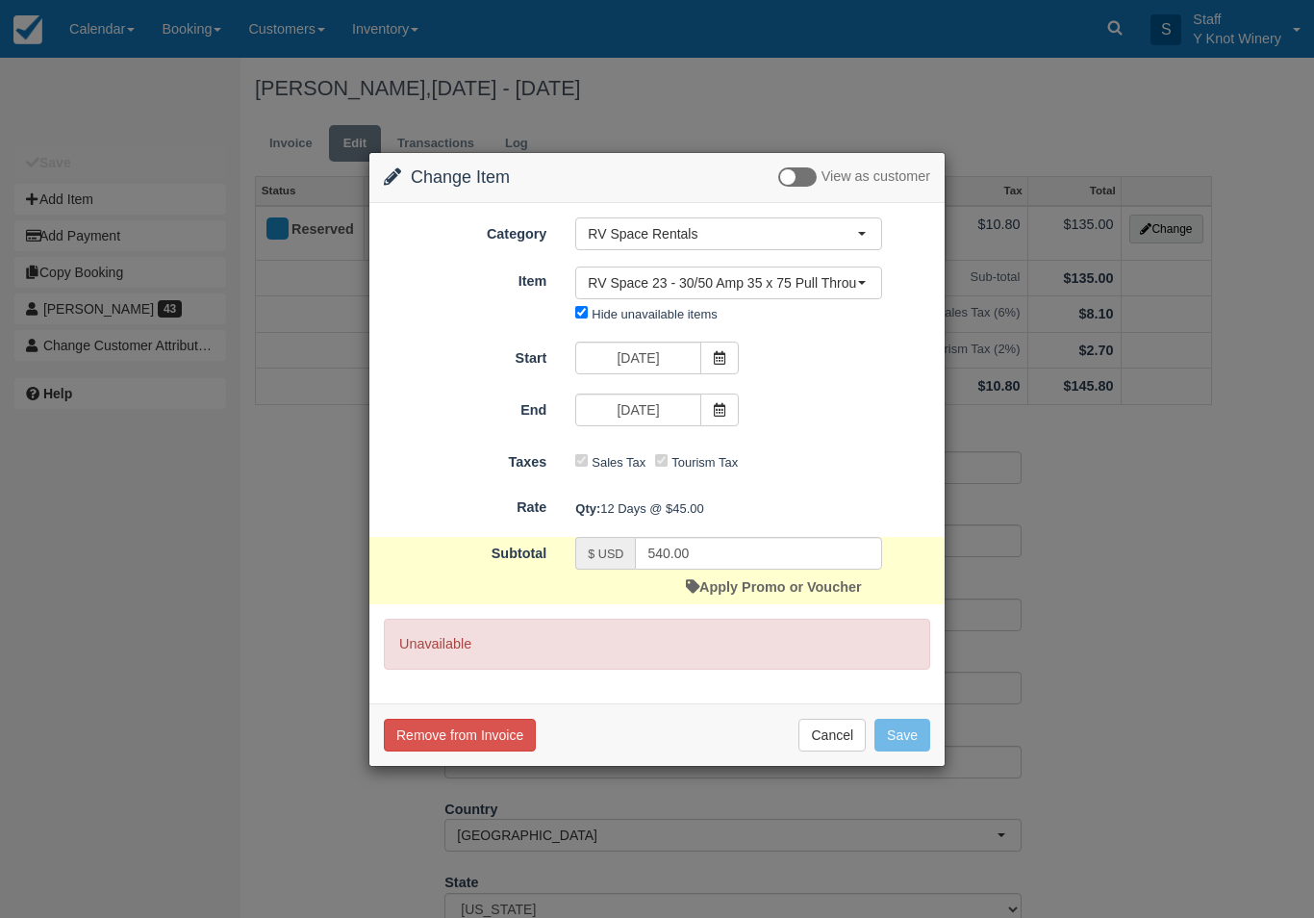
click at [727, 408] on span at bounding box center [719, 410] width 38 height 33
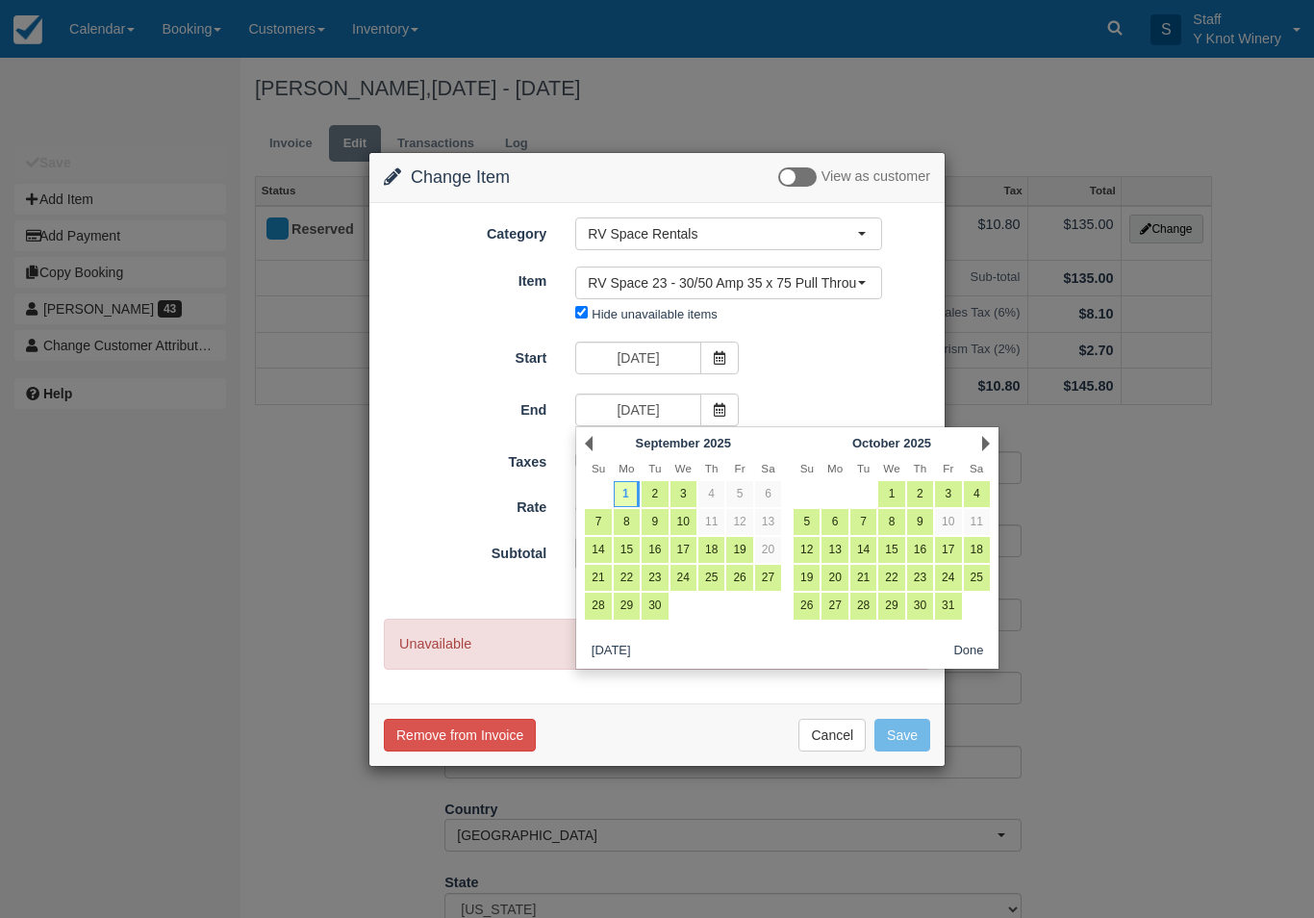
click at [592, 441] on link "Prev" at bounding box center [589, 443] width 8 height 15
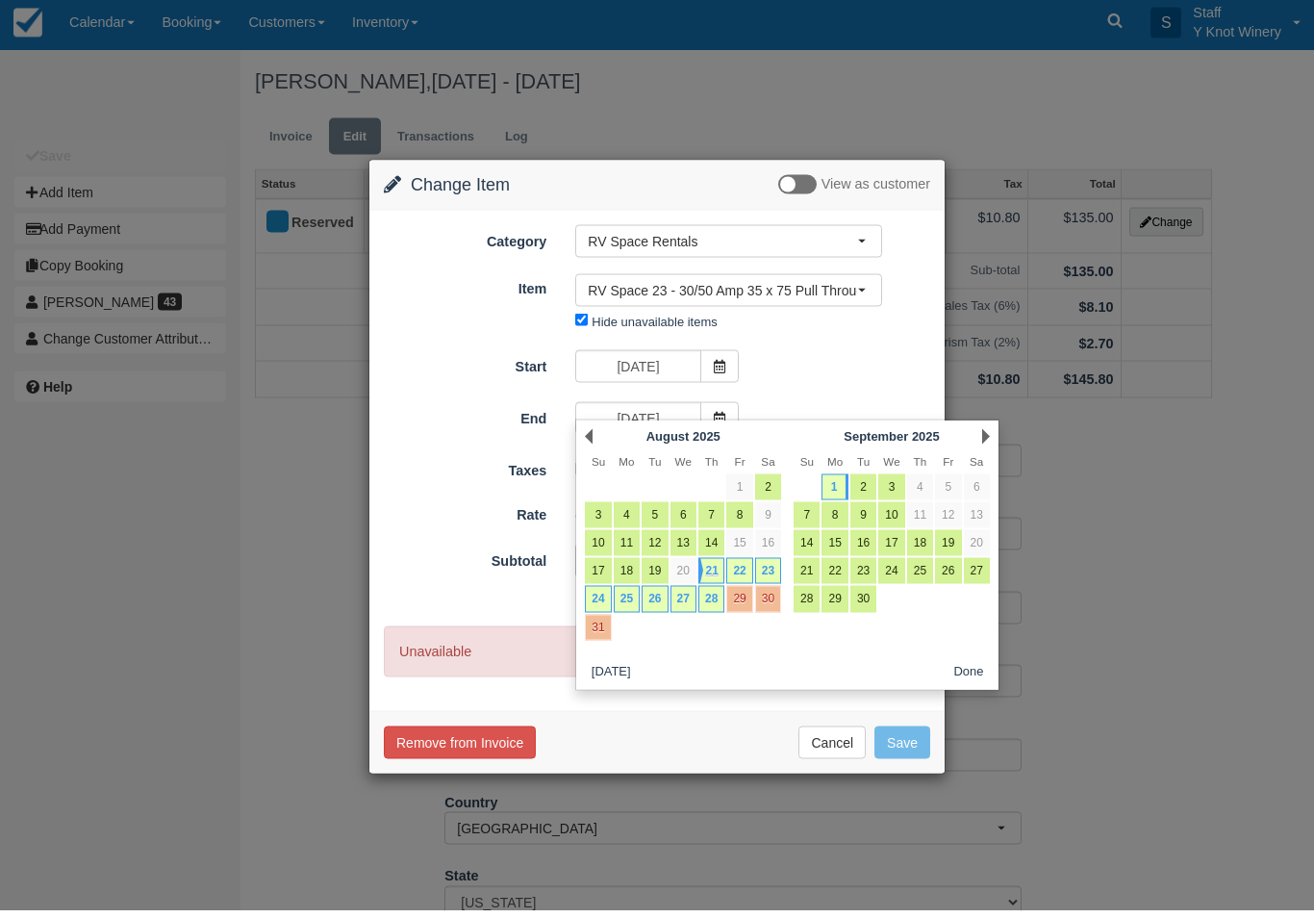
click at [707, 576] on link "21" at bounding box center [712, 578] width 26 height 26
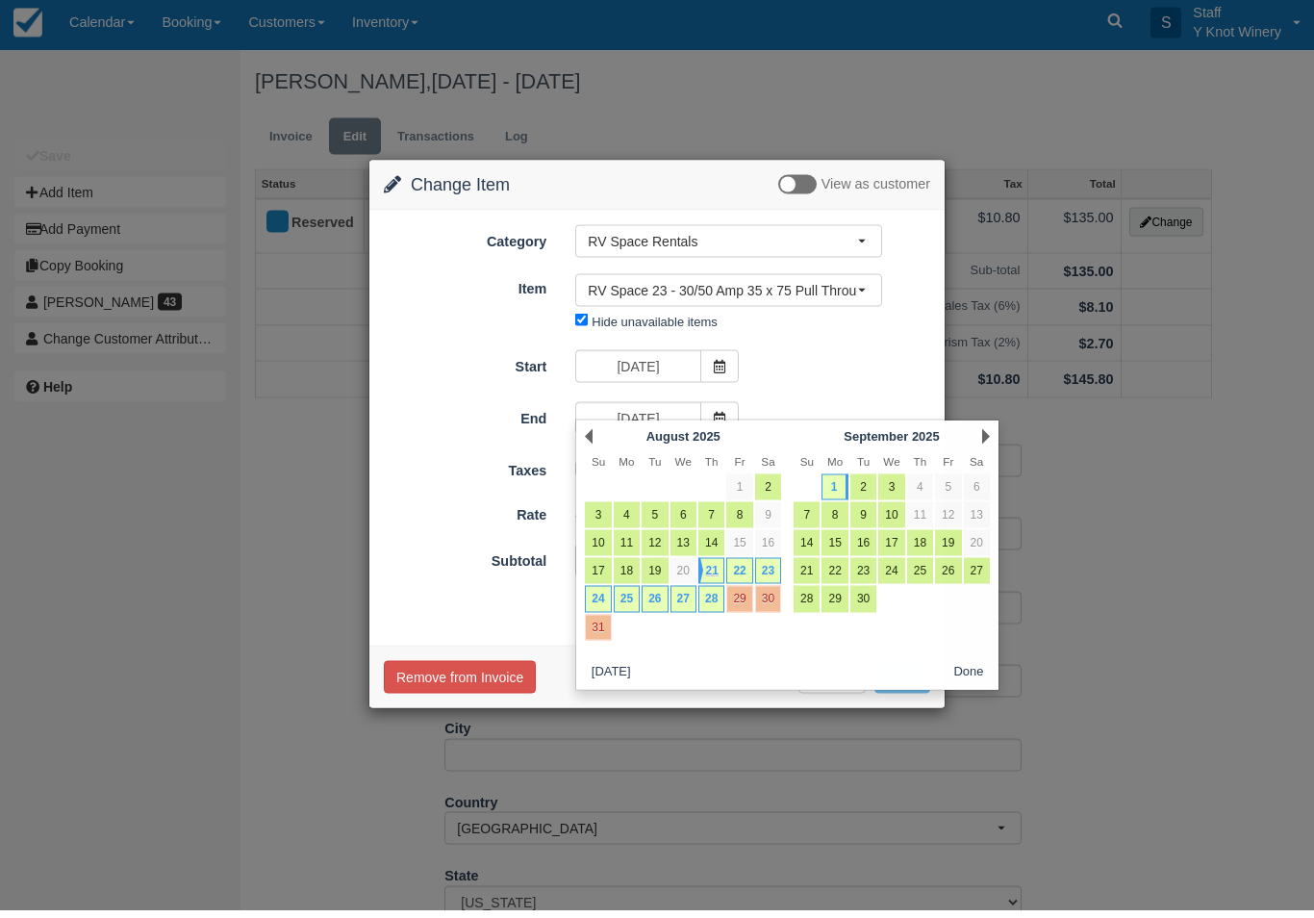
type input "[DATE]"
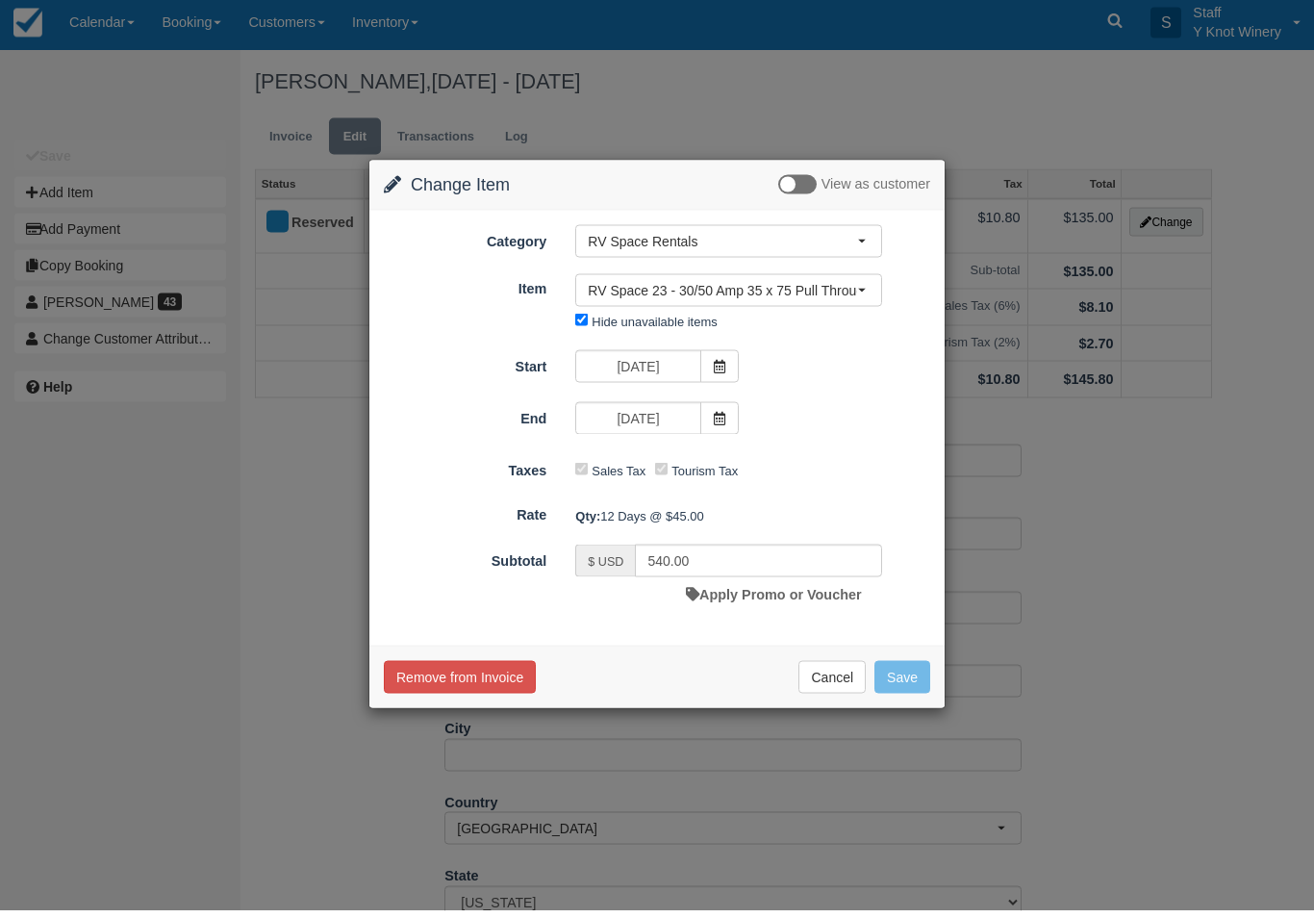
type input "45.00"
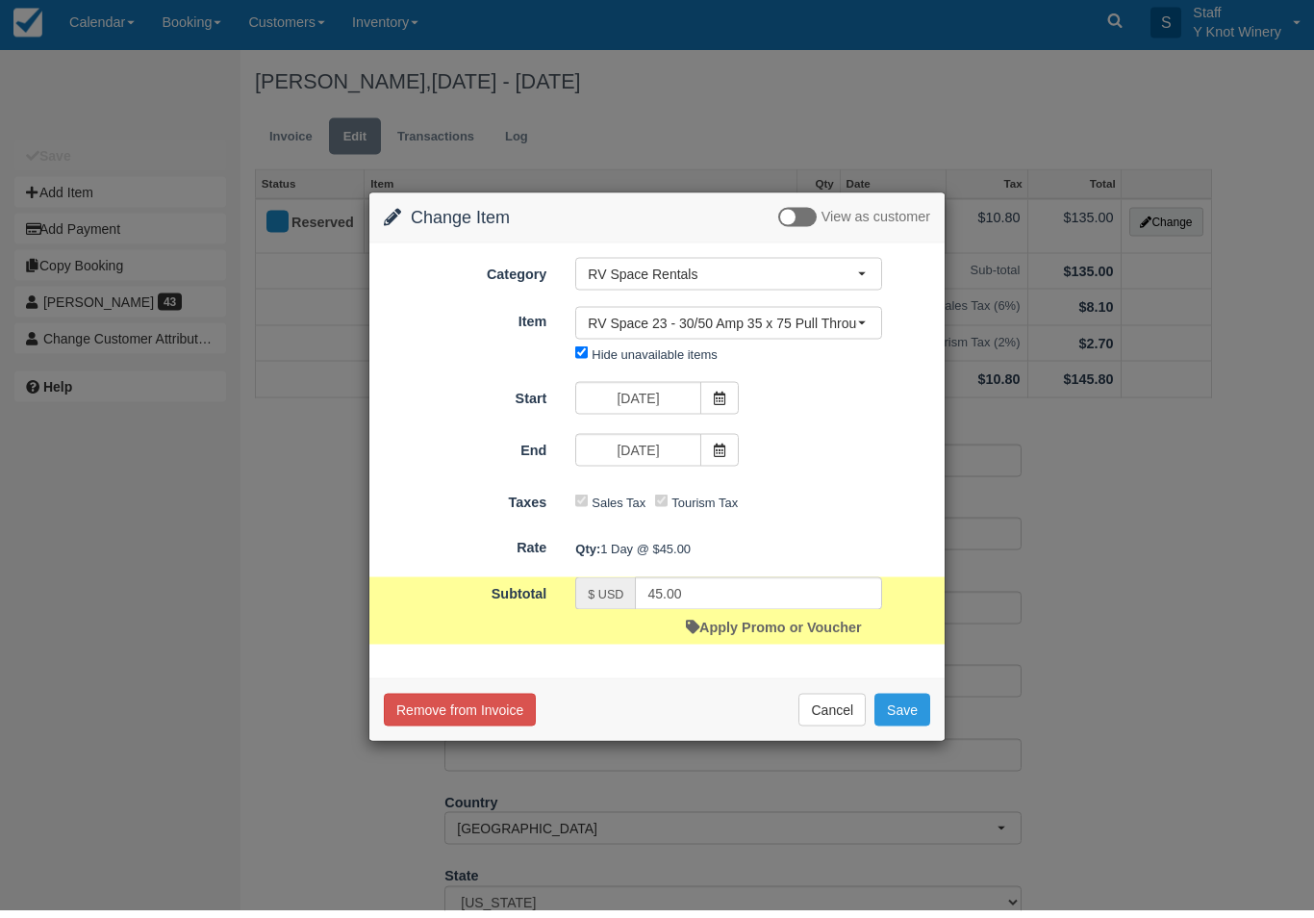
scroll to position [8, 0]
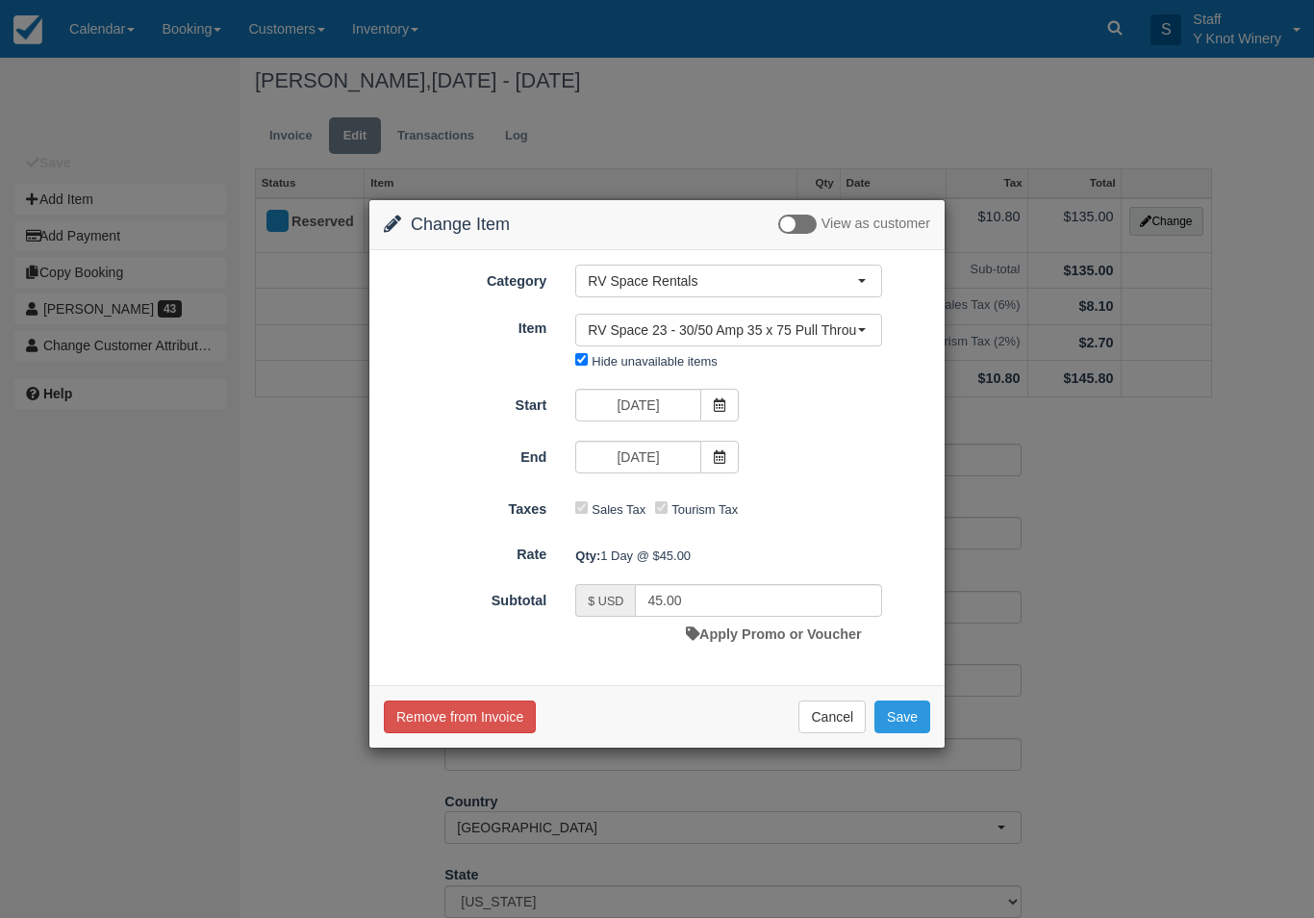
click at [726, 410] on span at bounding box center [719, 405] width 38 height 33
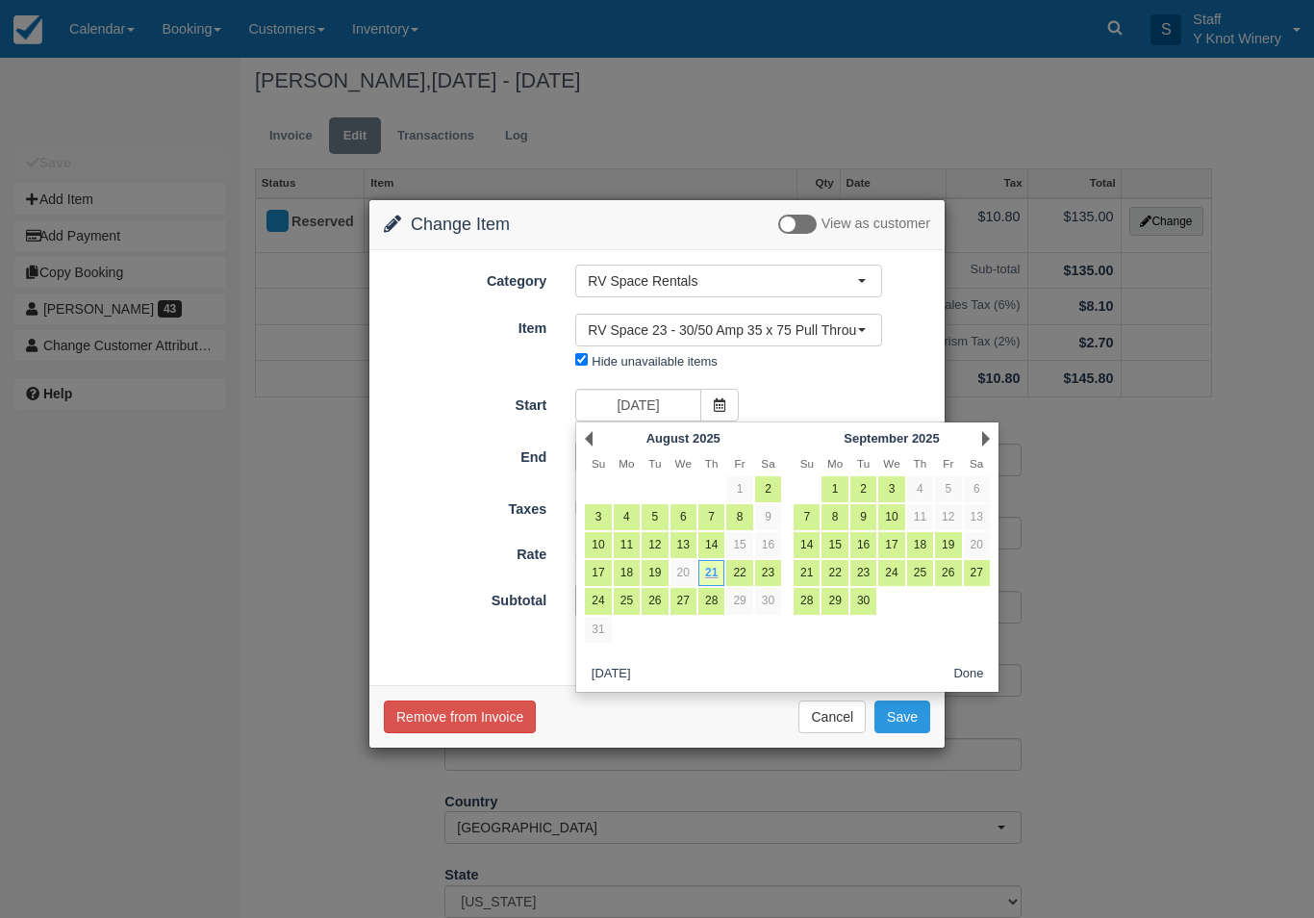
click at [737, 601] on link "29" at bounding box center [739, 601] width 26 height 26
type input "[DATE]"
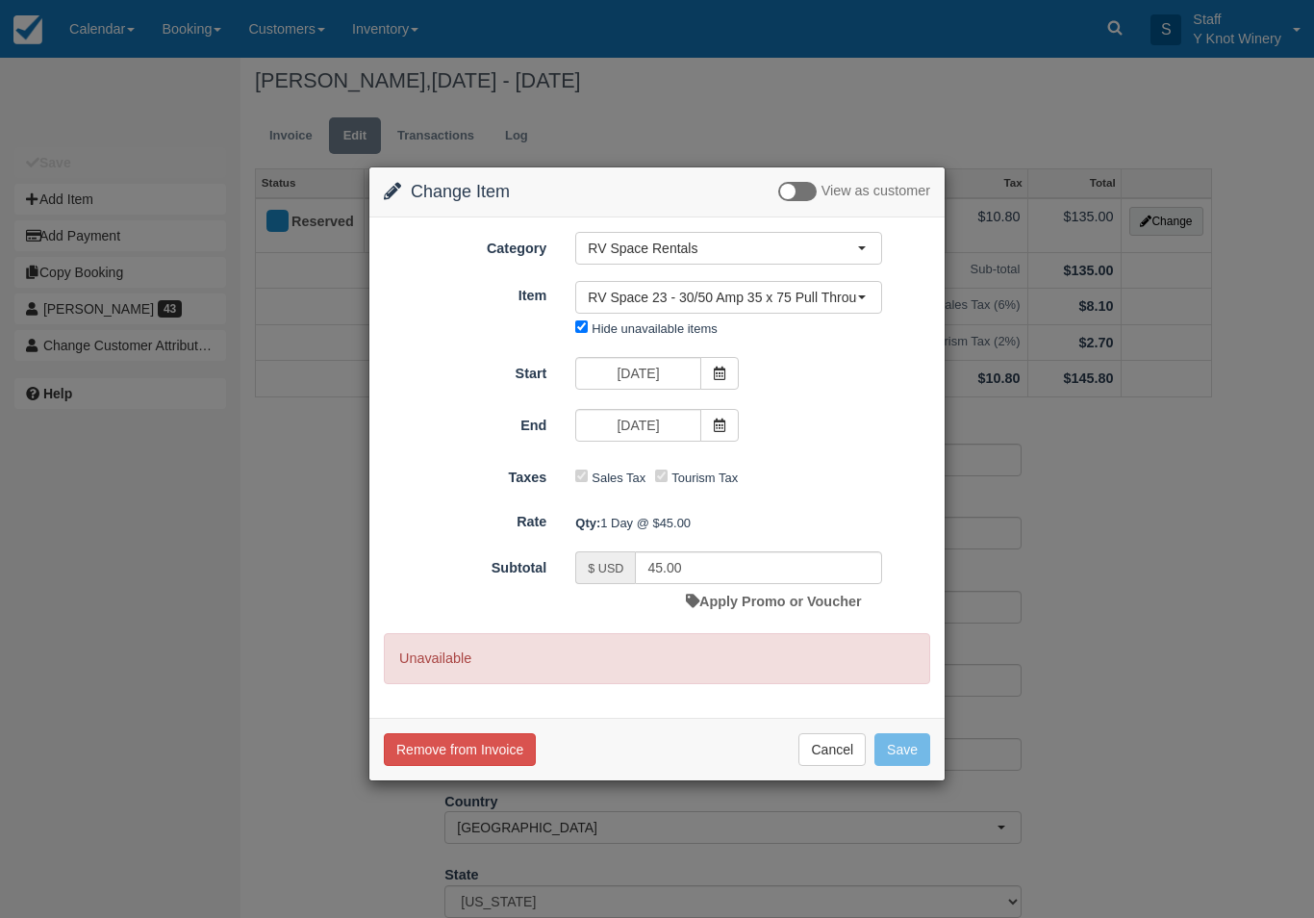
click at [853, 743] on button "Cancel" at bounding box center [832, 749] width 67 height 33
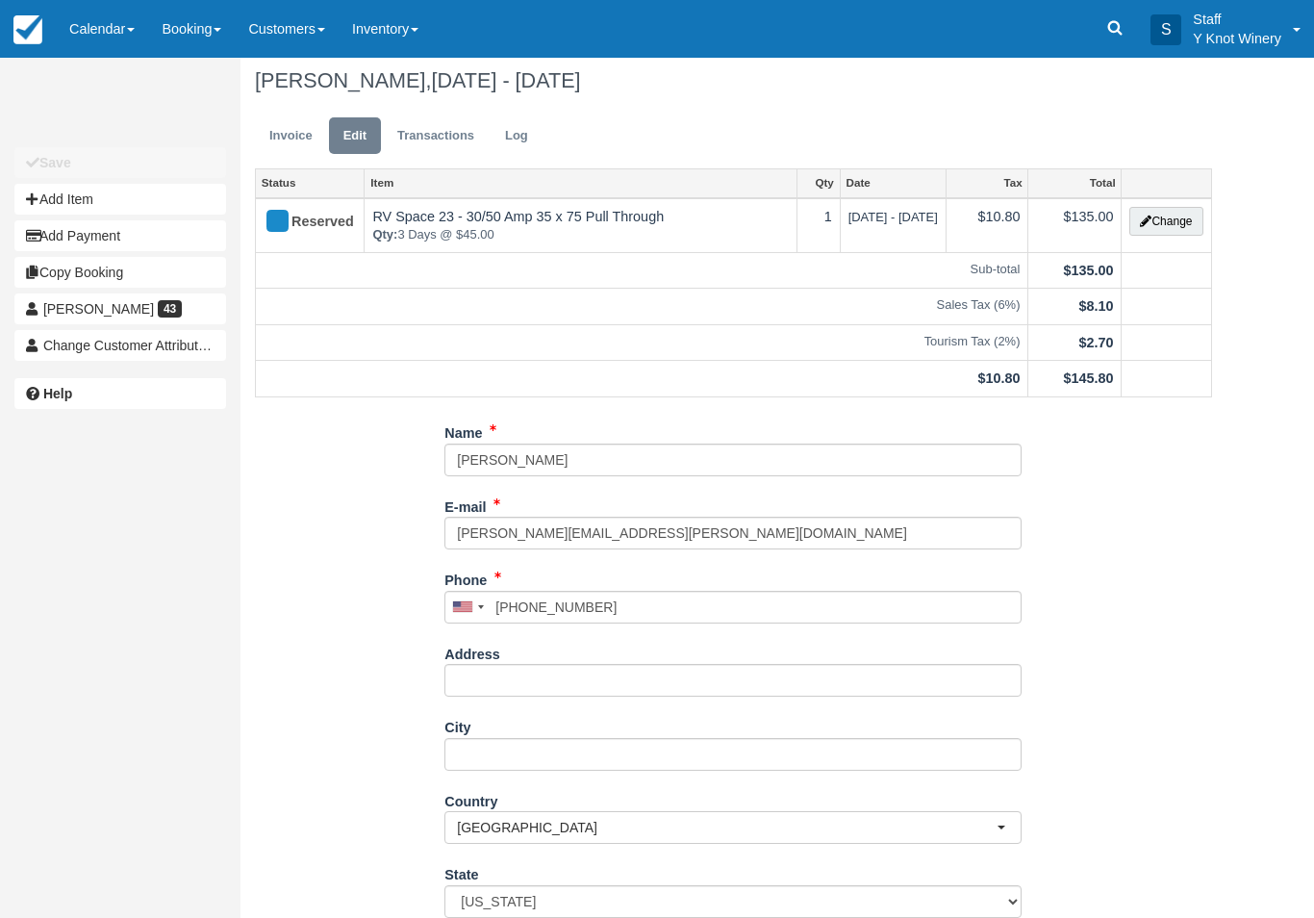
scroll to position [0, 0]
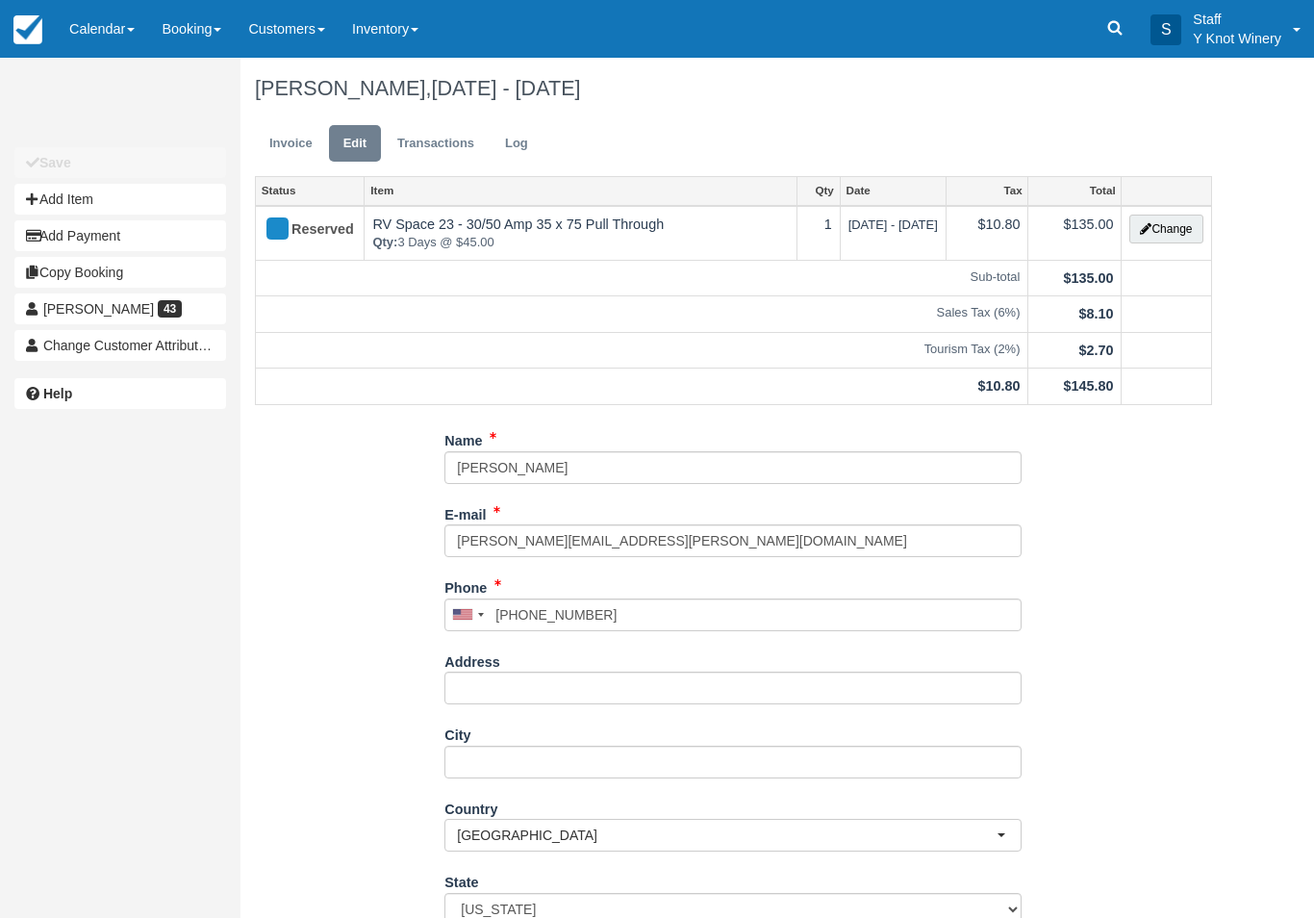
click at [115, 20] on link "Calendar" at bounding box center [102, 29] width 92 height 58
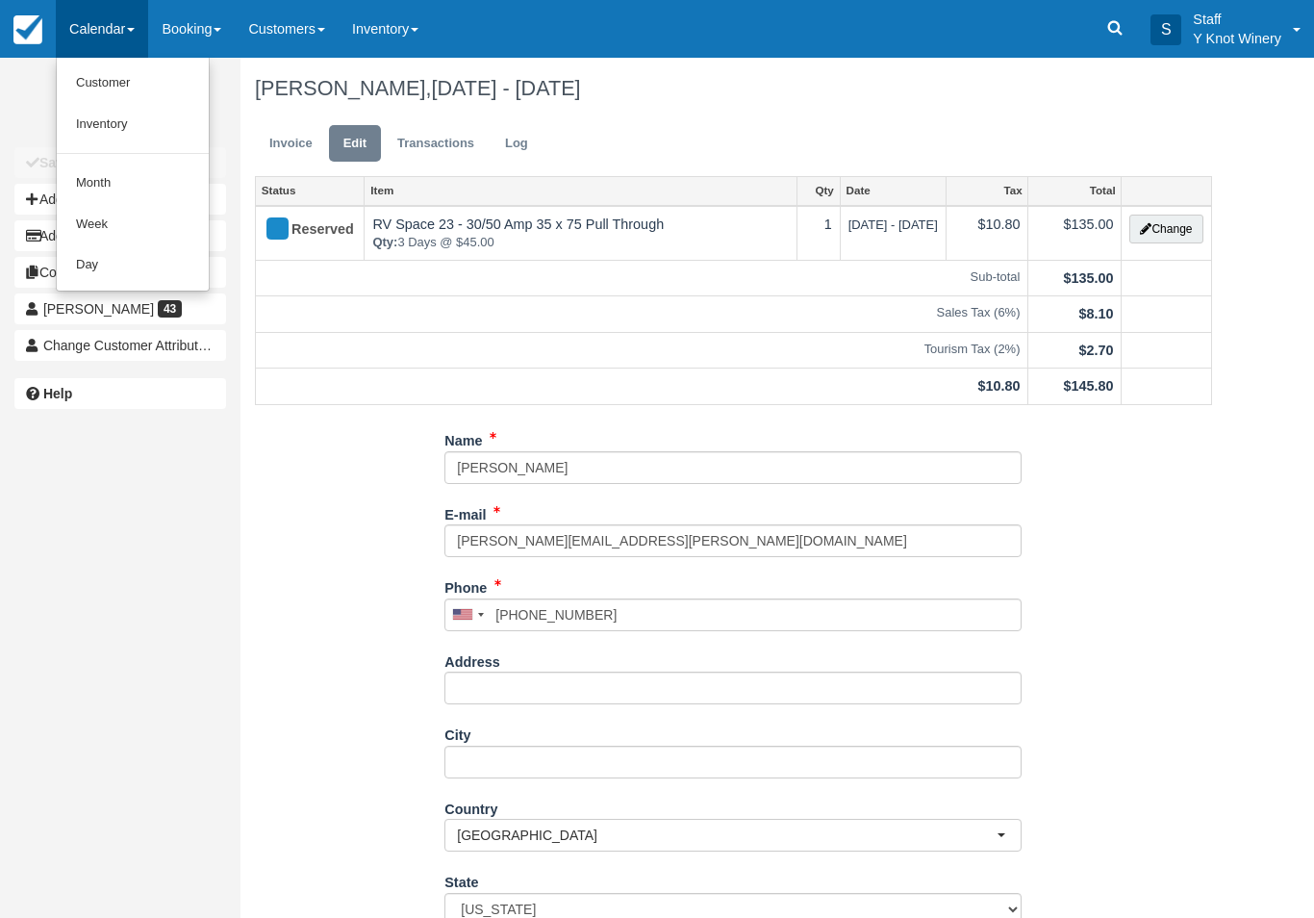
click at [182, 78] on link "Customer" at bounding box center [133, 83] width 152 height 41
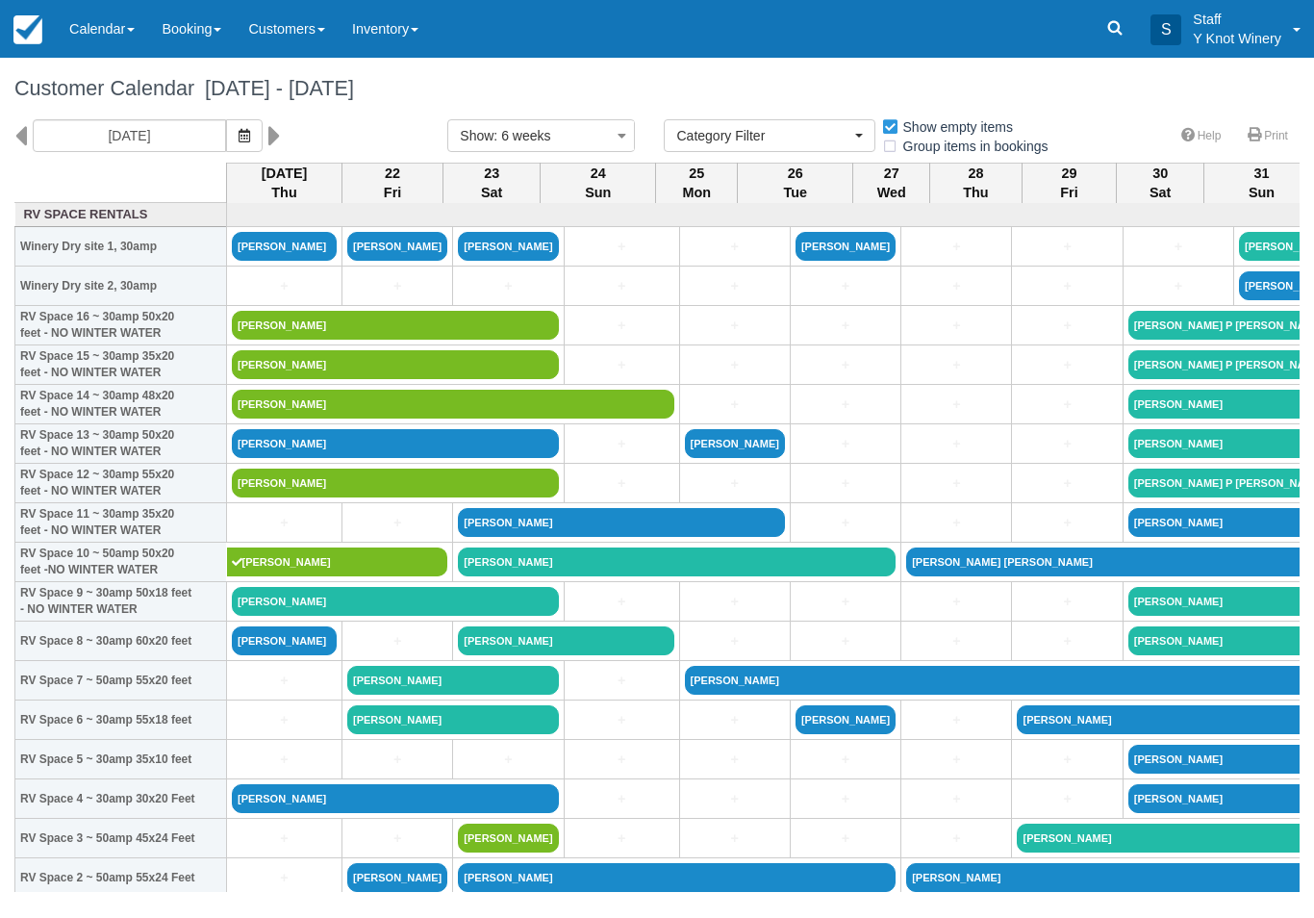
select select
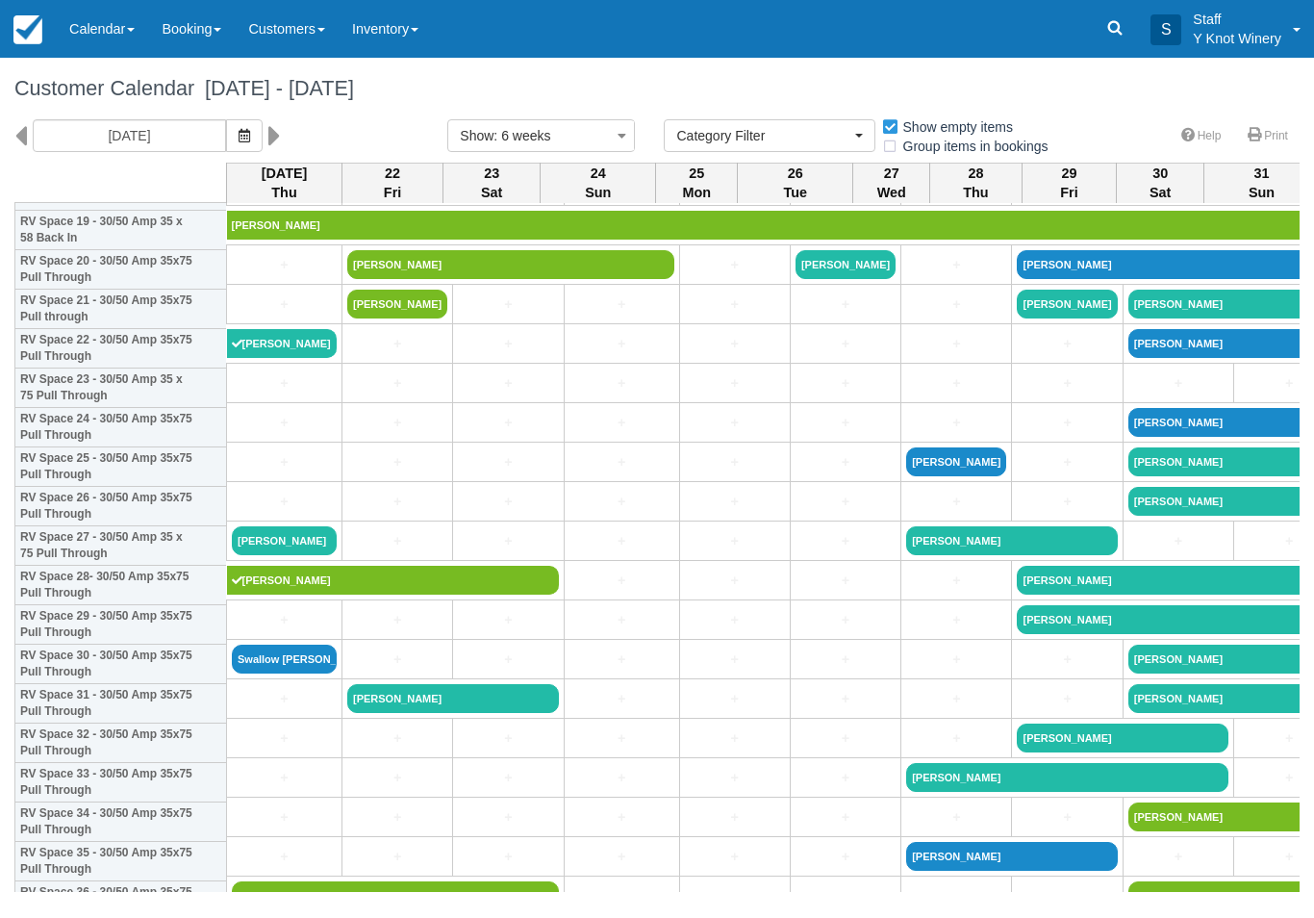
scroll to position [805, 0]
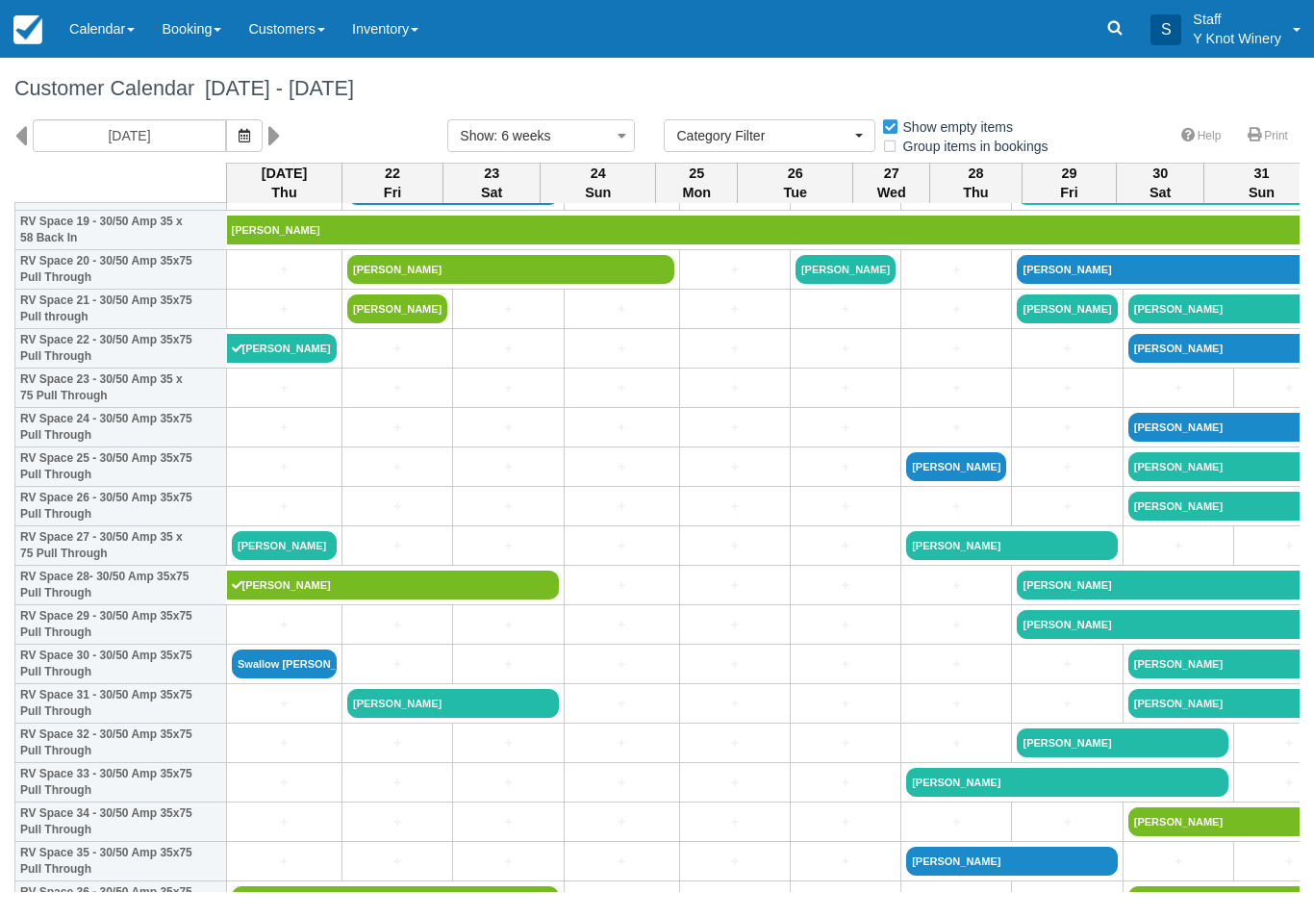
click at [239, 130] on icon "button" at bounding box center [245, 135] width 12 height 13
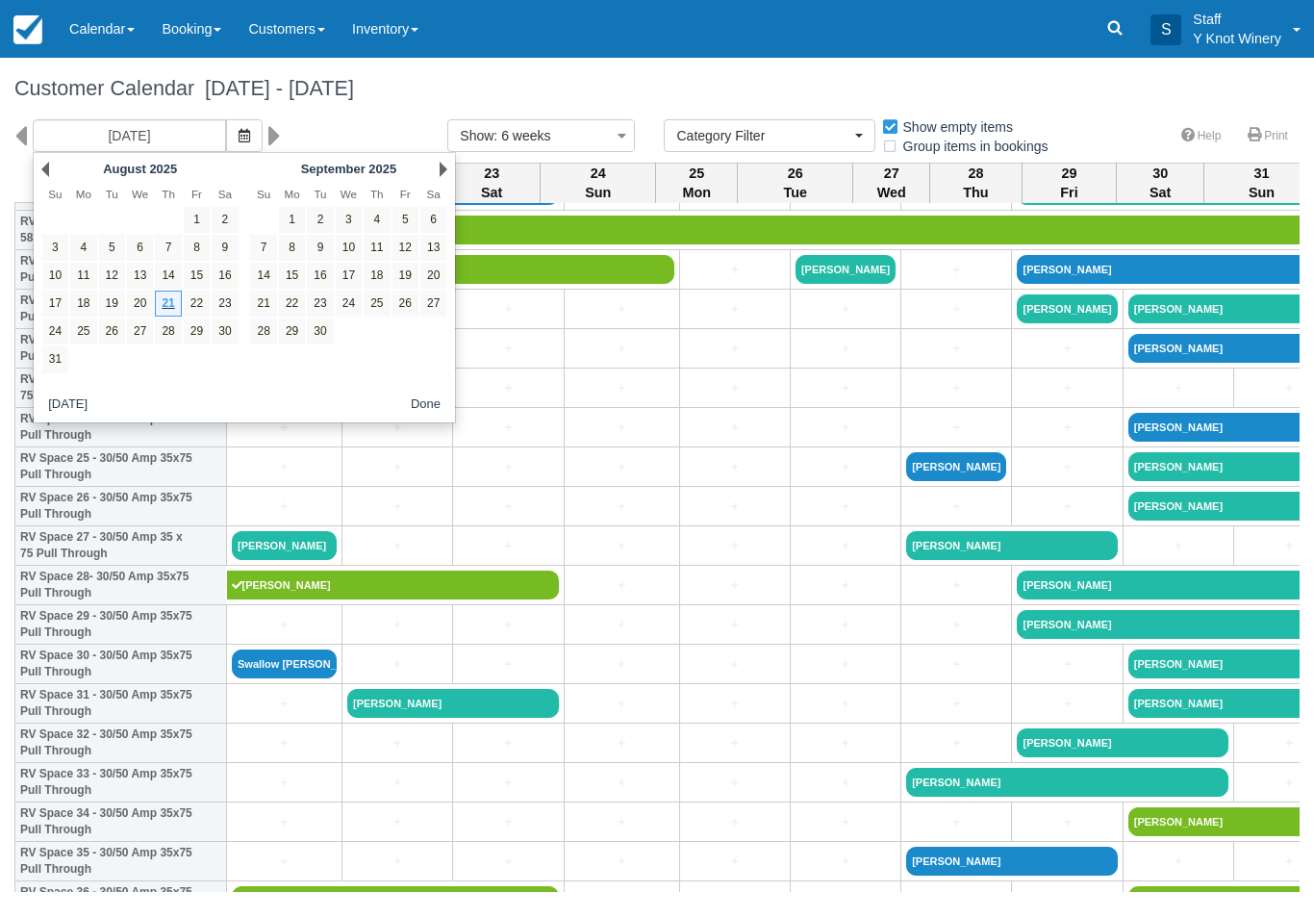
click at [201, 333] on link "29" at bounding box center [197, 331] width 26 height 26
type input "[DATE]"
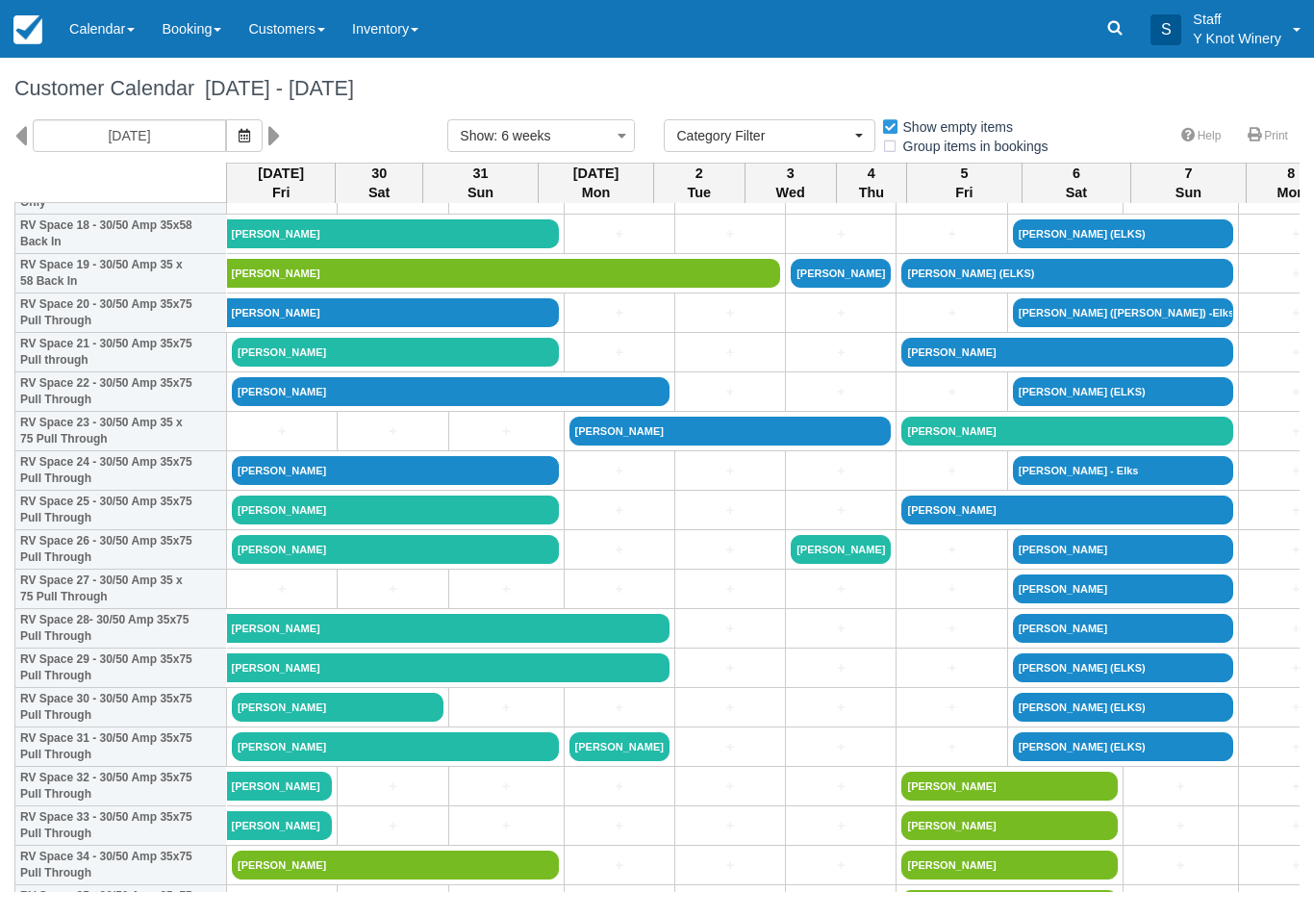
scroll to position [760, 0]
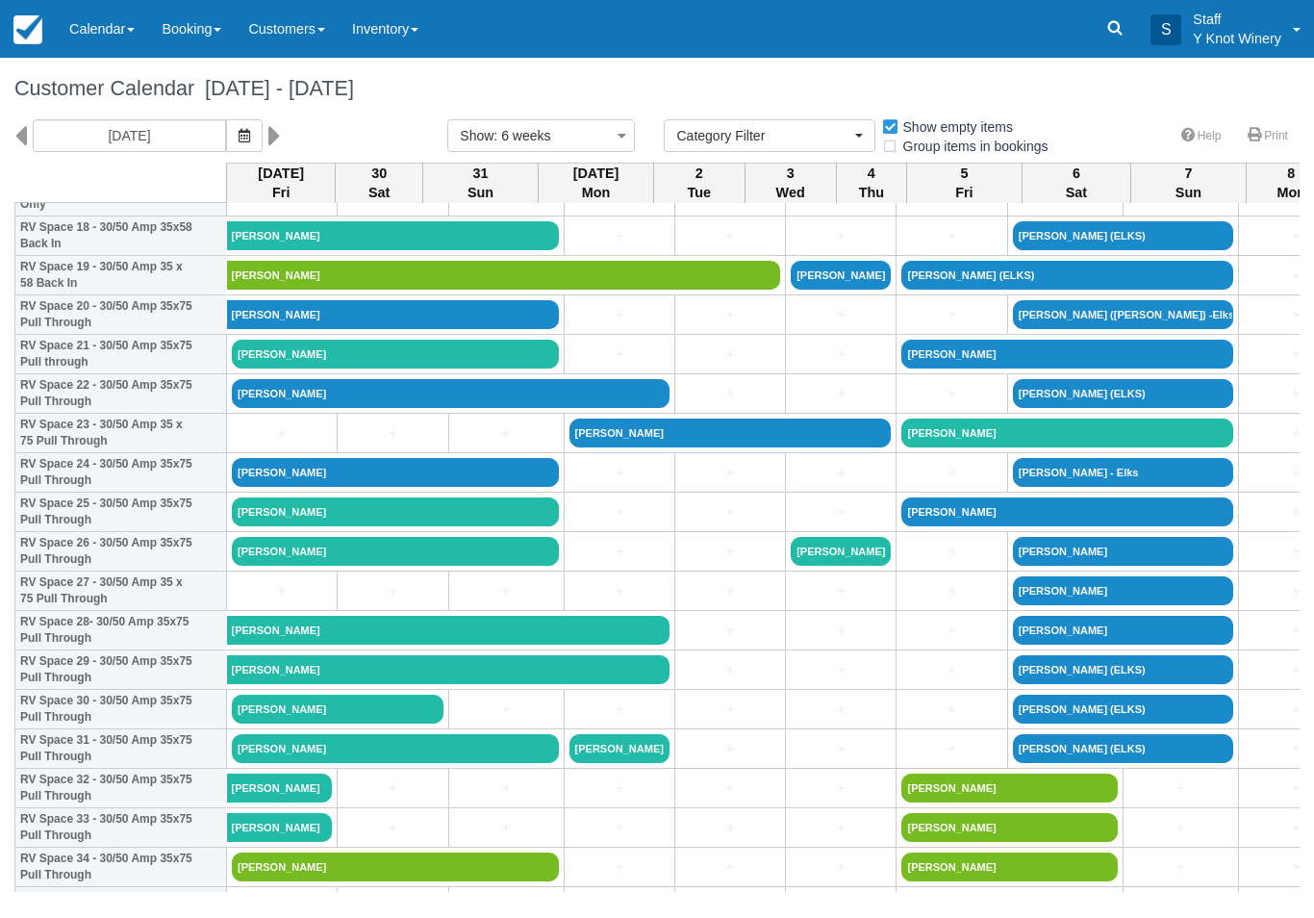
click at [599, 447] on link "[PERSON_NAME]" at bounding box center [731, 433] width 322 height 29
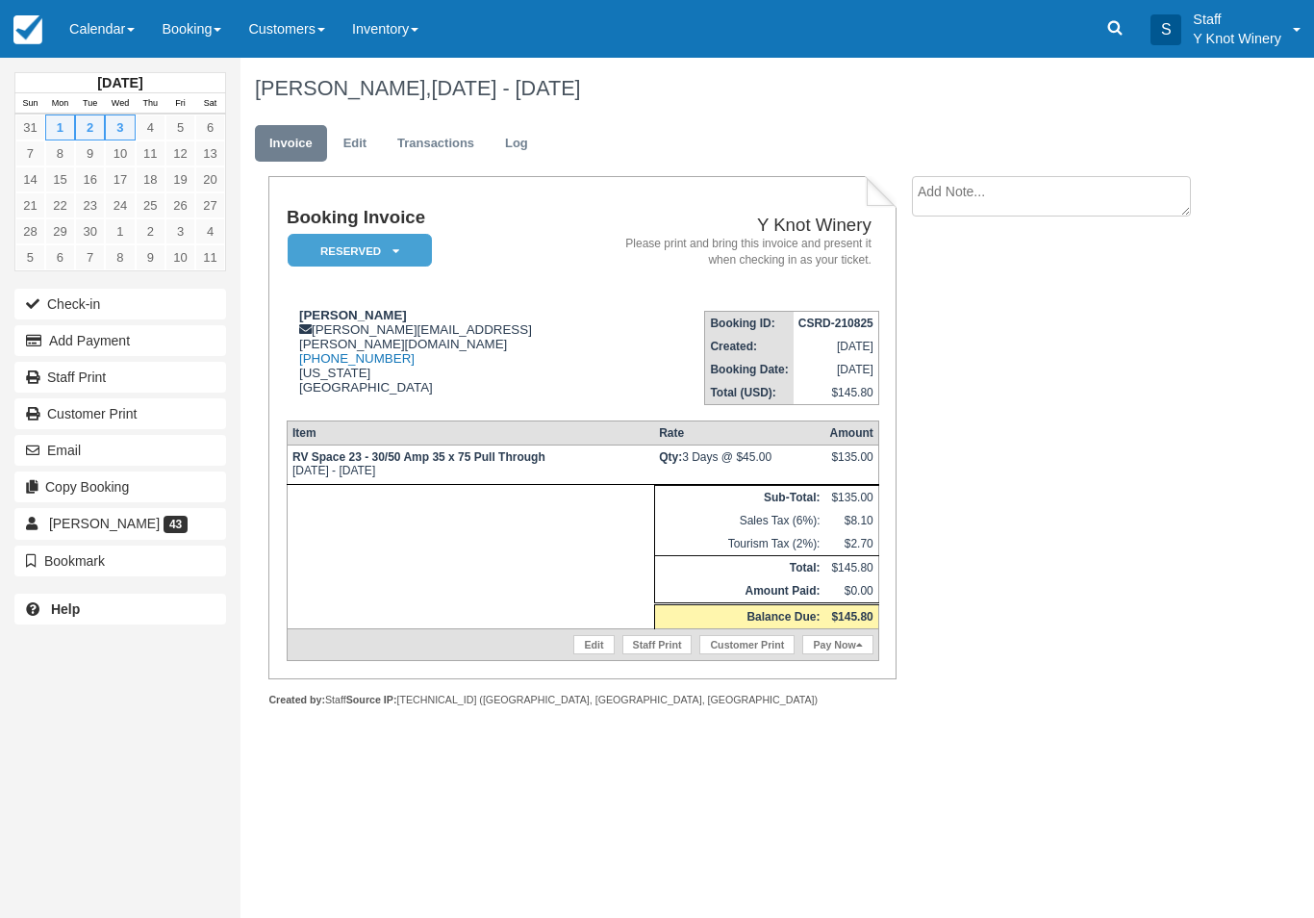
click at [356, 158] on link "Edit" at bounding box center [355, 144] width 52 height 38
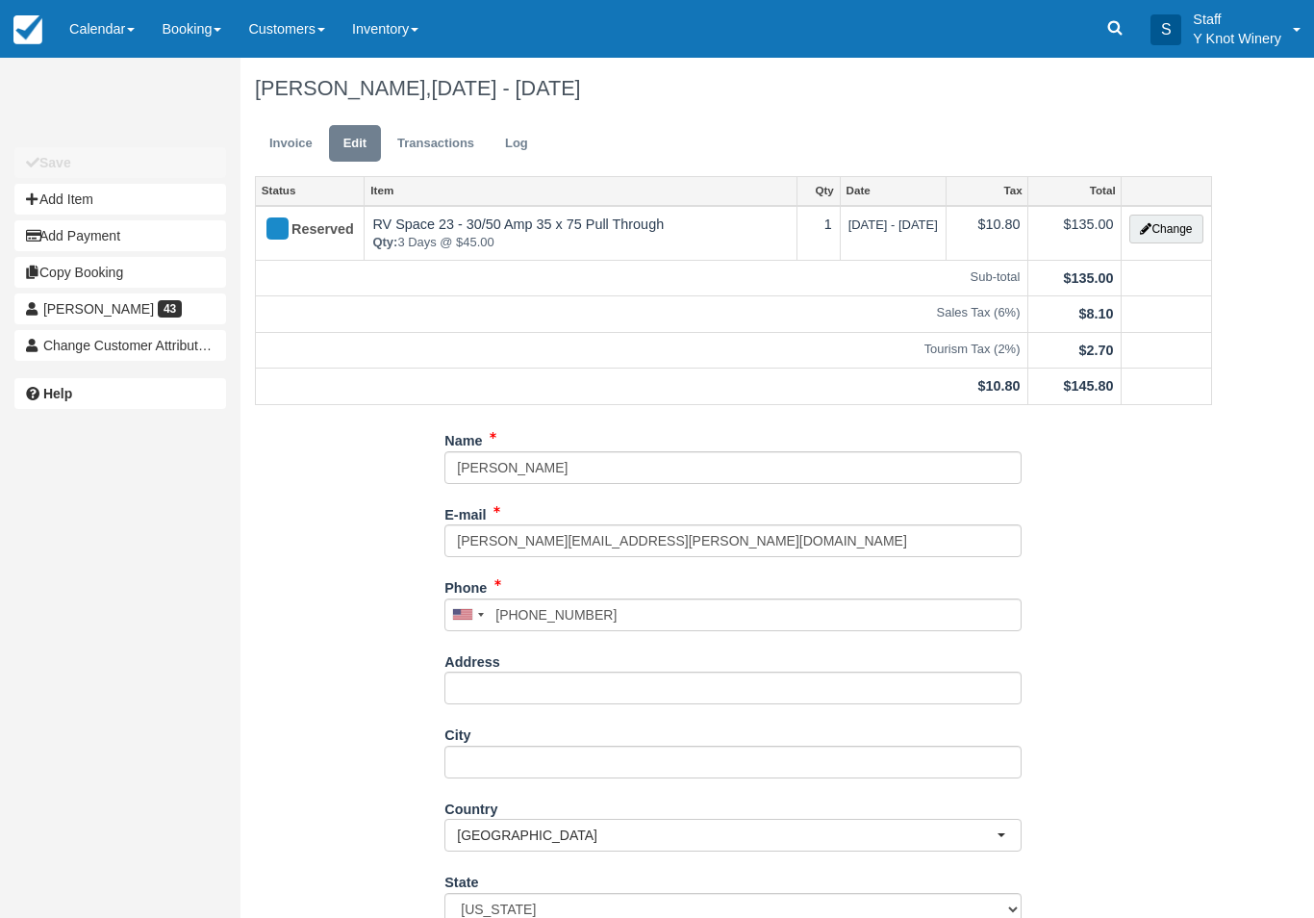
click at [1185, 215] on button "Change" at bounding box center [1166, 229] width 73 height 29
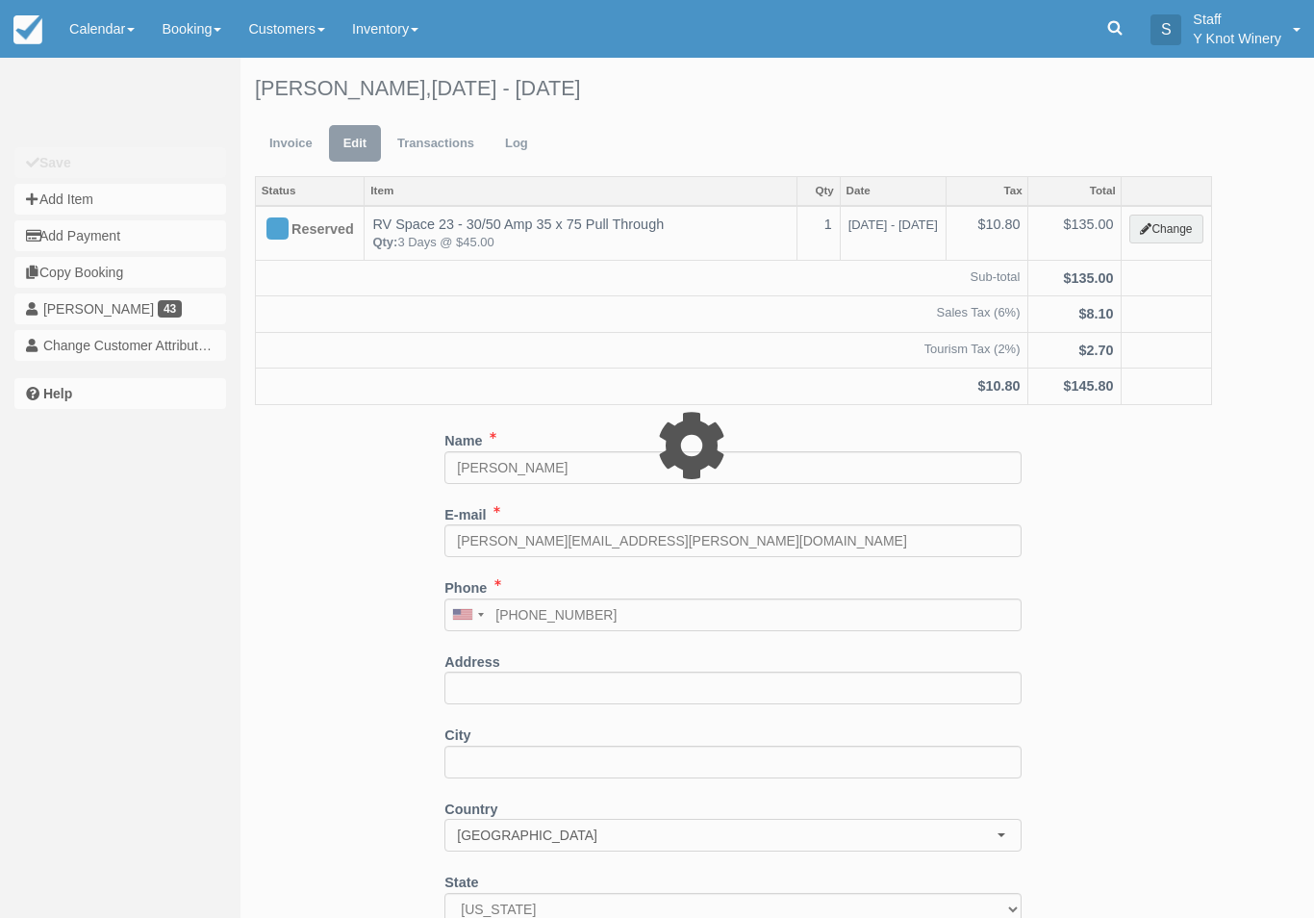
type input "135.00"
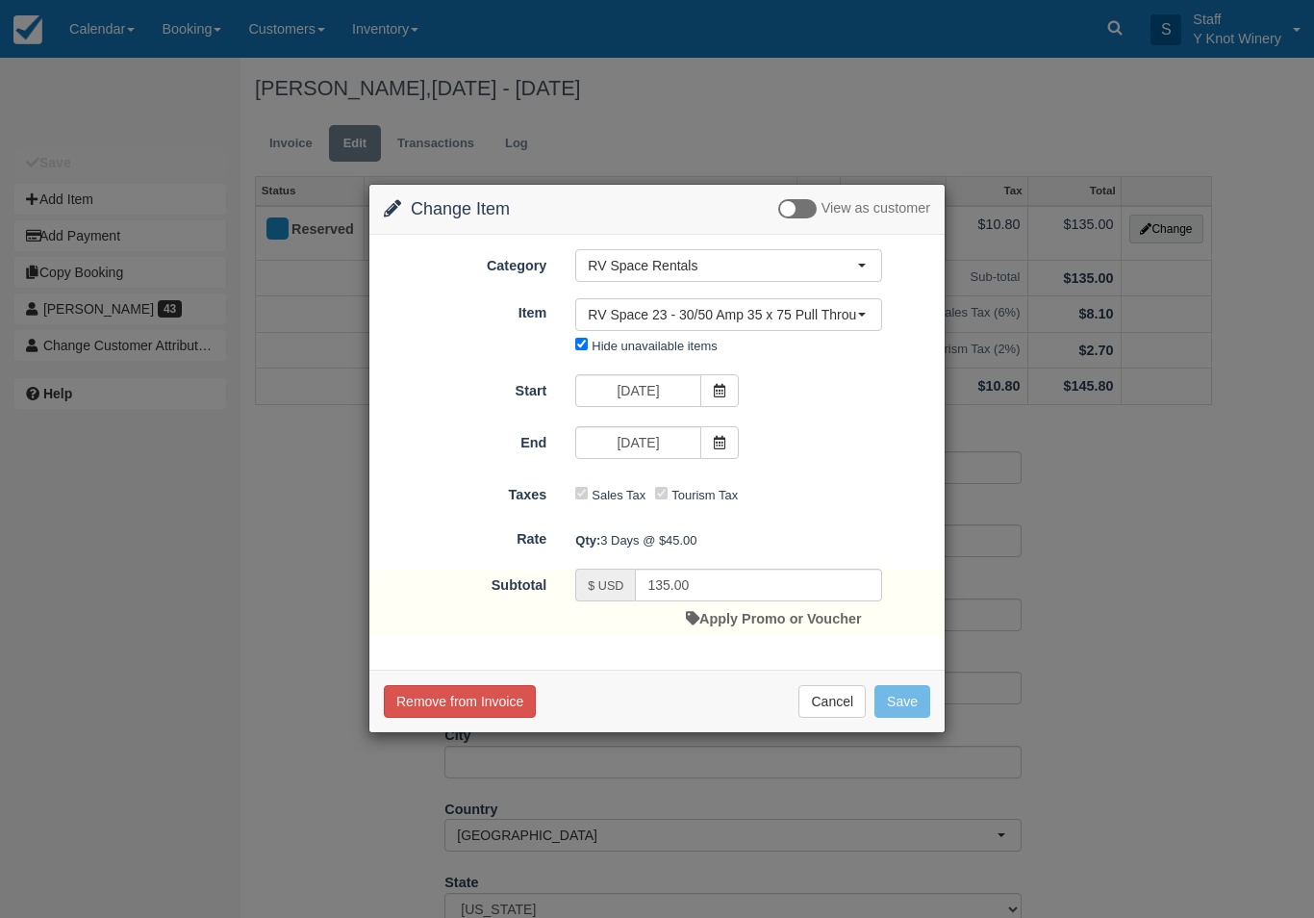
click at [735, 439] on span at bounding box center [719, 442] width 38 height 33
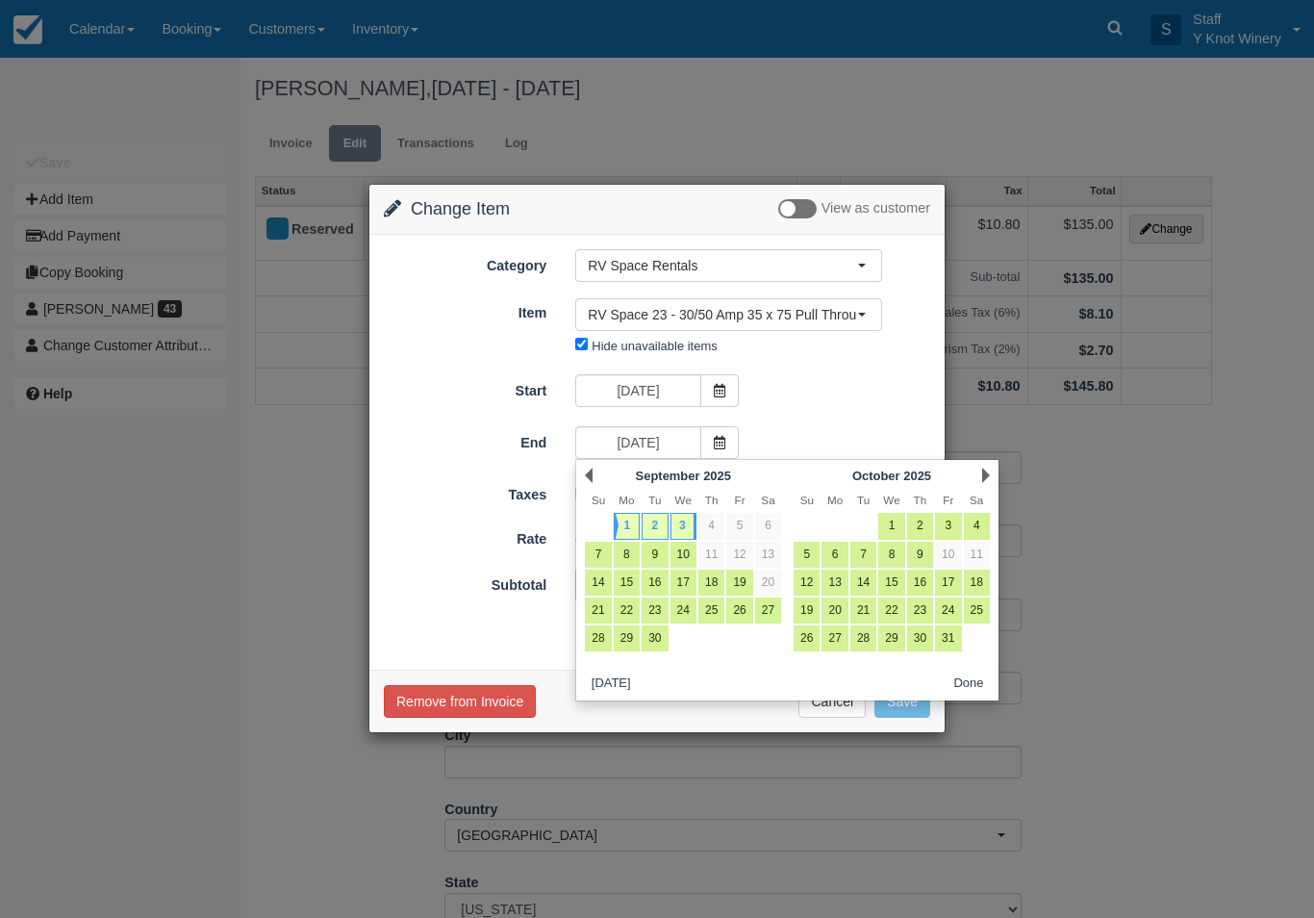
click at [591, 478] on link "Prev" at bounding box center [589, 475] width 8 height 15
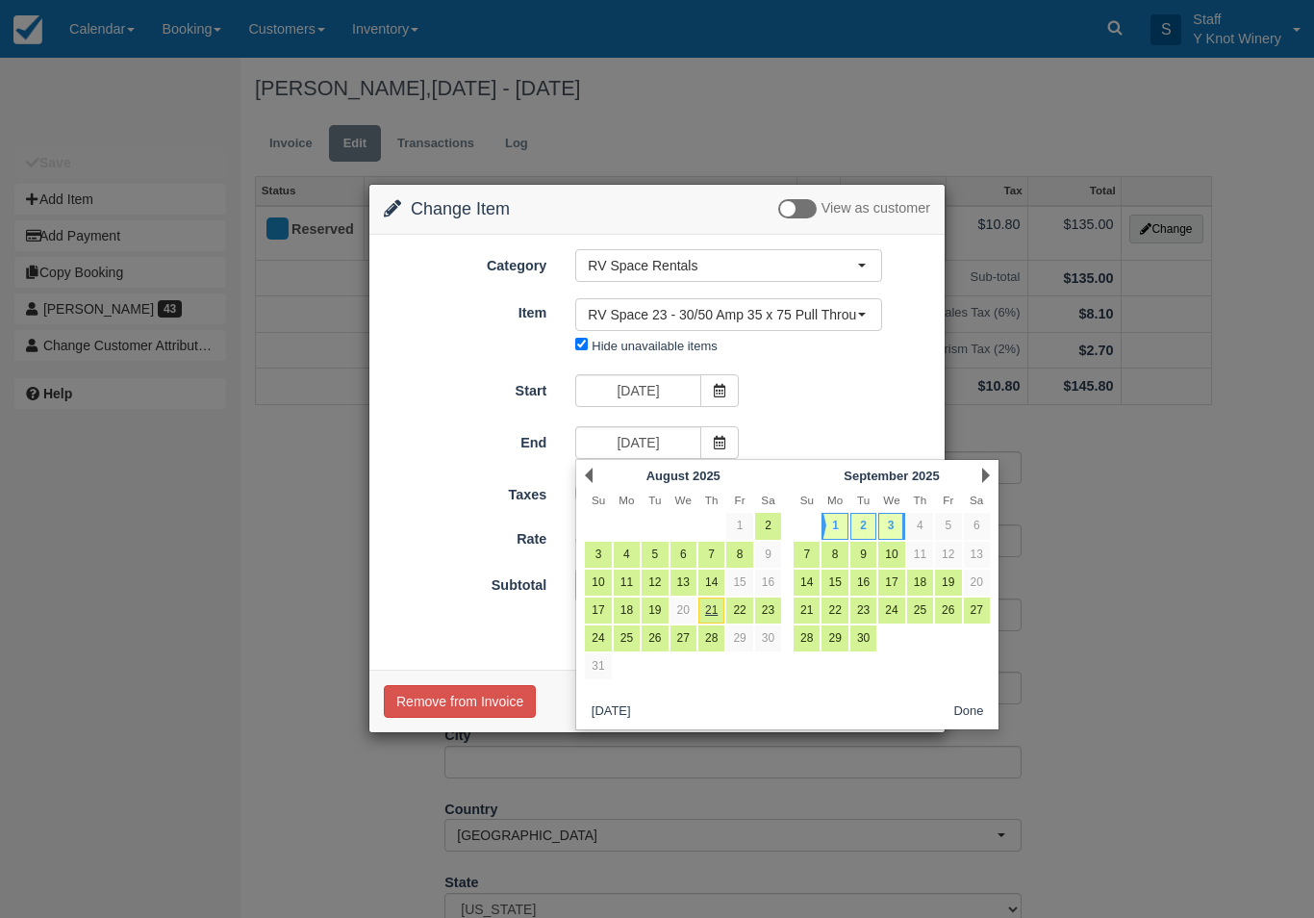
click at [748, 636] on link "29" at bounding box center [739, 638] width 26 height 26
type input "08/29/25"
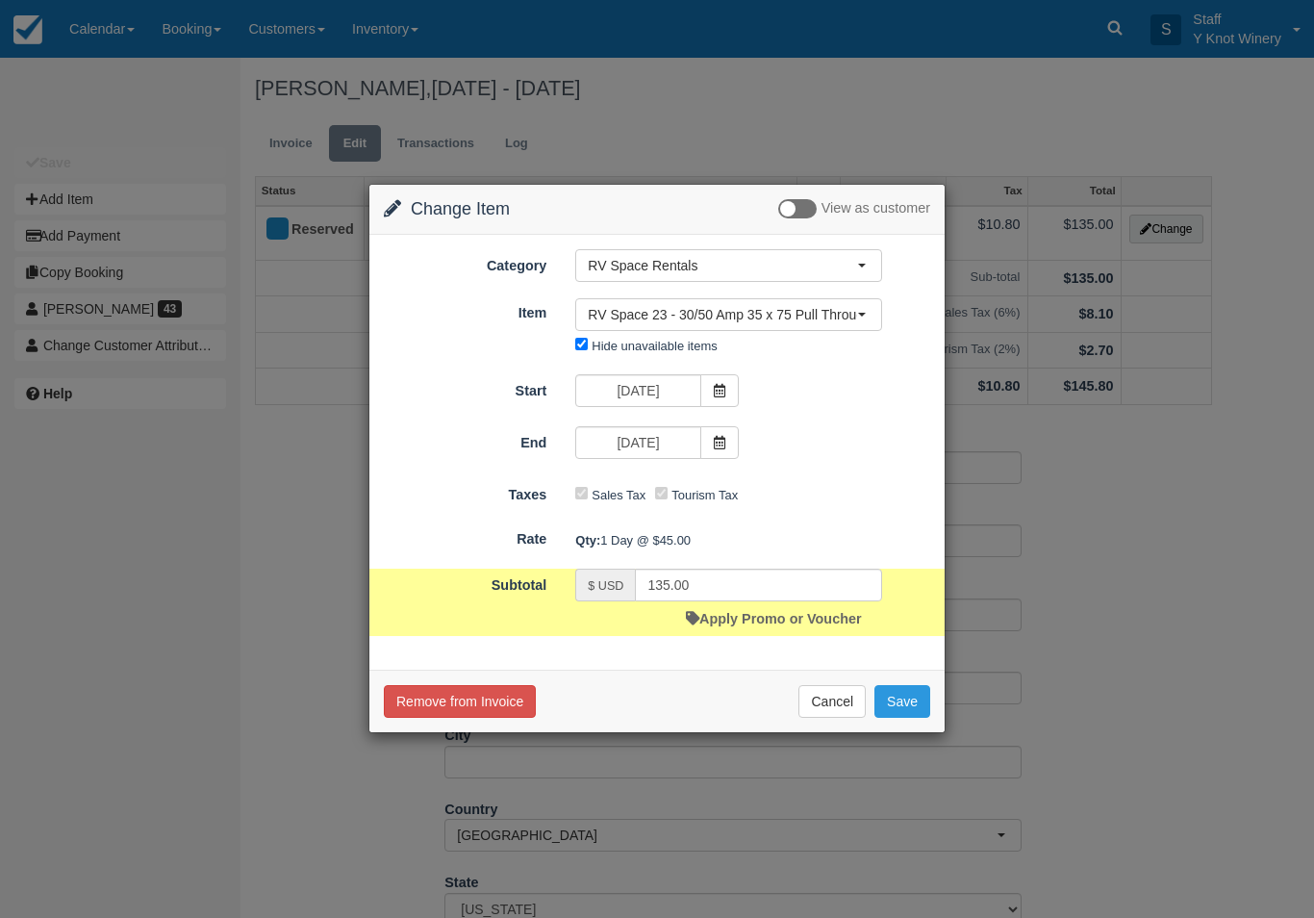
type input "45.00"
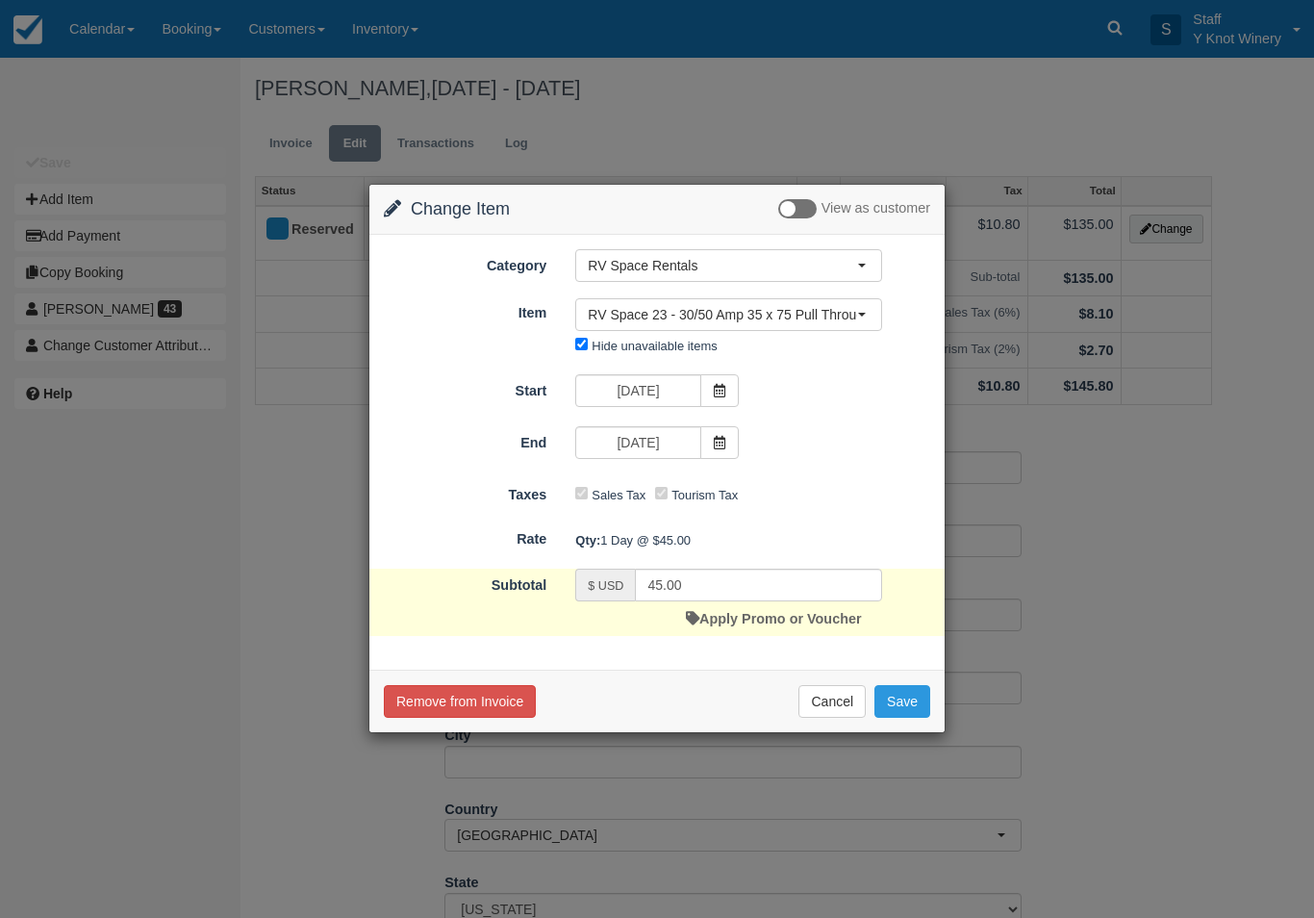
click at [720, 385] on icon at bounding box center [719, 390] width 13 height 13
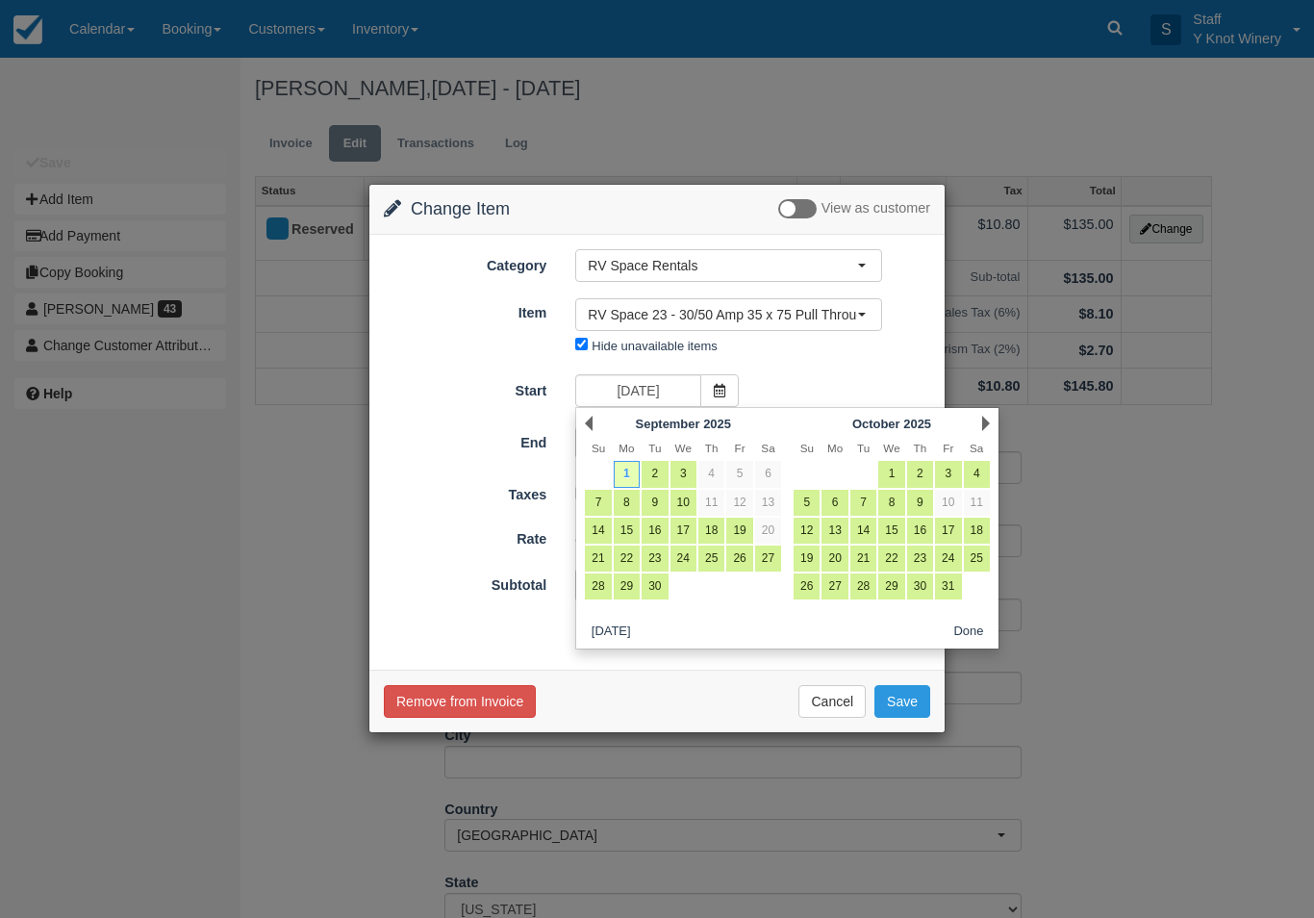
click at [592, 419] on link "Prev" at bounding box center [589, 423] width 8 height 15
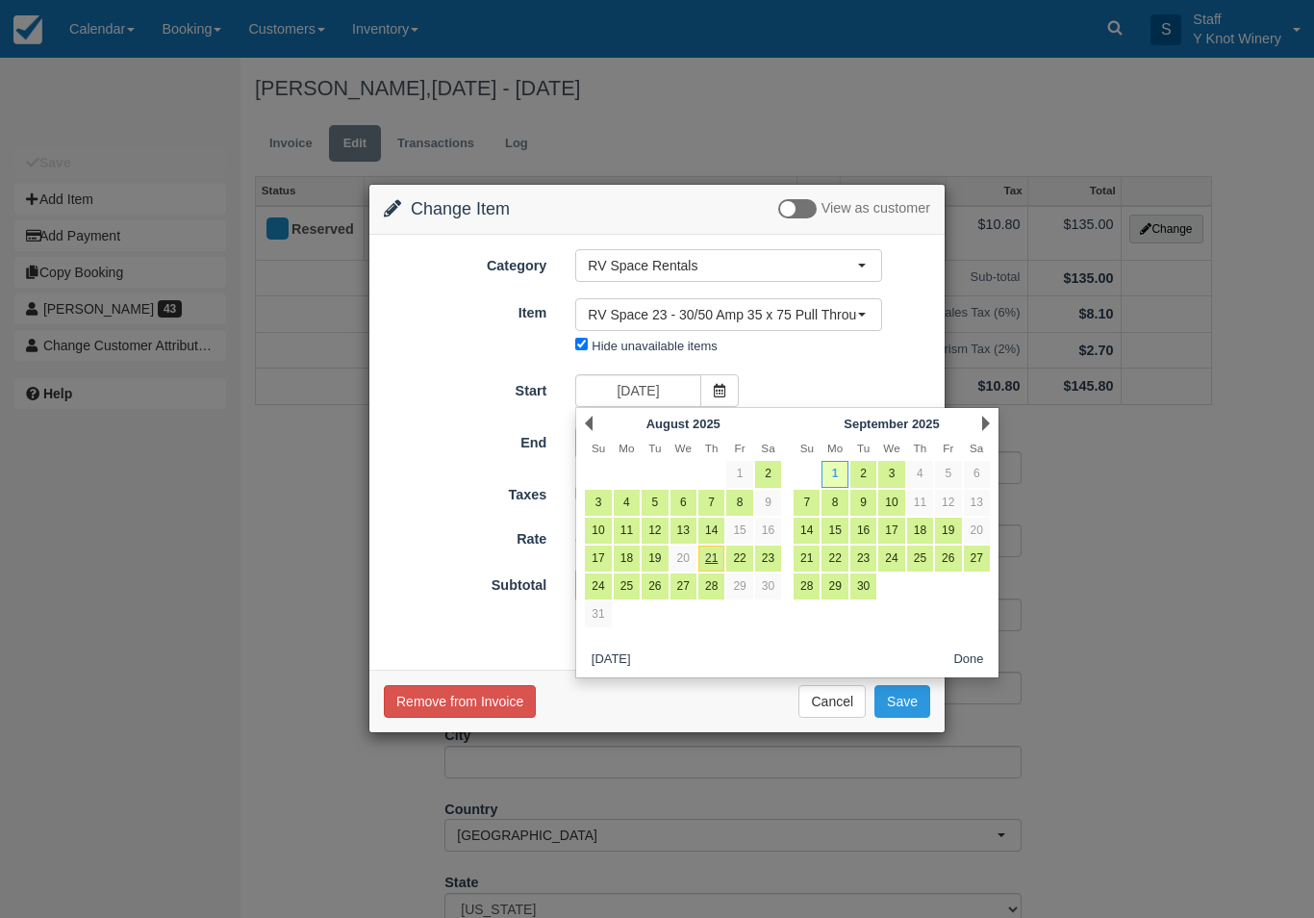
click at [585, 430] on link "Prev" at bounding box center [589, 423] width 8 height 15
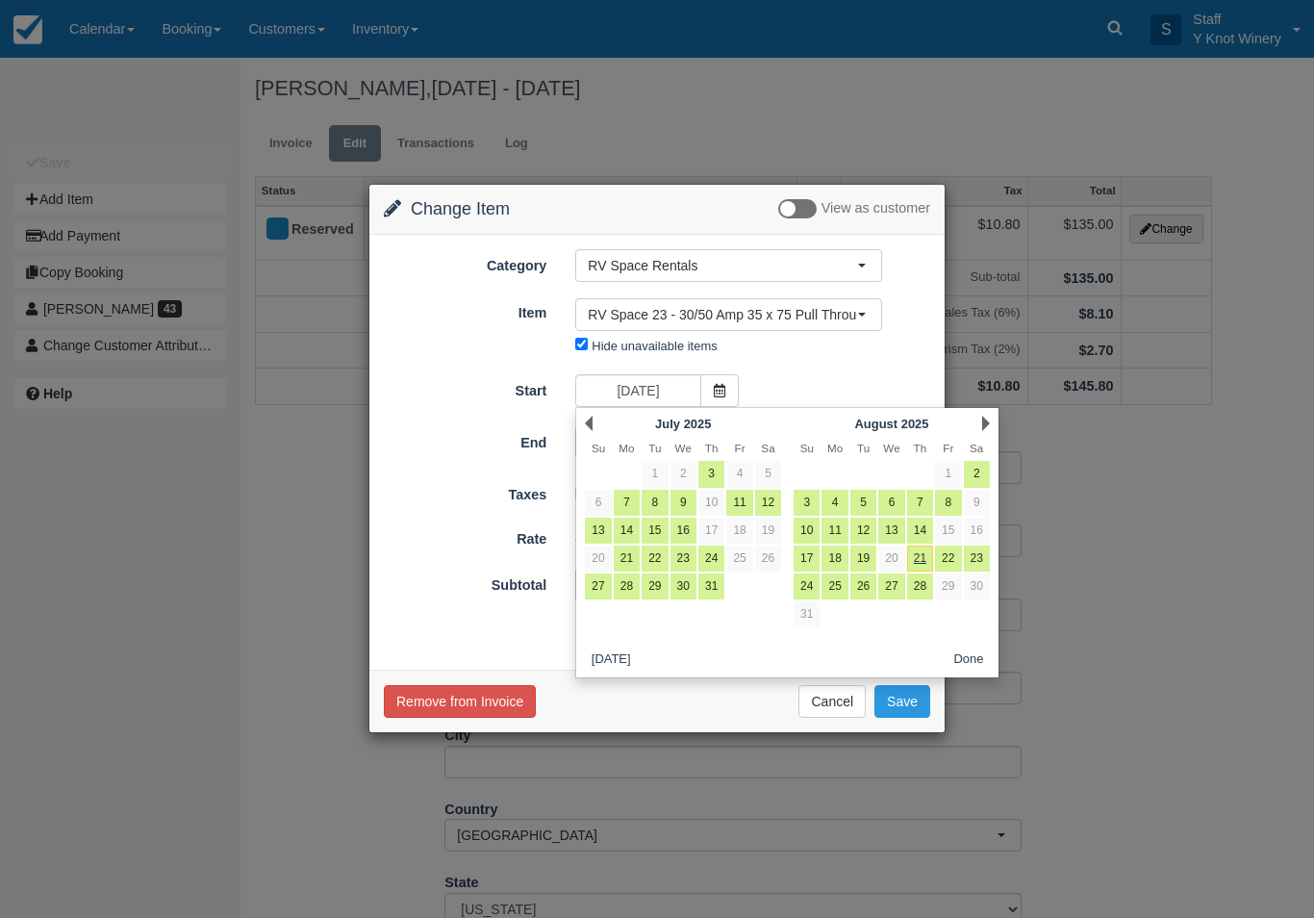
click at [953, 593] on link "29" at bounding box center [948, 586] width 26 height 26
type input "08/29/25"
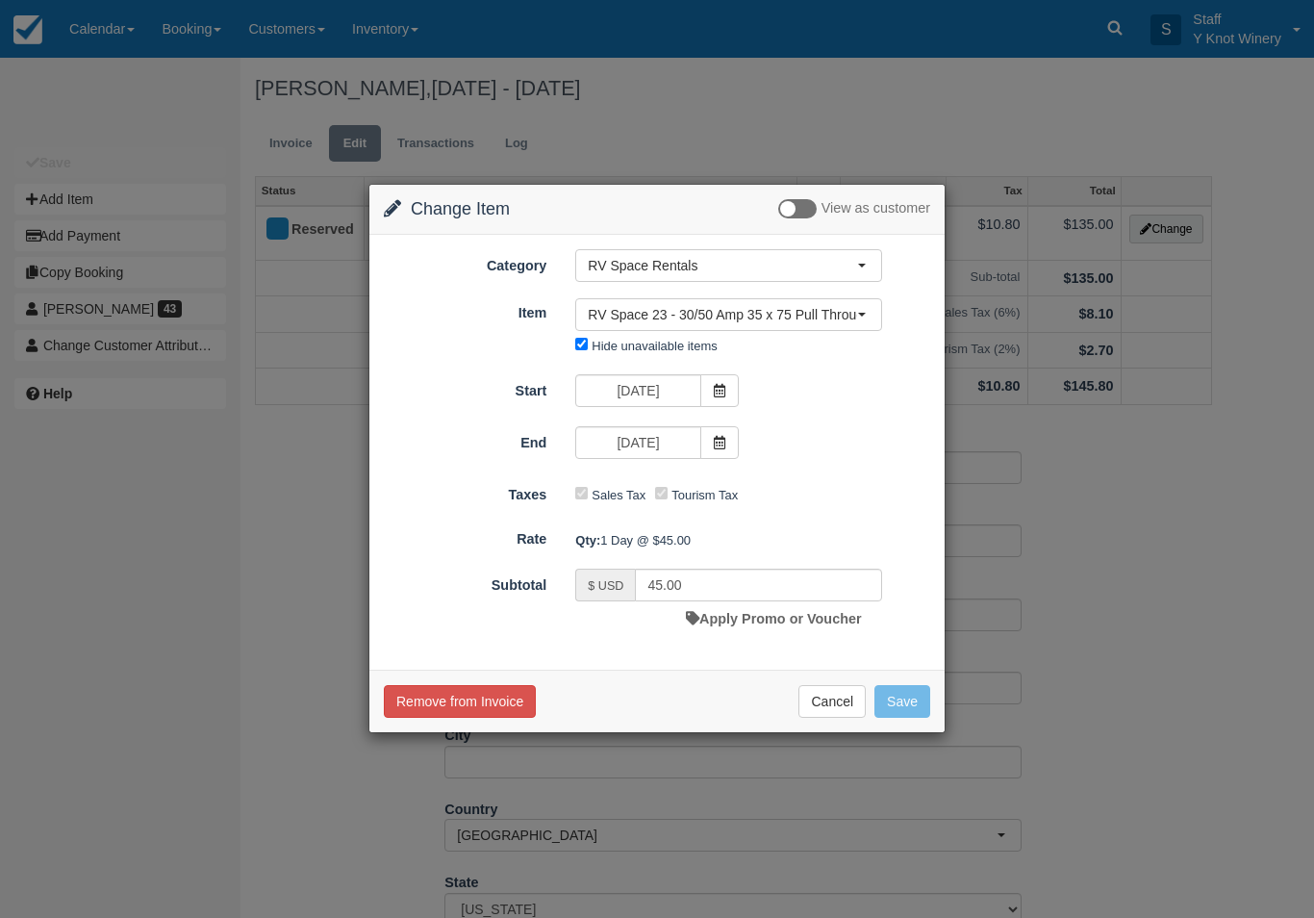
type input "180.00"
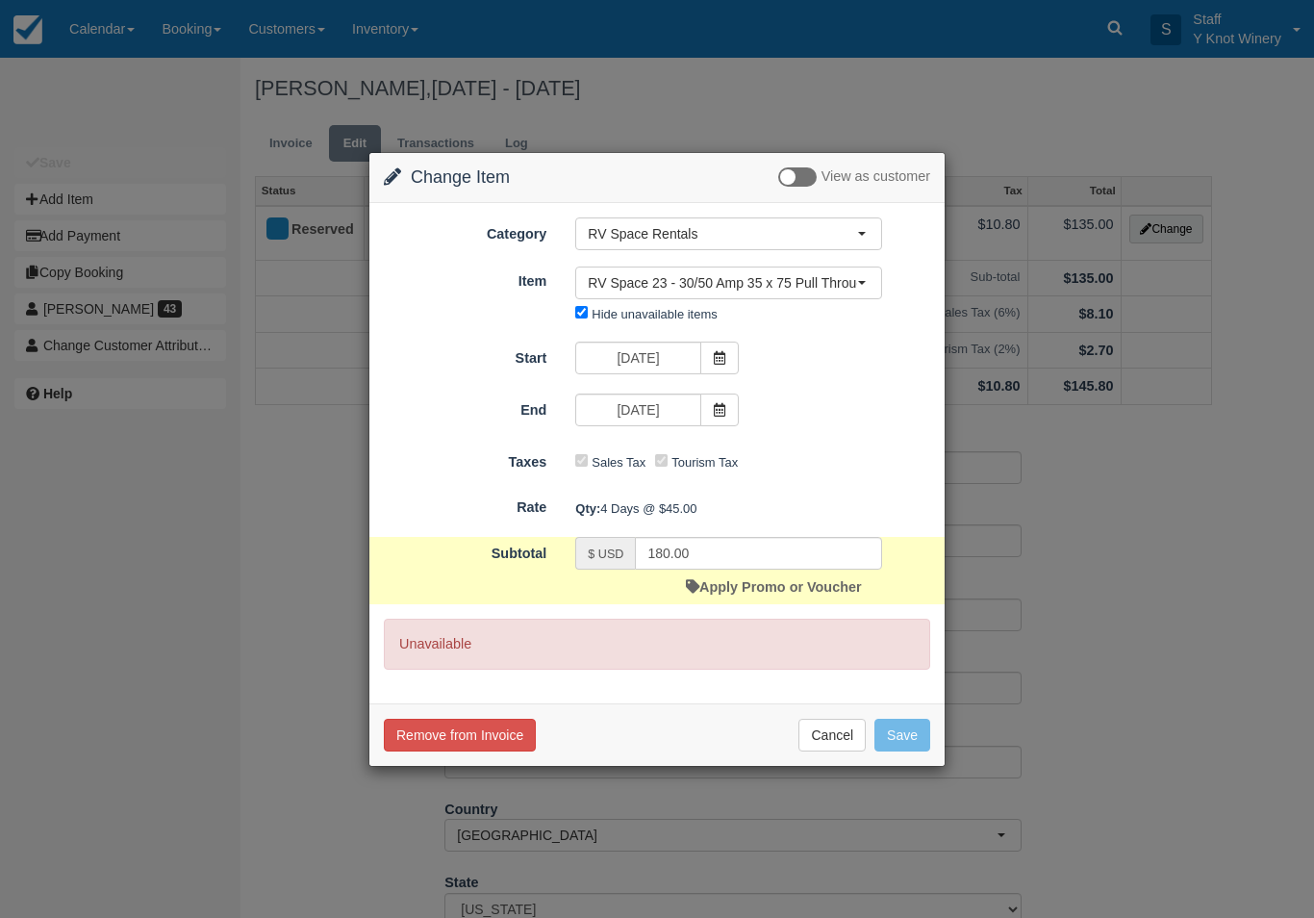
click at [725, 401] on span at bounding box center [719, 410] width 38 height 33
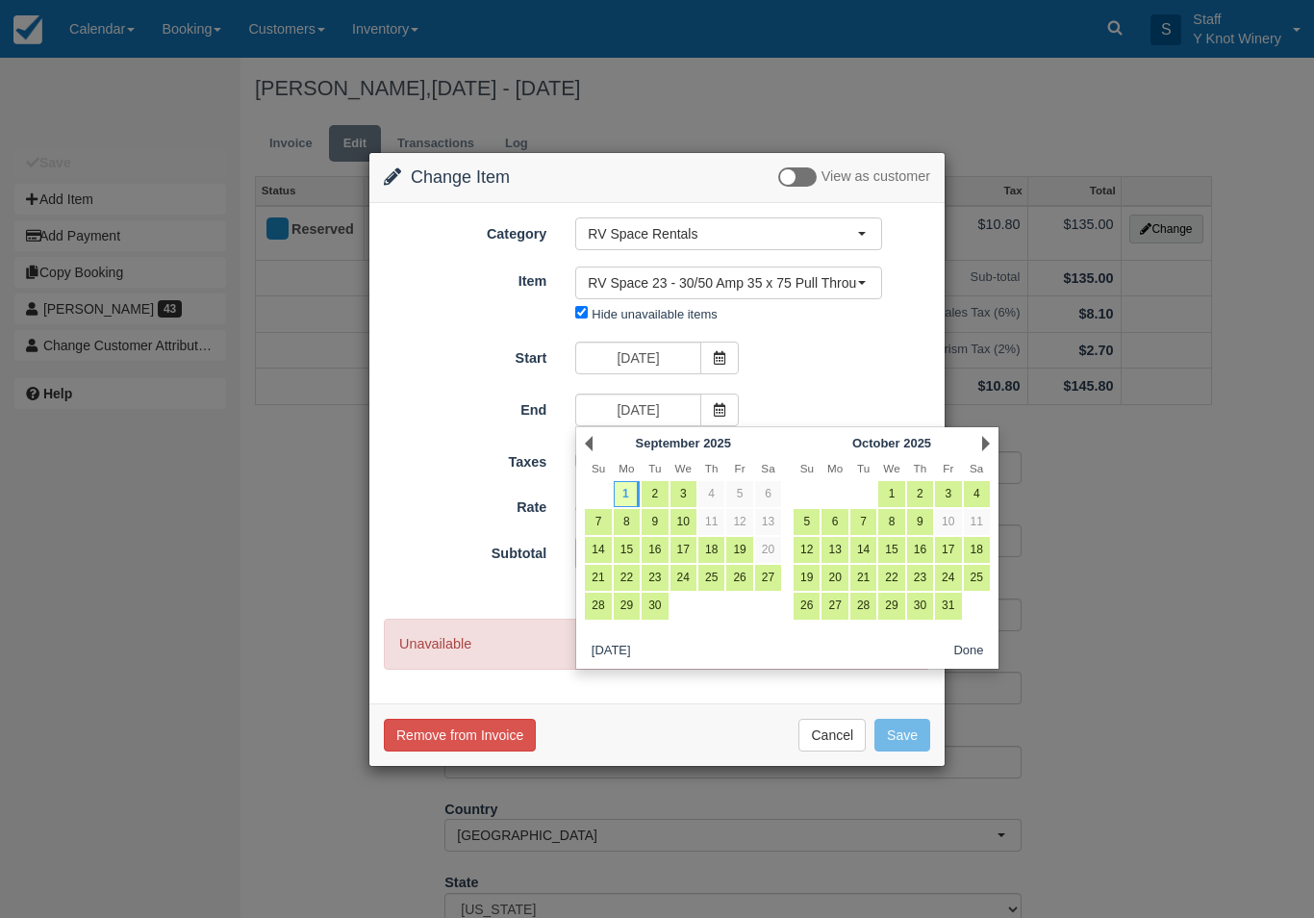
click at [598, 436] on div "Prev September 2025" at bounding box center [683, 443] width 209 height 27
click at [850, 724] on button "Cancel" at bounding box center [832, 735] width 67 height 33
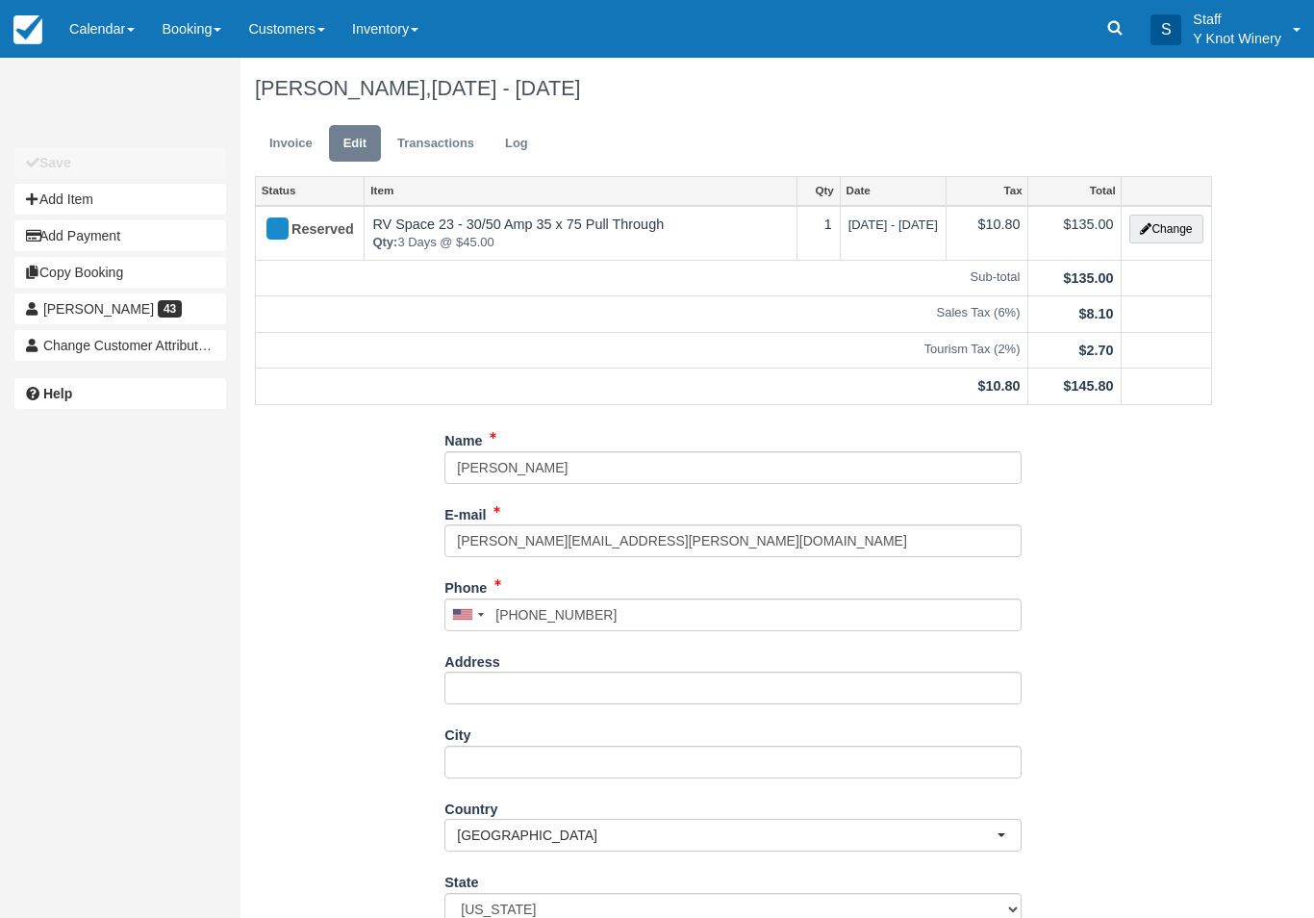
click at [128, 28] on link "Calendar" at bounding box center [102, 29] width 92 height 58
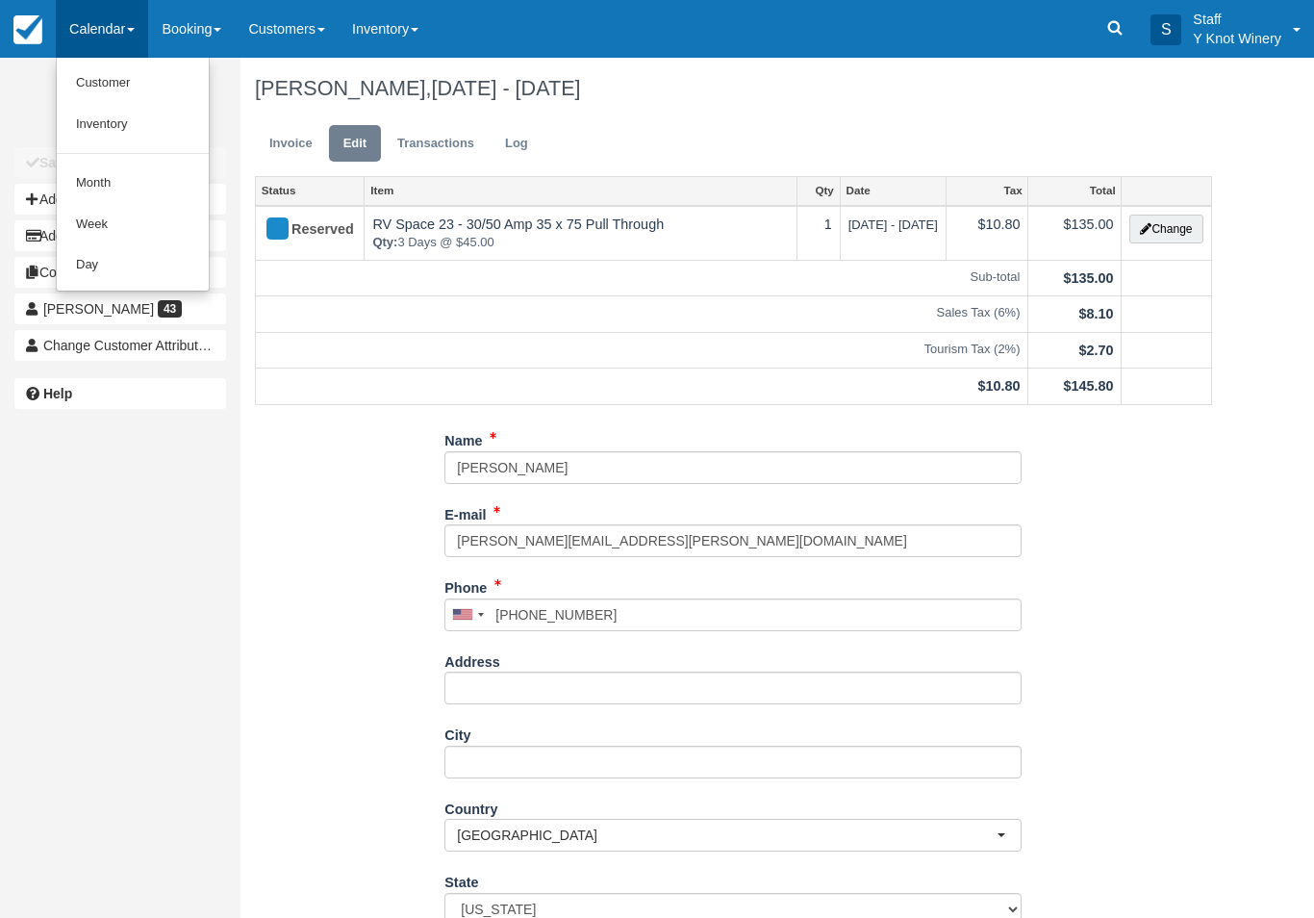
click at [99, 27] on div at bounding box center [657, 459] width 1314 height 918
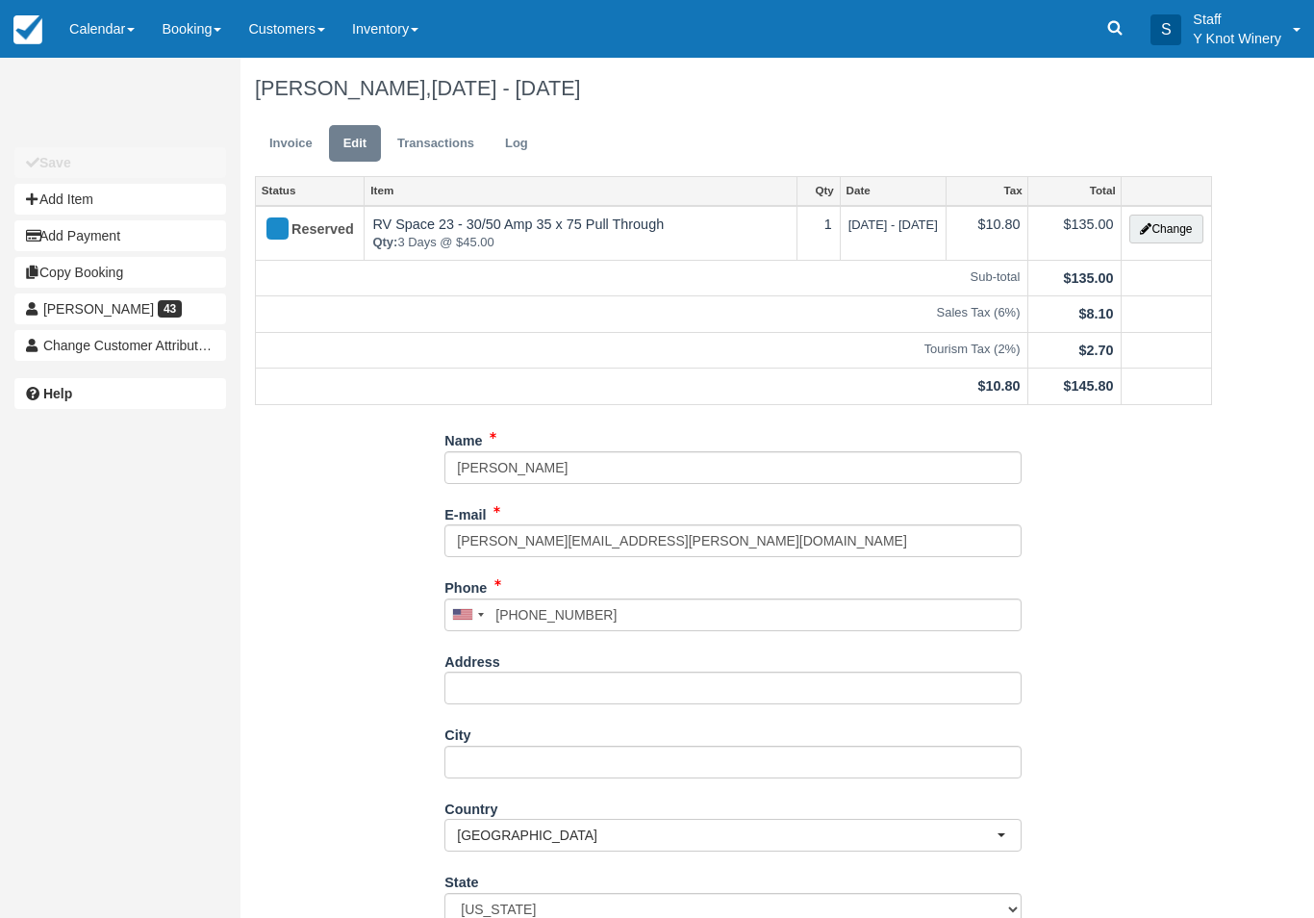
click at [128, 25] on link "Calendar" at bounding box center [102, 29] width 92 height 58
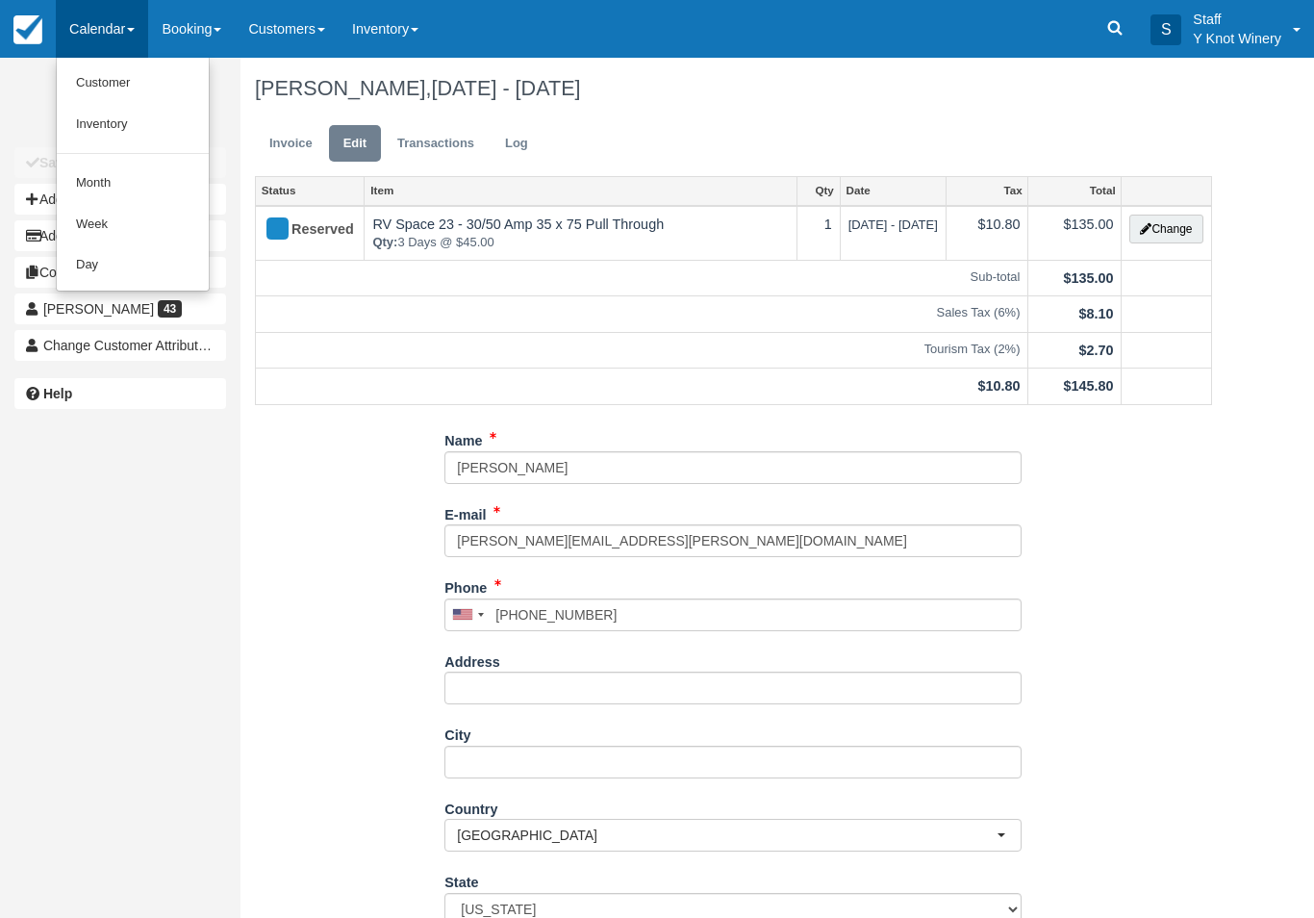
click at [113, 86] on link "Customer" at bounding box center [133, 83] width 152 height 41
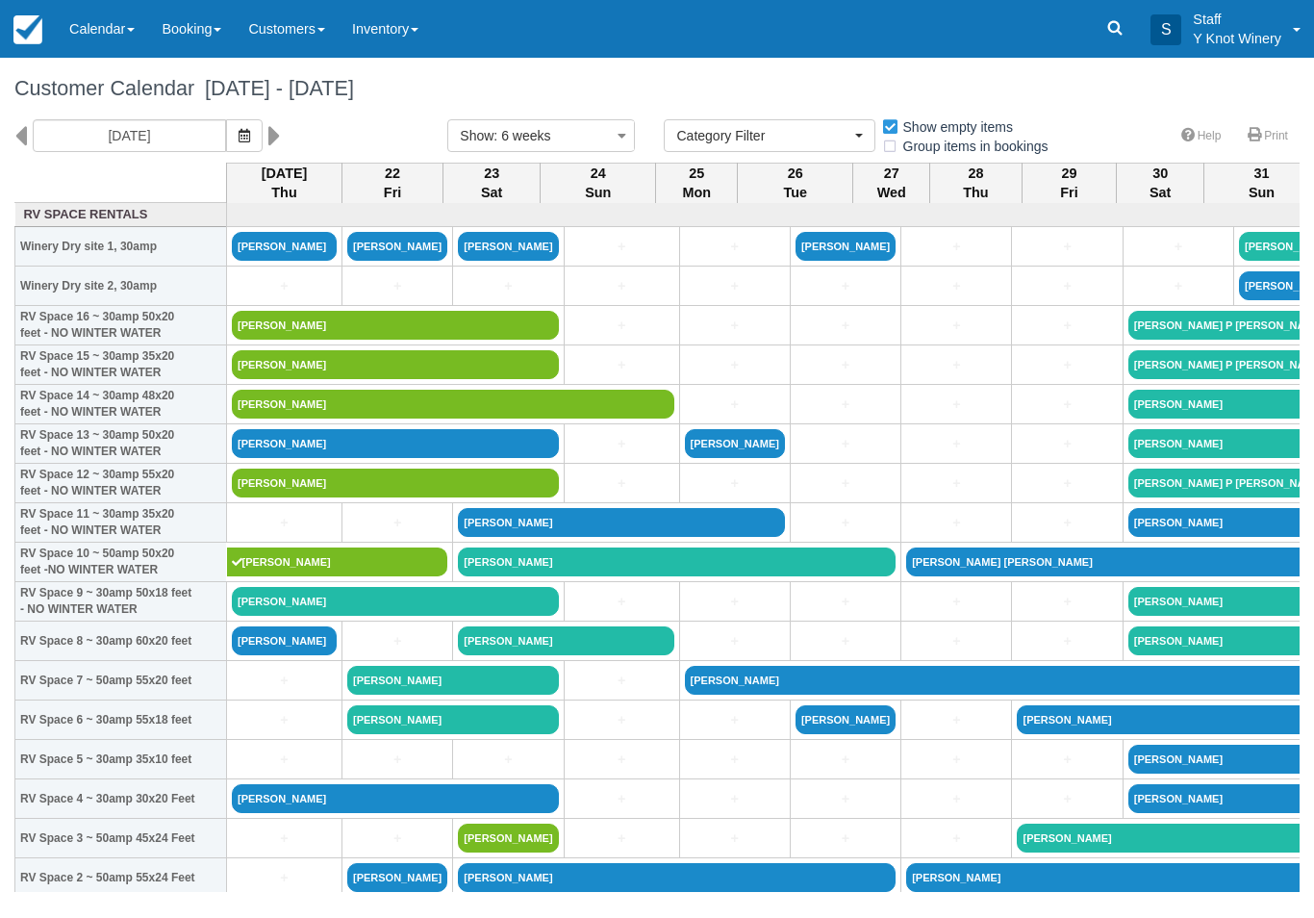
select select
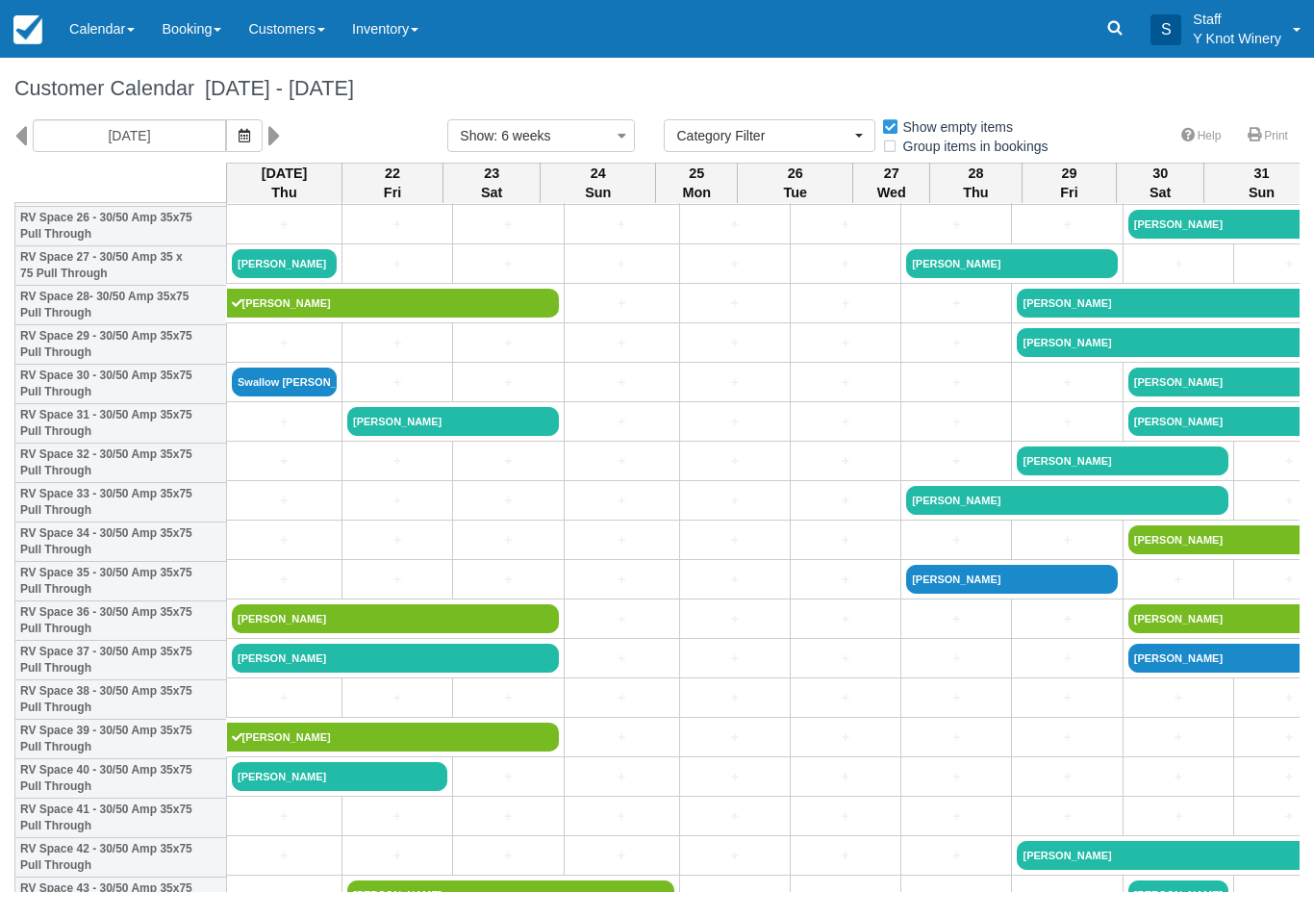
scroll to position [1083, 0]
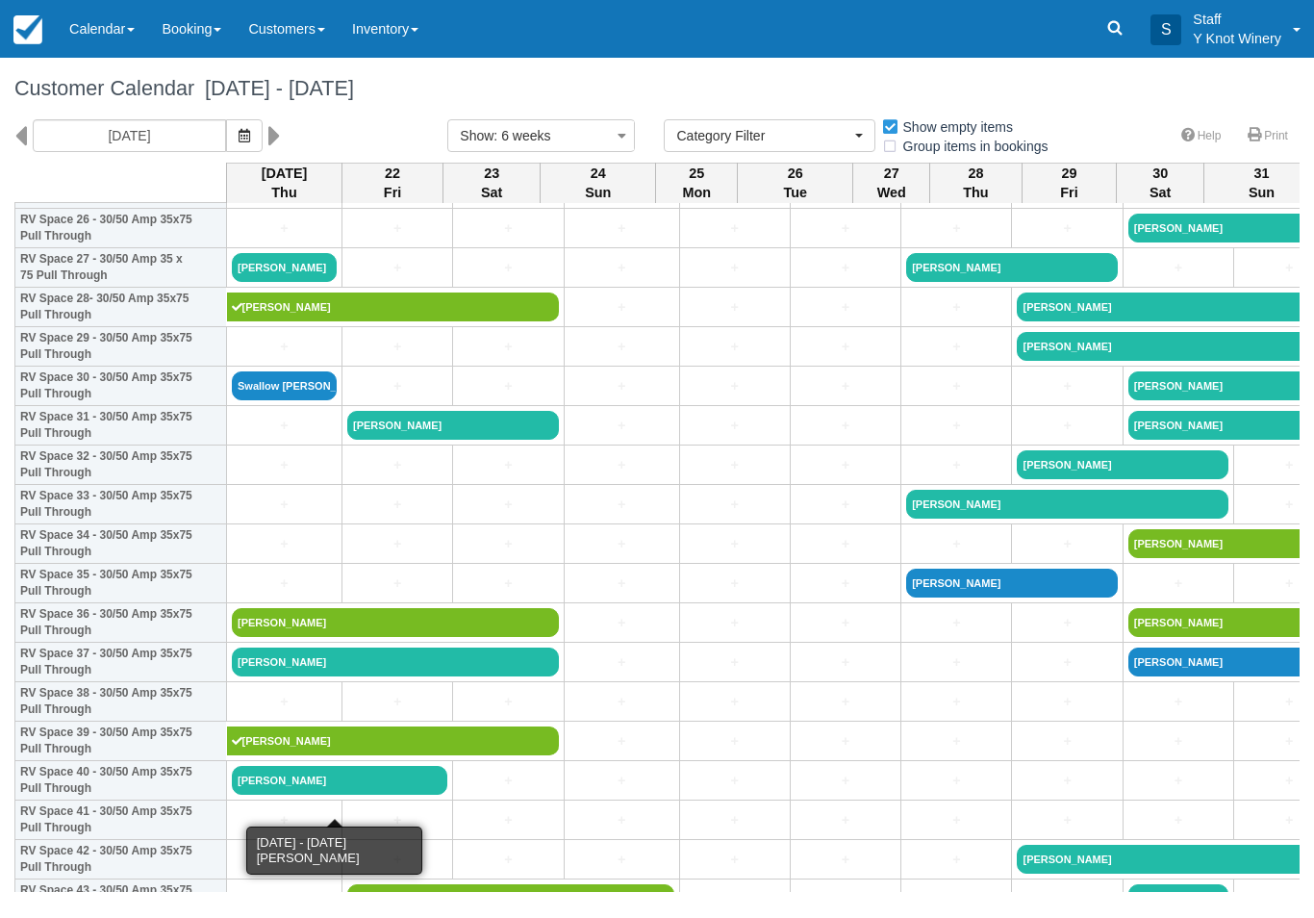
click at [337, 795] on link "Deborah Maw" at bounding box center [340, 780] width 216 height 29
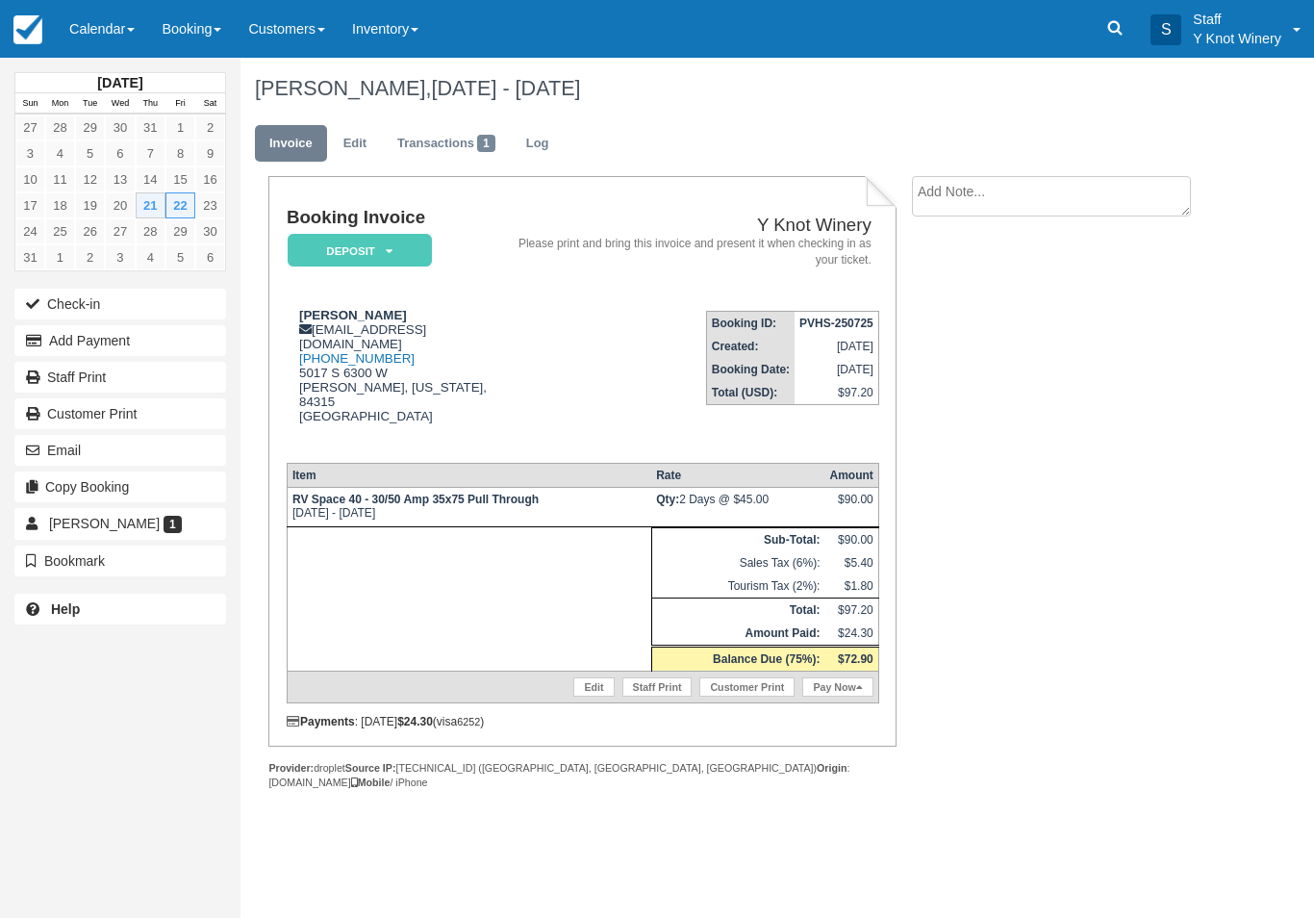
click at [111, 344] on button "Add Payment" at bounding box center [120, 340] width 212 height 31
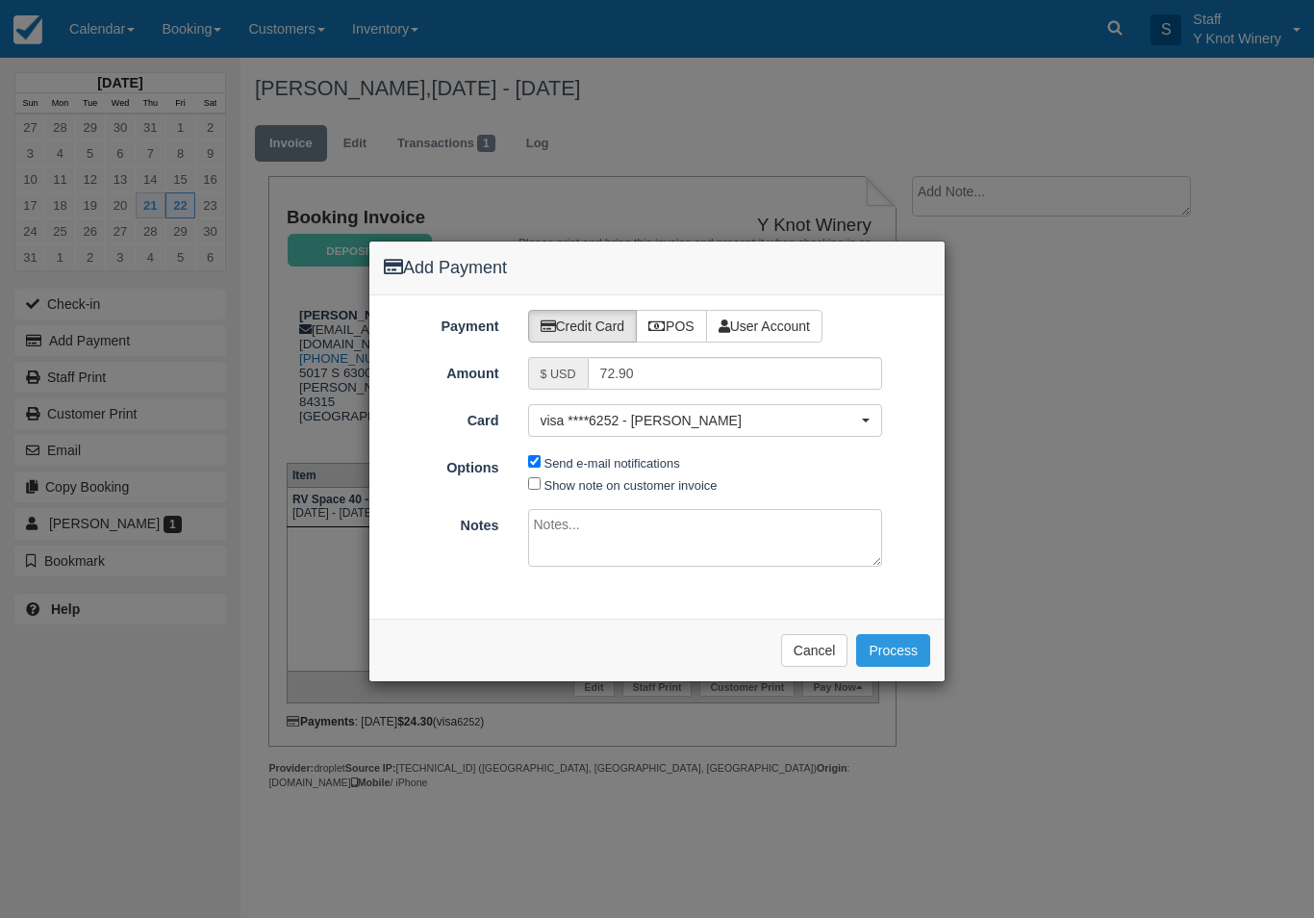
click at [891, 644] on button "Process" at bounding box center [893, 650] width 74 height 33
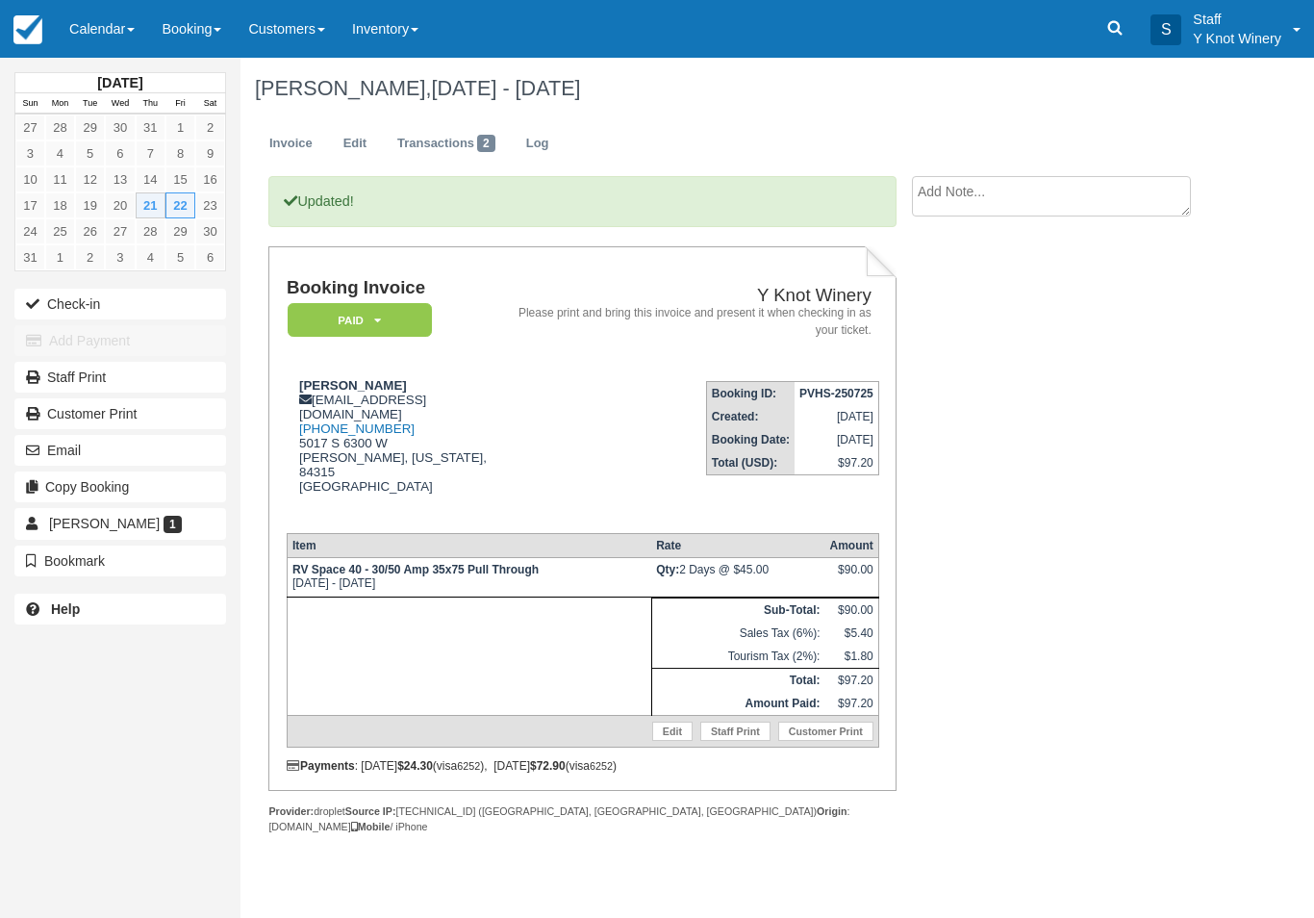
click at [121, 29] on link "Calendar" at bounding box center [102, 29] width 92 height 58
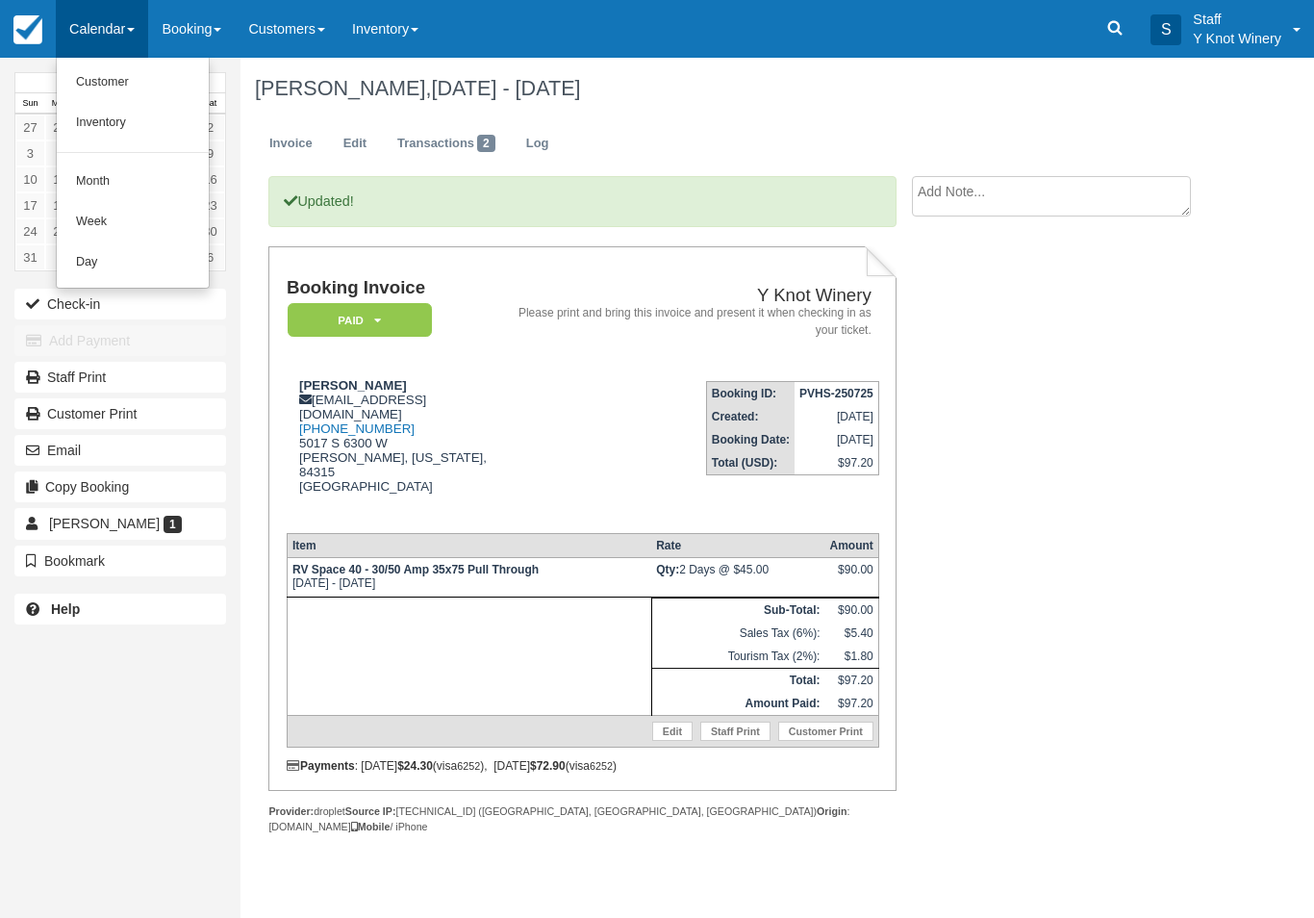
click at [122, 89] on link "Customer" at bounding box center [133, 83] width 152 height 40
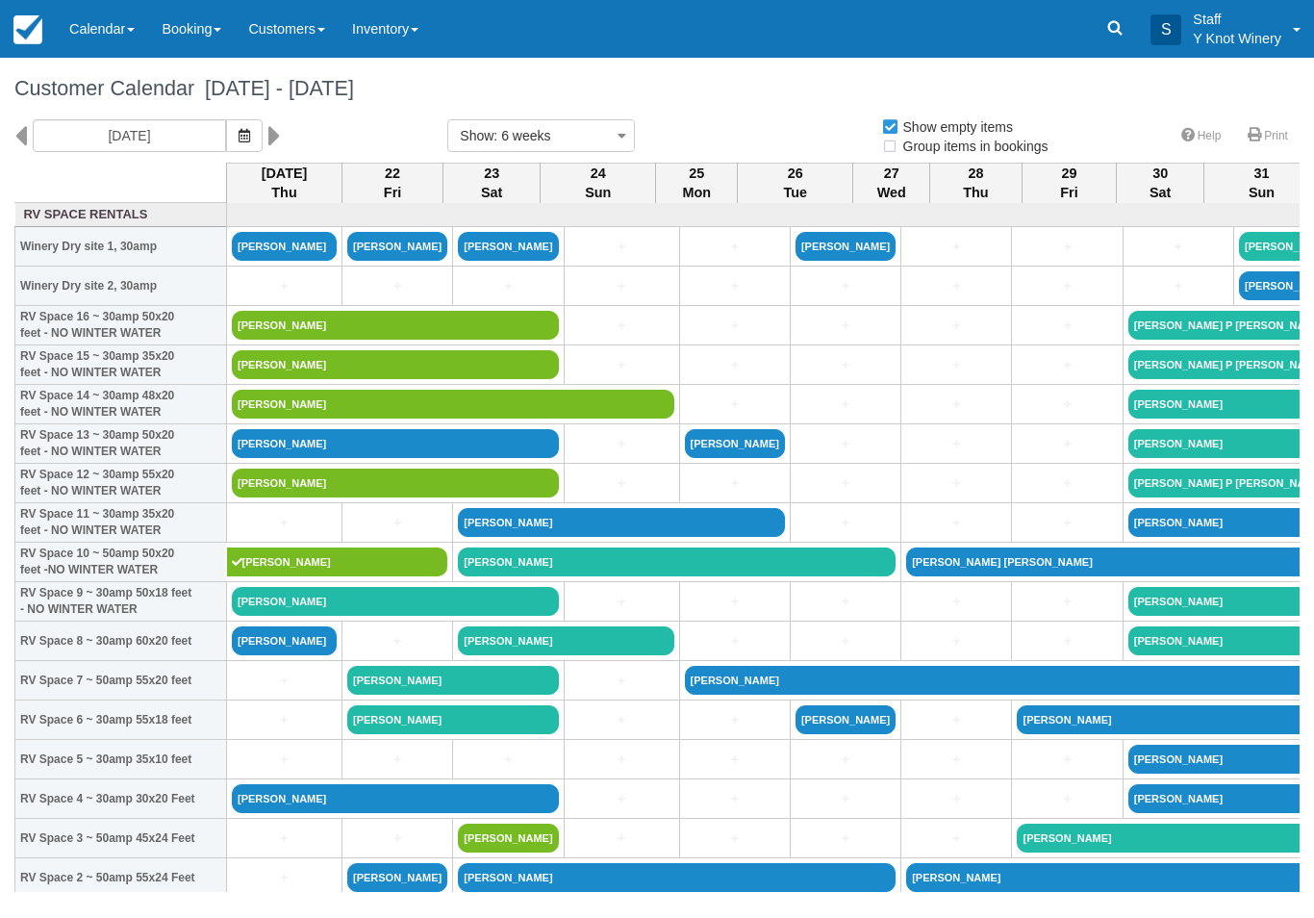
select select
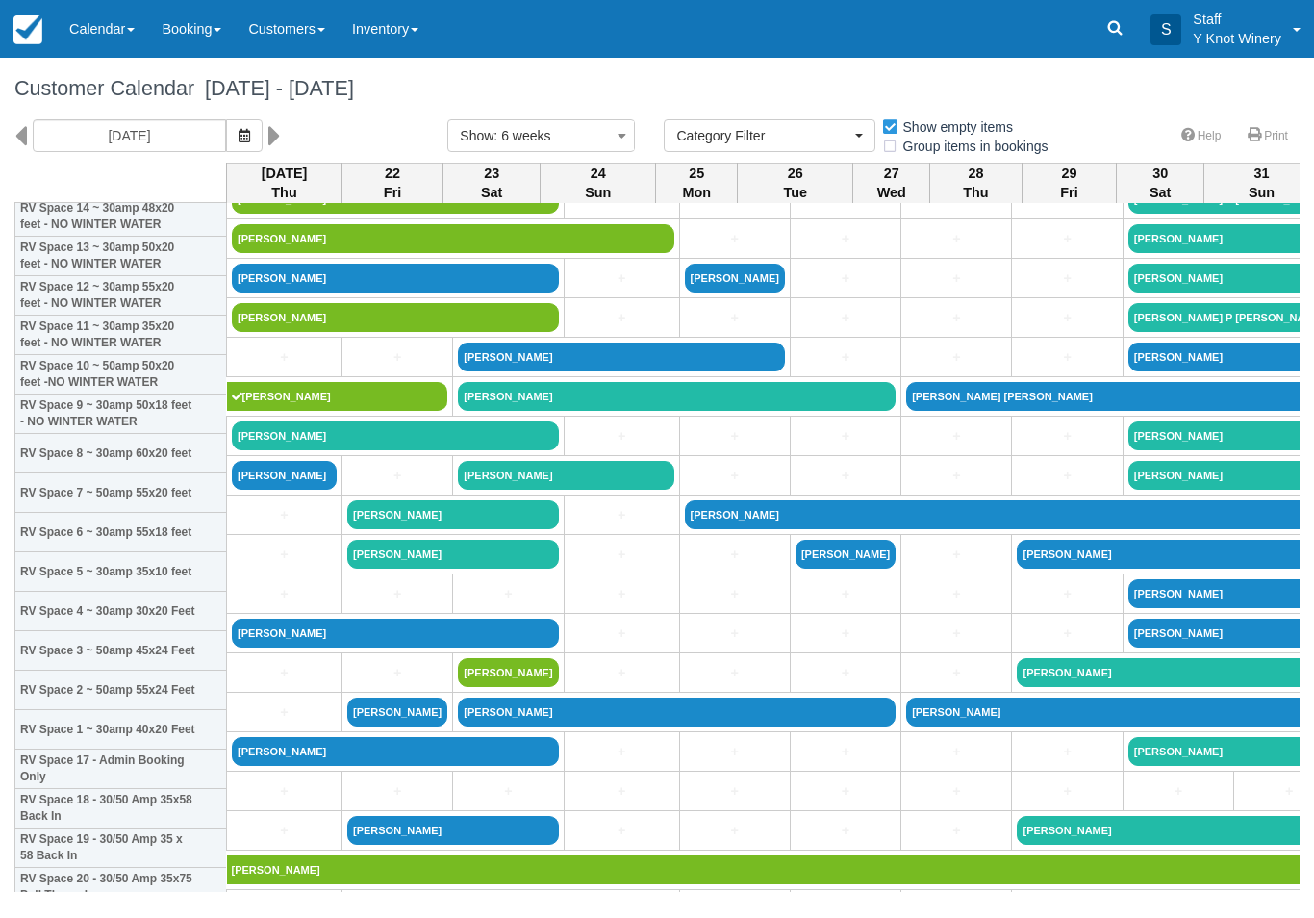
scroll to position [189, 0]
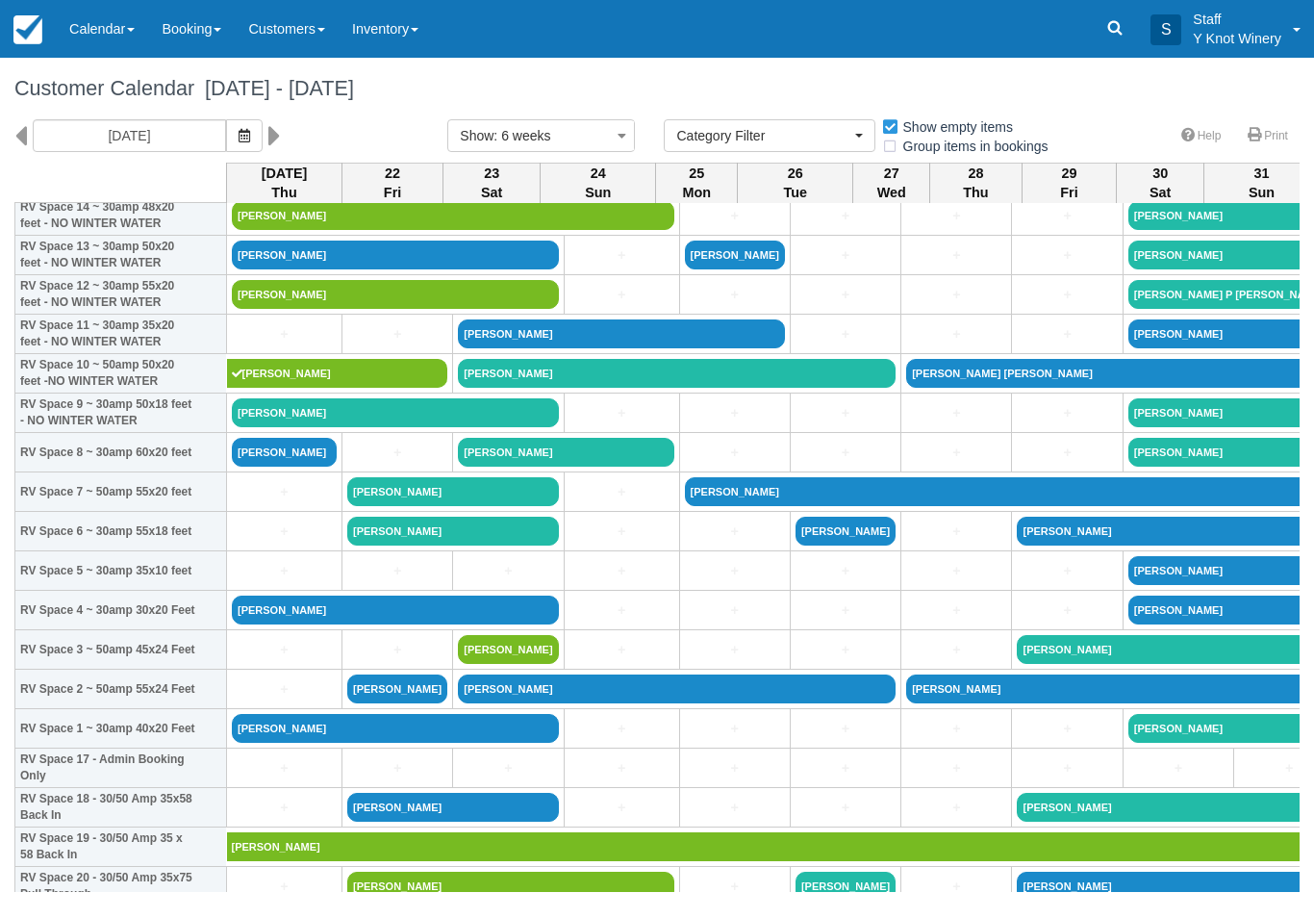
click at [416, 427] on link "[PERSON_NAME]" at bounding box center [395, 412] width 327 height 29
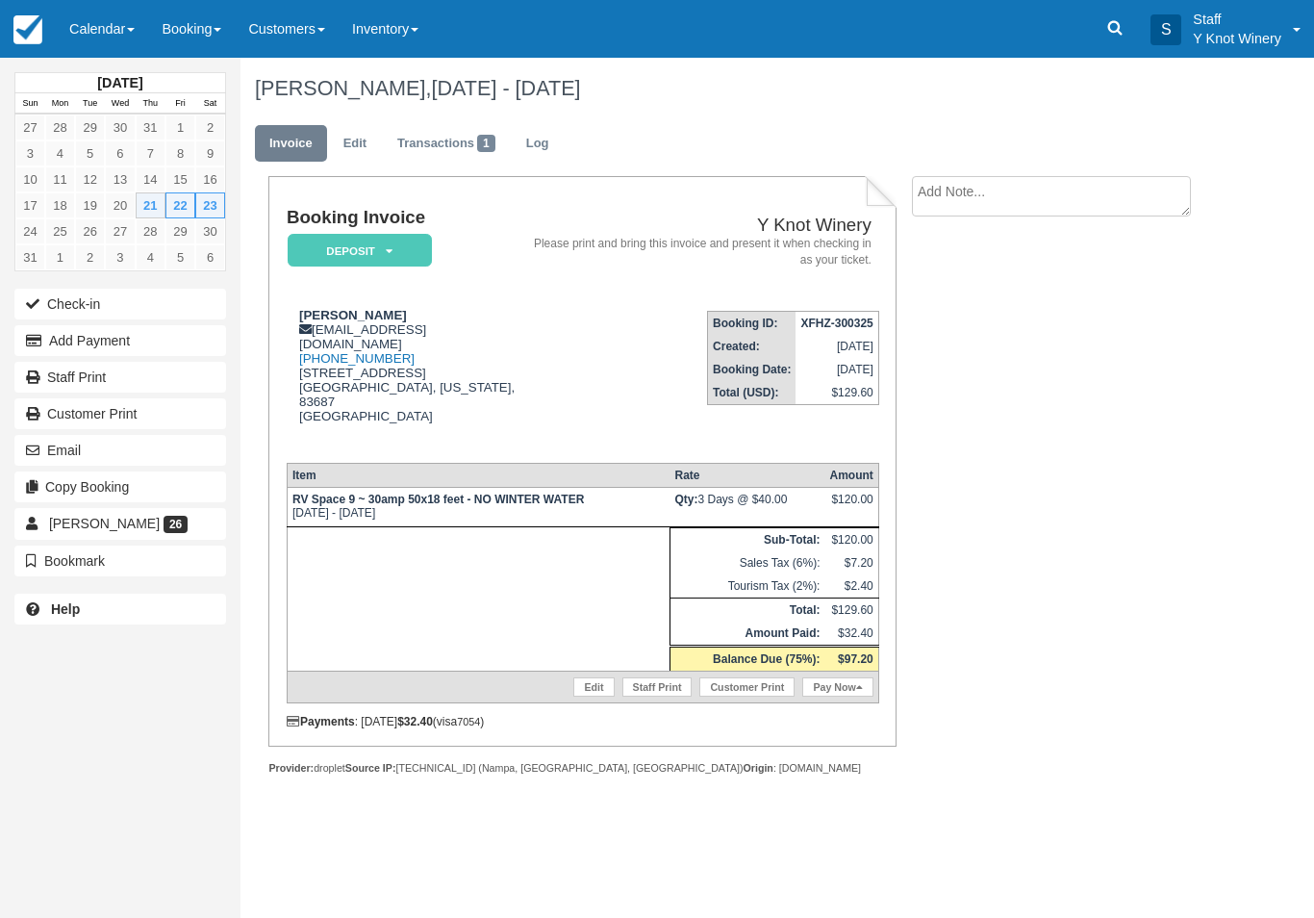
click at [75, 348] on button "Add Payment" at bounding box center [120, 340] width 212 height 31
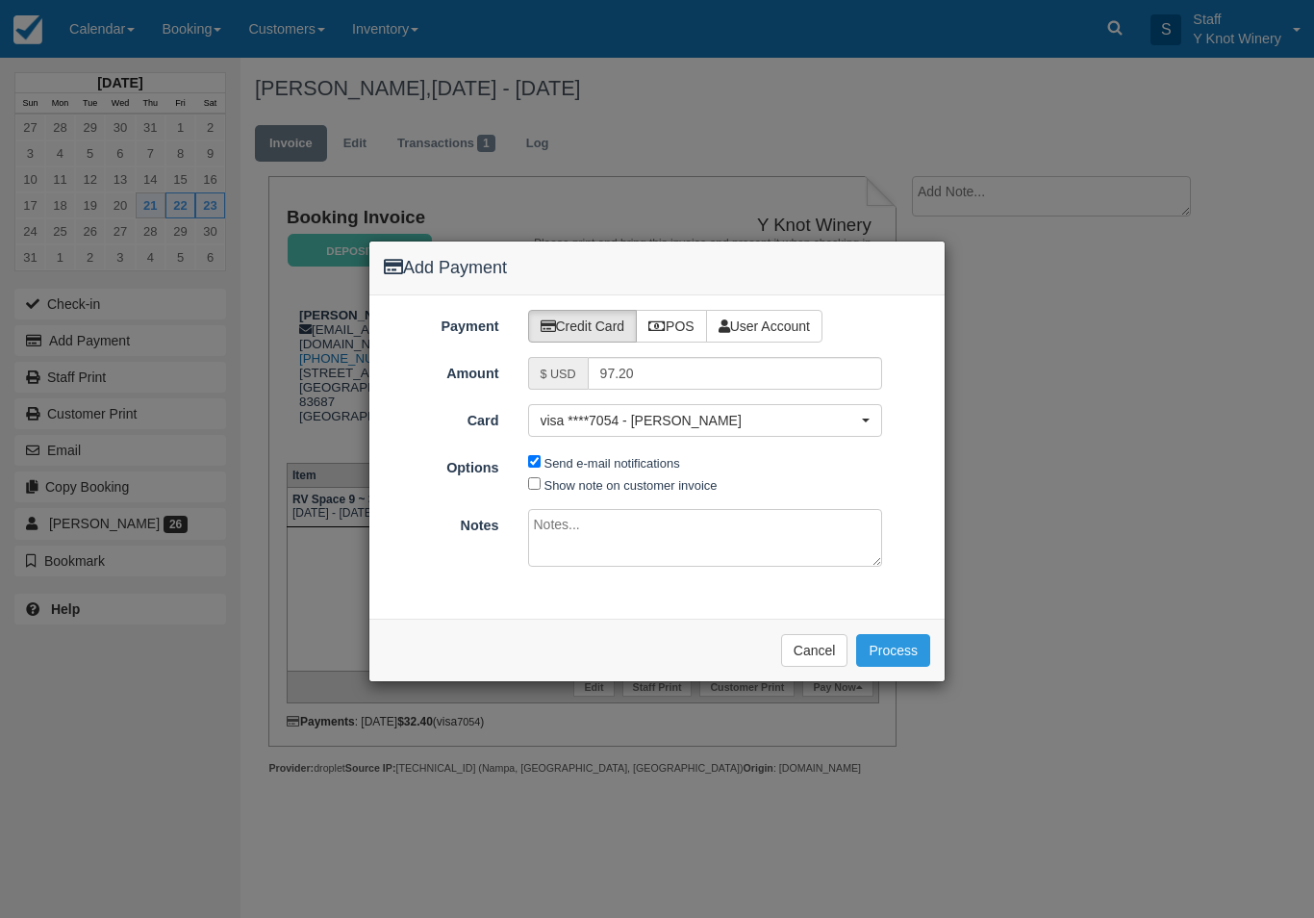
click at [883, 634] on button "Process" at bounding box center [893, 650] width 74 height 33
click at [889, 666] on div "Please wait while the payment is processed ... Cancel Process" at bounding box center [656, 650] width 575 height 63
